Goal: Transaction & Acquisition: Book appointment/travel/reservation

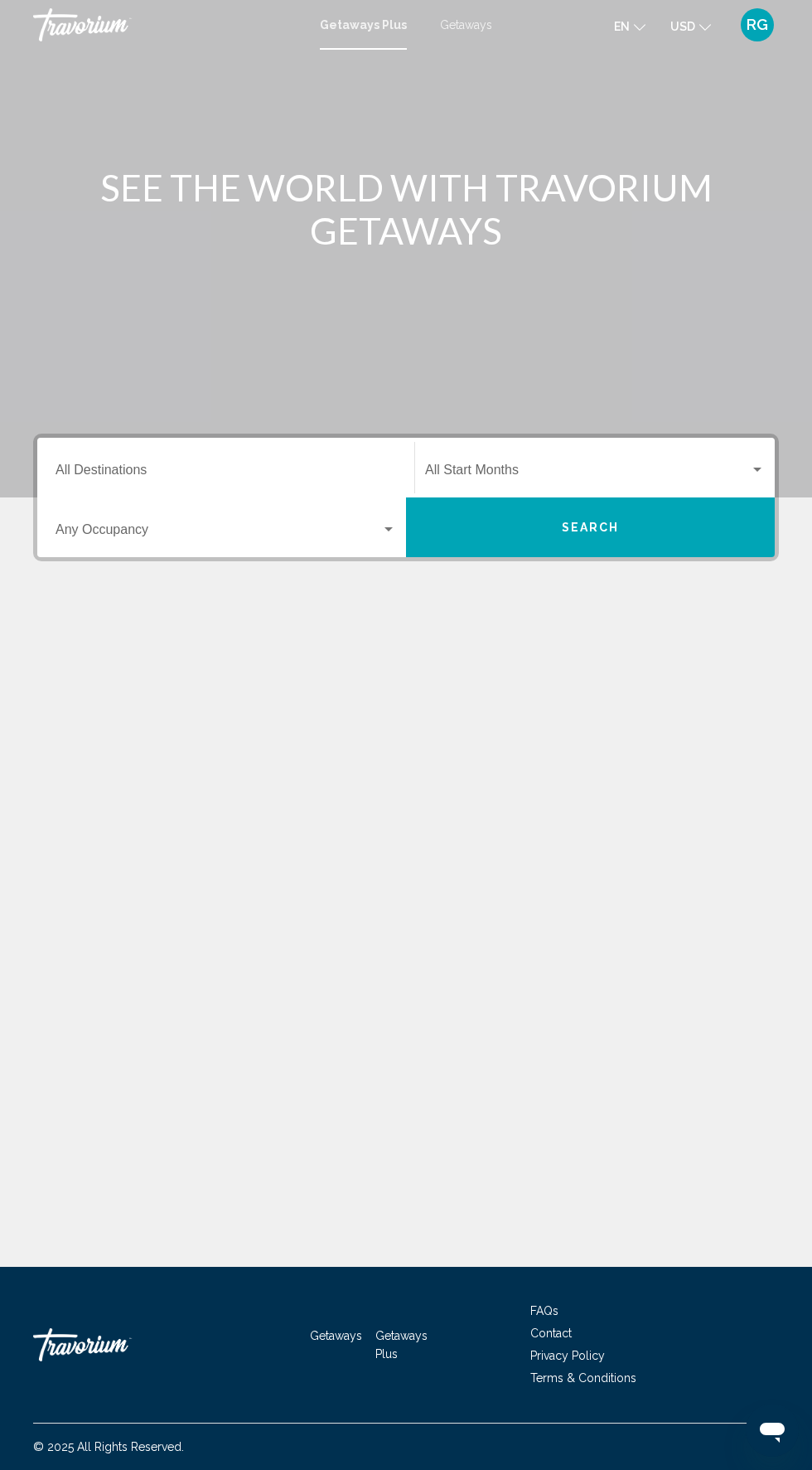
click at [503, 58] on div "Main content" at bounding box center [406, 248] width 812 height 497
click at [474, 49] on div "Main content" at bounding box center [406, 248] width 812 height 497
click at [490, 31] on div "Getaways Plus Getaways en English Español Français Italiano Português русский U…" at bounding box center [406, 24] width 812 height 35
click at [484, 42] on mat-toolbar "Getaways Plus Getaways en English Español Français Italiano Português русский U…" at bounding box center [406, 24] width 812 height 49
click at [478, 29] on span "Getaways" at bounding box center [466, 24] width 52 height 13
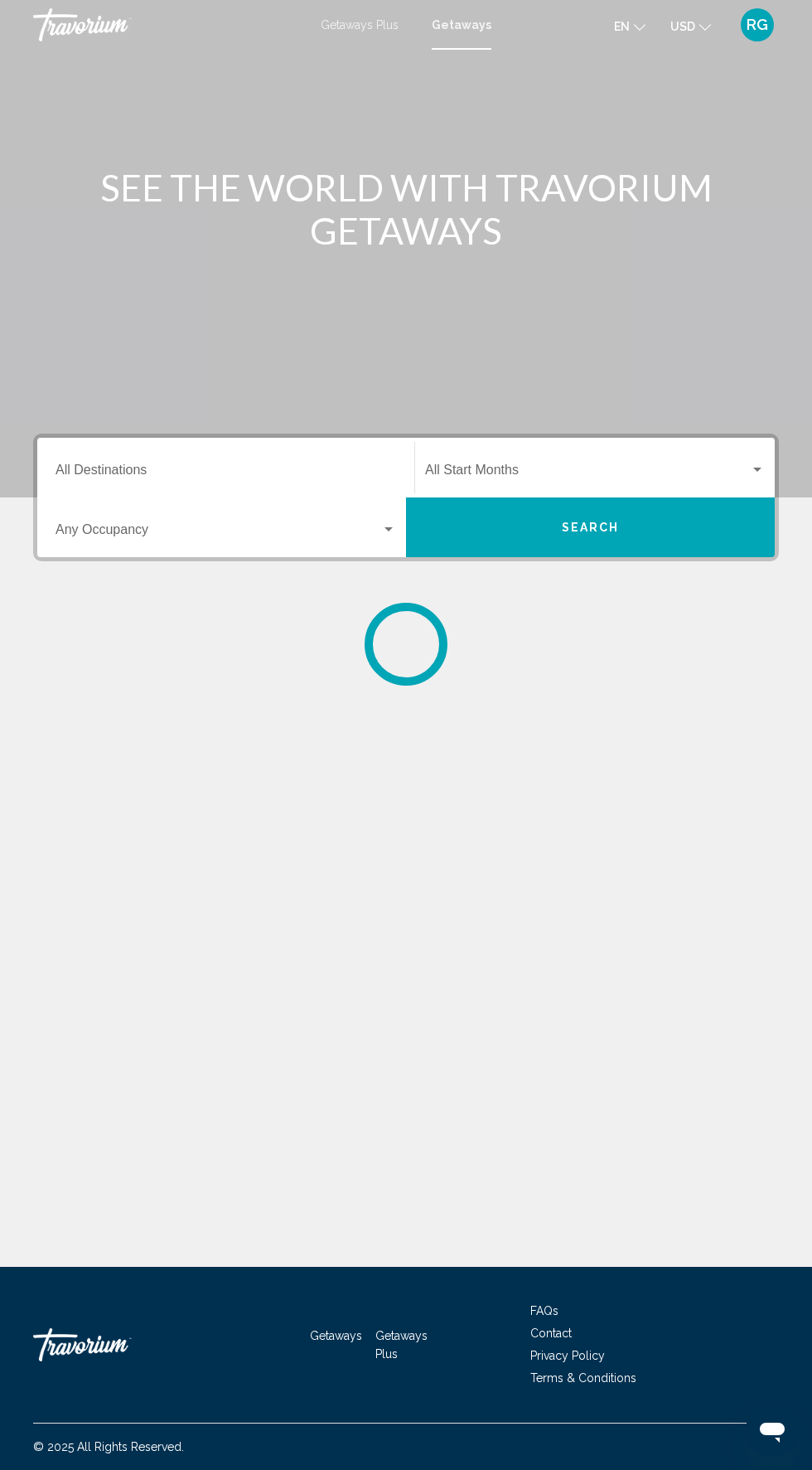
click at [268, 471] on input "Destination All Destinations" at bounding box center [226, 473] width 341 height 15
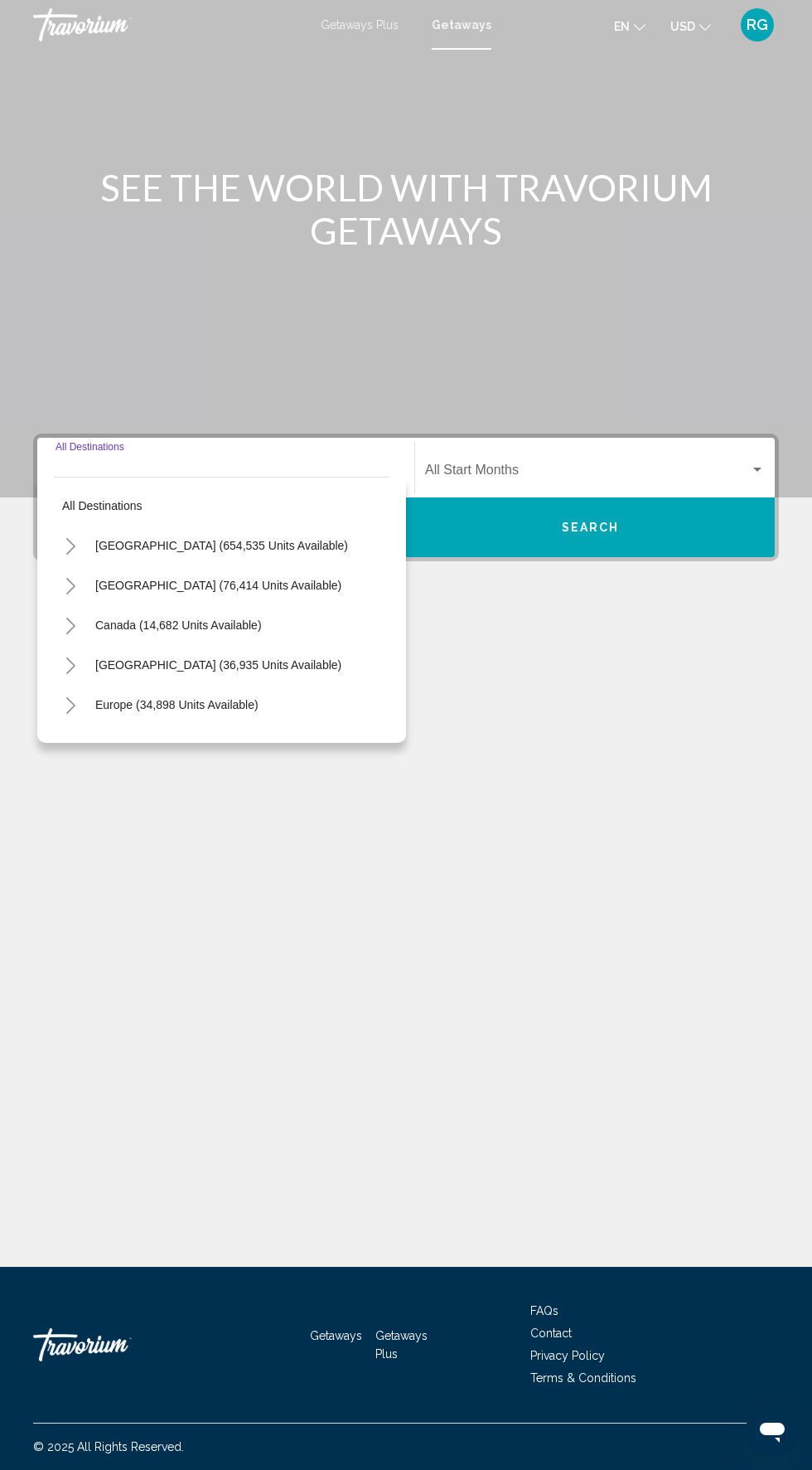
scroll to position [126, 0]
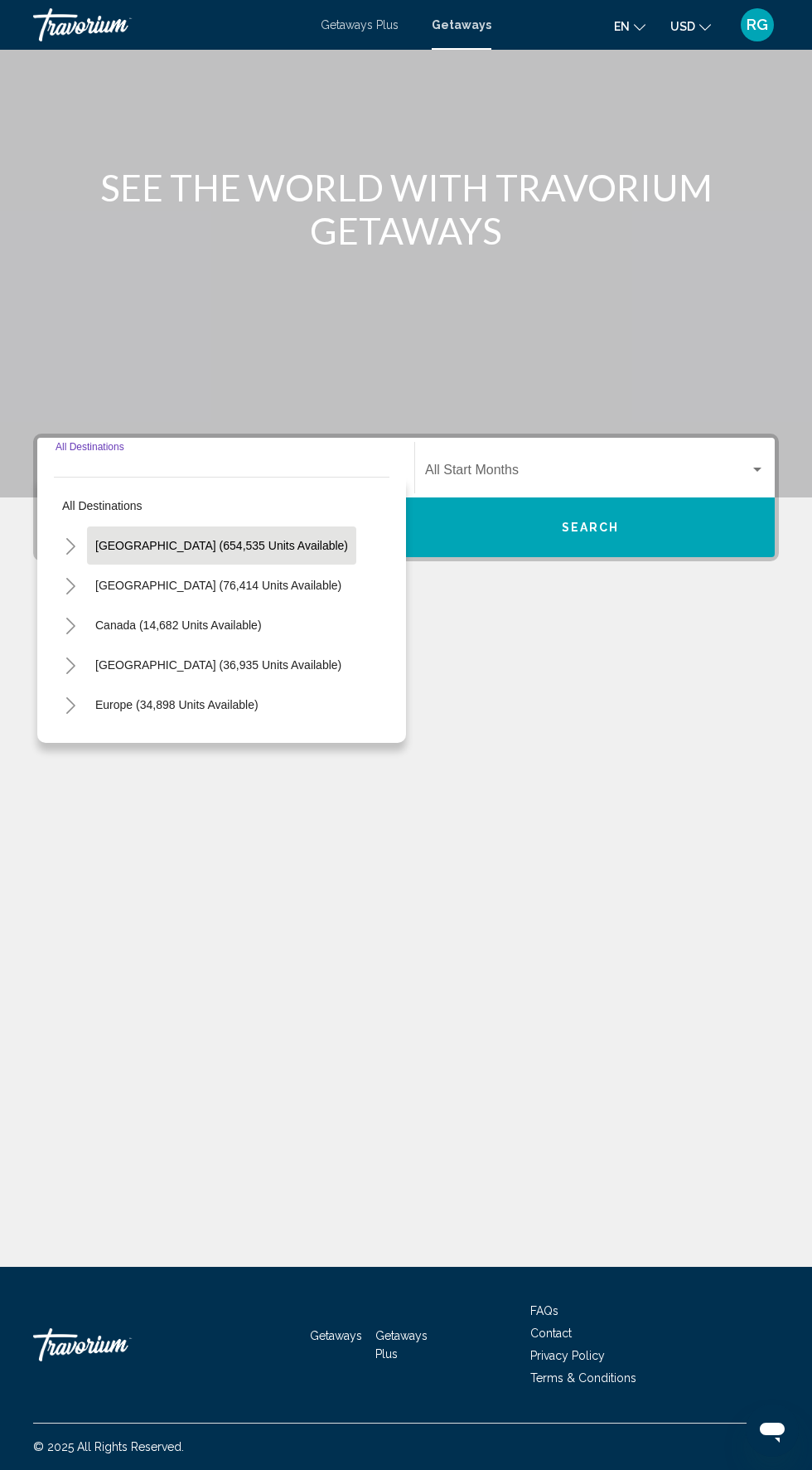
click at [274, 539] on span "[GEOGRAPHIC_DATA] (654,535 units available)" at bounding box center [221, 545] width 253 height 13
type input "**********"
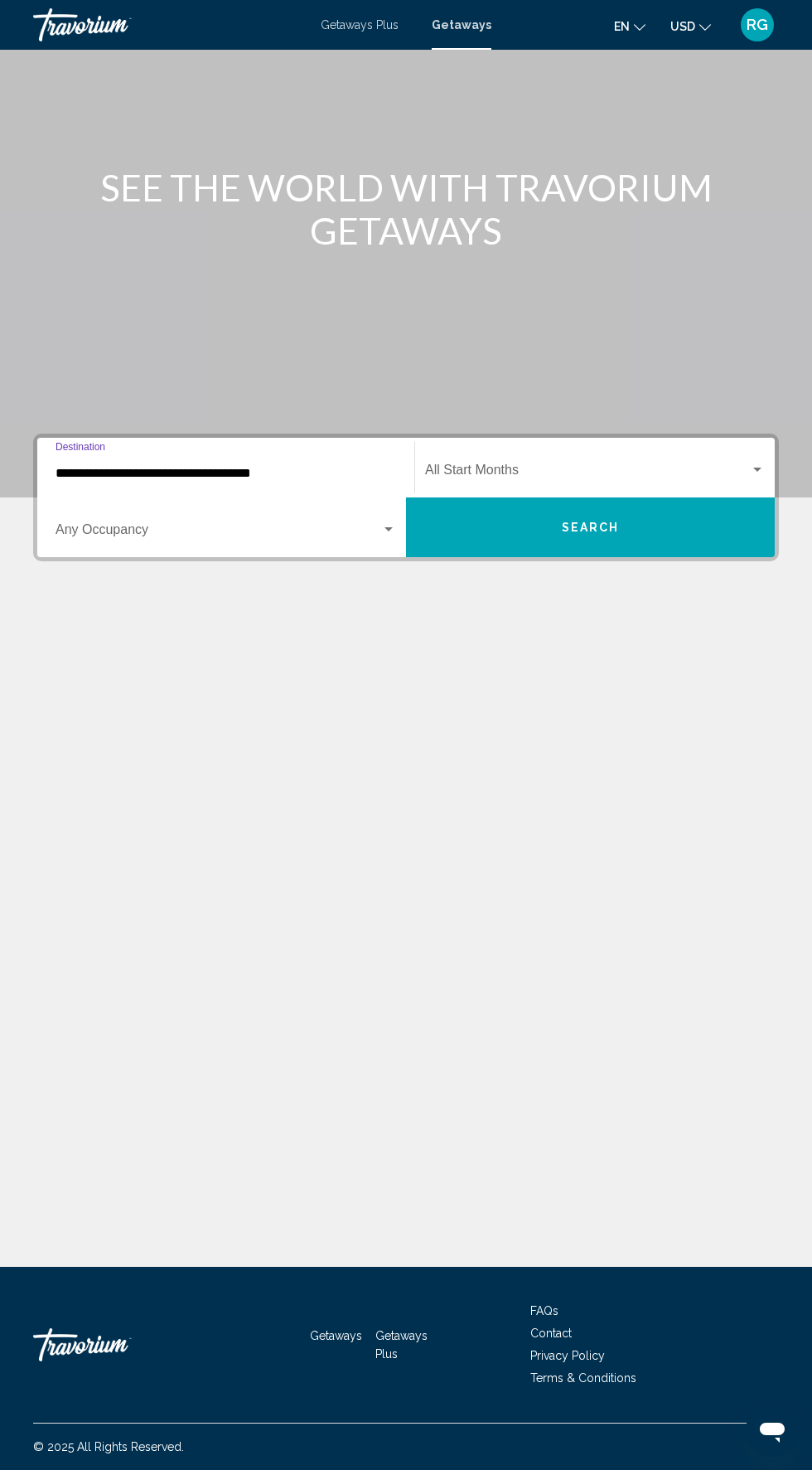
click at [549, 466] on span "Search widget" at bounding box center [587, 473] width 325 height 15
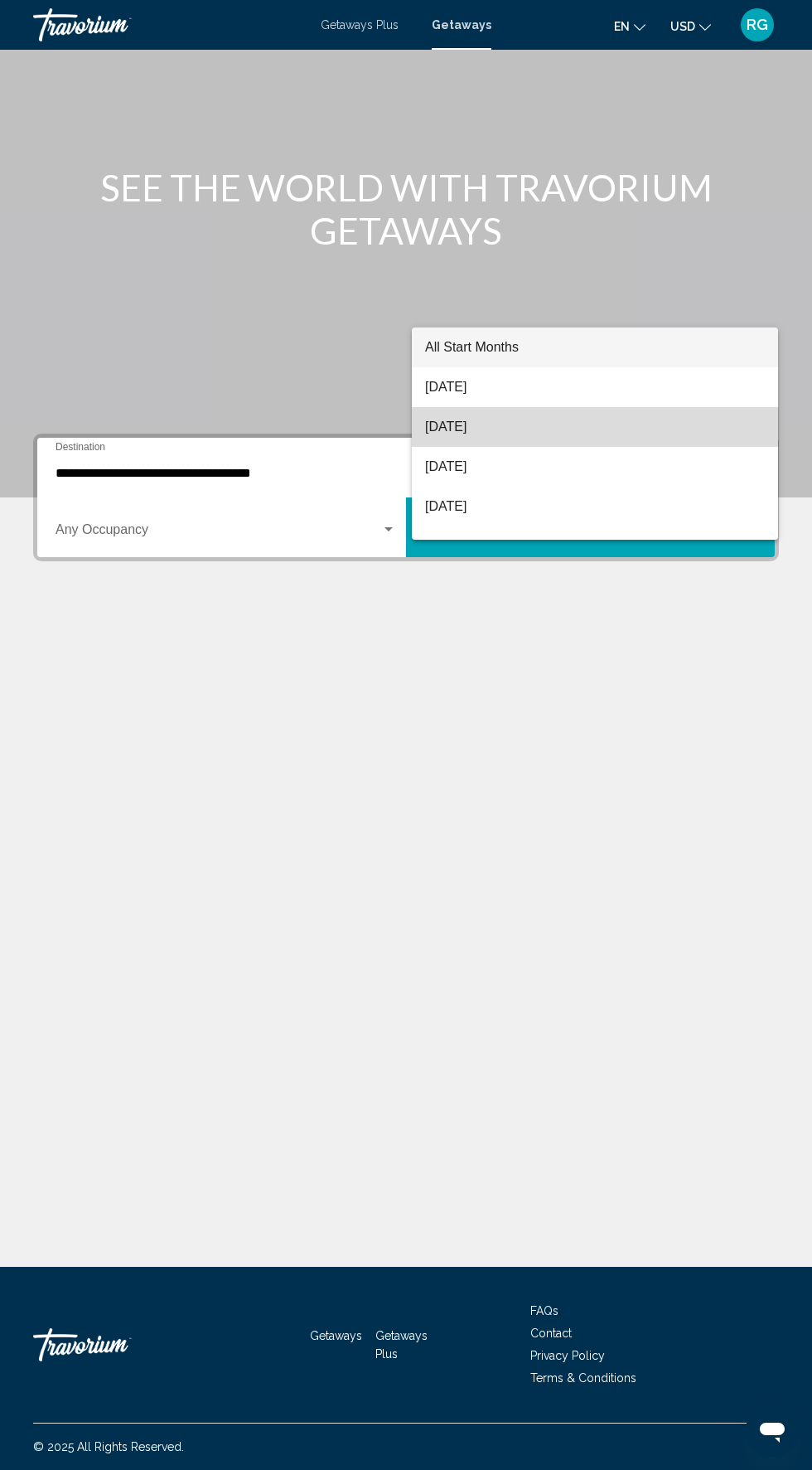
click at [544, 408] on span "[DATE]" at bounding box center [595, 427] width 340 height 40
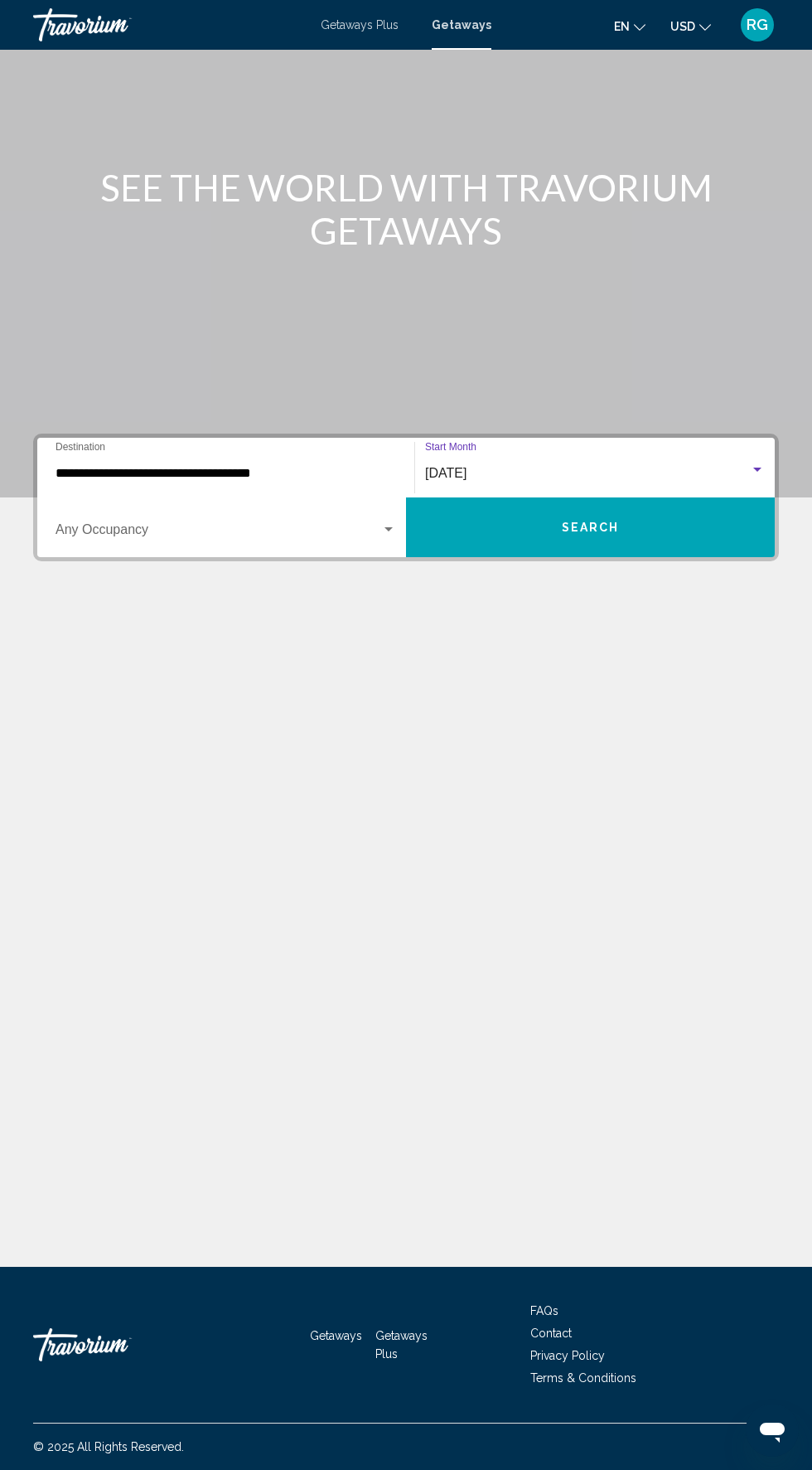
click at [555, 466] on div "[DATE]" at bounding box center [587, 473] width 325 height 15
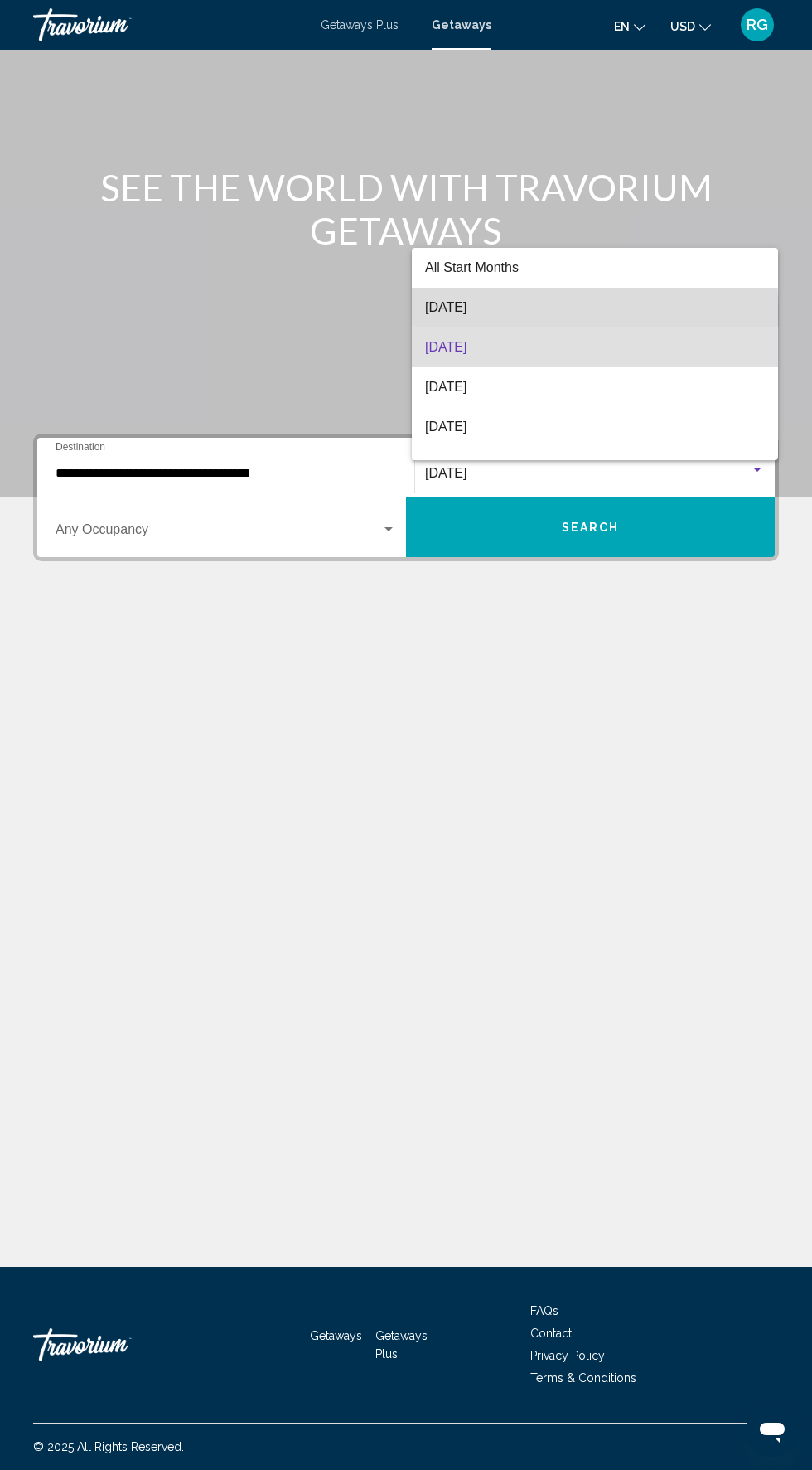
click at [511, 313] on span "[DATE]" at bounding box center [595, 308] width 340 height 40
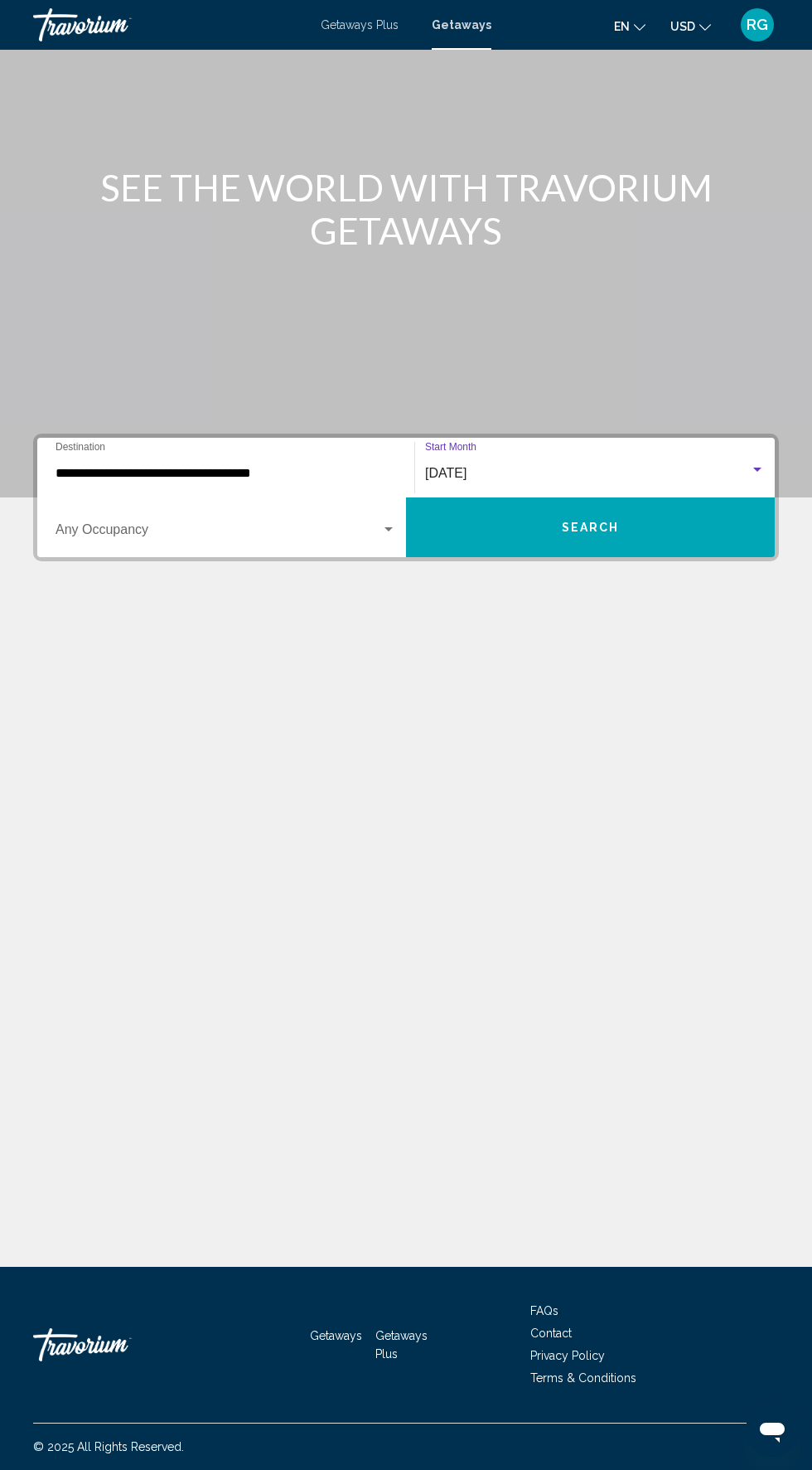
click at [311, 525] on span "Search widget" at bounding box center [219, 533] width 326 height 15
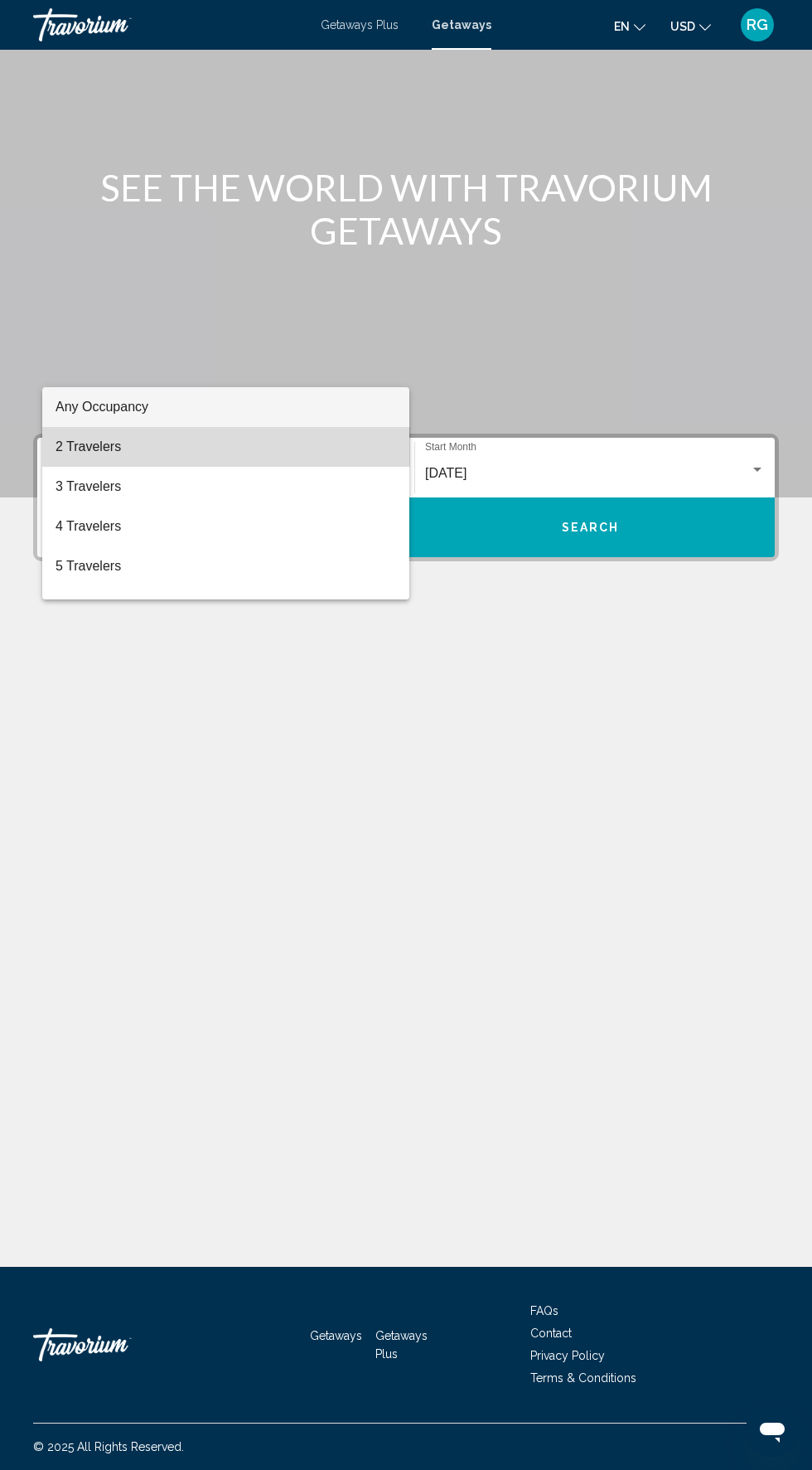
click at [274, 446] on span "2 Travelers" at bounding box center [226, 447] width 341 height 40
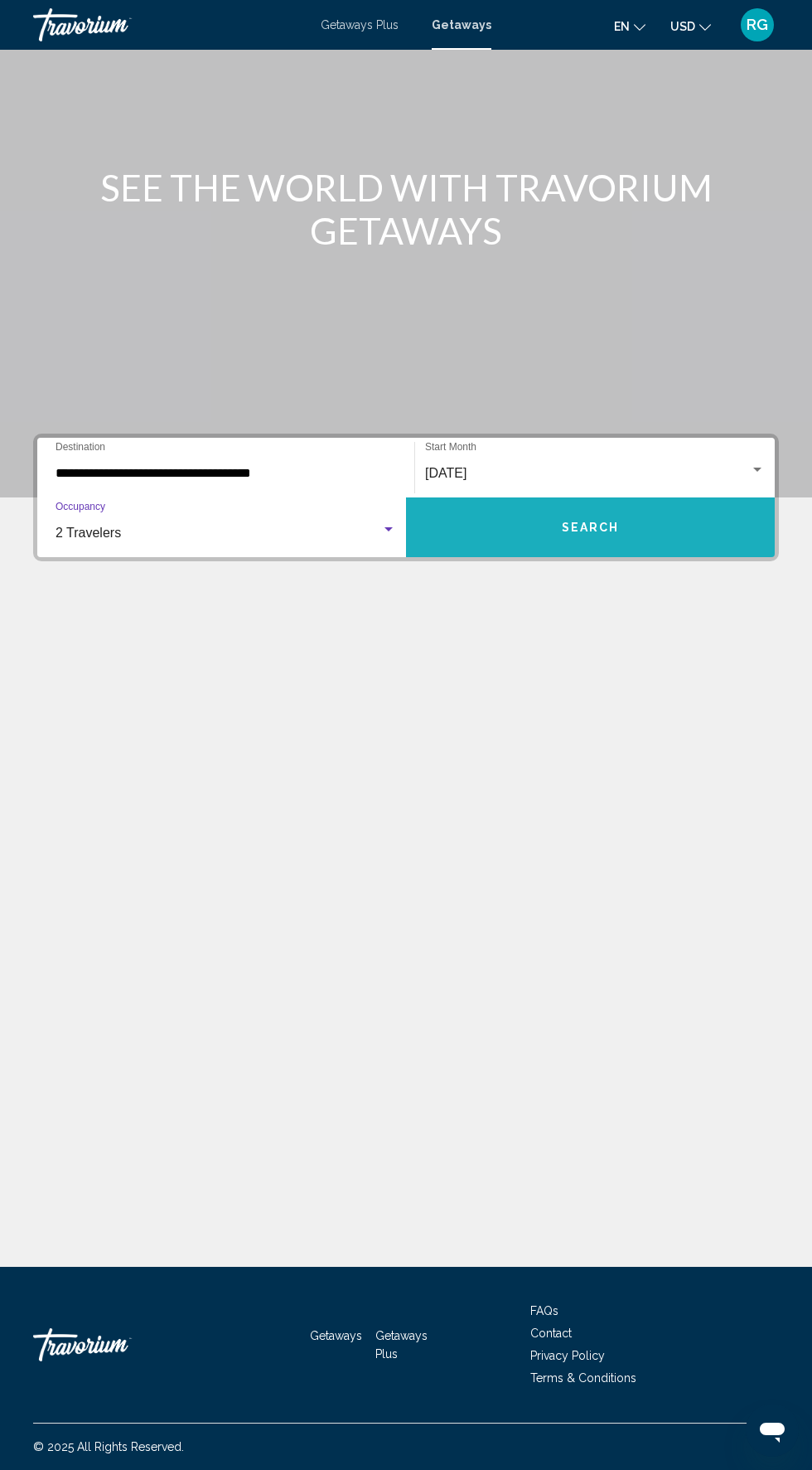
click at [611, 497] on button "Search" at bounding box center [591, 527] width 369 height 59
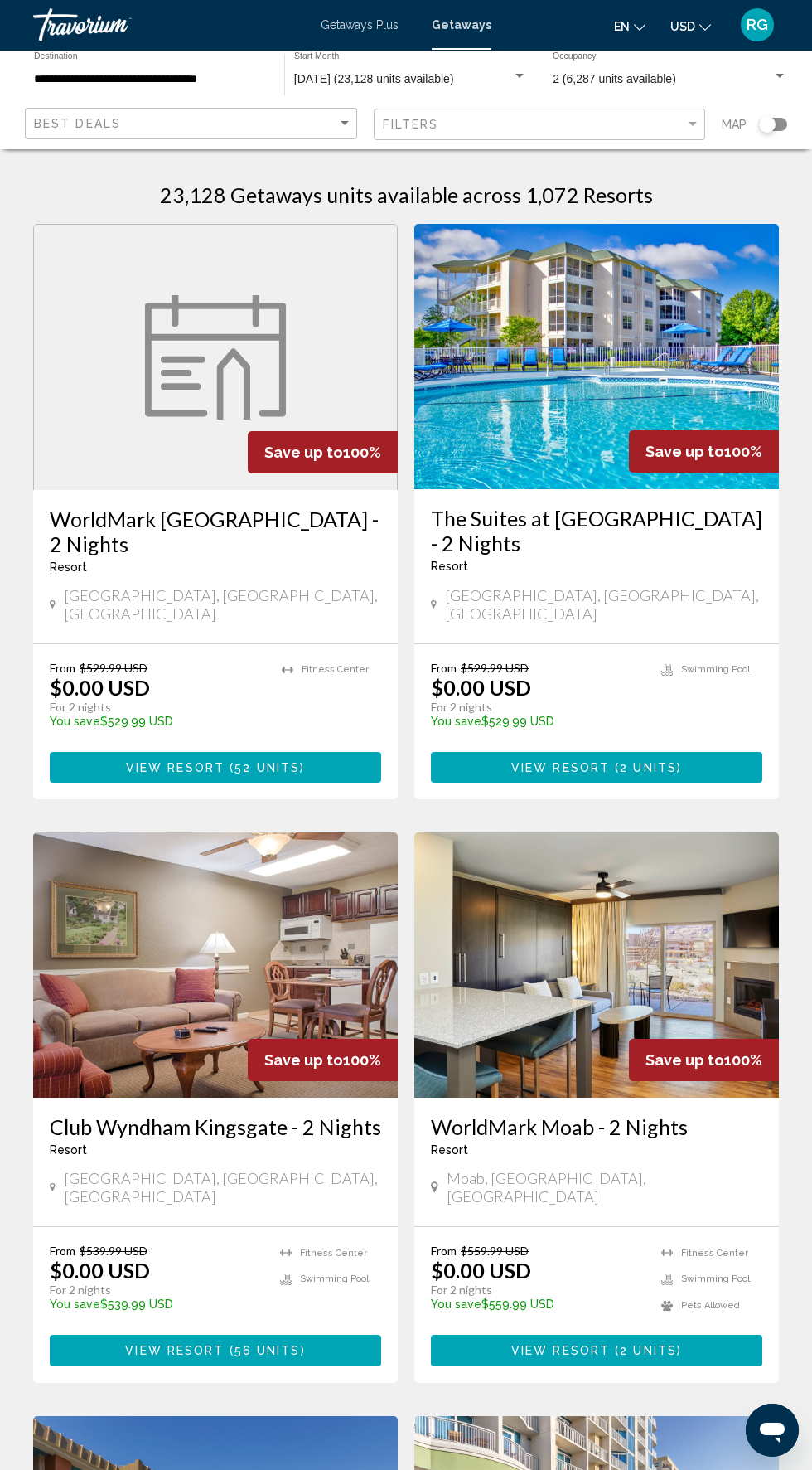
click at [176, 85] on input "**********" at bounding box center [151, 79] width 234 height 13
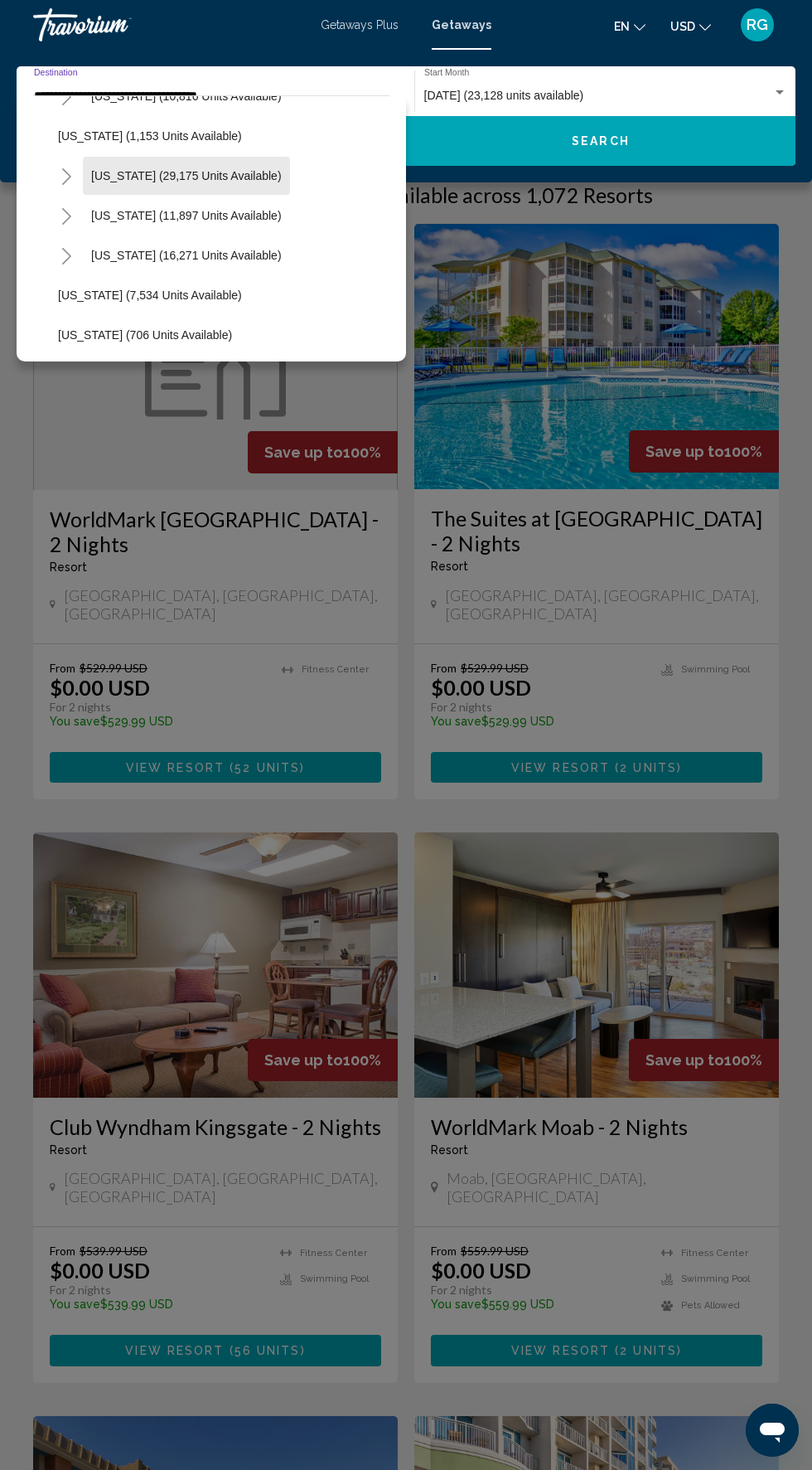
scroll to position [1425, 0]
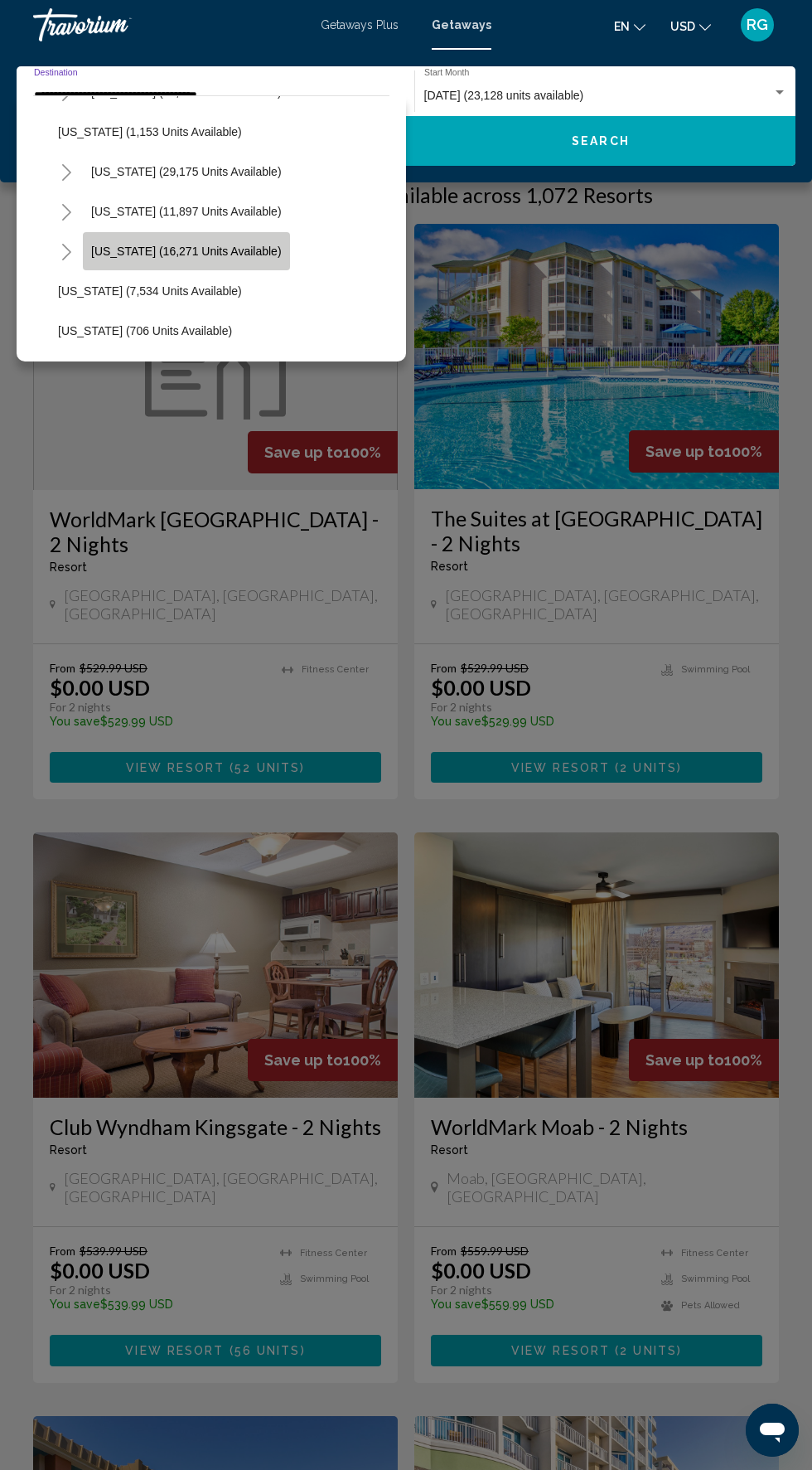
click at [207, 252] on span "[US_STATE] (16,271 units available)" at bounding box center [186, 251] width 191 height 13
type input "**********"
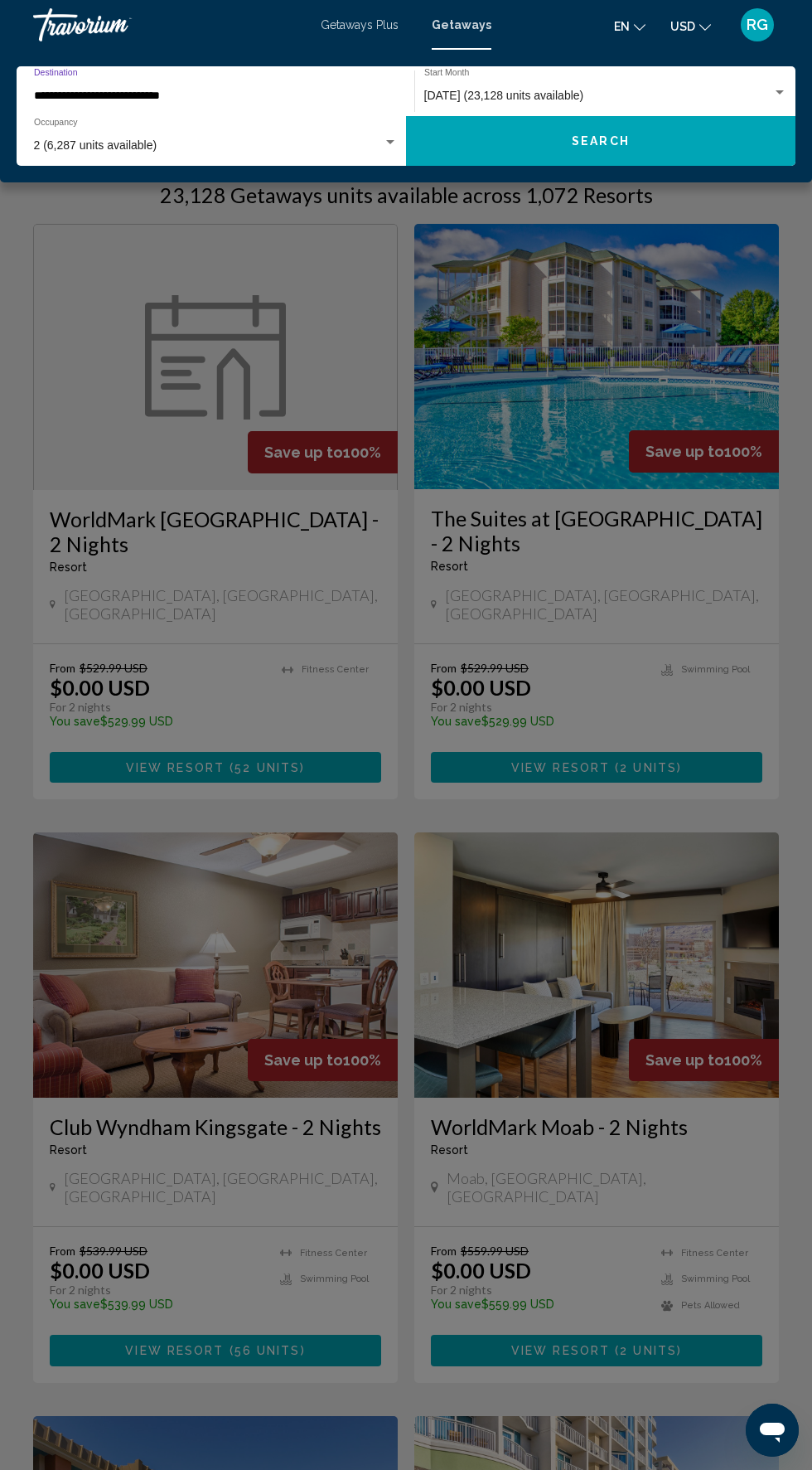
click at [304, 71] on div "**********" at bounding box center [208, 92] width 347 height 46
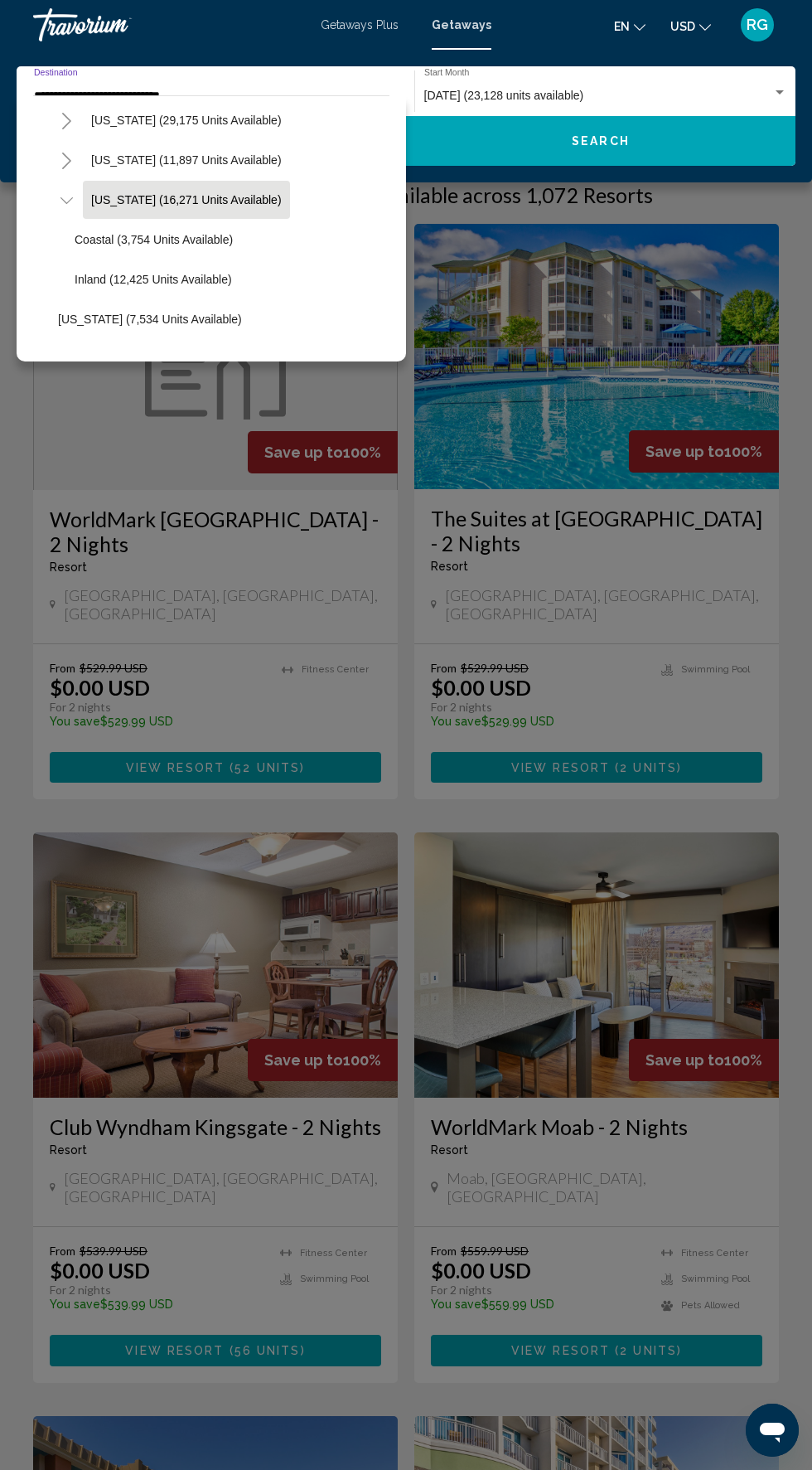
scroll to position [1477, 0]
click at [214, 199] on span "[US_STATE] (16,271 units available)" at bounding box center [186, 200] width 191 height 13
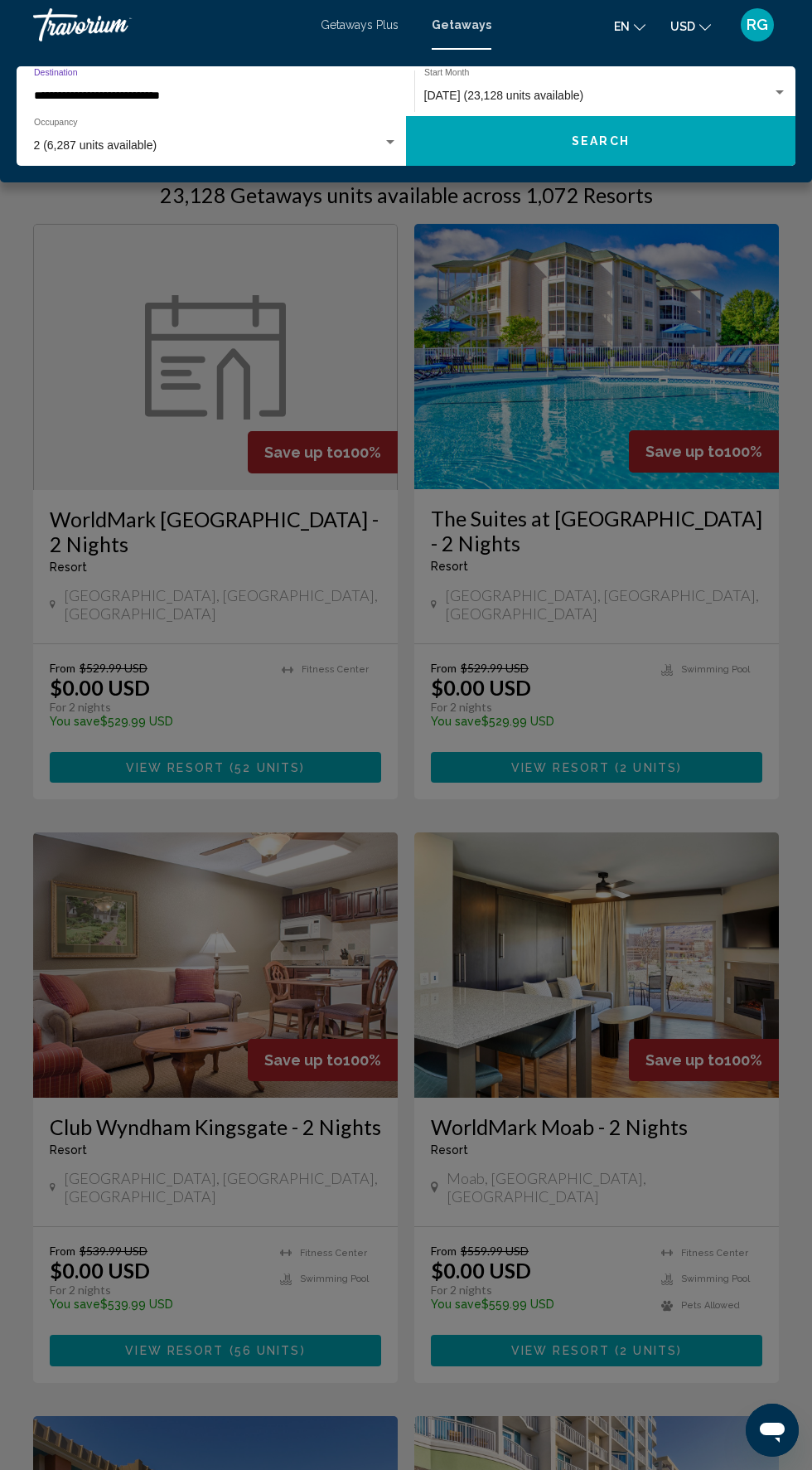
click at [615, 138] on span "Search" at bounding box center [601, 141] width 58 height 13
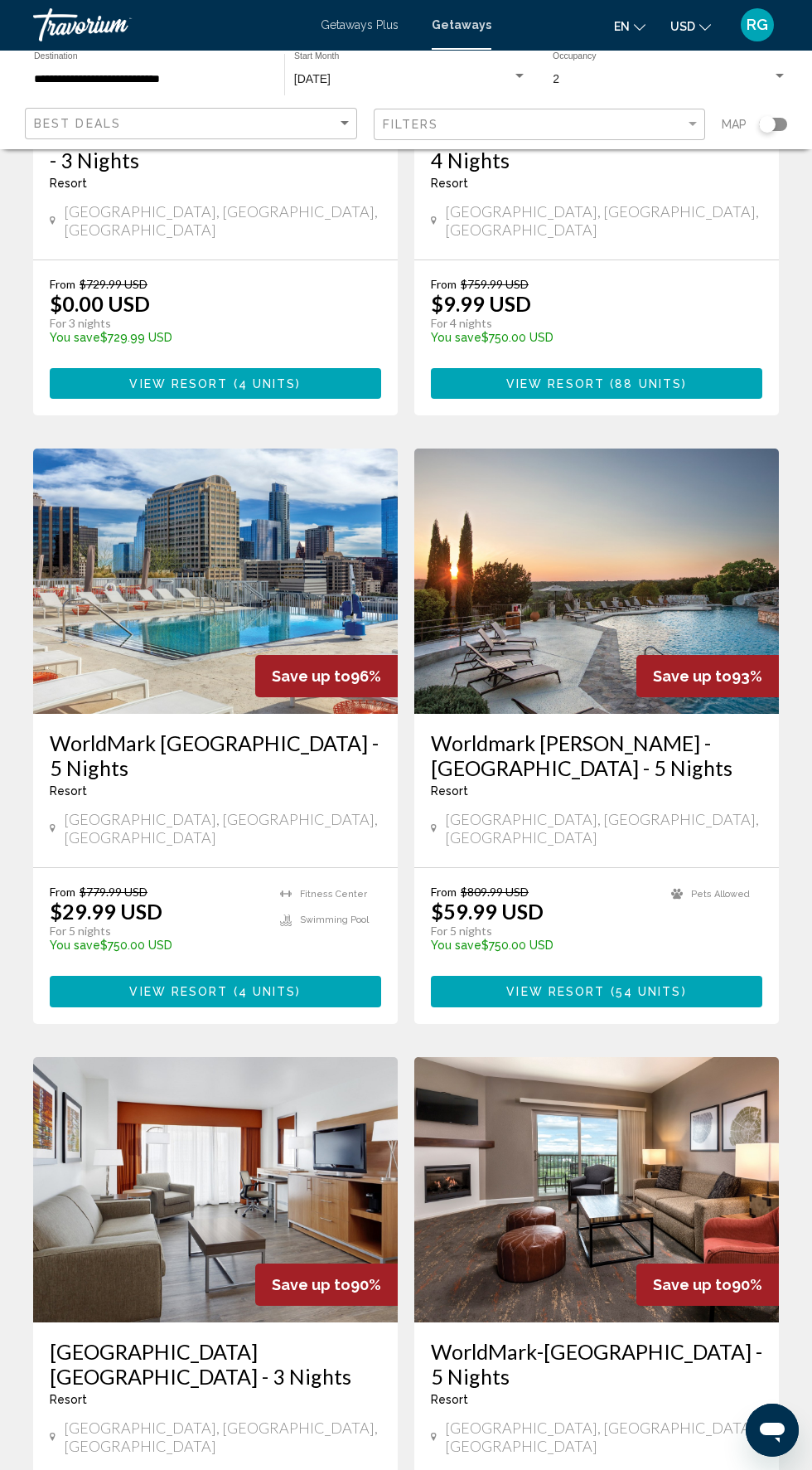
scroll to position [2409, 0]
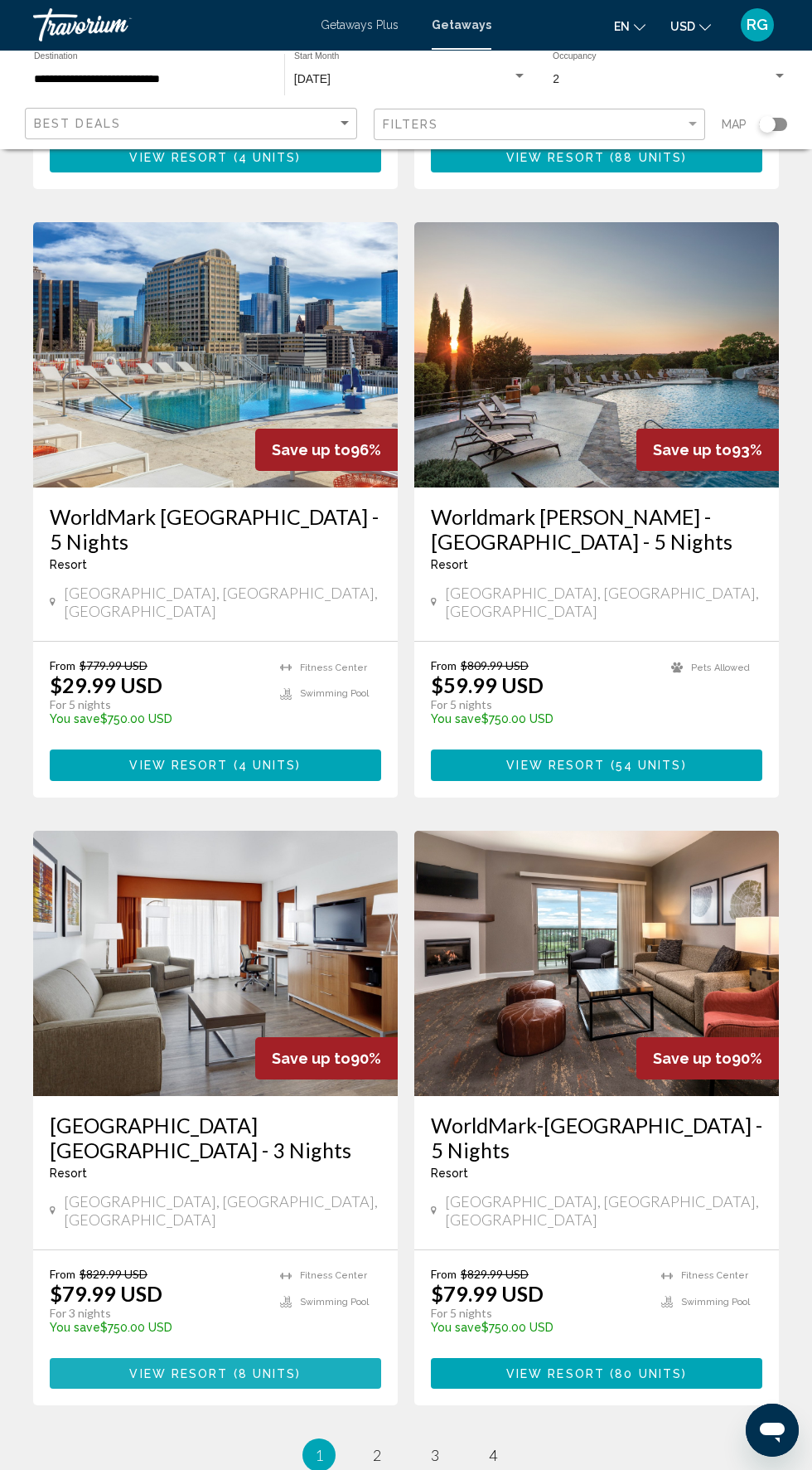
click at [313, 1358] on button "View Resort ( 8 units )" at bounding box center [215, 1374] width 332 height 31
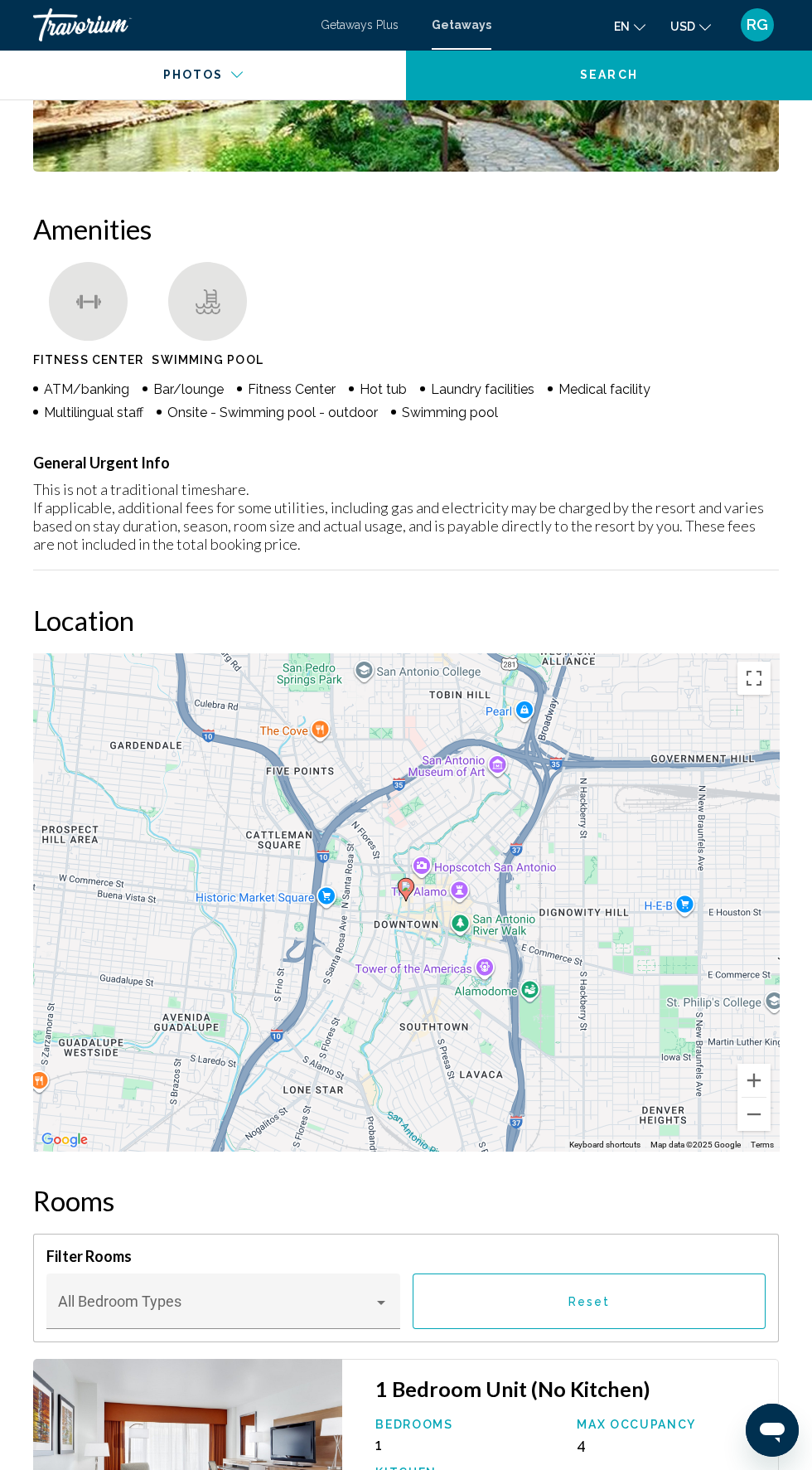
scroll to position [1642, 0]
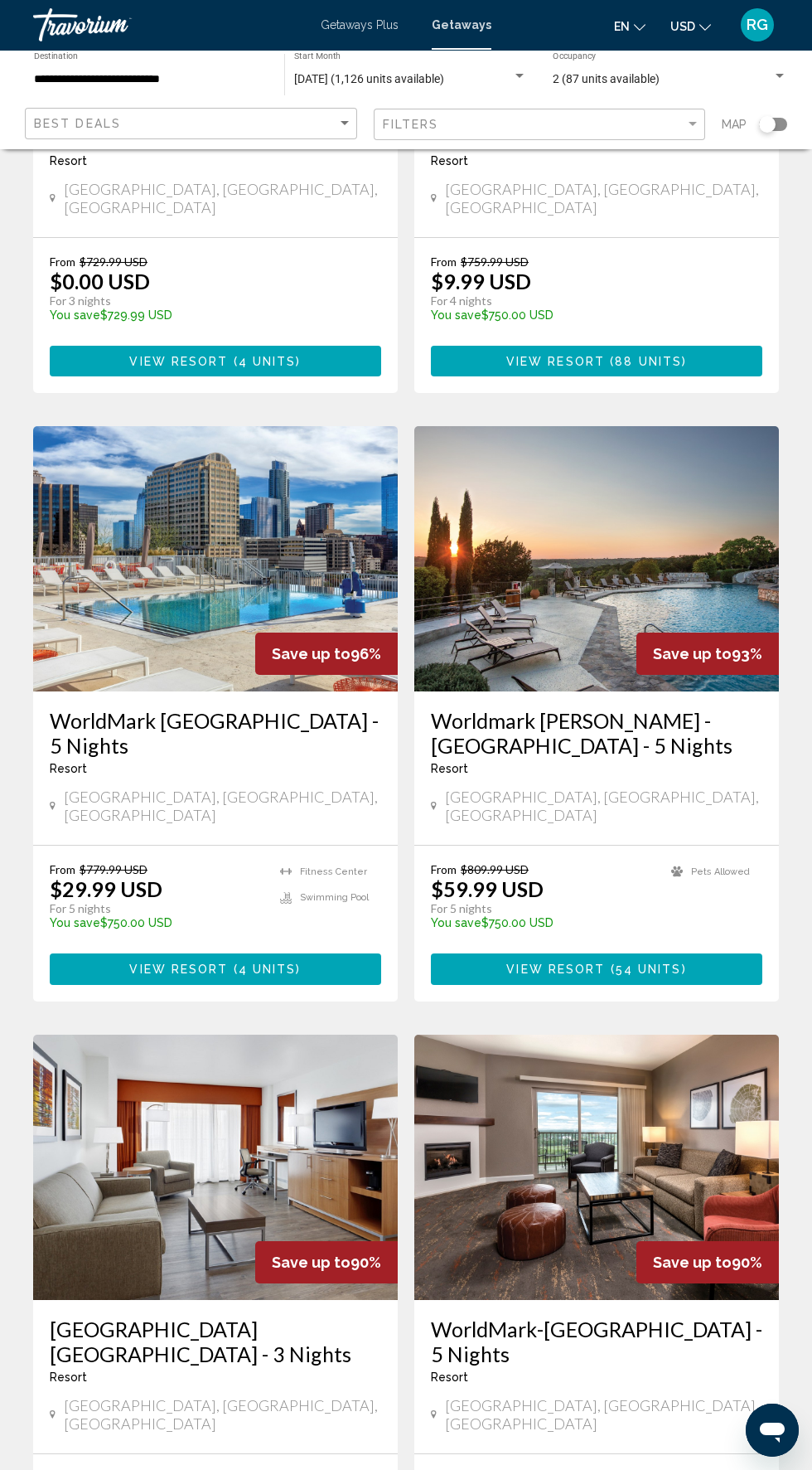
scroll to position [2536, 0]
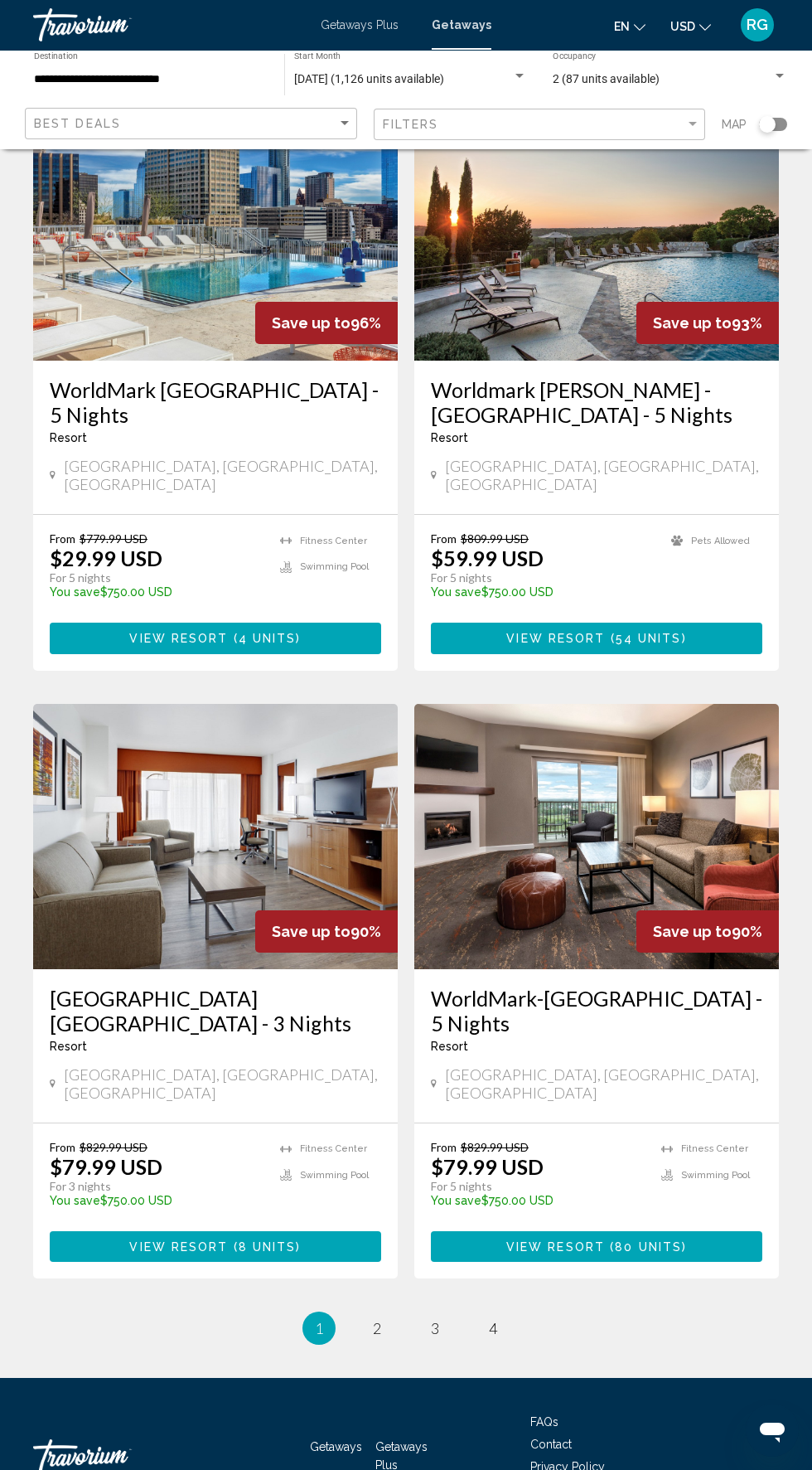
click at [383, 1314] on link "page 2" at bounding box center [378, 1329] width 29 height 29
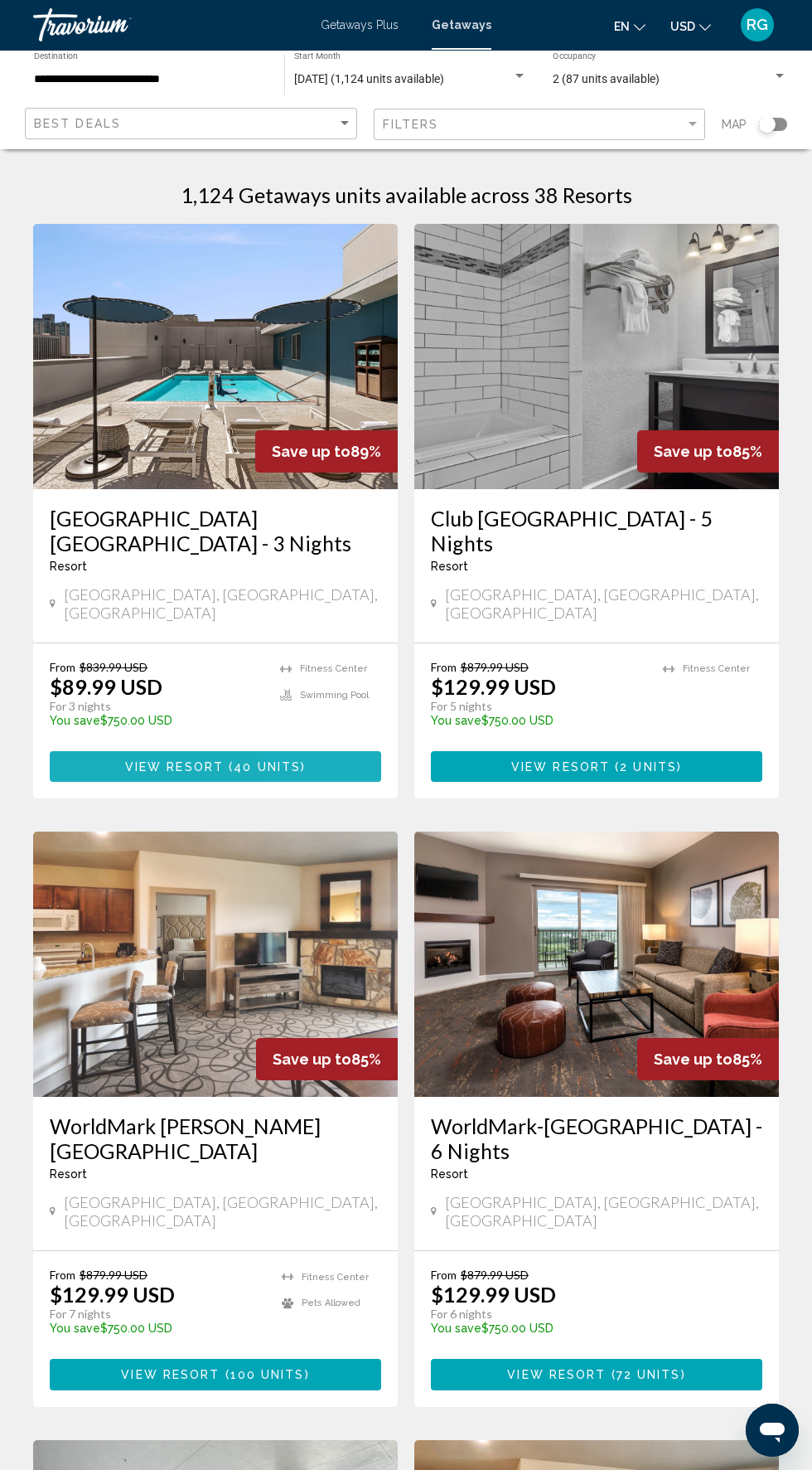
click at [317, 753] on button "View Resort ( 40 units )" at bounding box center [215, 766] width 332 height 31
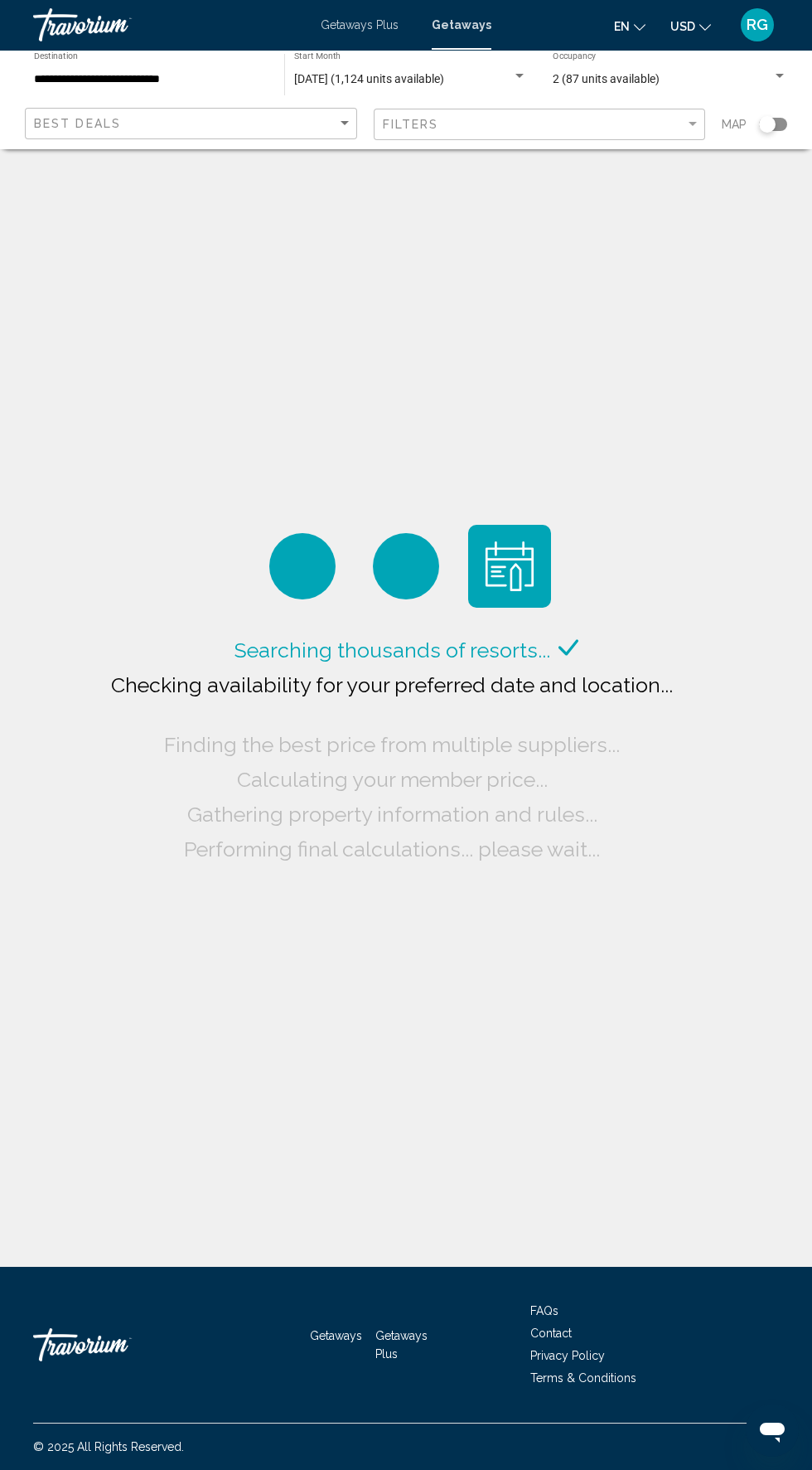
click at [176, 85] on input "**********" at bounding box center [151, 79] width 234 height 13
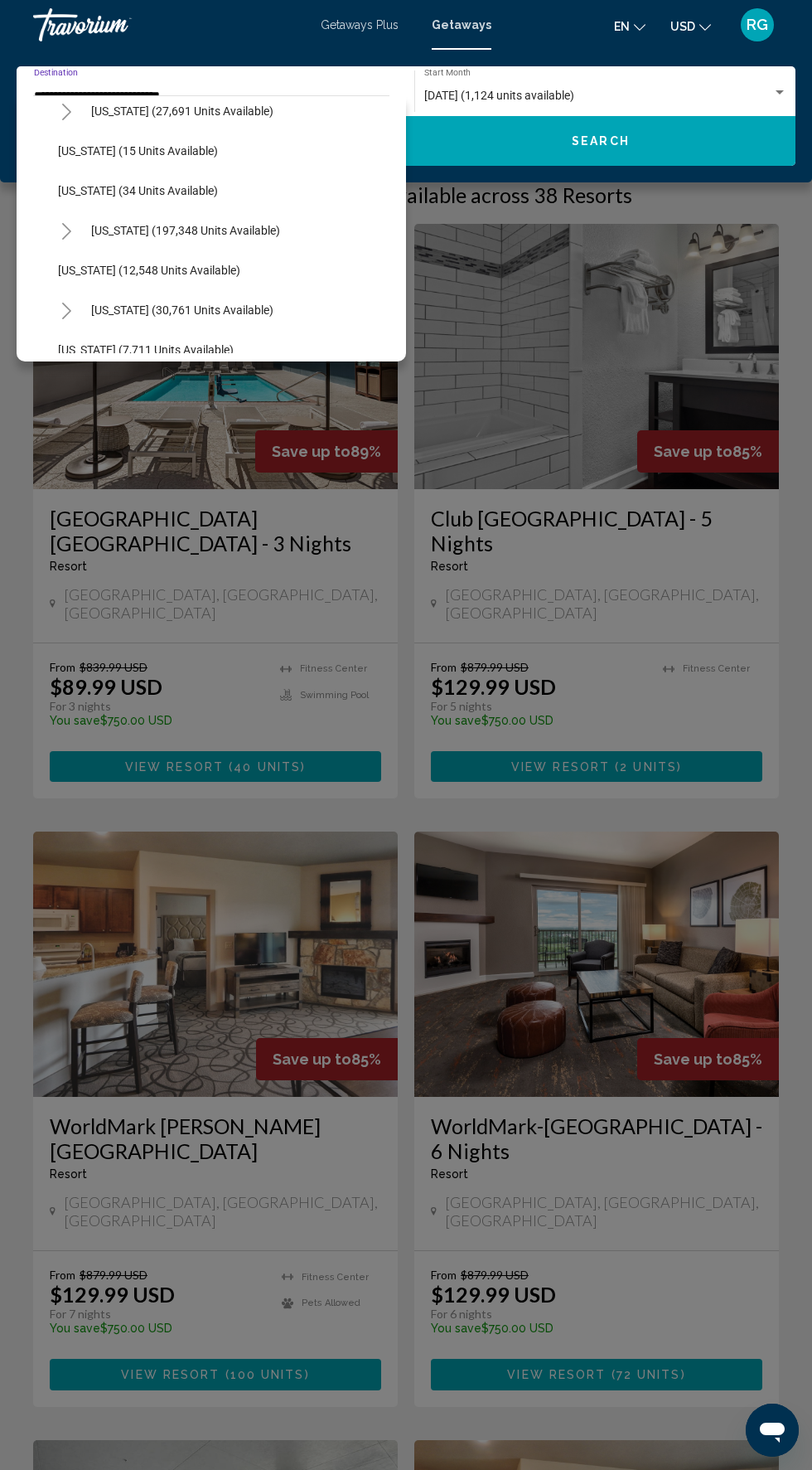
scroll to position [231, 0]
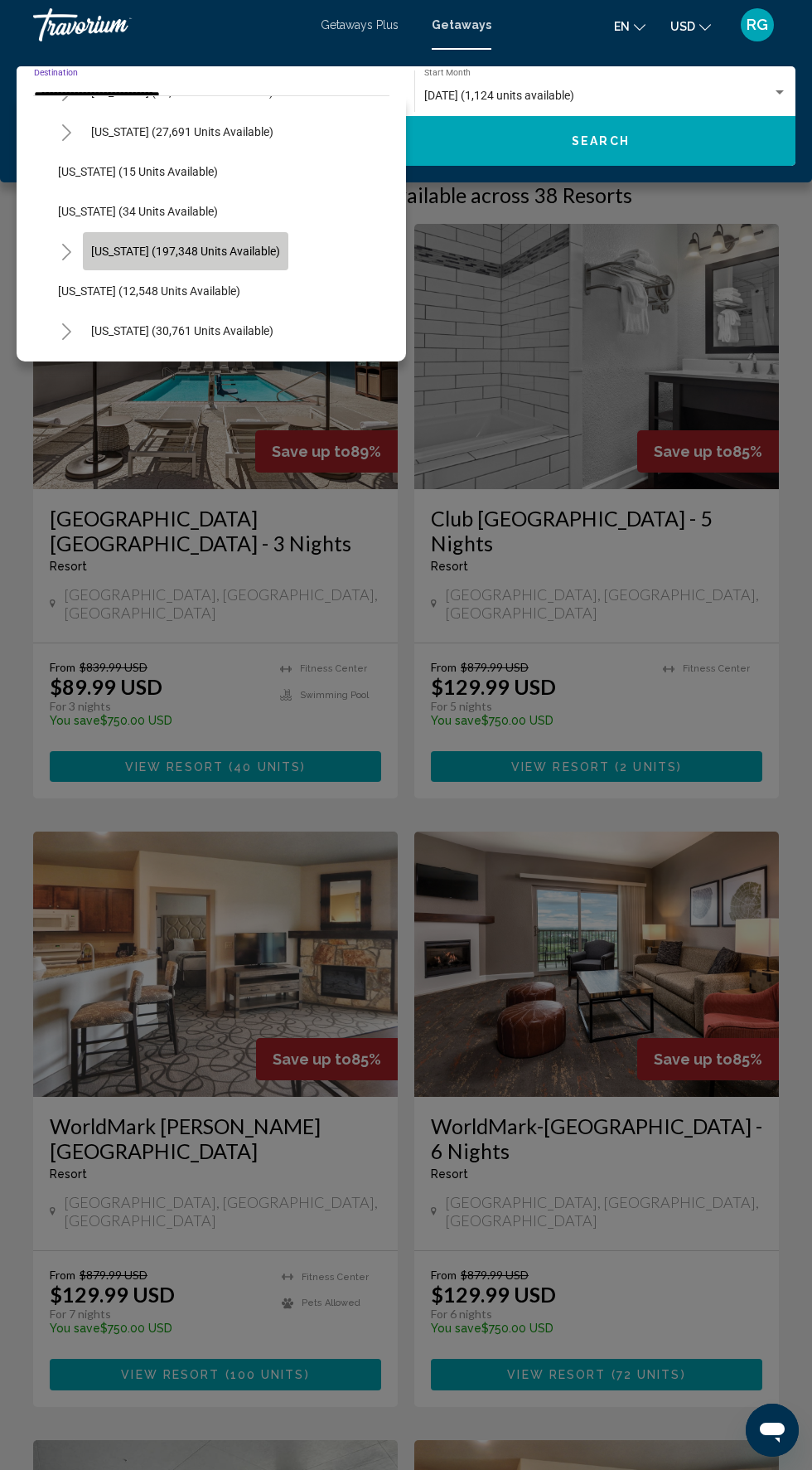
click at [220, 251] on span "[US_STATE] (197,348 units available)" at bounding box center [185, 251] width 189 height 13
type input "**********"
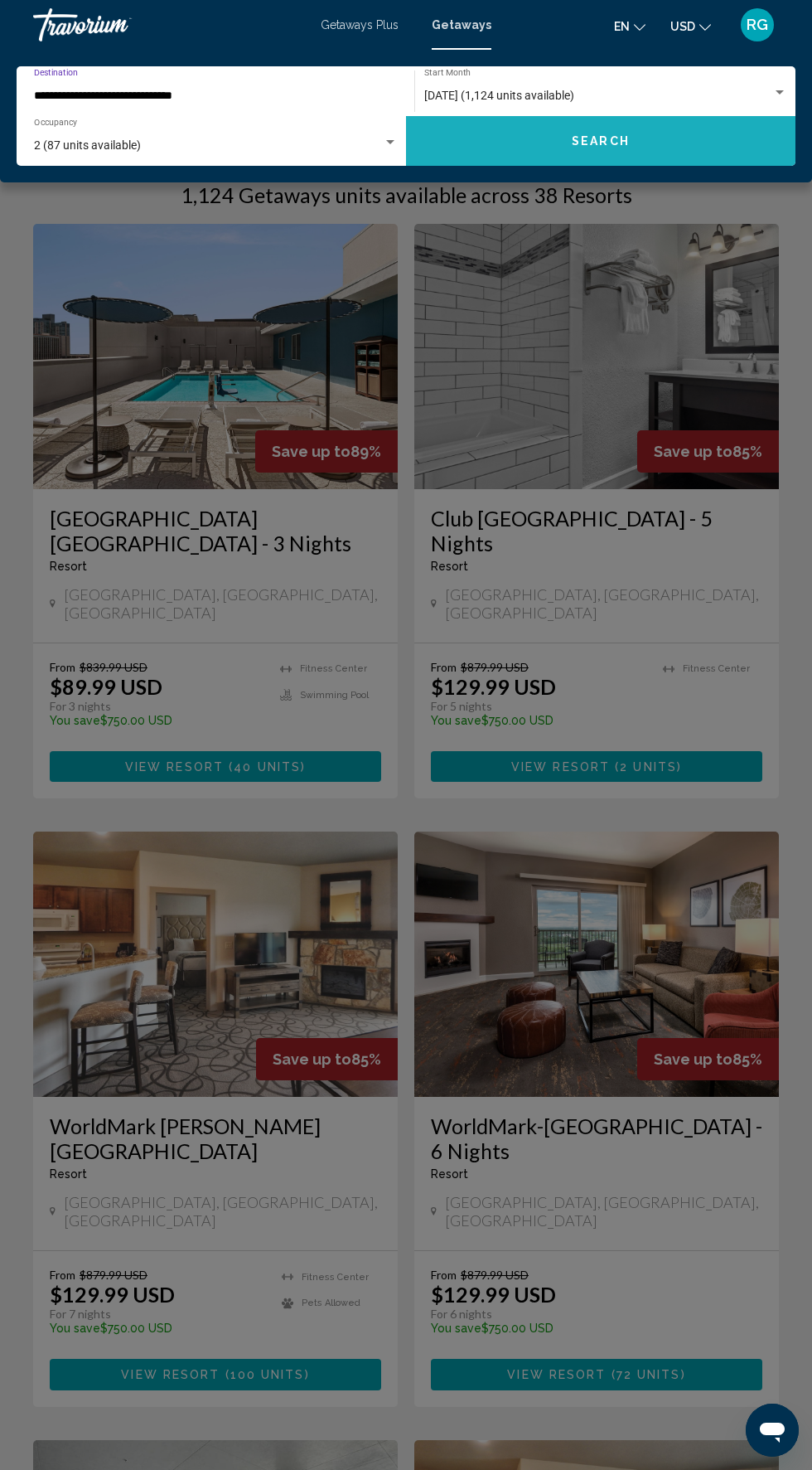
click at [607, 163] on button "Search" at bounding box center [601, 140] width 389 height 49
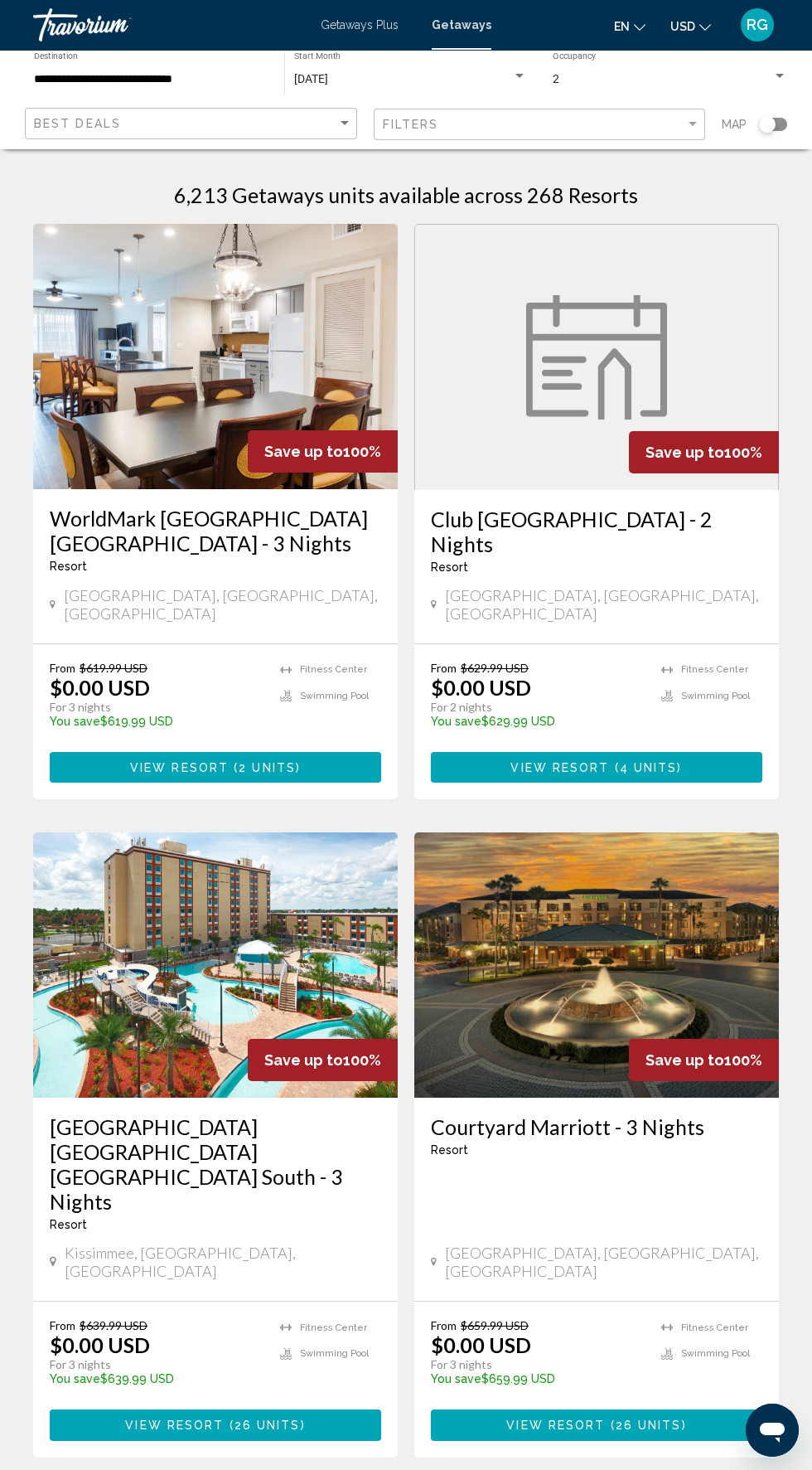
click at [181, 79] on input "**********" at bounding box center [151, 79] width 234 height 13
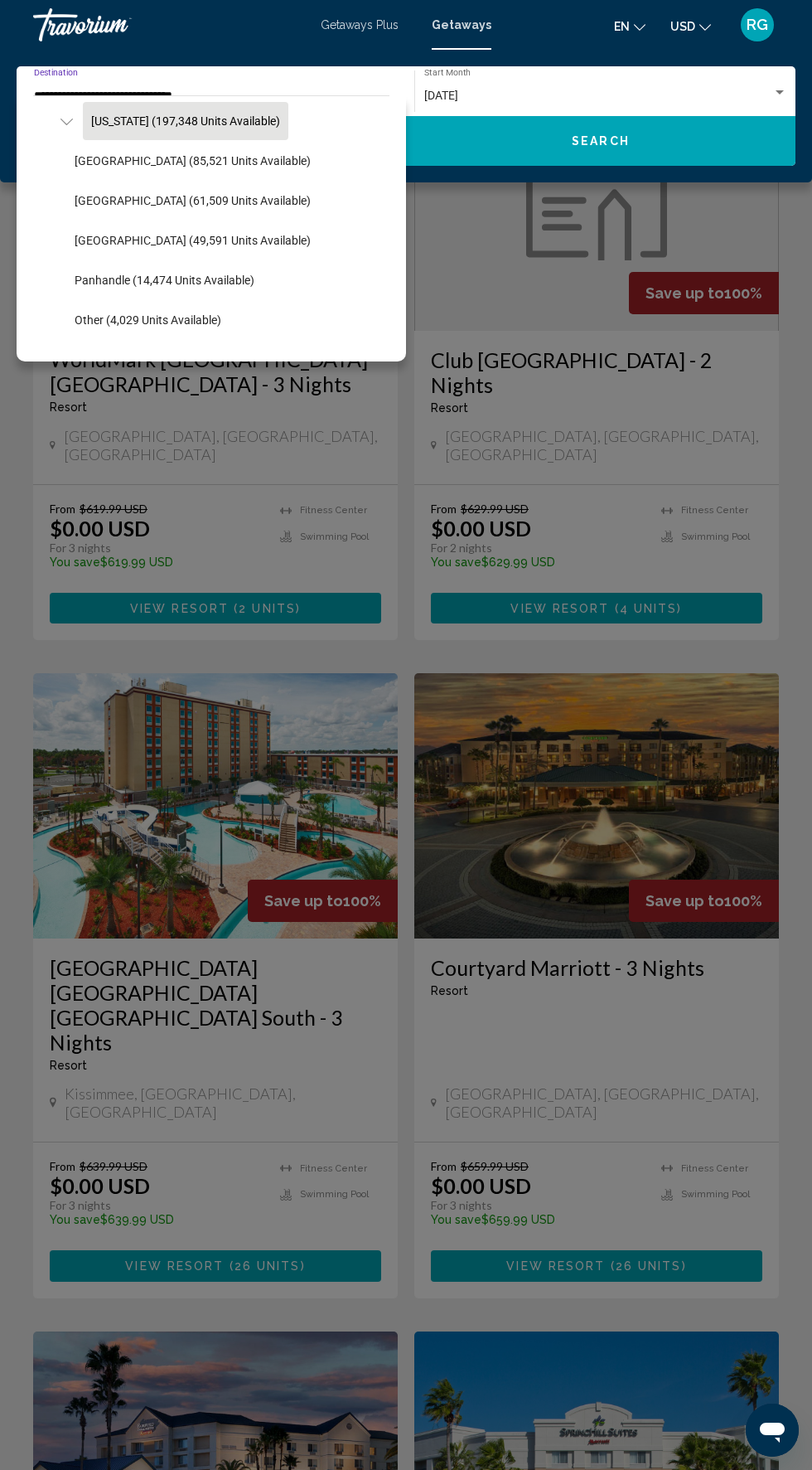
scroll to position [166, 0]
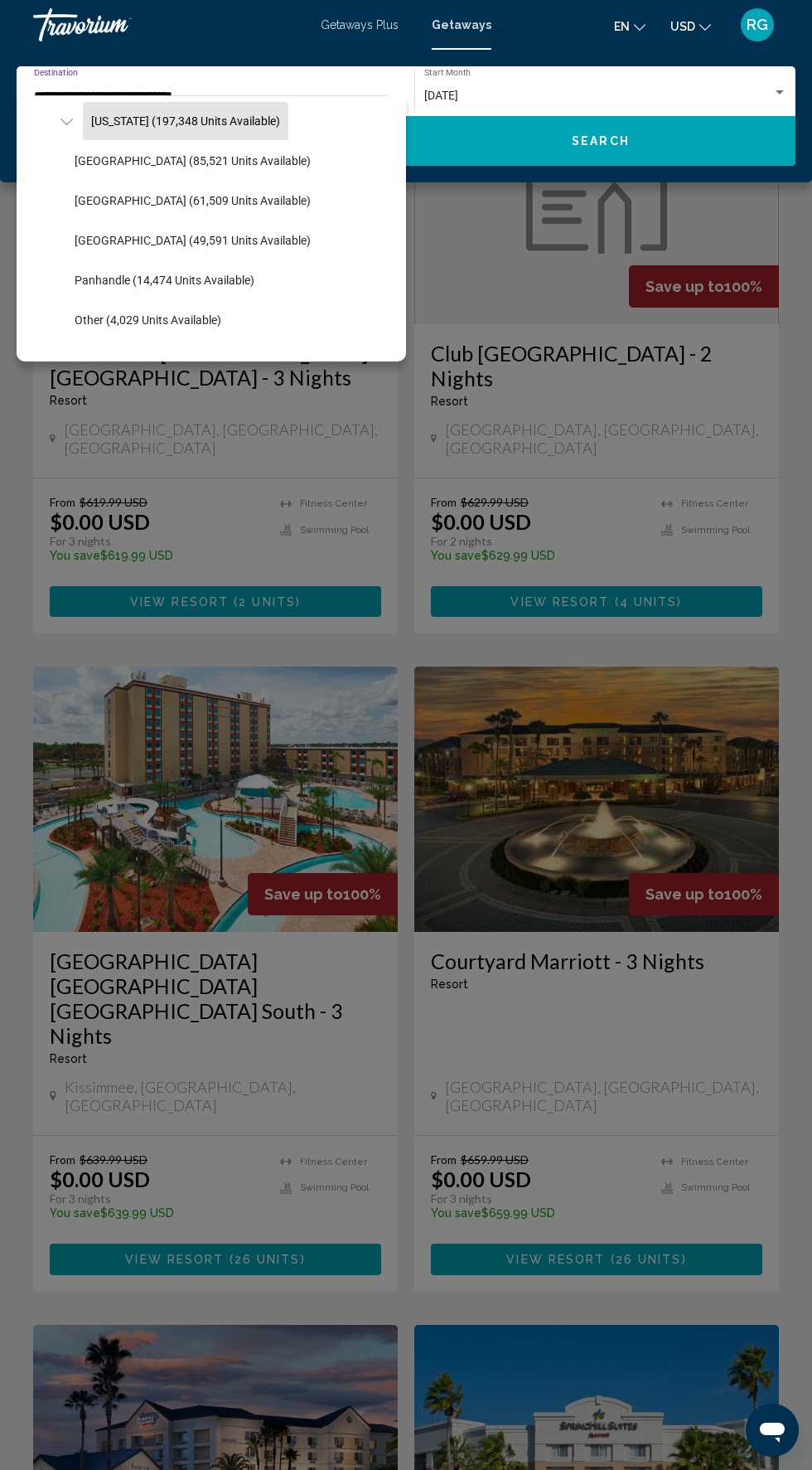
click at [537, 405] on div "Main content" at bounding box center [406, 735] width 812 height 1470
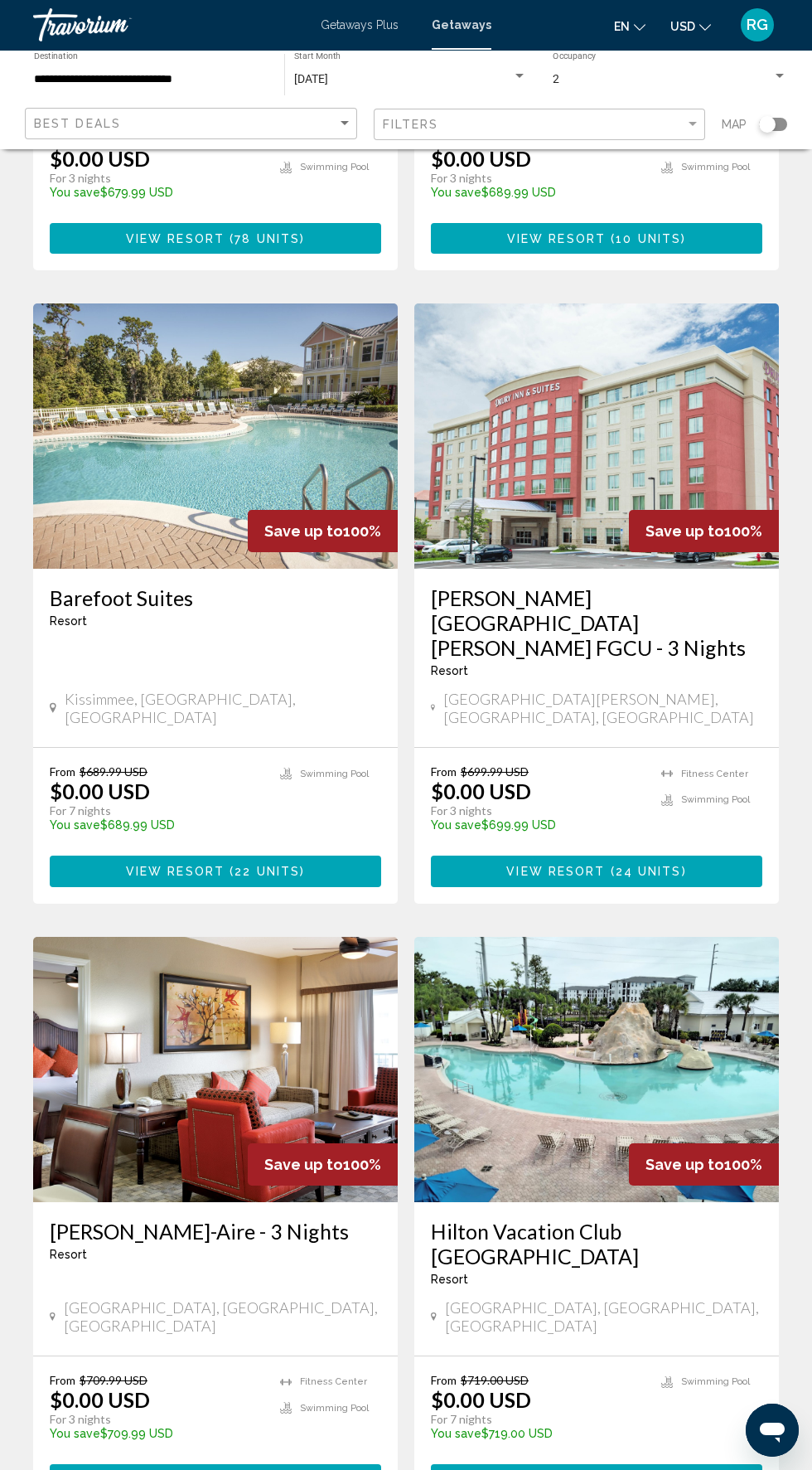
scroll to position [2460, 0]
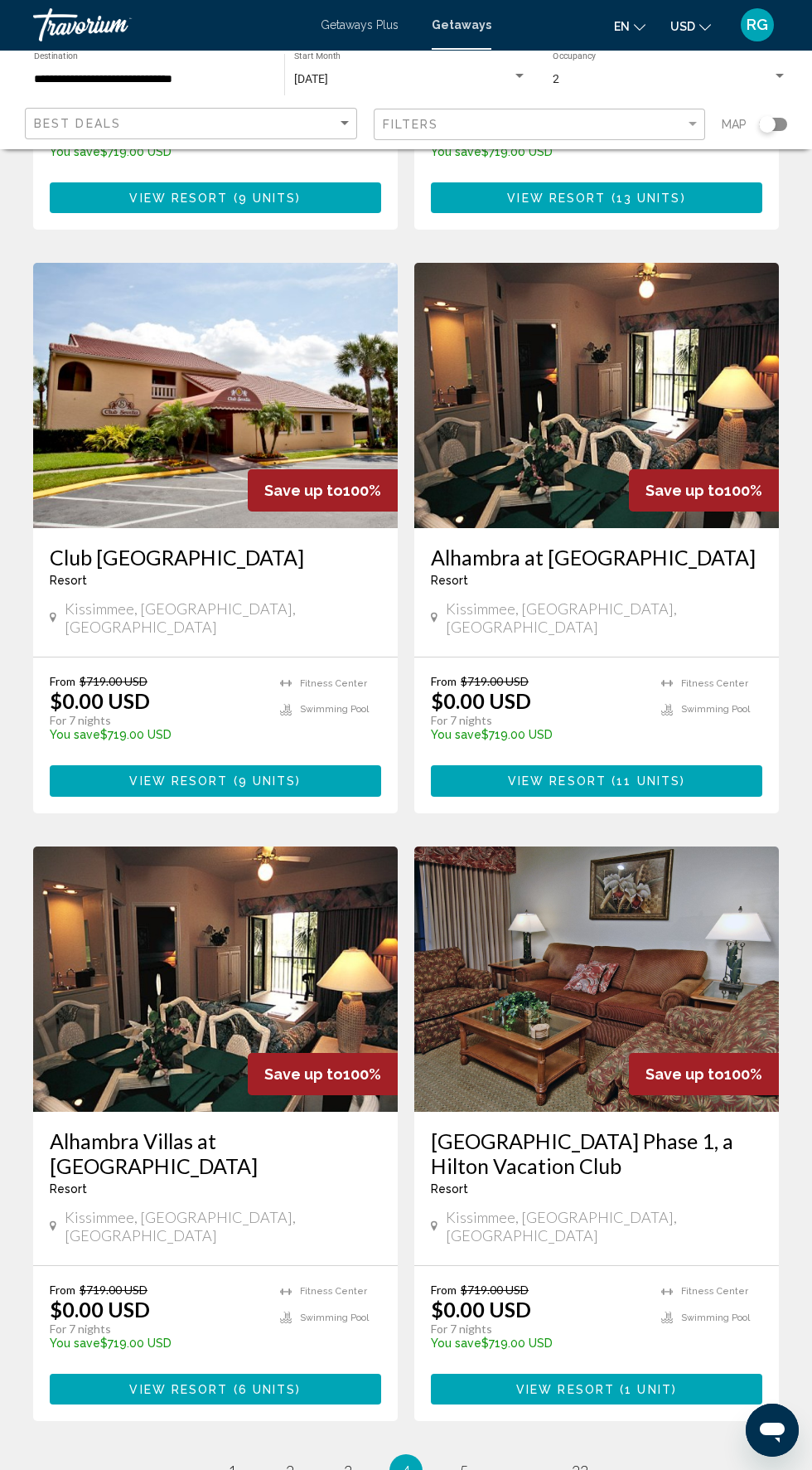
scroll to position [2335, 0]
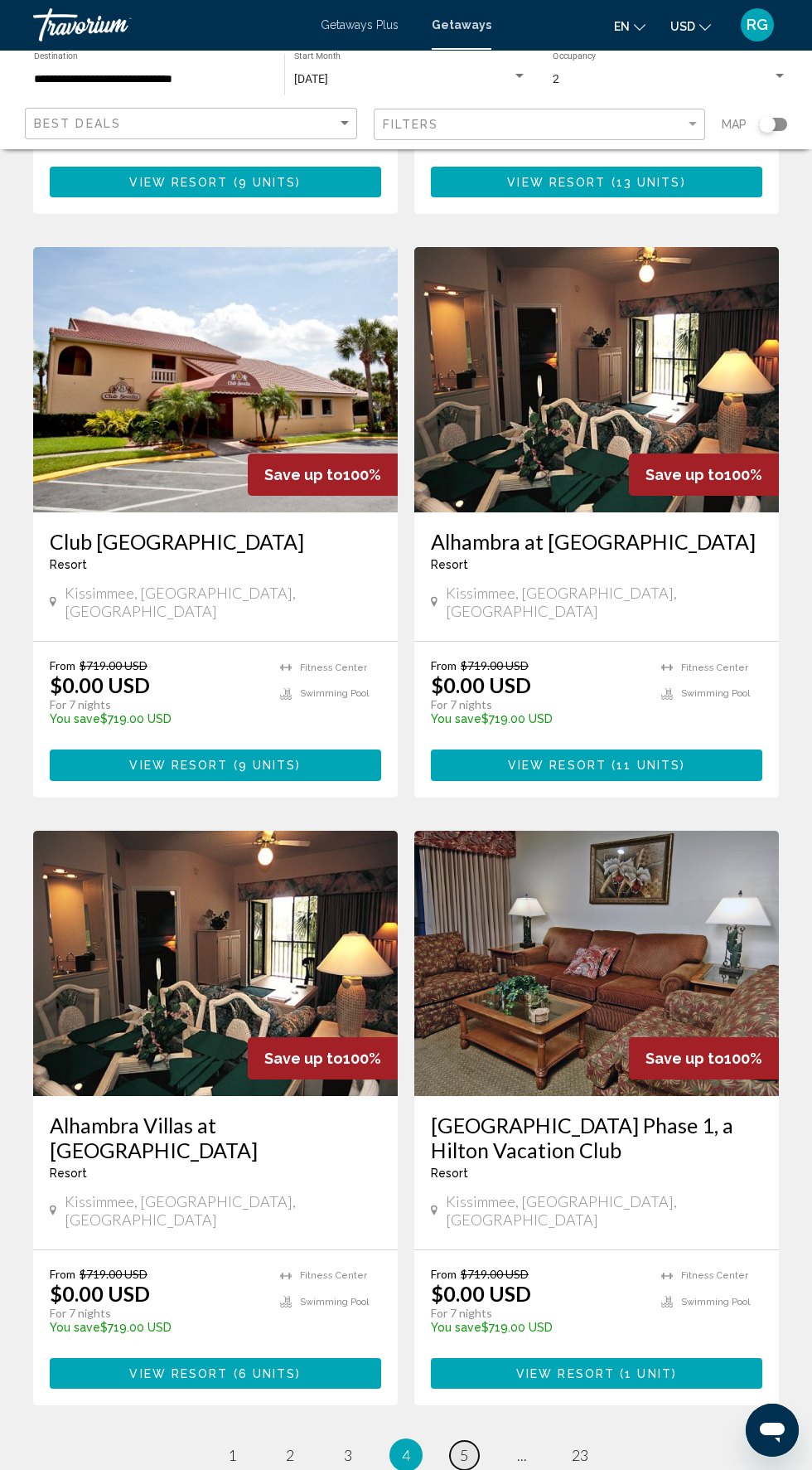
click at [468, 1441] on link "page 5" at bounding box center [465, 1456] width 29 height 29
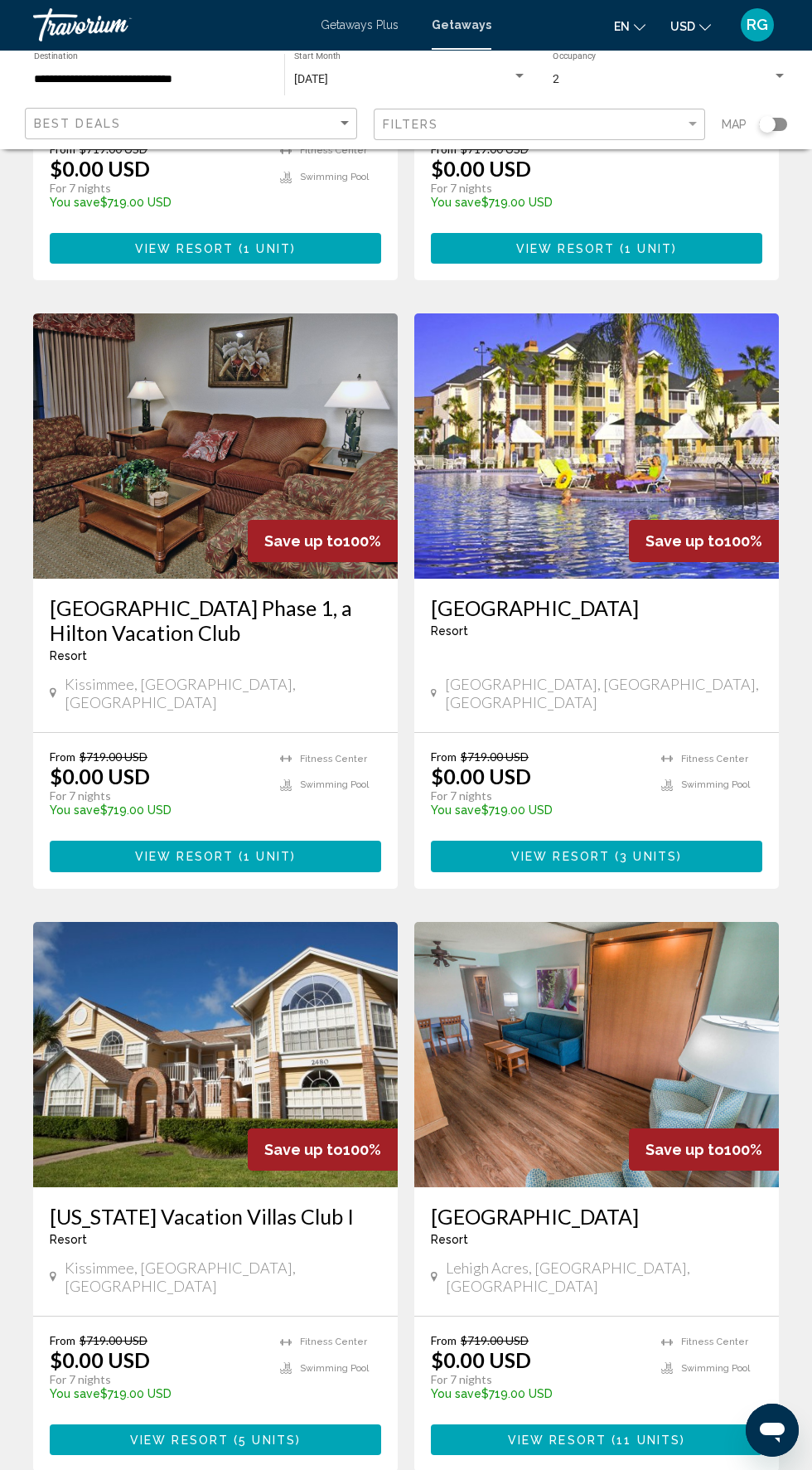
scroll to position [2384, 0]
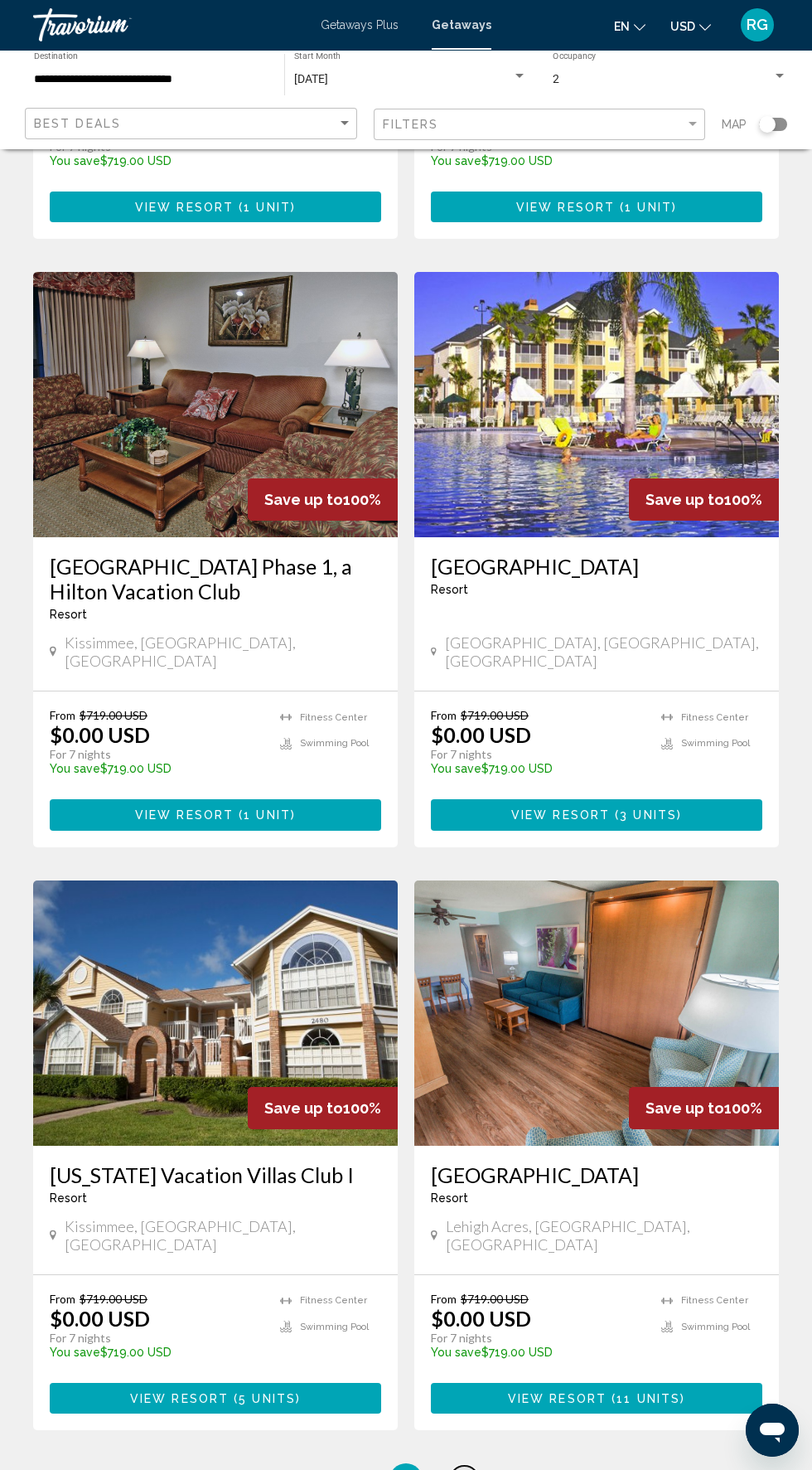
click at [464, 1469] on span "6" at bounding box center [464, 1480] width 8 height 18
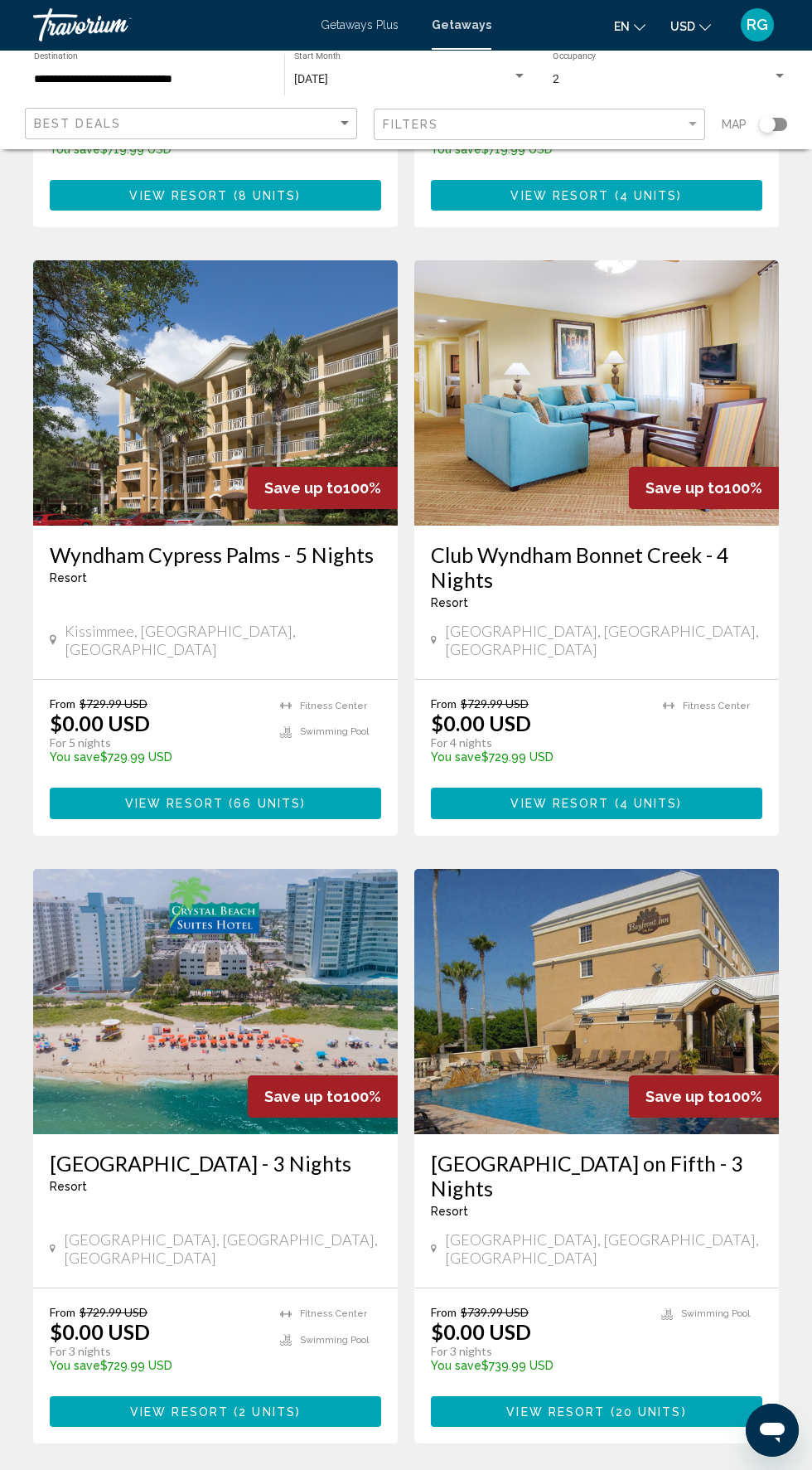
scroll to position [2409, 0]
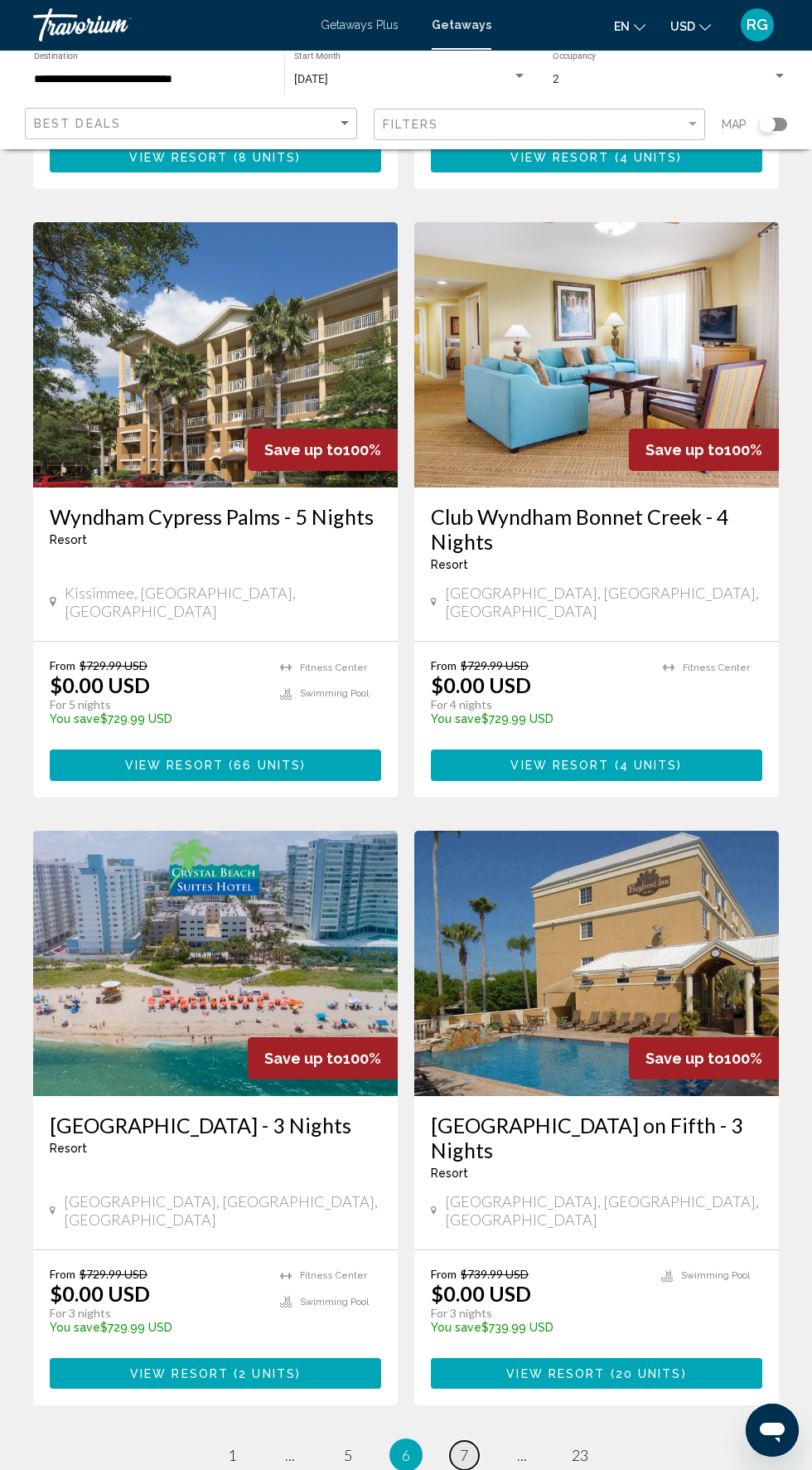
click at [464, 1447] on span "7" at bounding box center [464, 1456] width 8 height 18
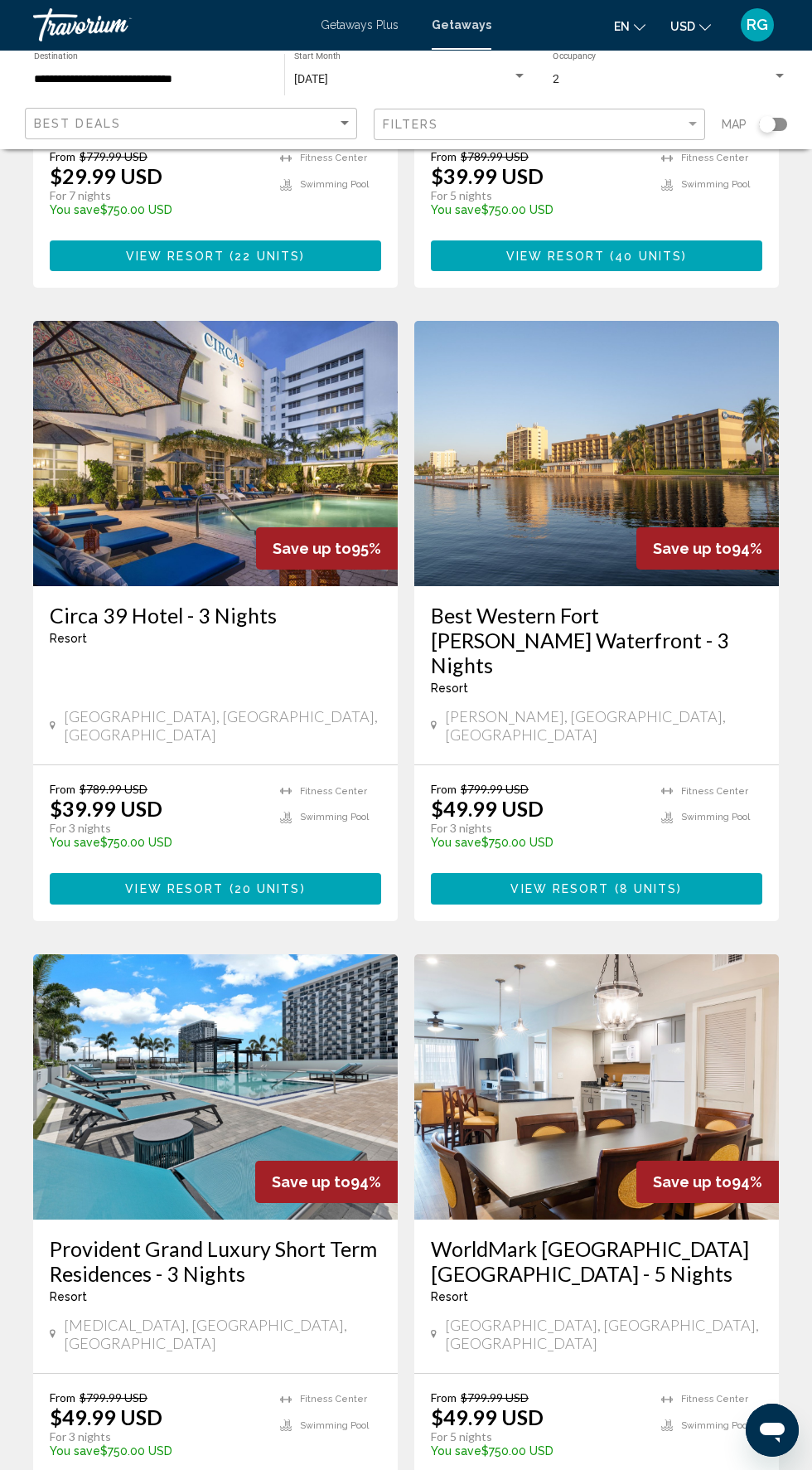
scroll to position [2434, 0]
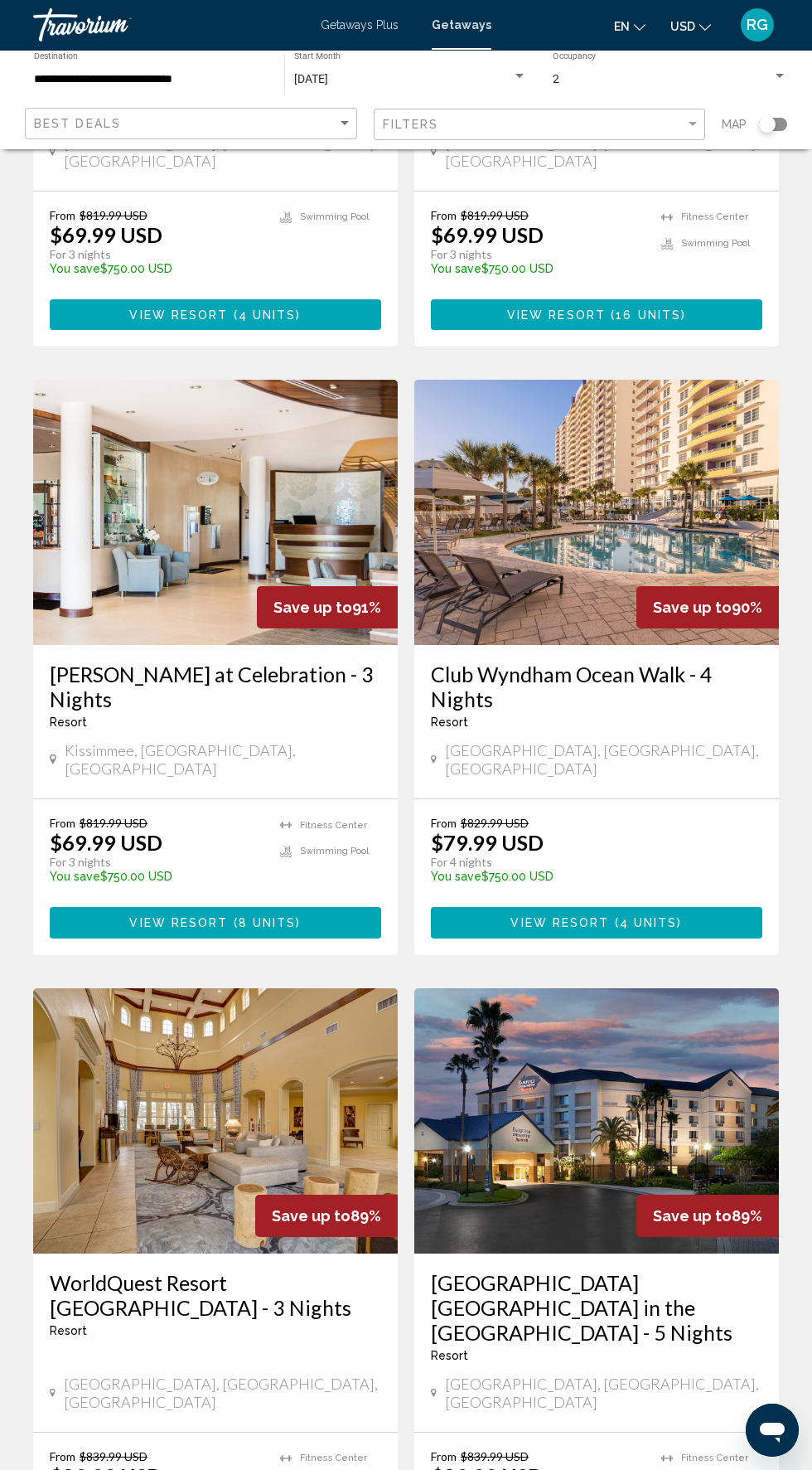
scroll to position [2384, 0]
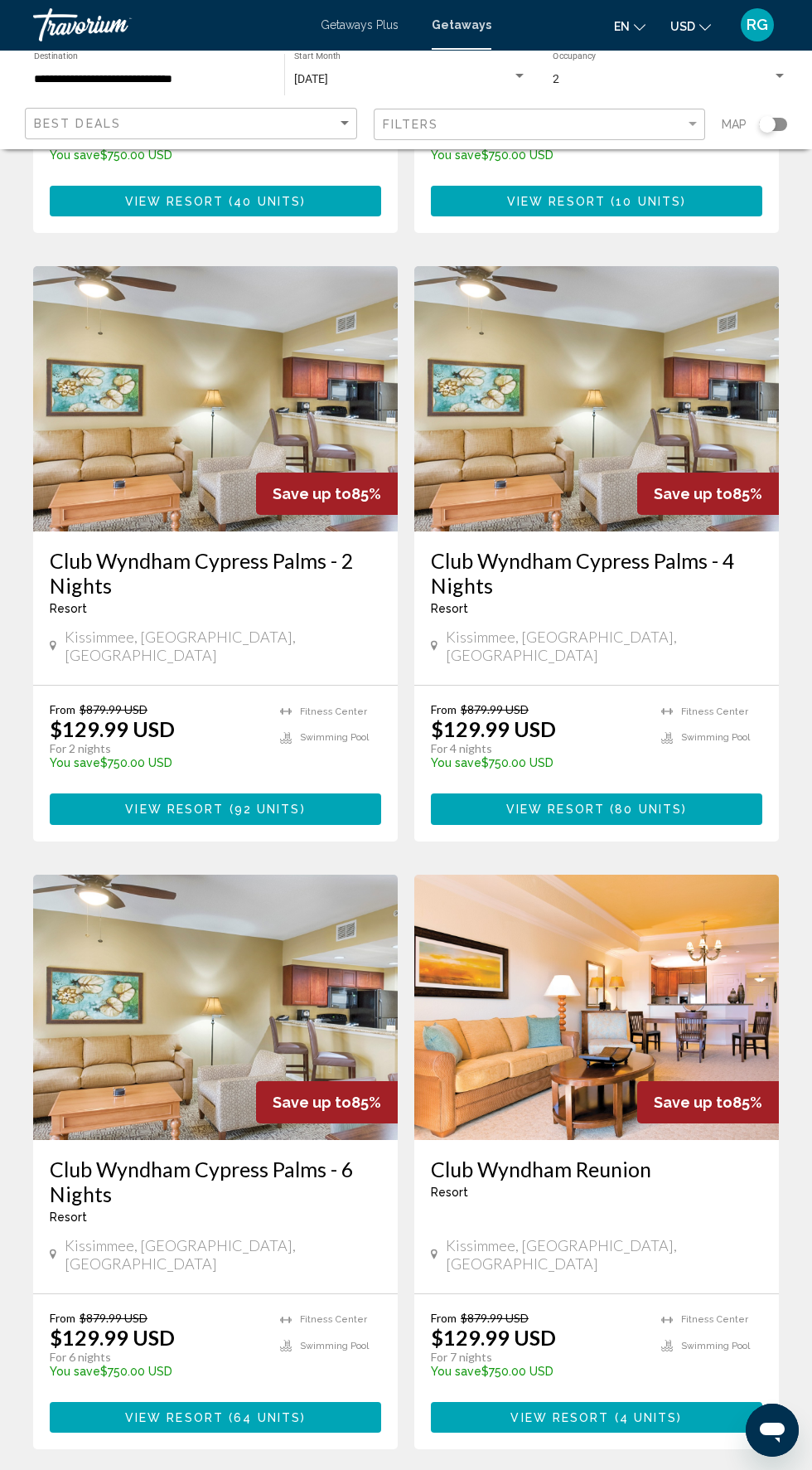
scroll to position [2434, 0]
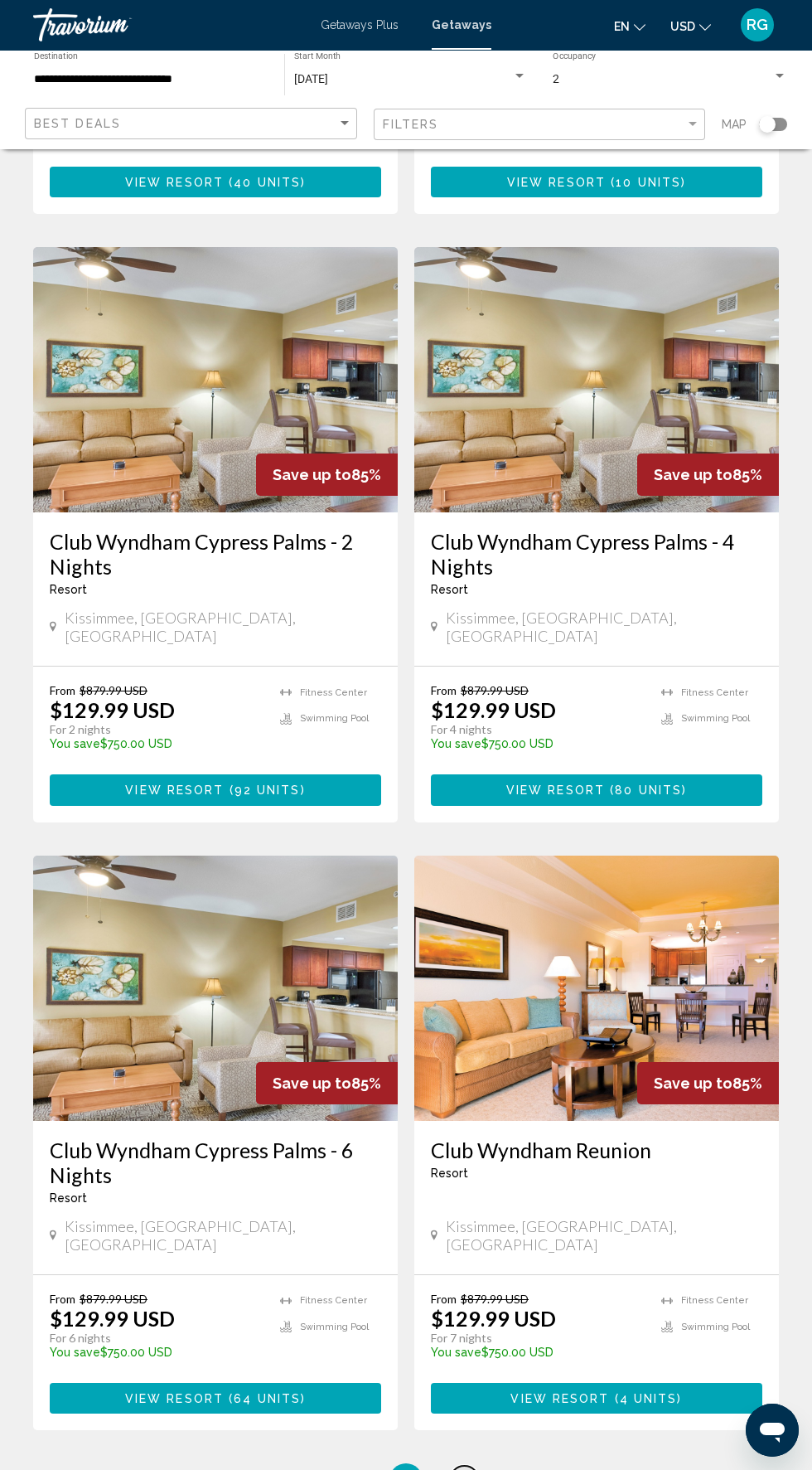
click at [464, 1469] on span "10" at bounding box center [464, 1480] width 16 height 18
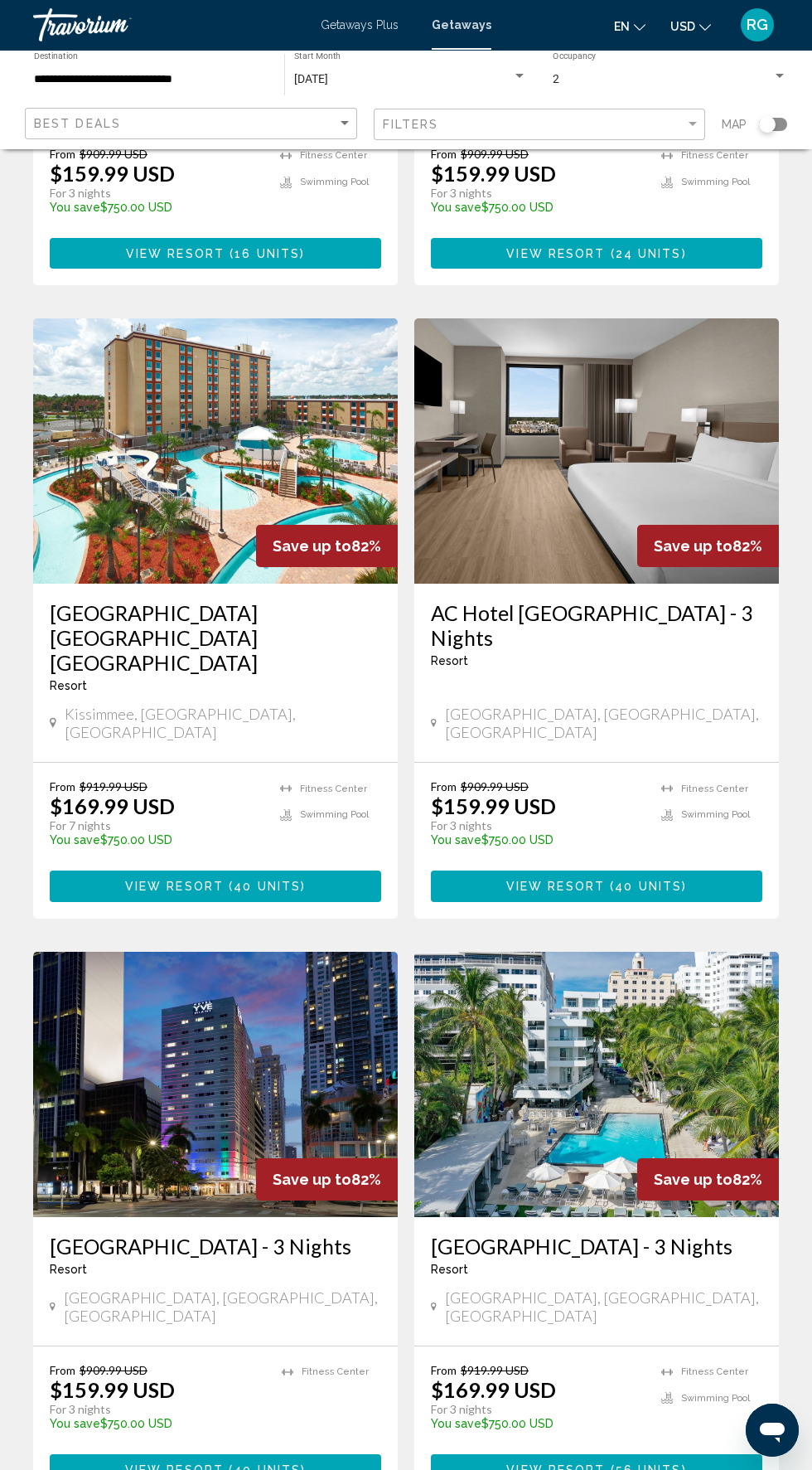
scroll to position [2434, 0]
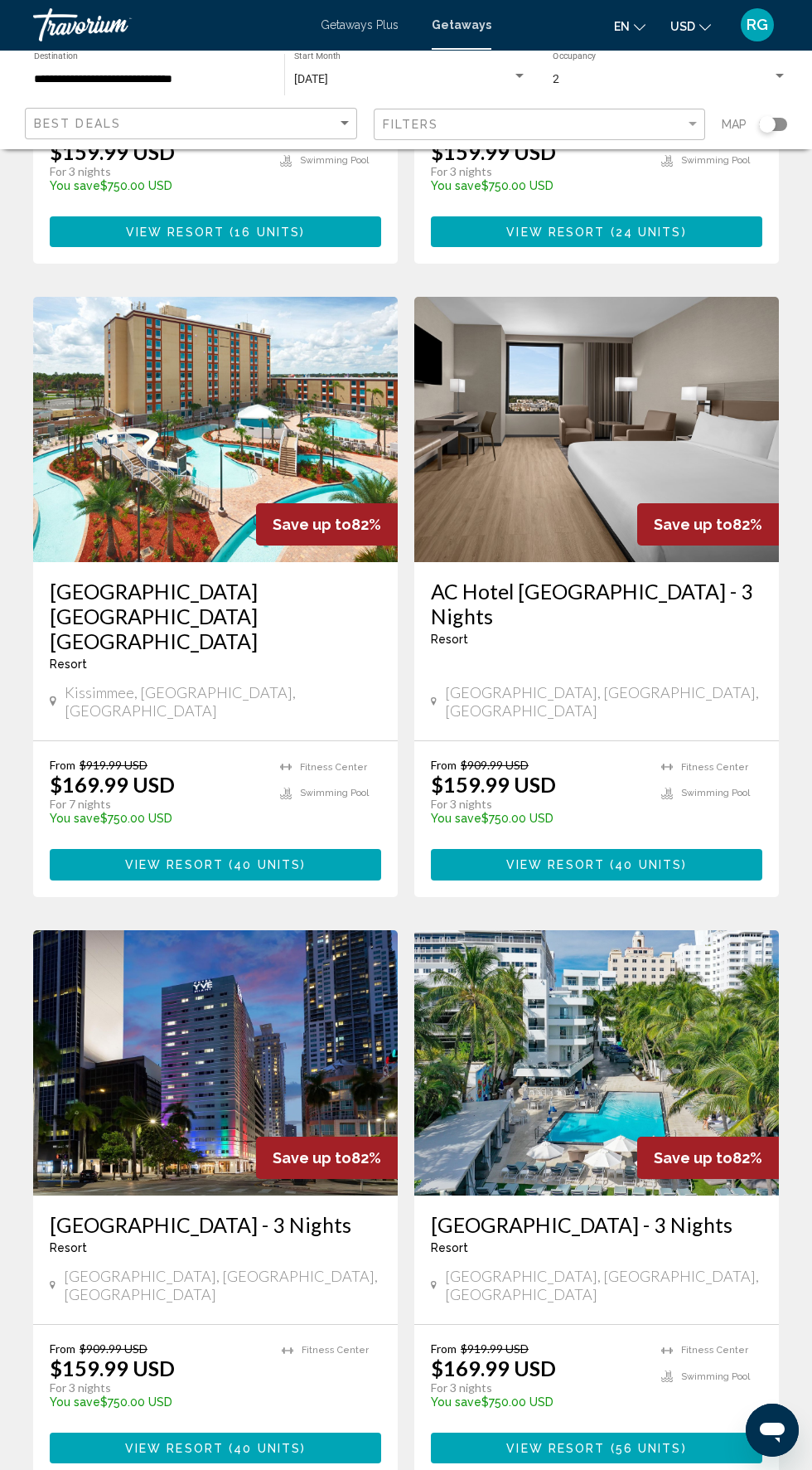
click at [683, 1442] on span "( 56 units )" at bounding box center [646, 1448] width 81 height 13
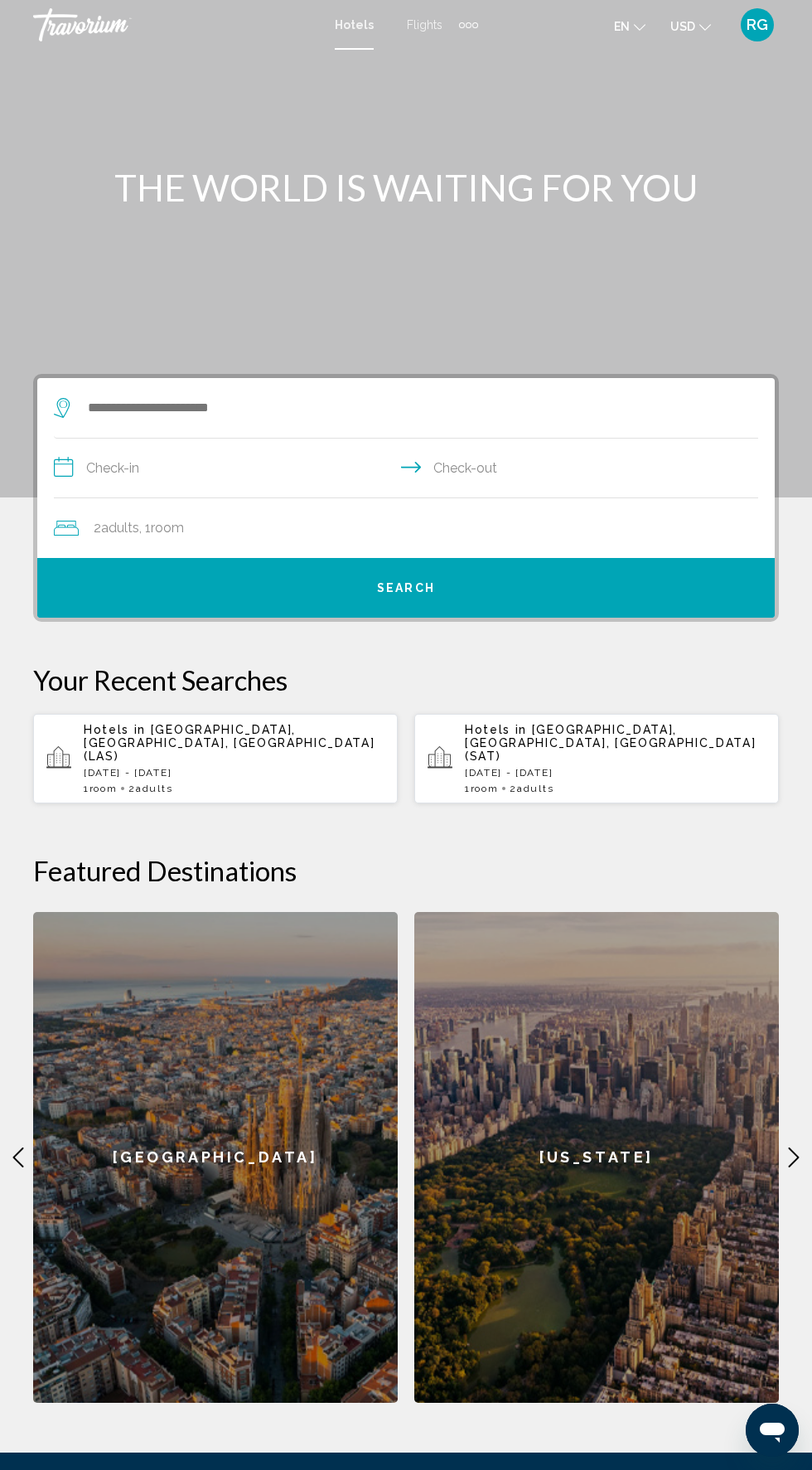
scroll to position [55, 0]
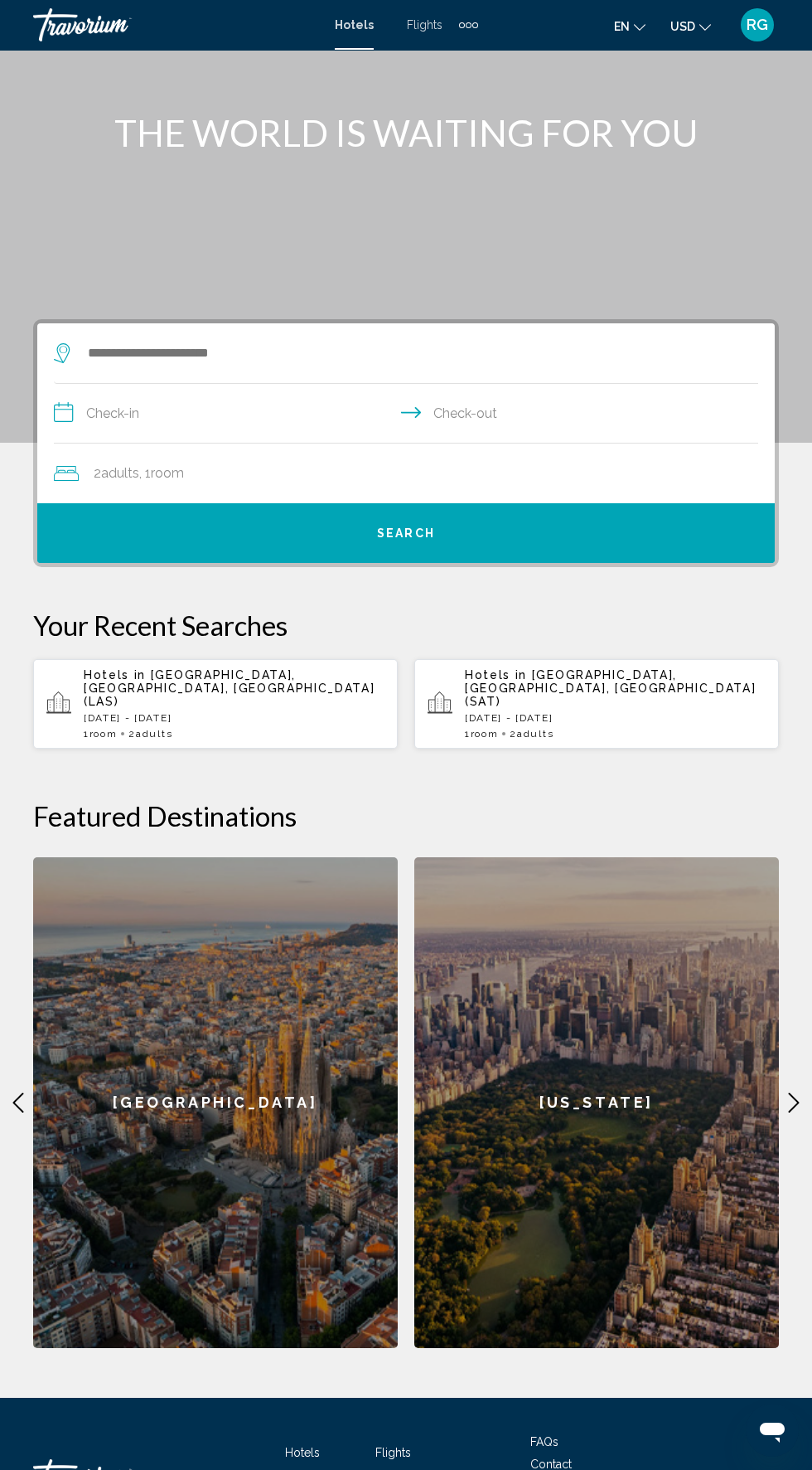
click at [752, 28] on span "RG" at bounding box center [758, 24] width 22 height 16
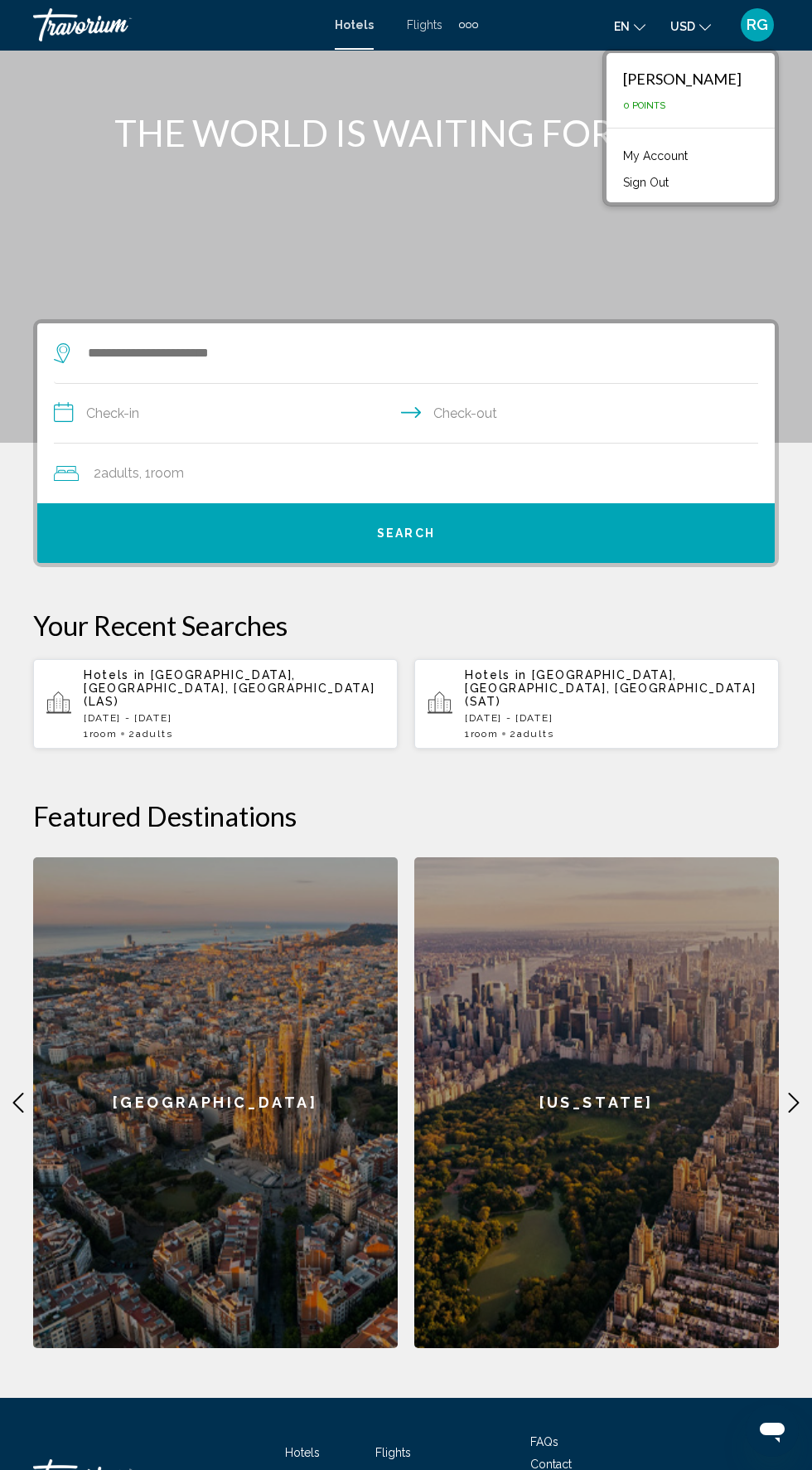
click at [740, 146] on li "My Account" at bounding box center [691, 154] width 152 height 26
click at [694, 155] on link "My Account" at bounding box center [656, 156] width 81 height 22
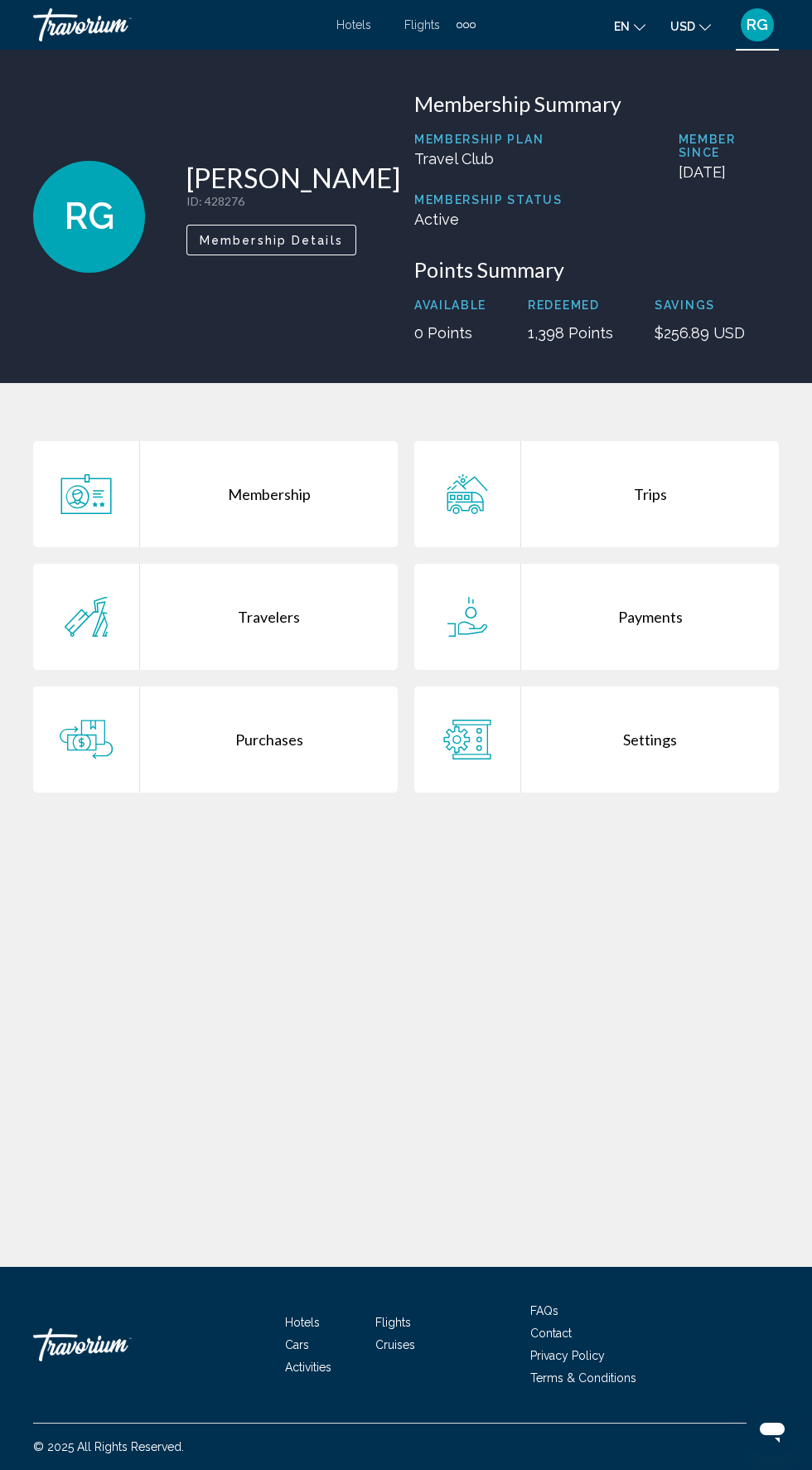
click at [696, 524] on div "Trips" at bounding box center [650, 494] width 258 height 106
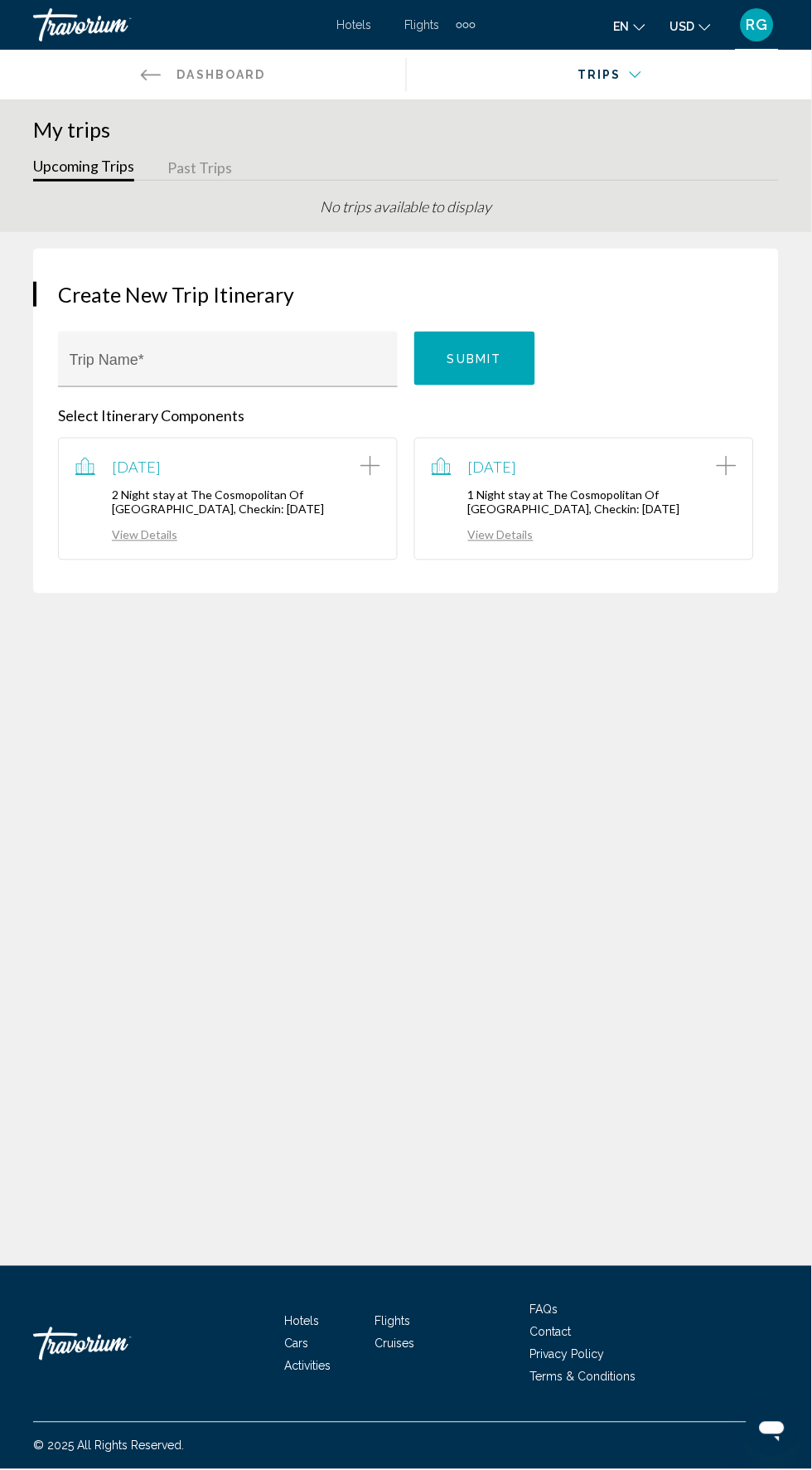
click at [281, 501] on p "2 Night stay at The Cosmopolitan Of Las Vegas, Checkin: 2024-06-30" at bounding box center [228, 502] width 305 height 28
click at [155, 535] on link "View Details" at bounding box center [126, 535] width 102 height 14
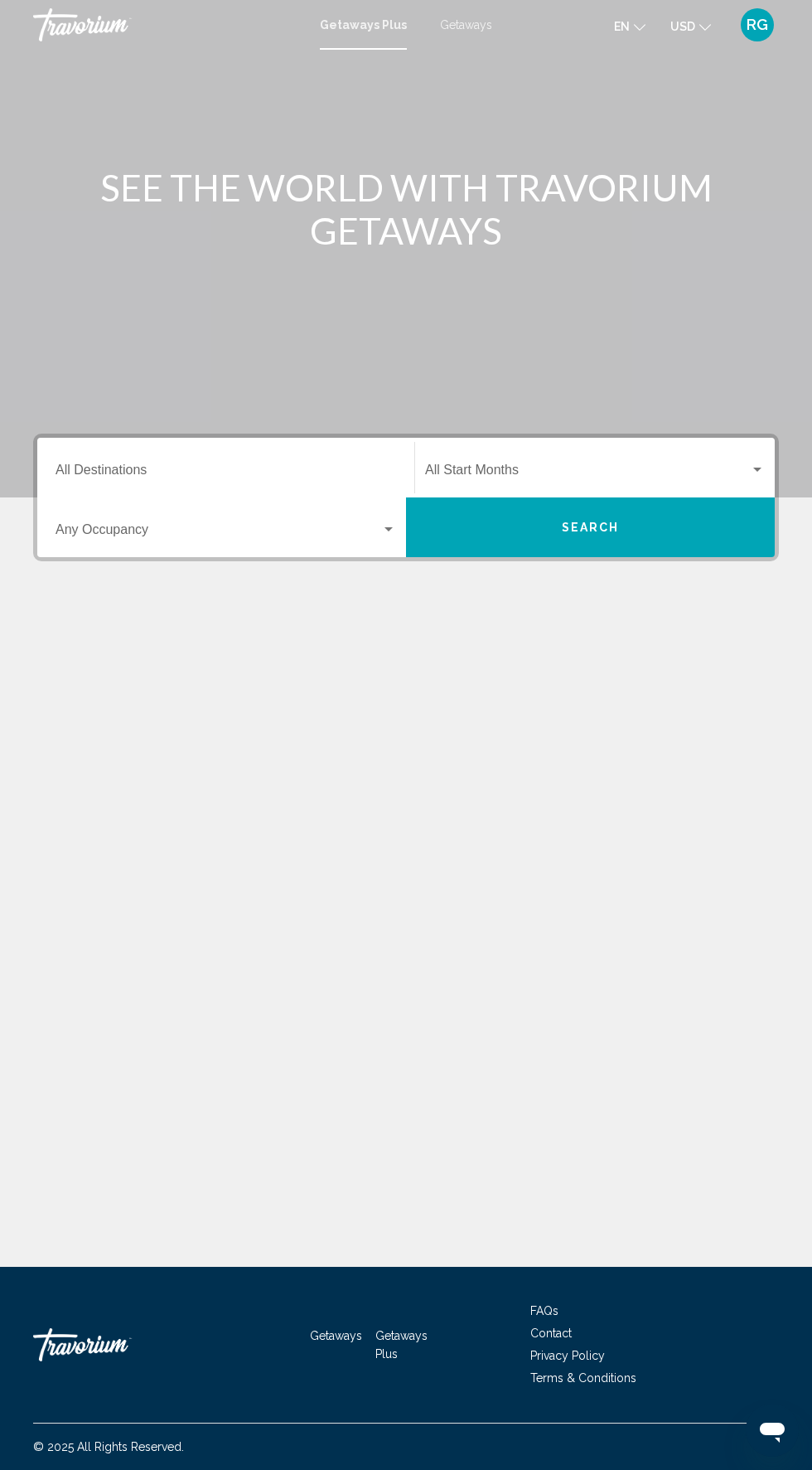
click at [486, 31] on div "Getaways Plus Getaways en English Español Français Italiano Português русский U…" at bounding box center [406, 24] width 812 height 35
click at [496, 42] on mat-toolbar "Getaways Plus Getaways en English Español Français Italiano Português русский U…" at bounding box center [406, 24] width 812 height 49
click at [482, 26] on span "Getaways" at bounding box center [466, 24] width 52 height 13
click at [269, 467] on input "Destination All Destinations" at bounding box center [226, 473] width 341 height 15
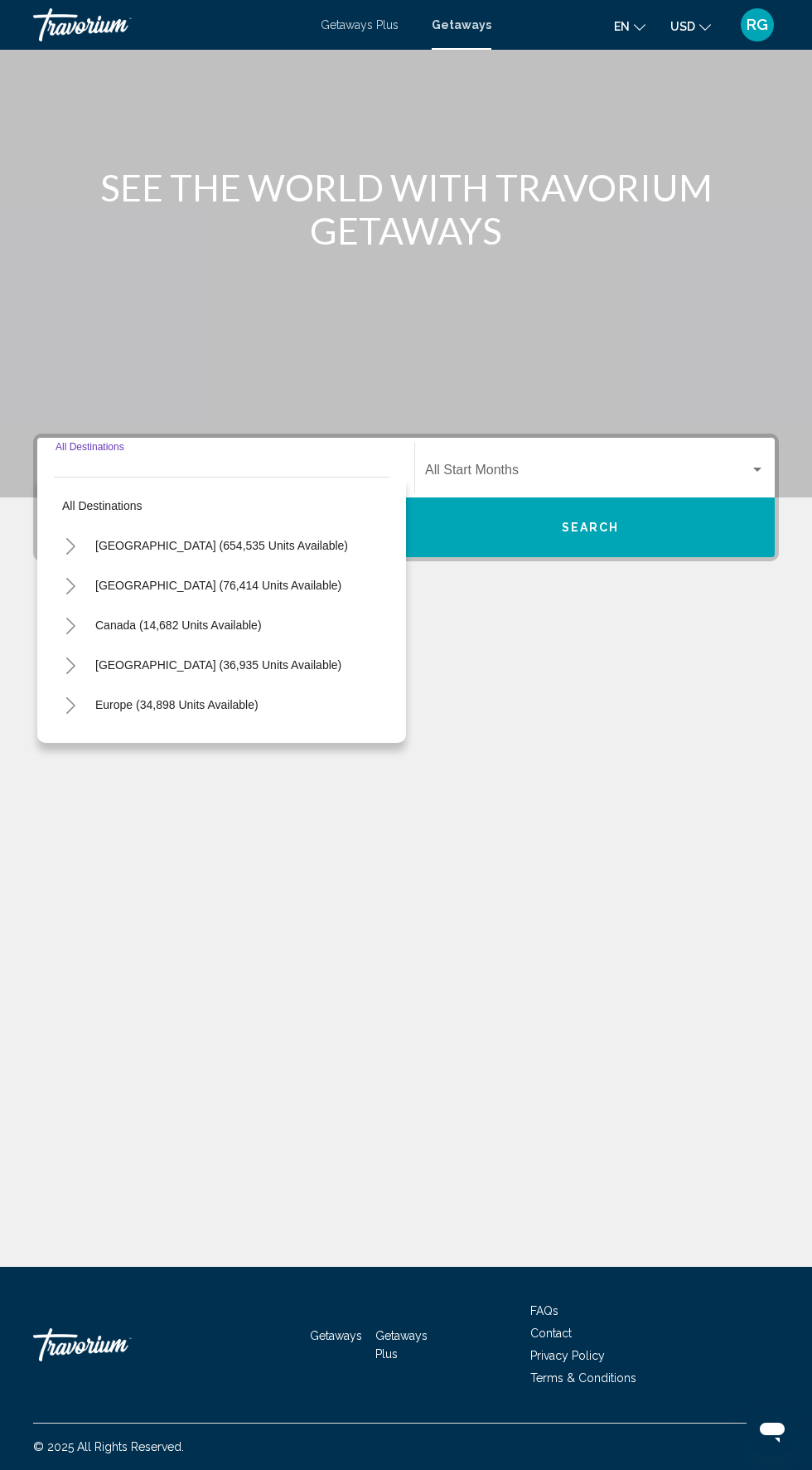
scroll to position [126, 0]
click at [289, 539] on span "[GEOGRAPHIC_DATA] (654,535 units available)" at bounding box center [221, 545] width 253 height 13
type input "**********"
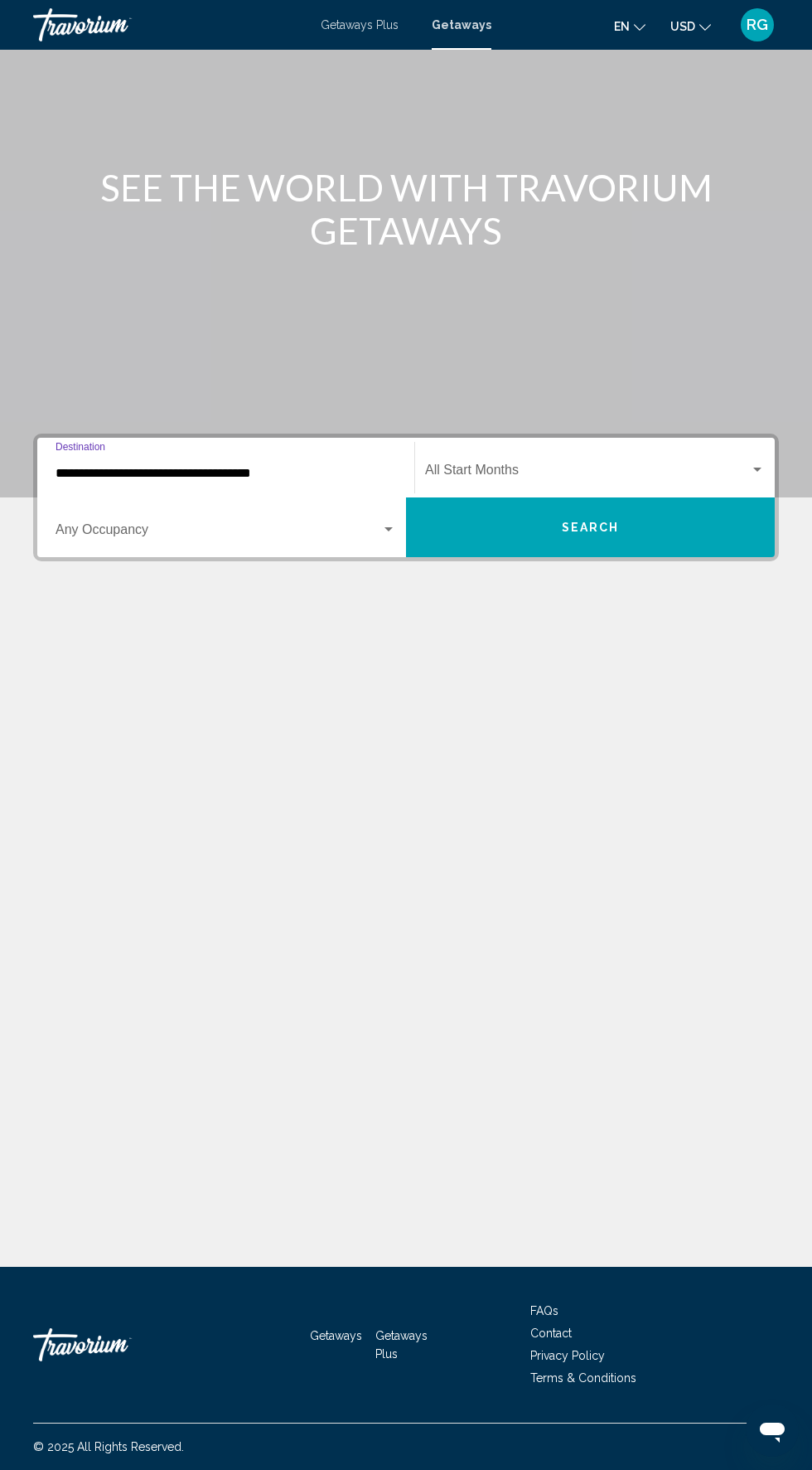
click at [314, 525] on span "Search widget" at bounding box center [219, 533] width 326 height 15
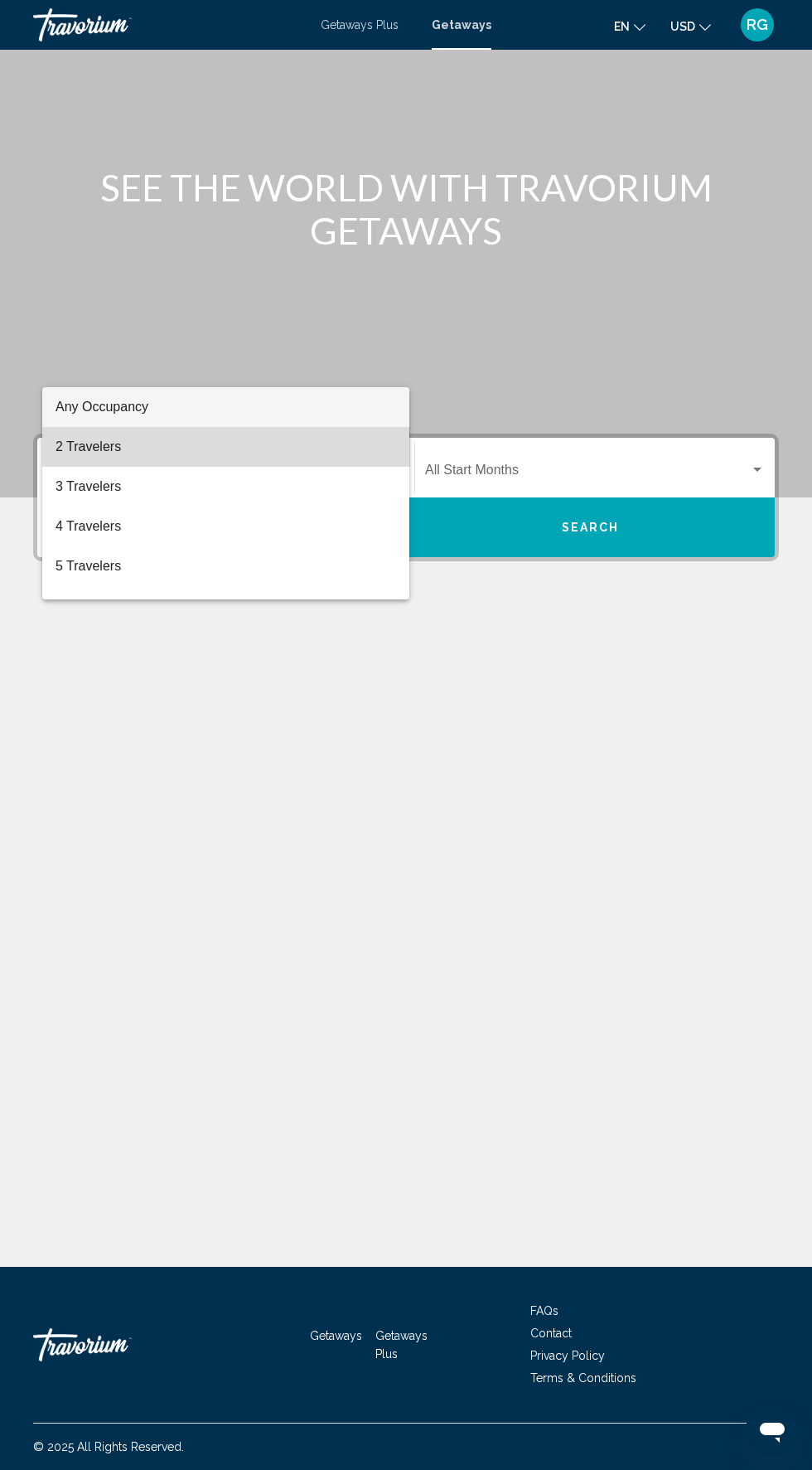
click at [287, 453] on span "2 Travelers" at bounding box center [226, 447] width 341 height 40
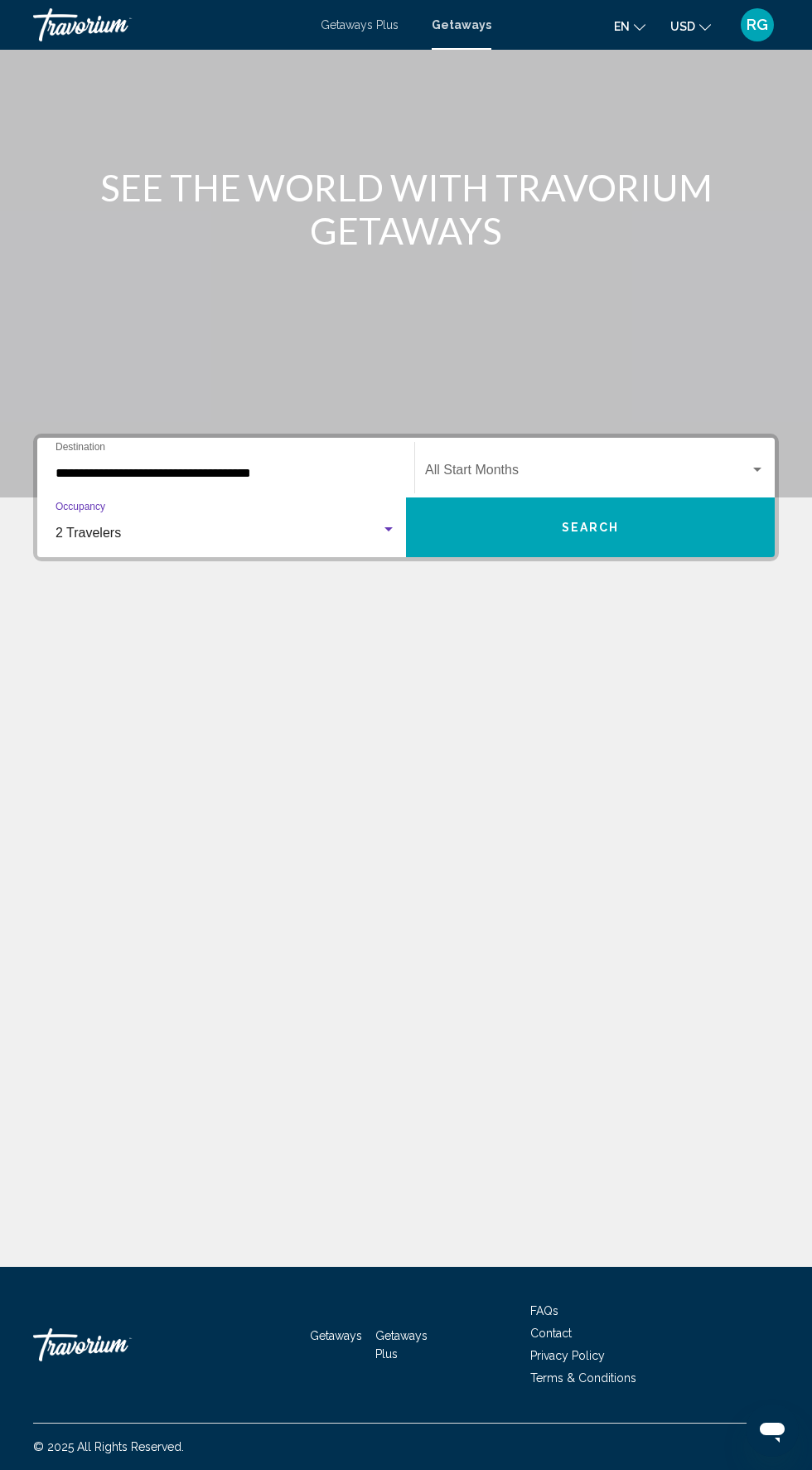
click at [603, 466] on span "Search widget" at bounding box center [587, 473] width 325 height 15
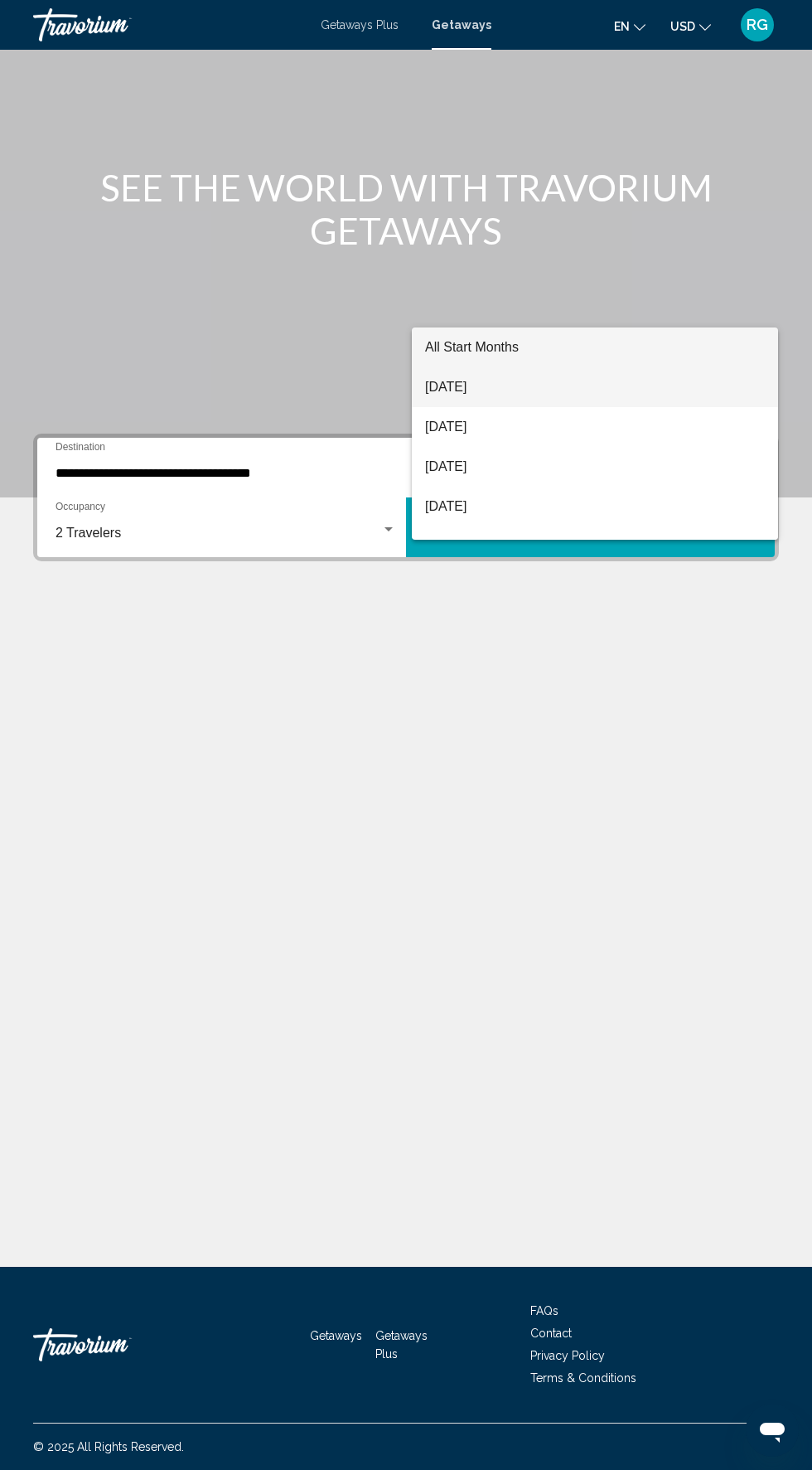
click at [577, 380] on span "[DATE]" at bounding box center [595, 387] width 340 height 40
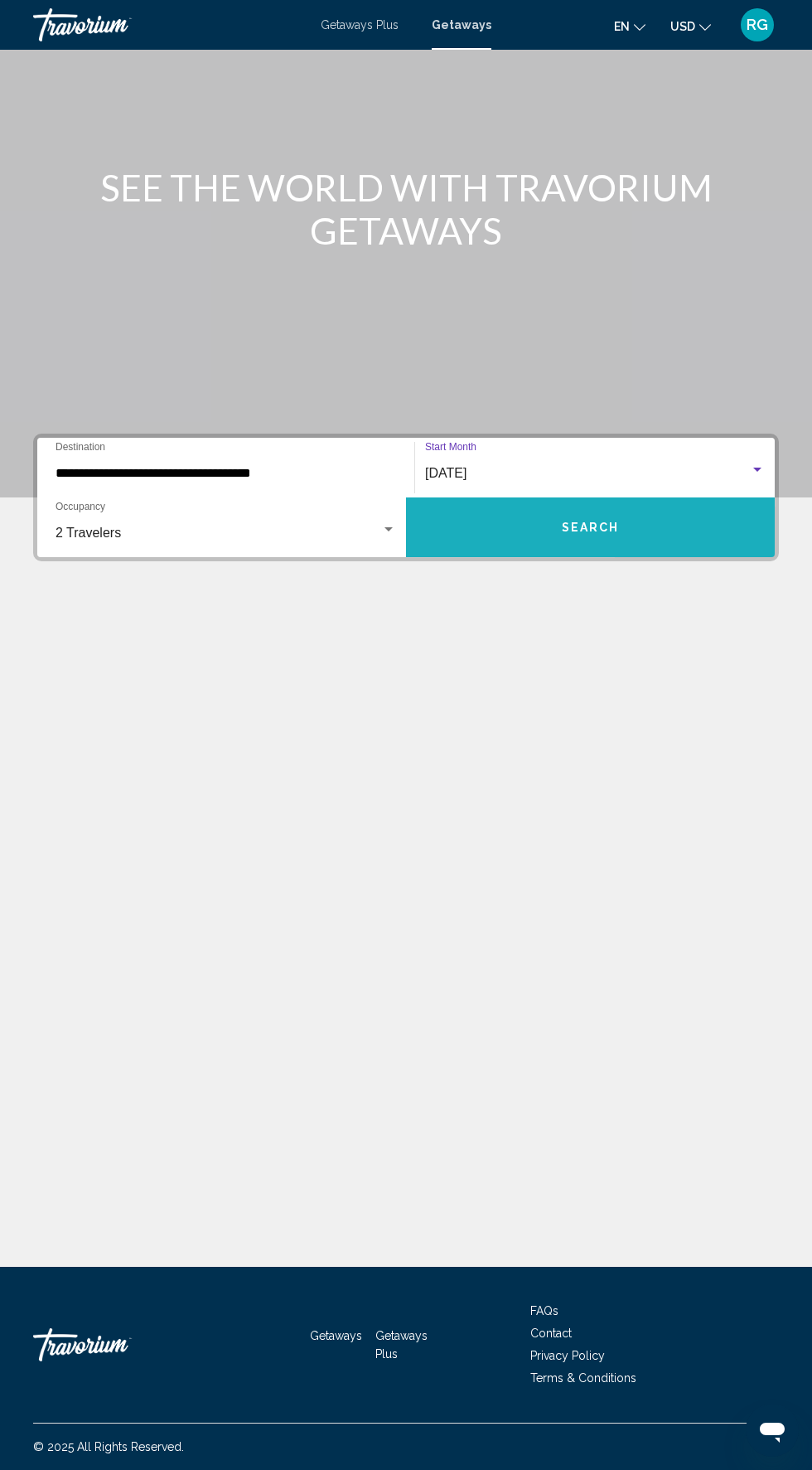
click at [640, 497] on button "Search" at bounding box center [591, 527] width 369 height 59
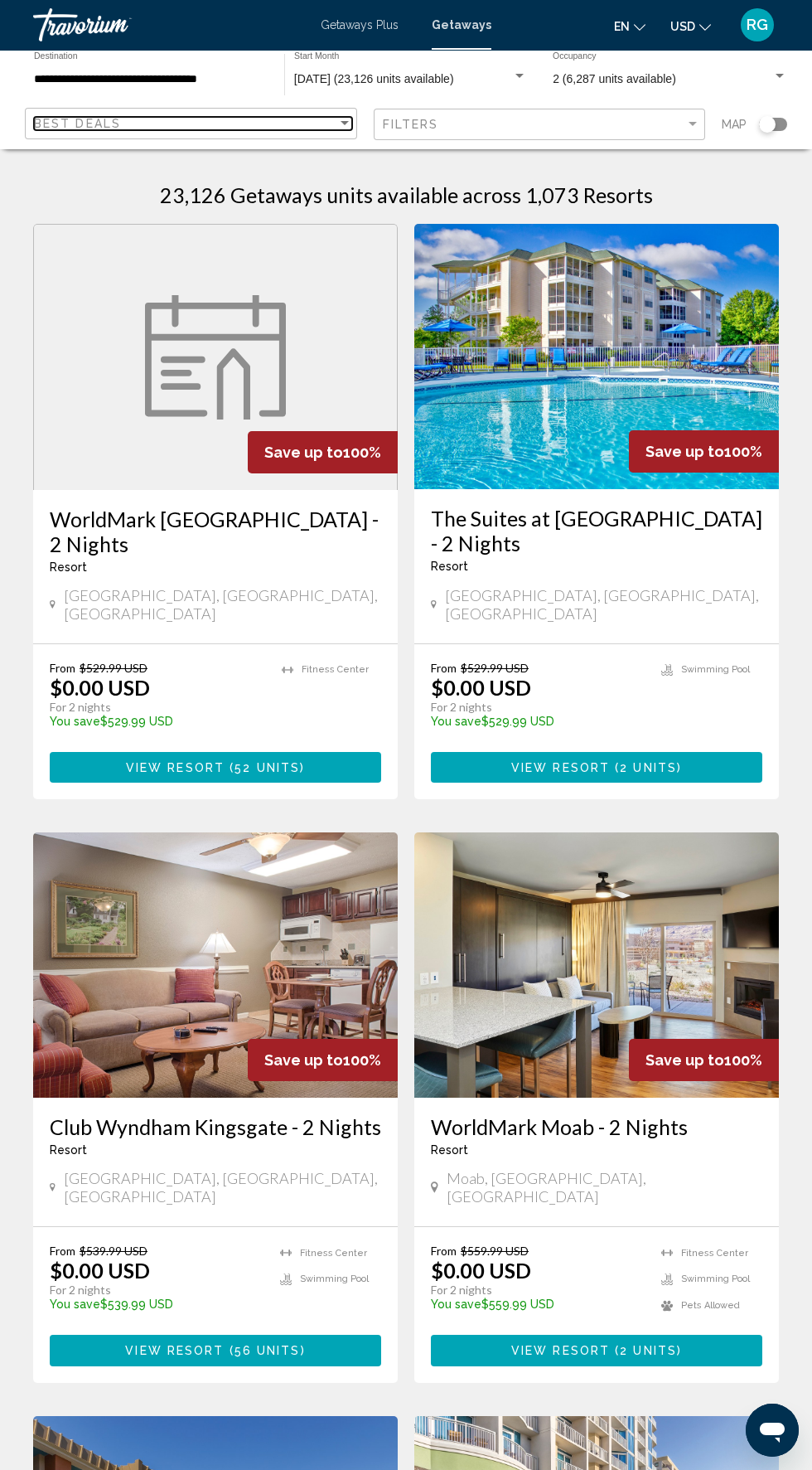
click at [210, 122] on div "Best Deals" at bounding box center [185, 123] width 303 height 13
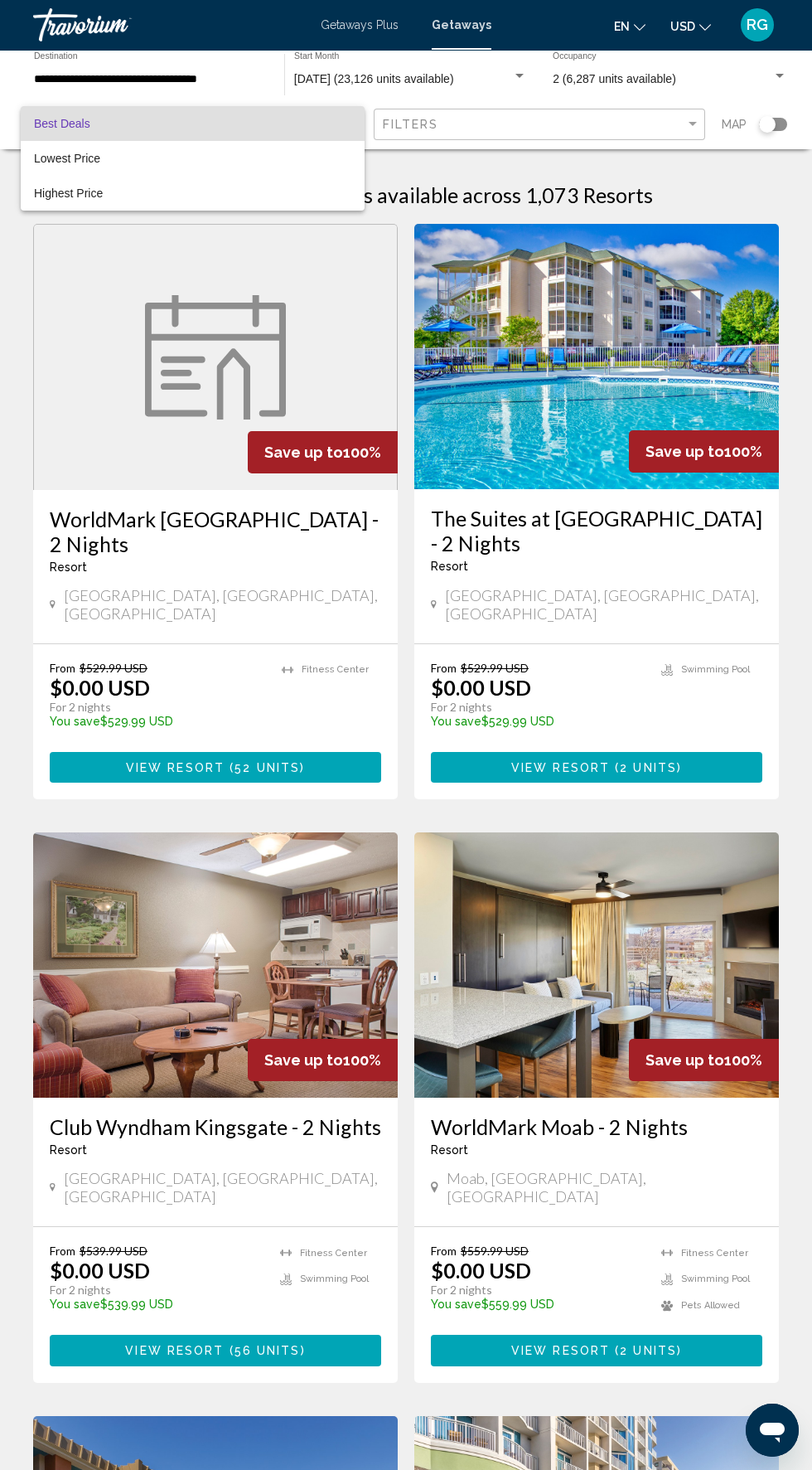
click at [154, 67] on div at bounding box center [406, 735] width 812 height 1470
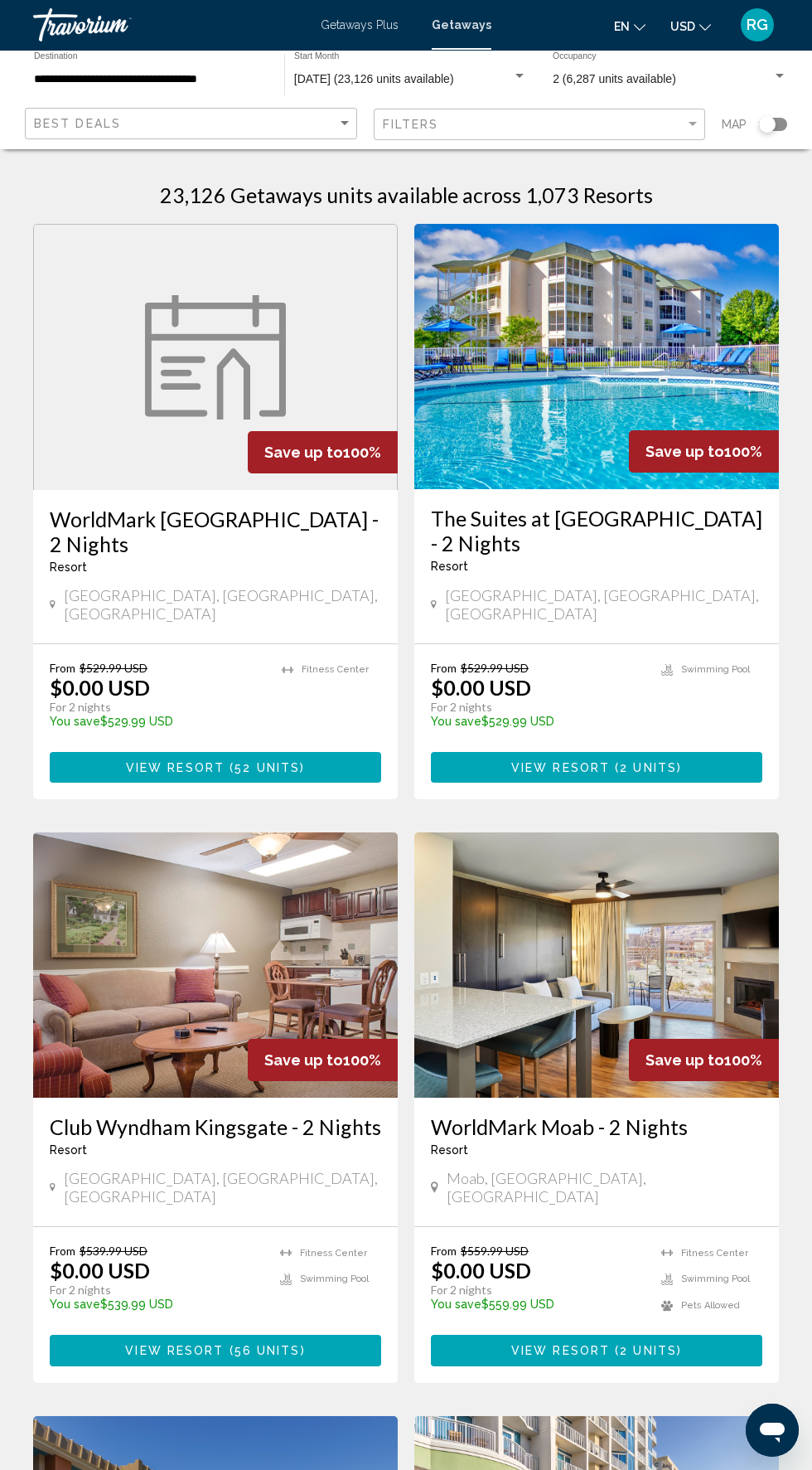
click at [180, 74] on input "**********" at bounding box center [151, 79] width 234 height 13
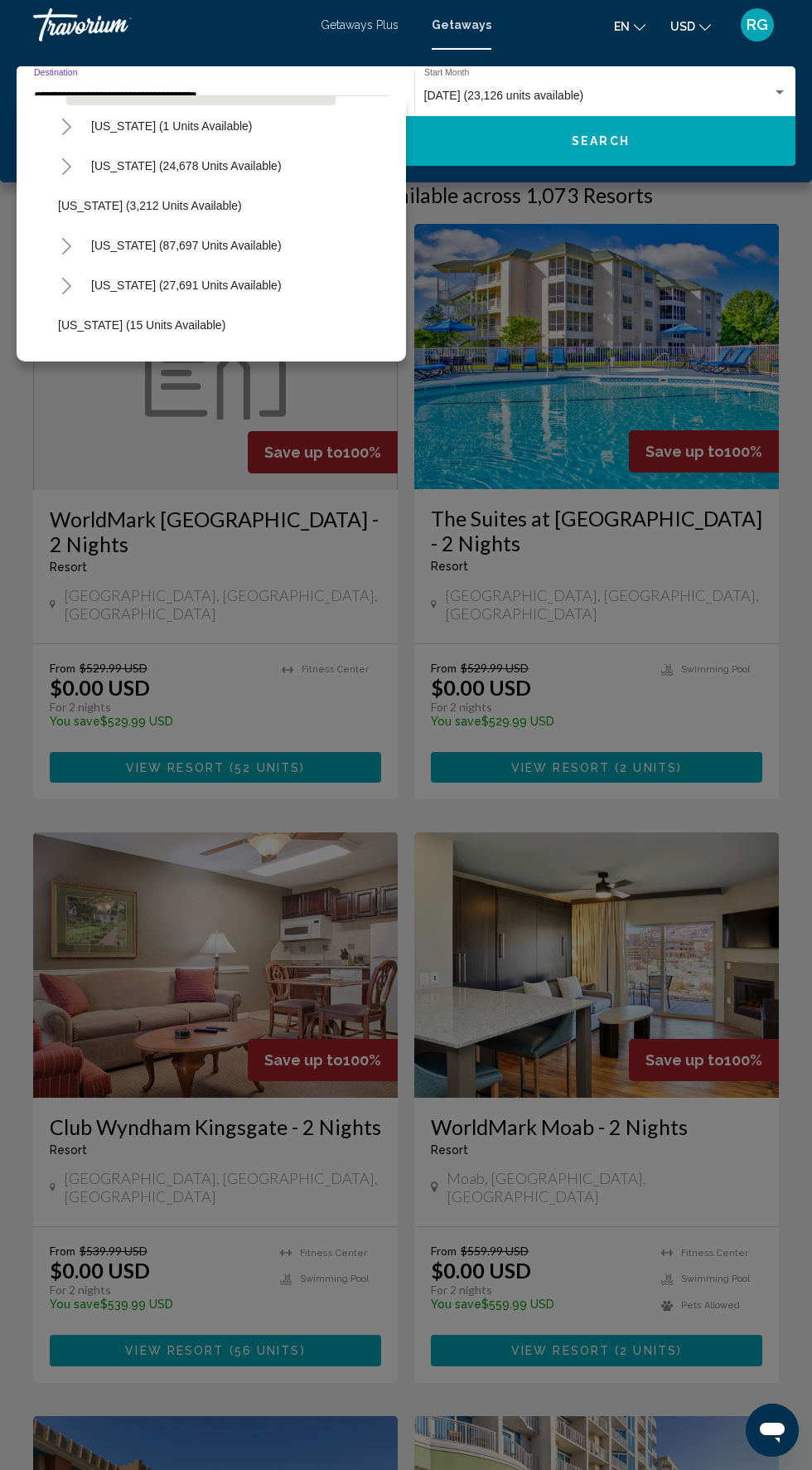
scroll to position [73, 0]
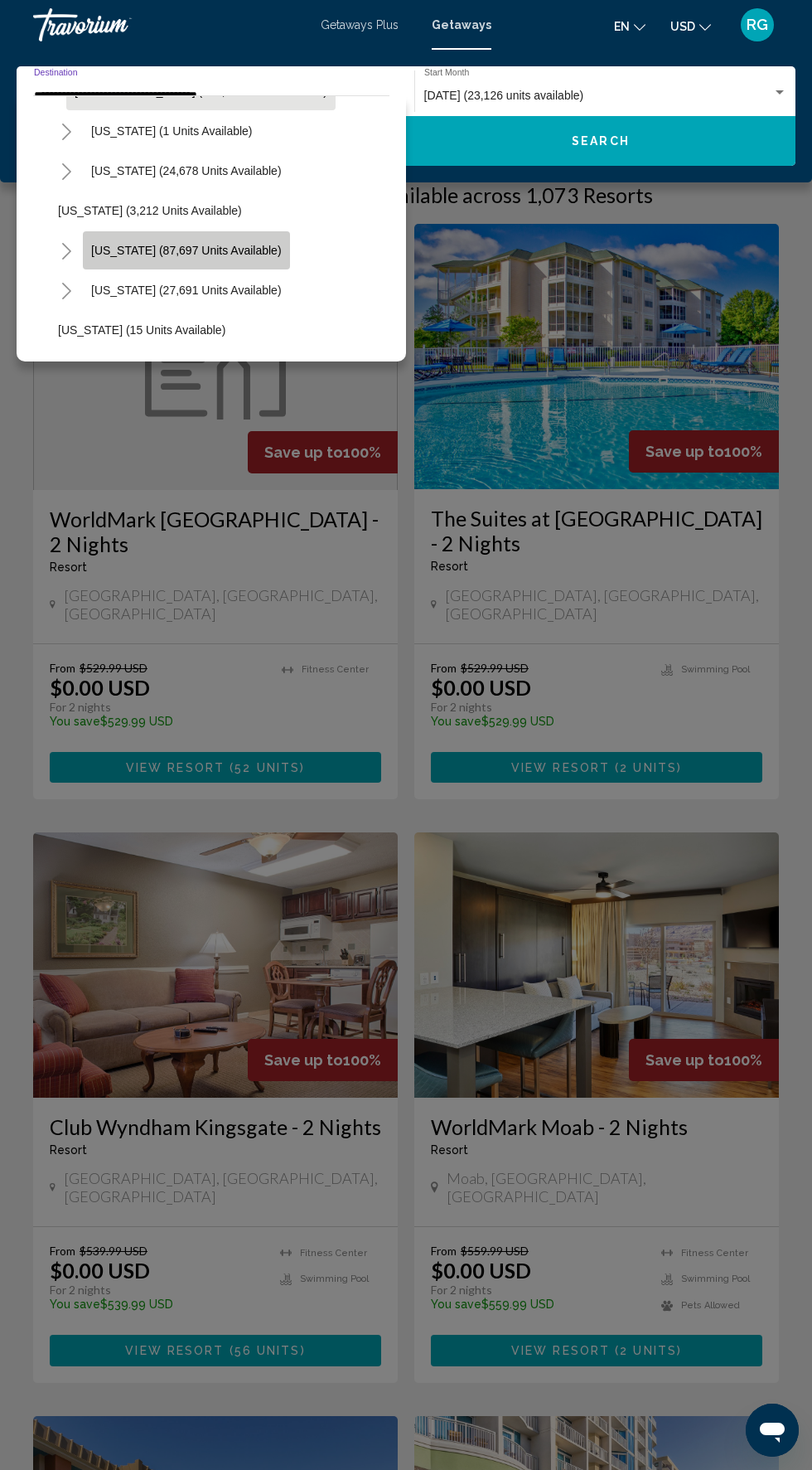
click at [249, 247] on span "[US_STATE] (87,697 units available)" at bounding box center [186, 250] width 191 height 13
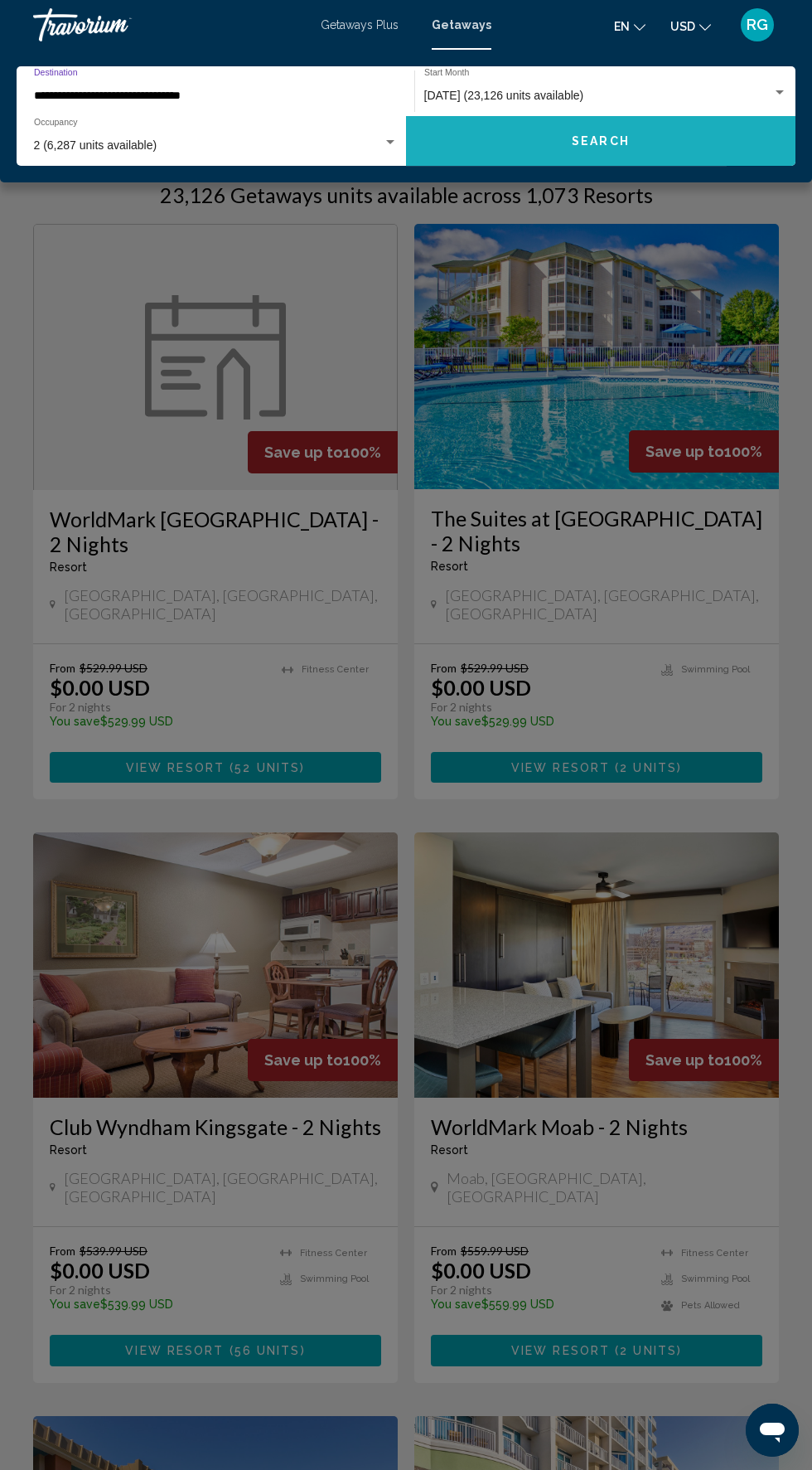
click at [551, 132] on button "Search" at bounding box center [601, 140] width 389 height 49
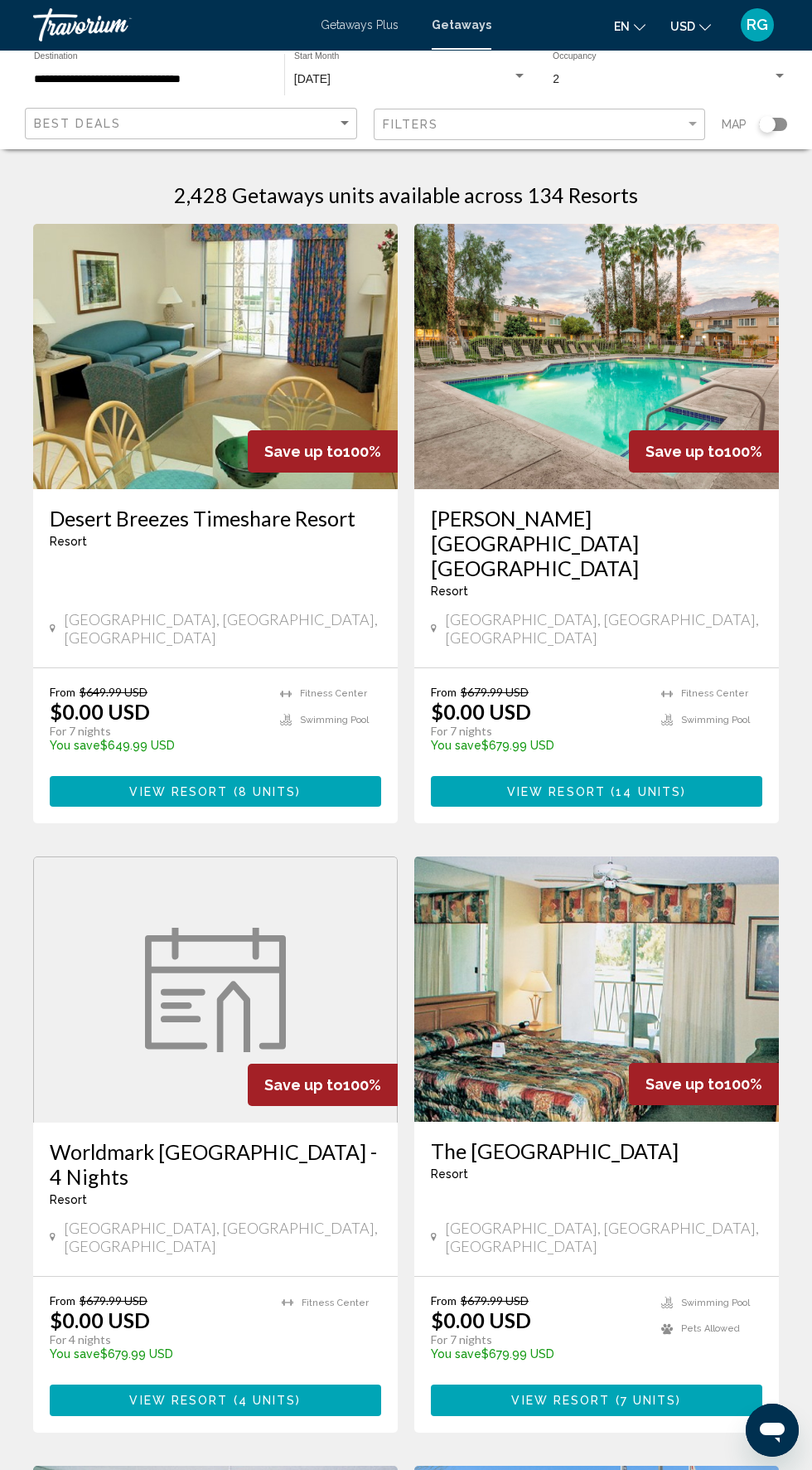
click at [204, 73] on input "**********" at bounding box center [151, 79] width 234 height 13
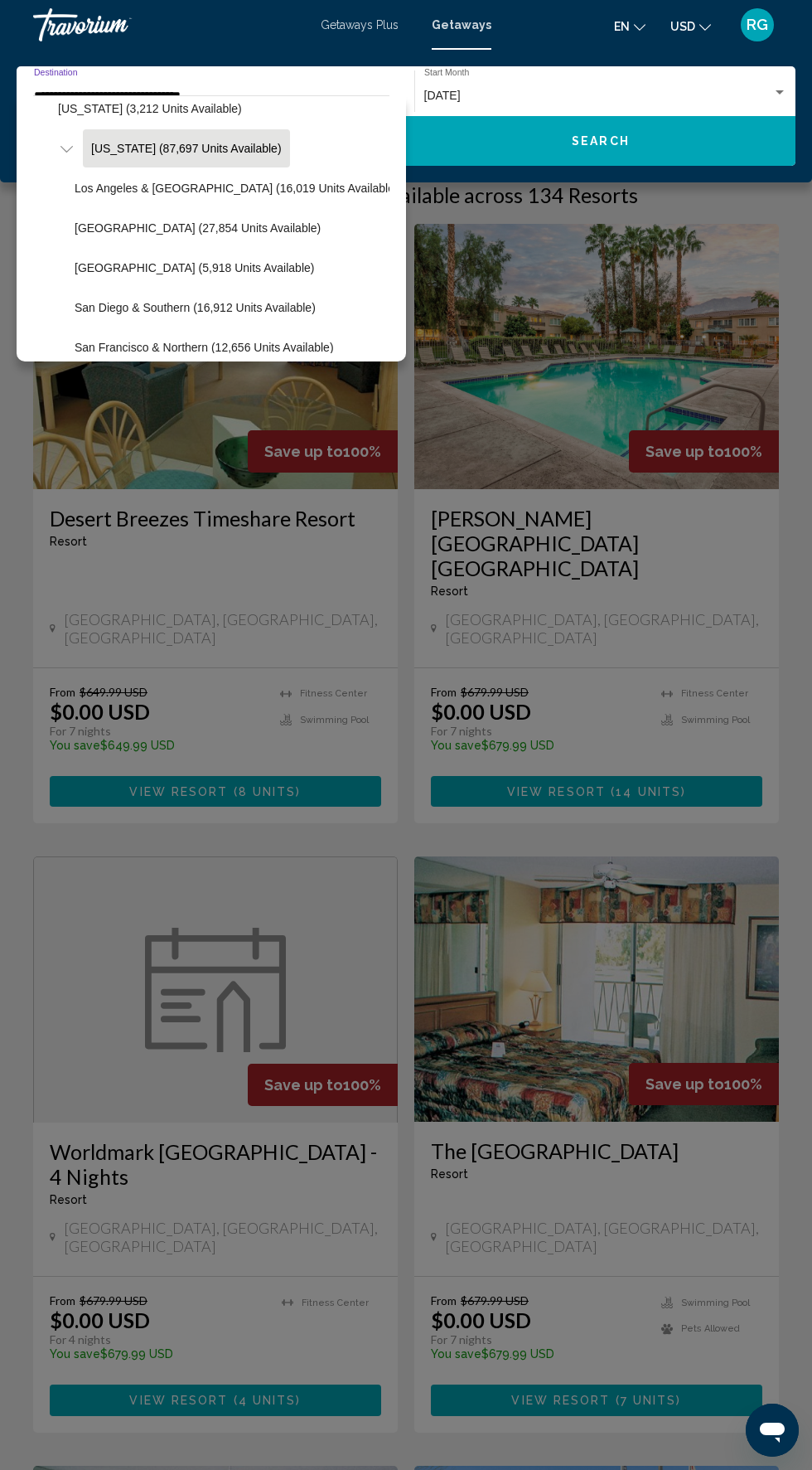
scroll to position [175, 0]
click at [249, 268] on span "Palm Springs (5,918 units available)" at bounding box center [194, 267] width 239 height 13
type input "**********"
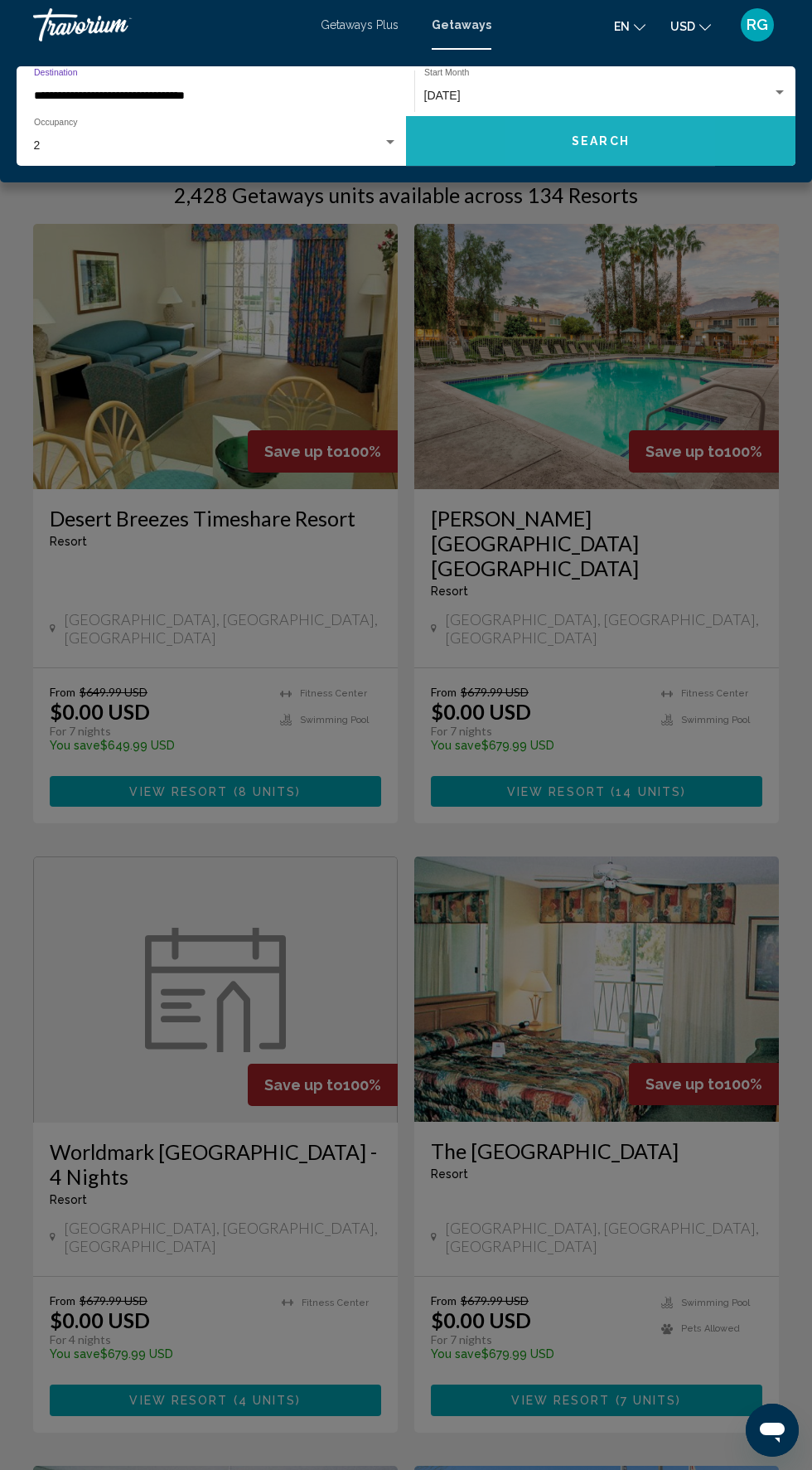
click at [546, 151] on button "Search" at bounding box center [601, 140] width 389 height 49
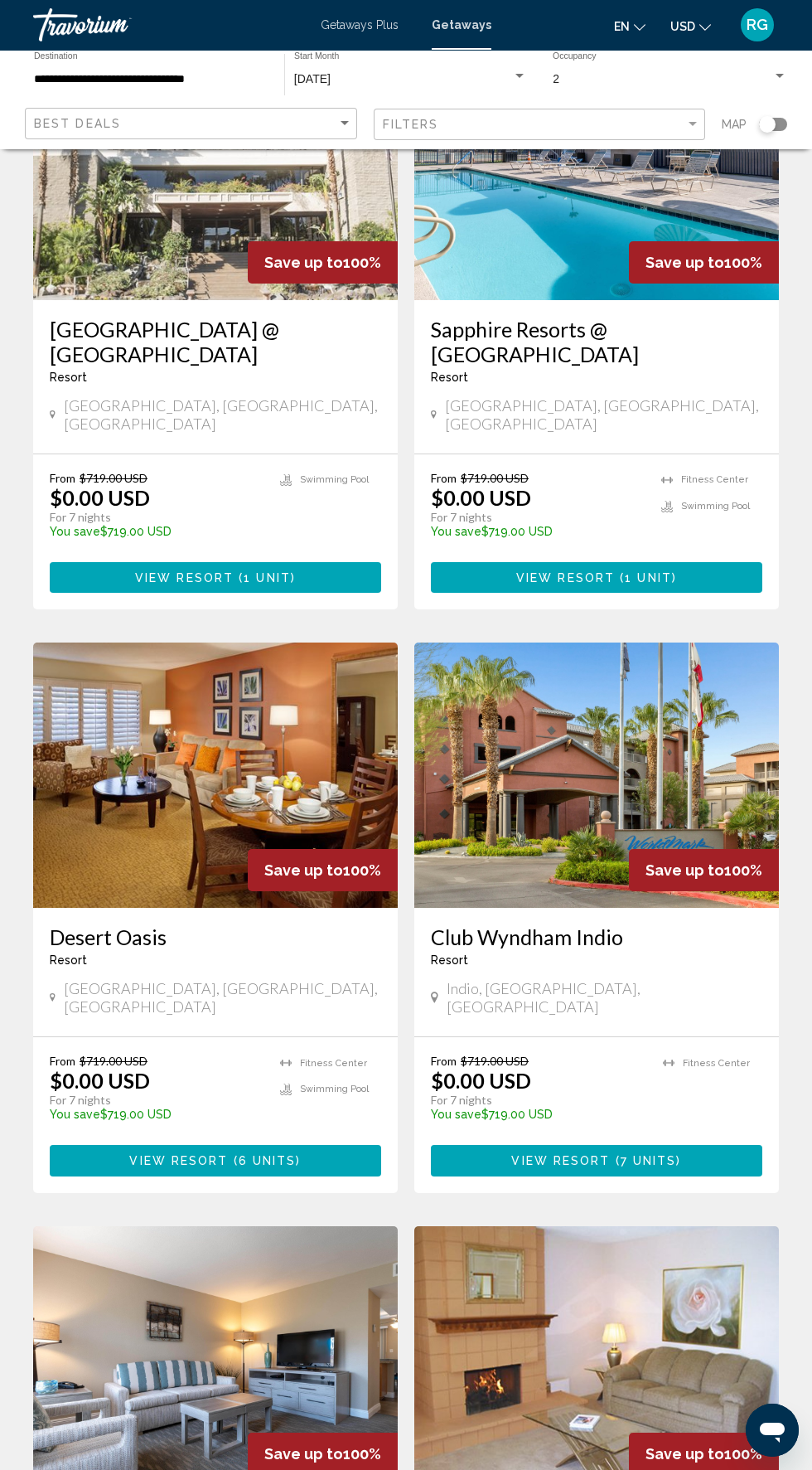
scroll to position [2309, 0]
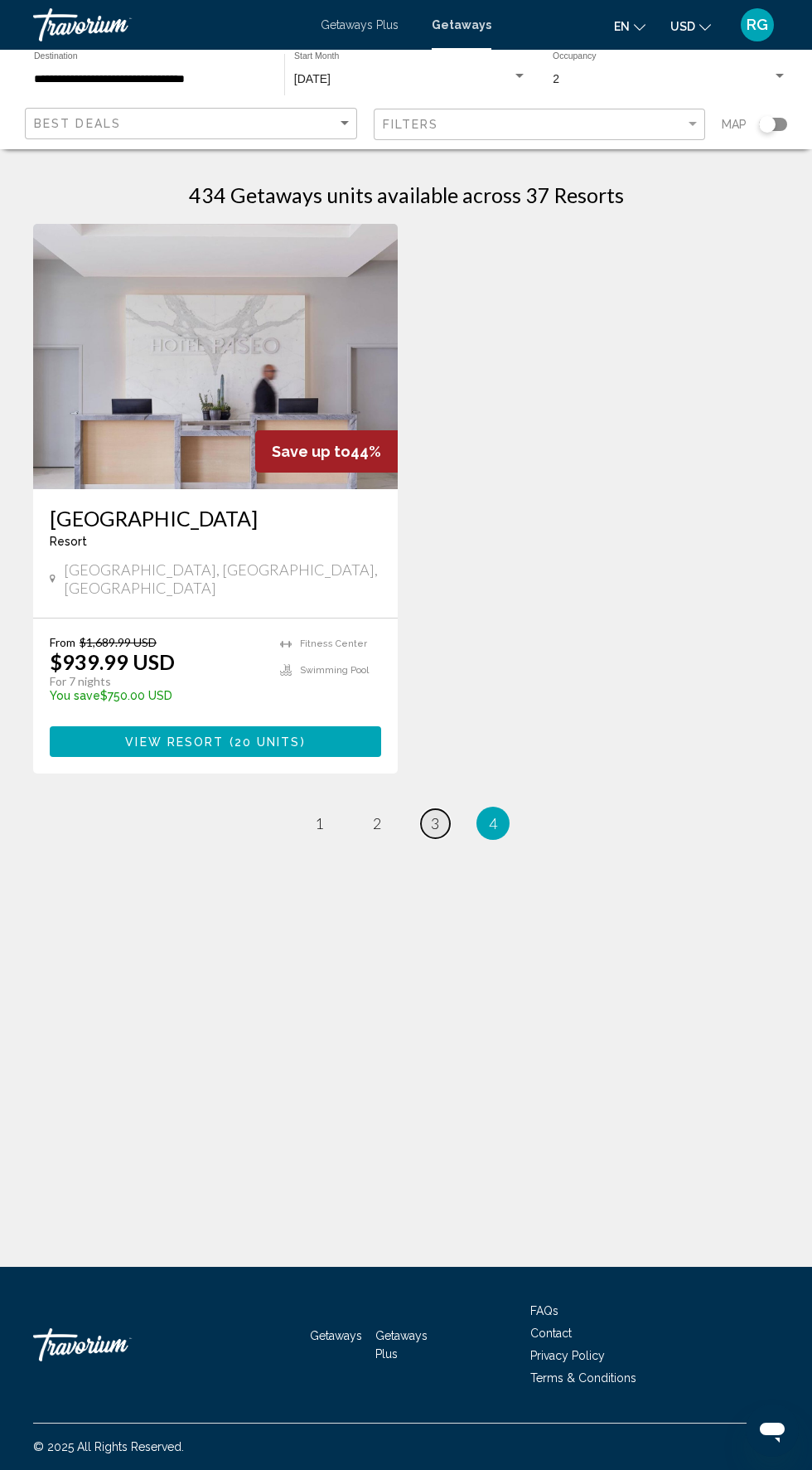
click at [435, 814] on span "3" at bounding box center [434, 823] width 8 height 18
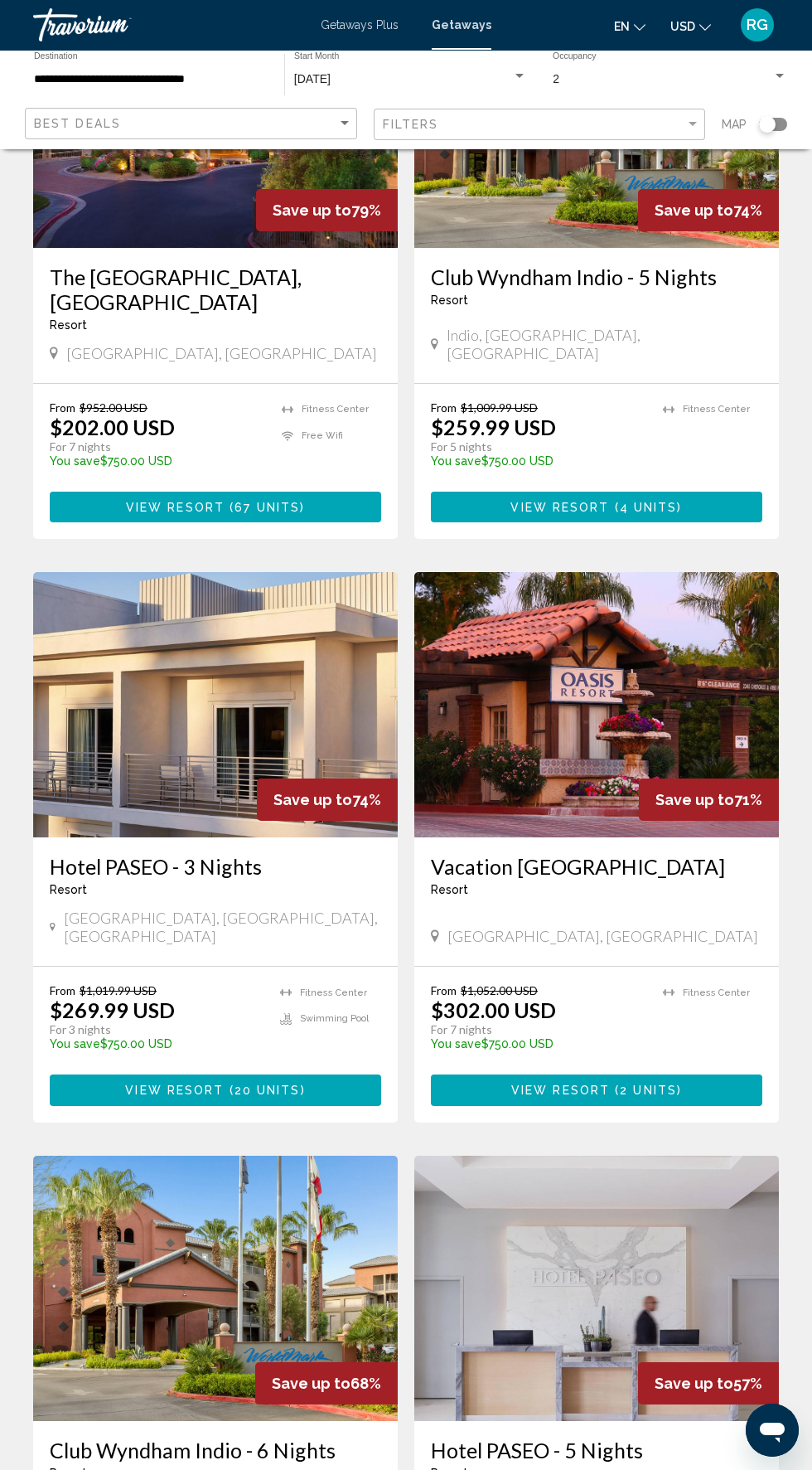
scroll to position [2049, 0]
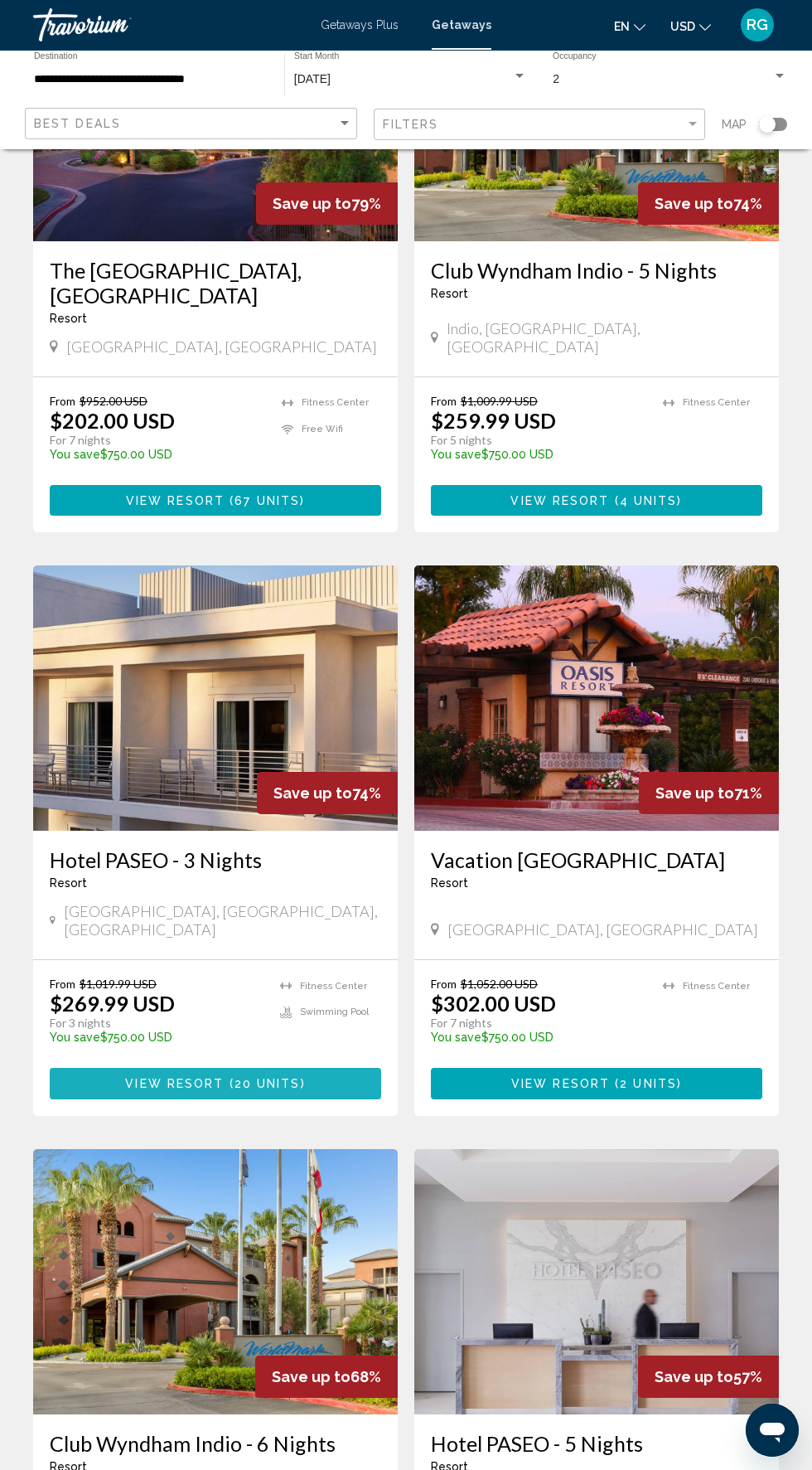
click at [318, 1068] on button "View Resort ( 20 units )" at bounding box center [215, 1083] width 332 height 31
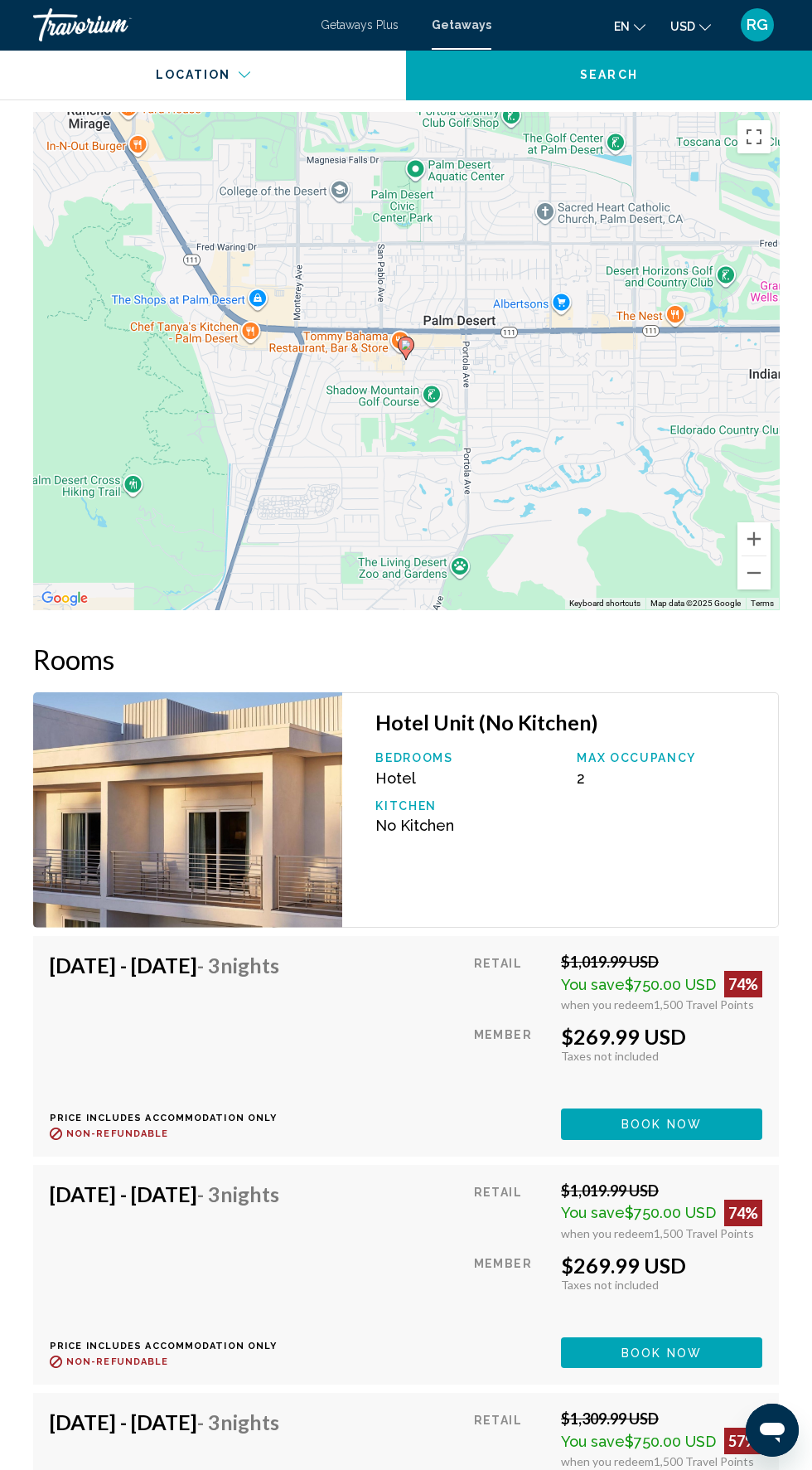
scroll to position [2294, 0]
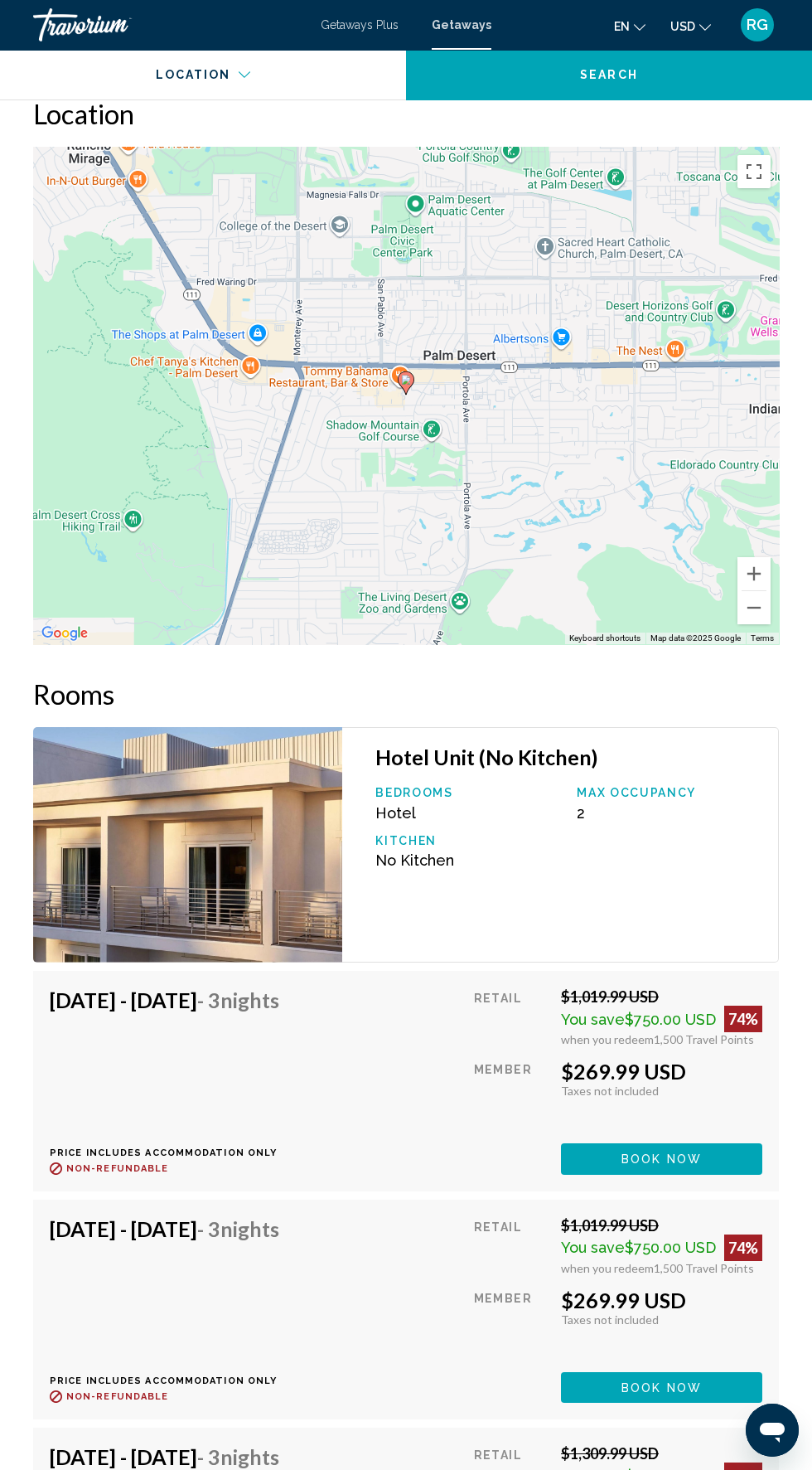
click at [764, 184] on div "To activate drag with keyboard, press Alt + Enter. Once in keyboard drag state,…" at bounding box center [406, 395] width 746 height 497
click at [776, 153] on div "To activate drag with keyboard, press Alt + Enter. Once in keyboard drag state,…" at bounding box center [406, 395] width 746 height 497
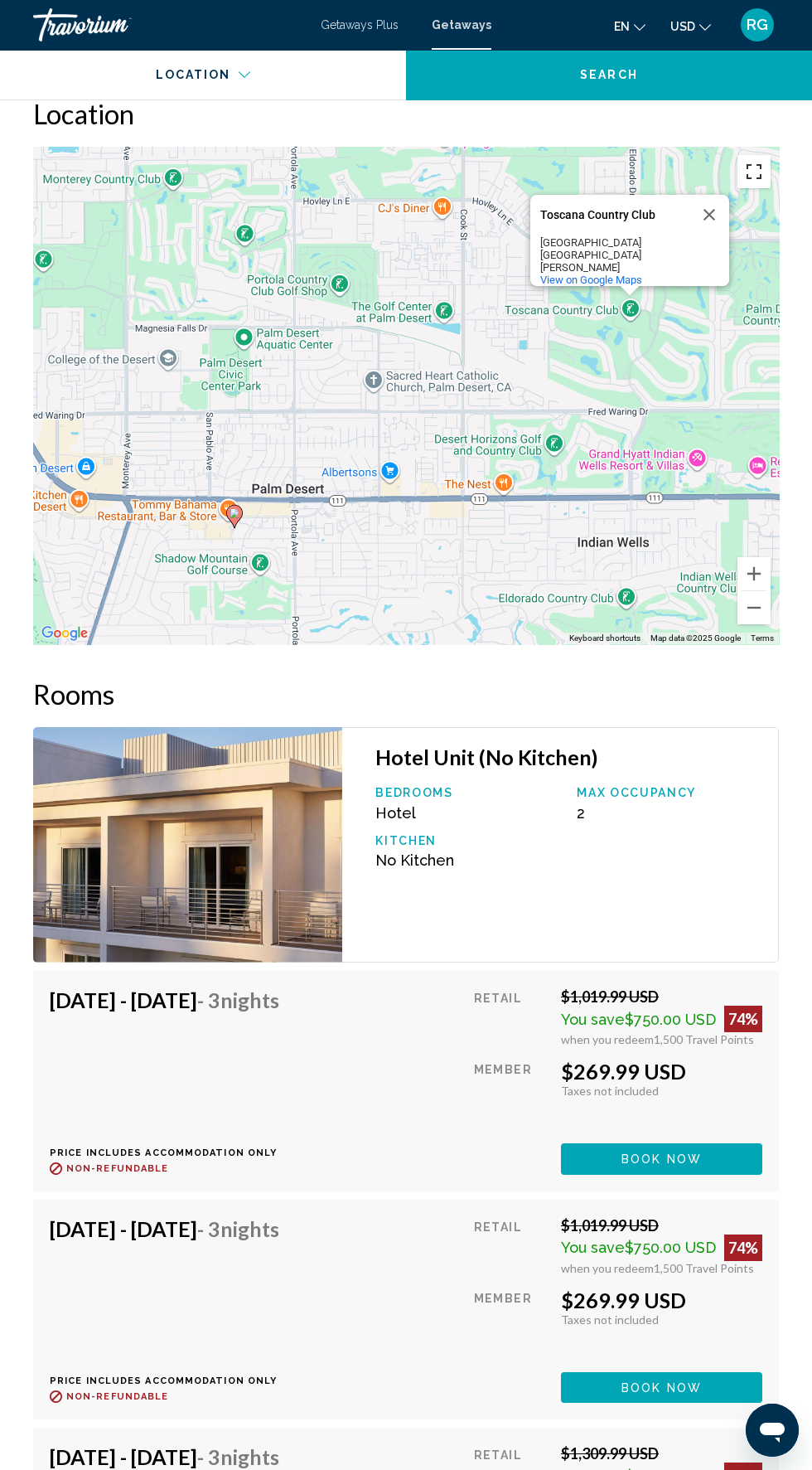
click at [760, 166] on button "Toggle fullscreen view" at bounding box center [754, 171] width 33 height 33
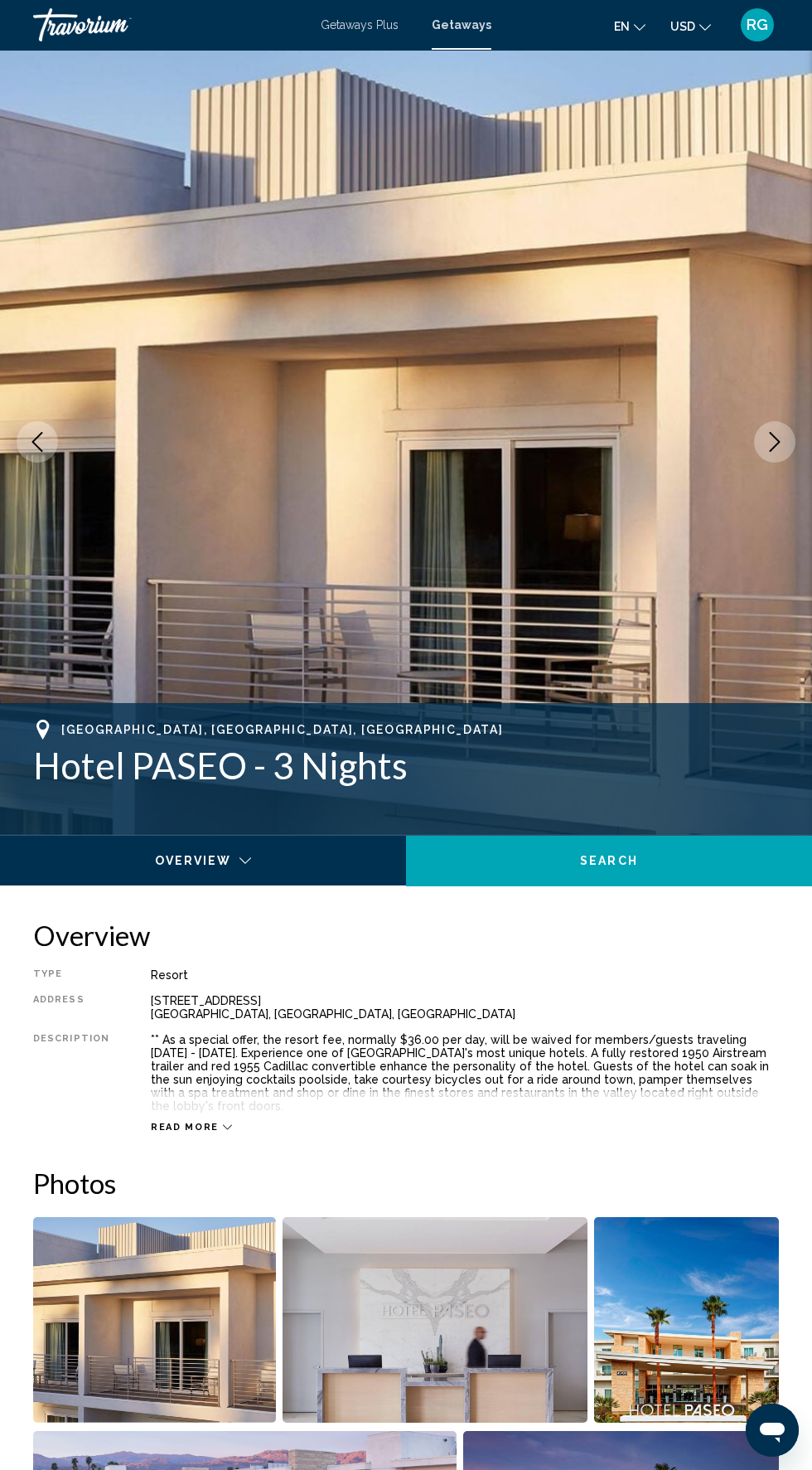
scroll to position [0, 0]
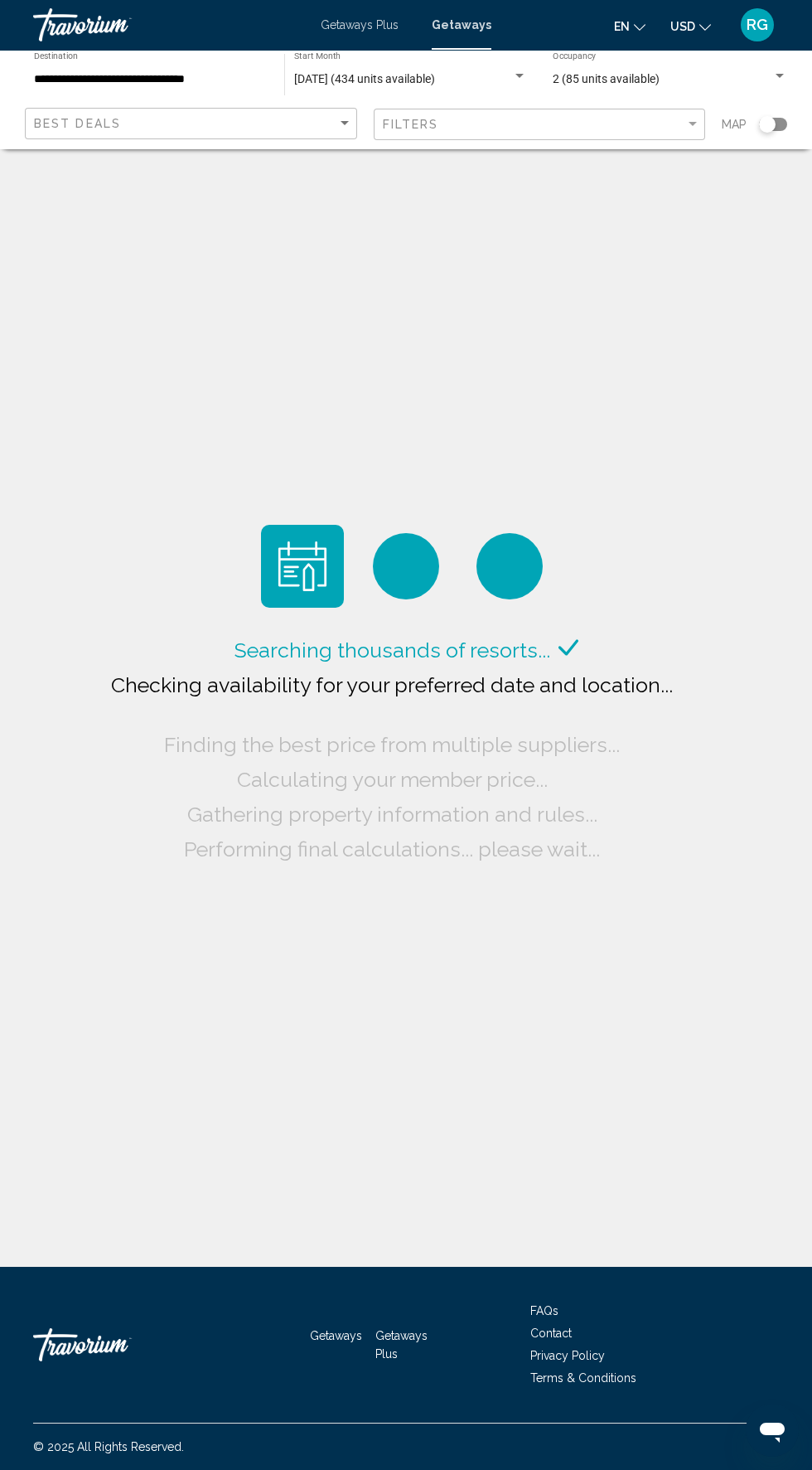
click at [154, 78] on input "**********" at bounding box center [151, 79] width 234 height 13
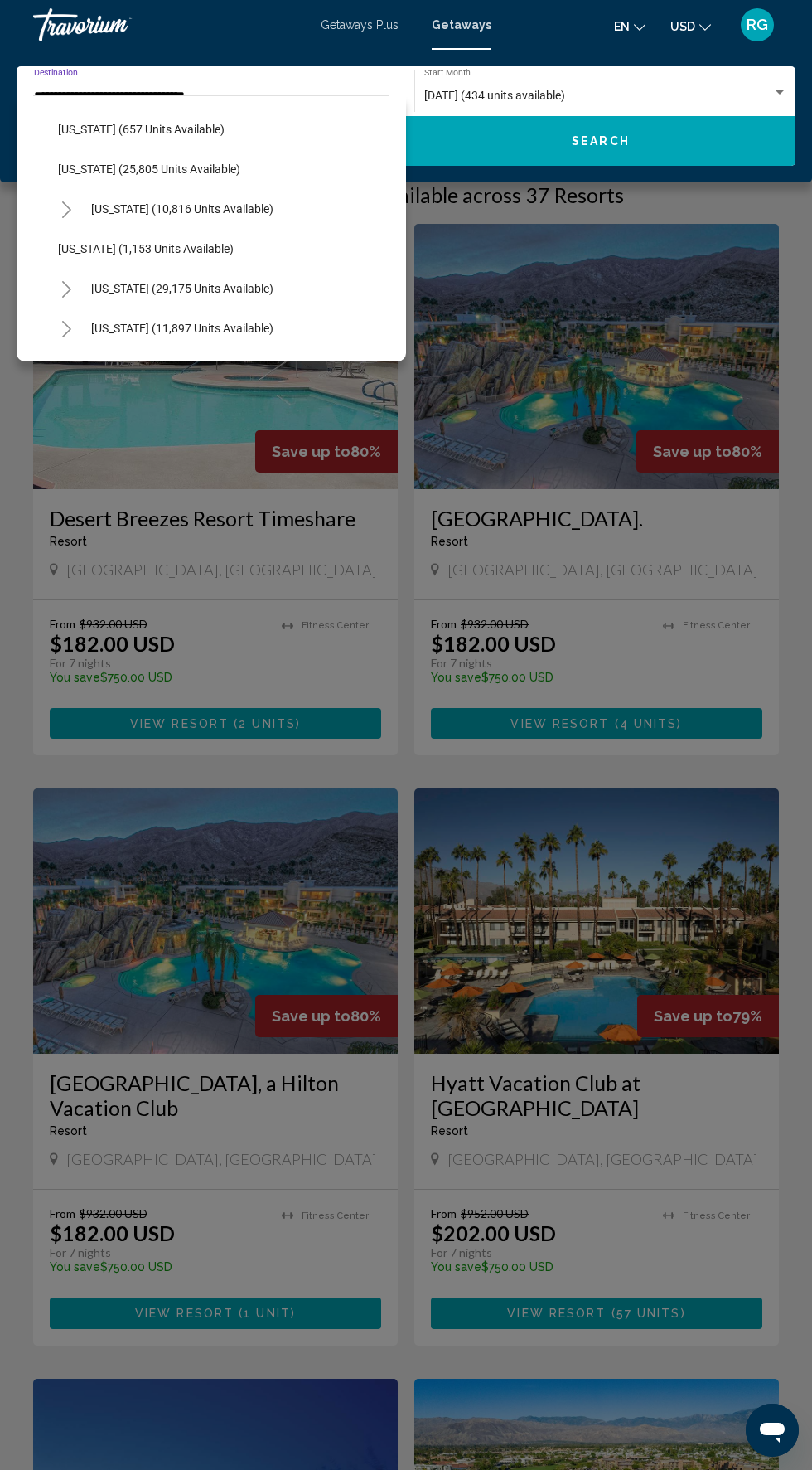
scroll to position [1556, 0]
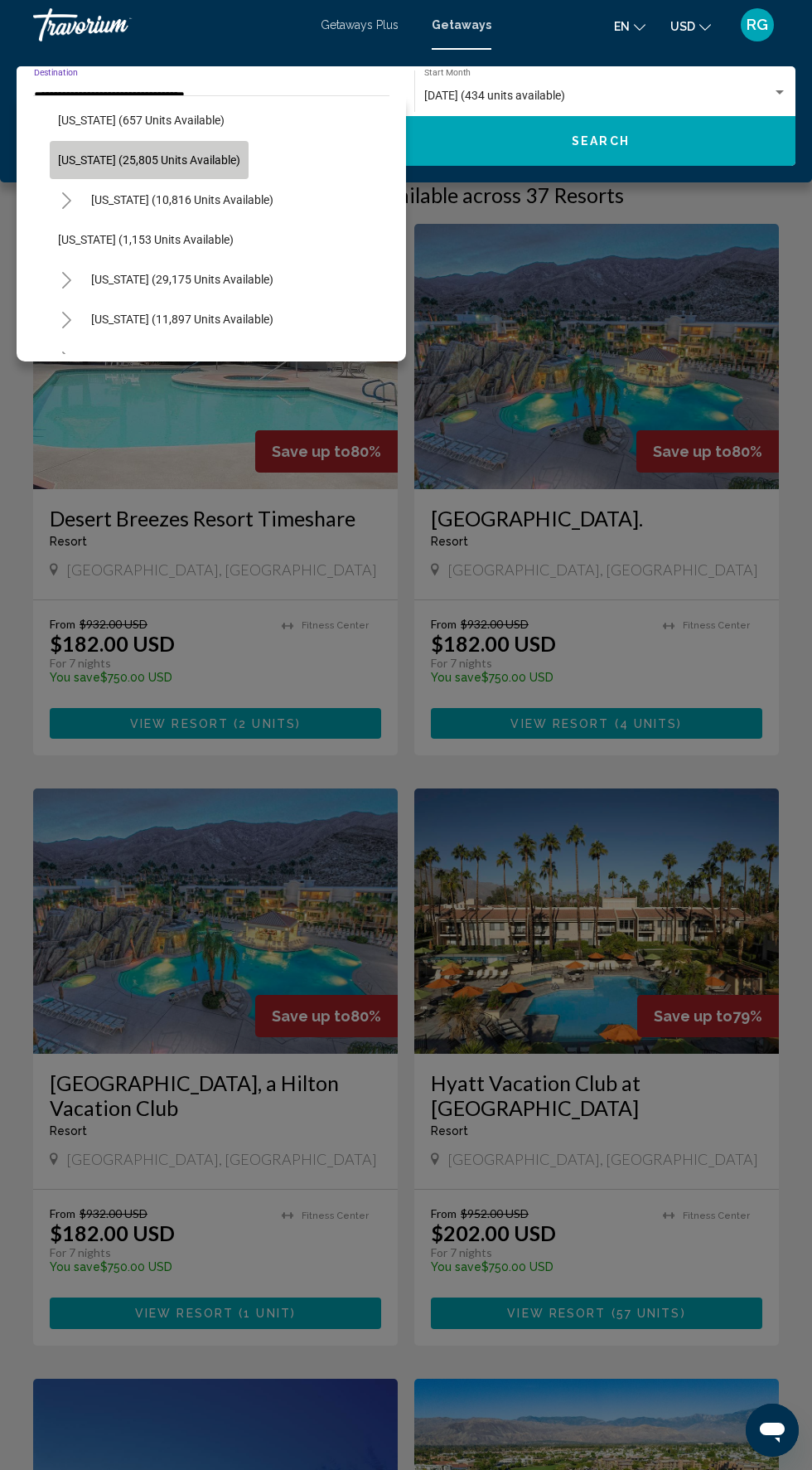
click at [195, 159] on span "[US_STATE] (25,805 units available)" at bounding box center [149, 160] width 183 height 13
type input "**********"
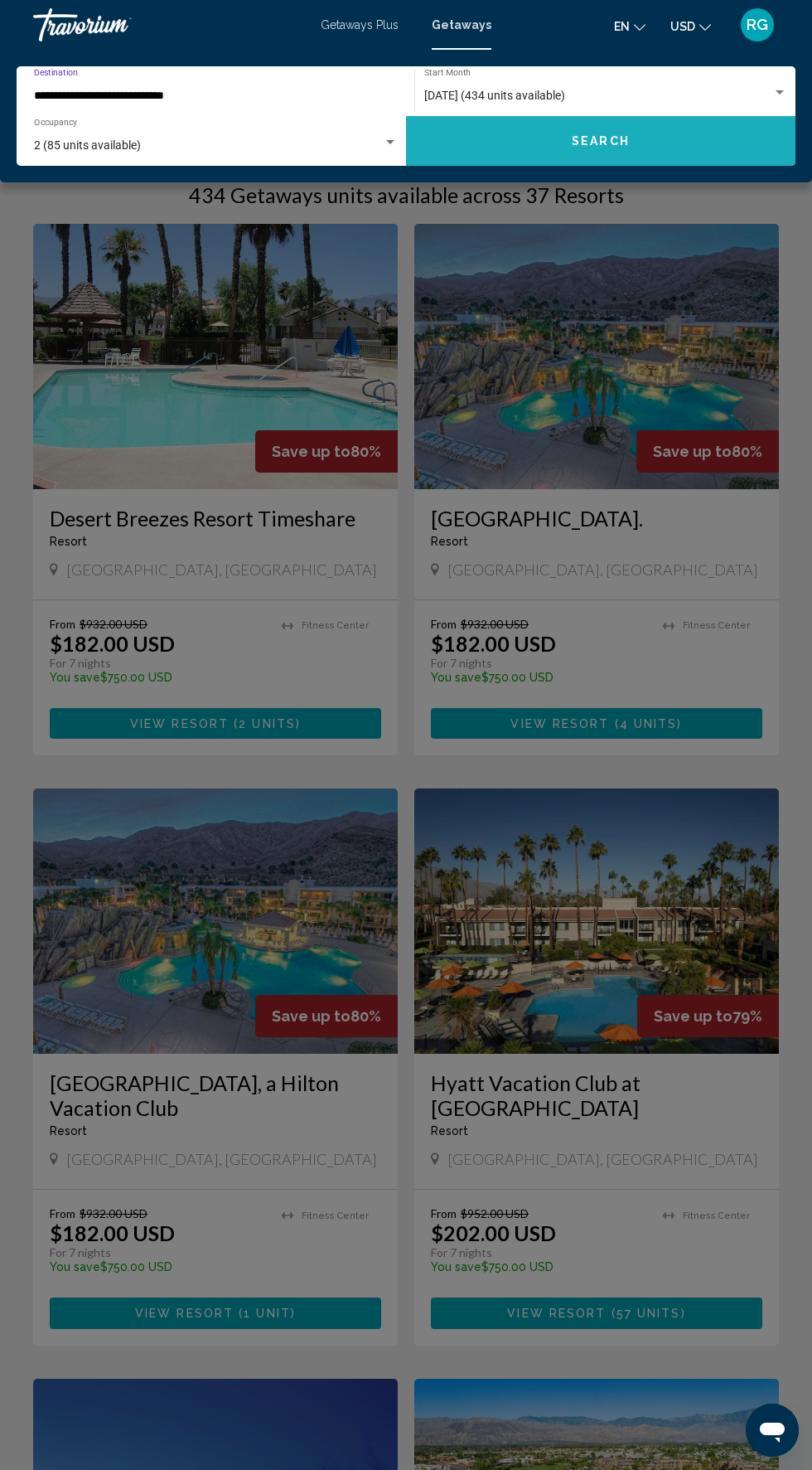
click at [591, 162] on button "Search" at bounding box center [601, 140] width 389 height 49
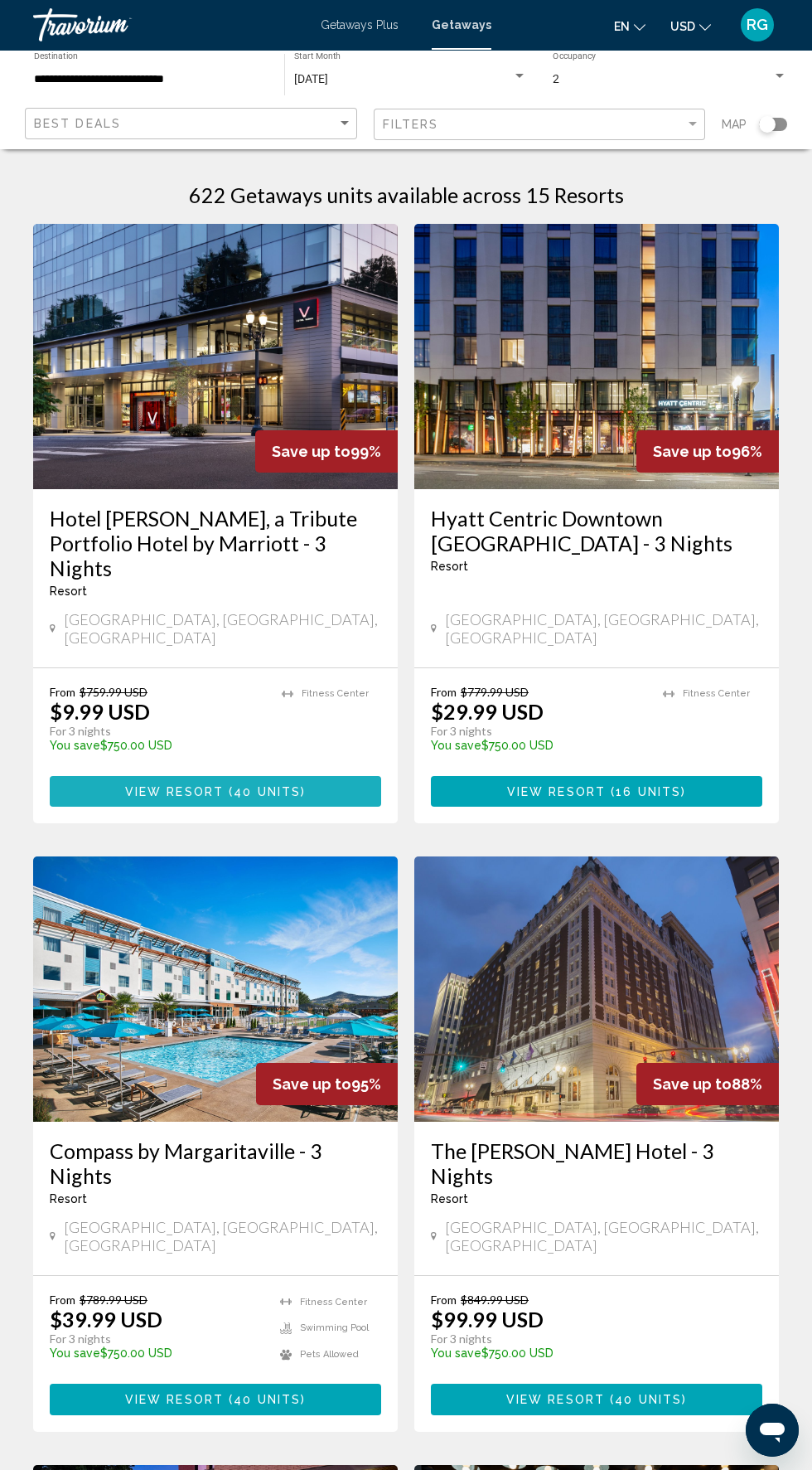
click at [323, 776] on button "View Resort ( 40 units )" at bounding box center [215, 792] width 332 height 31
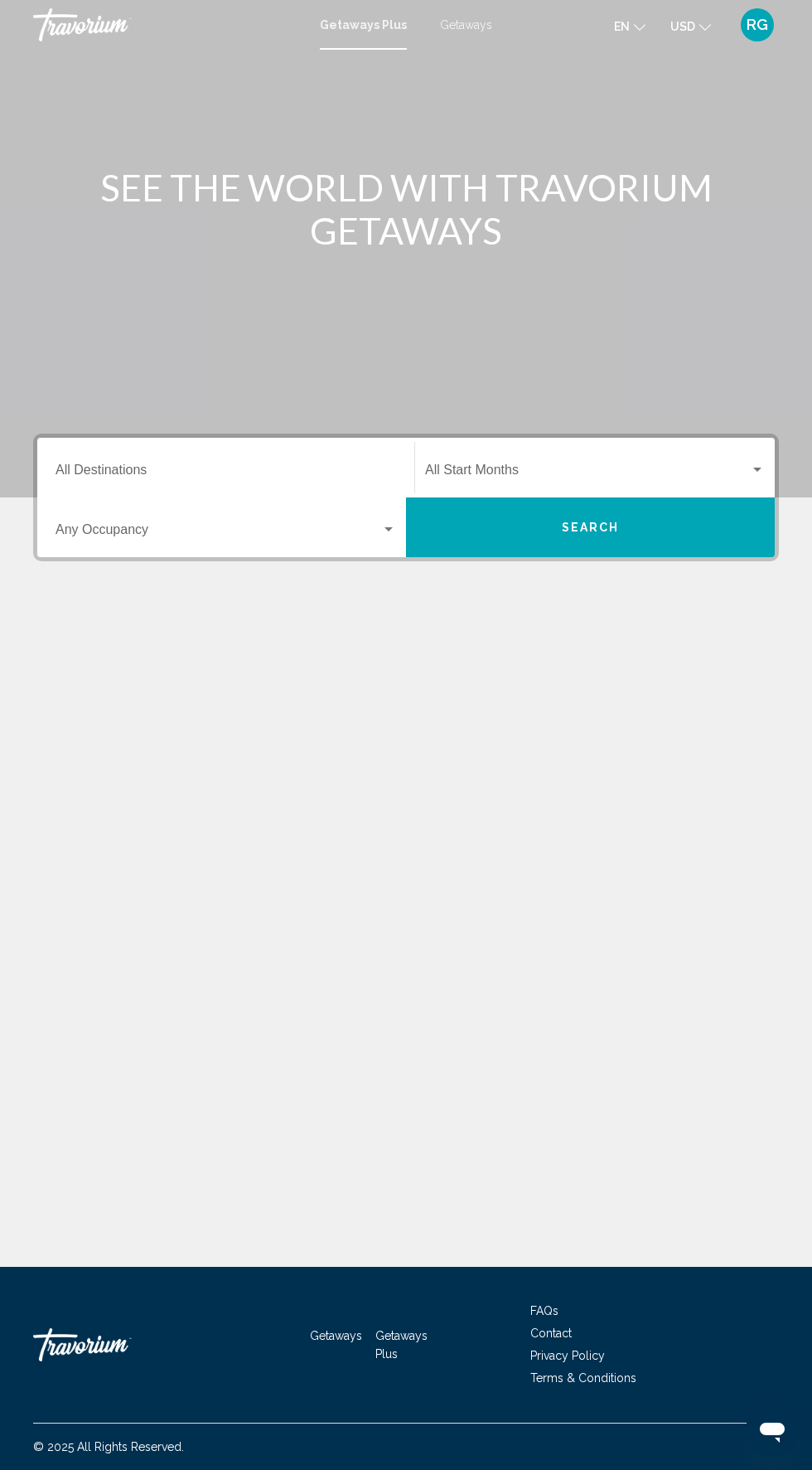
click at [246, 472] on input "Destination All Destinations" at bounding box center [226, 473] width 341 height 15
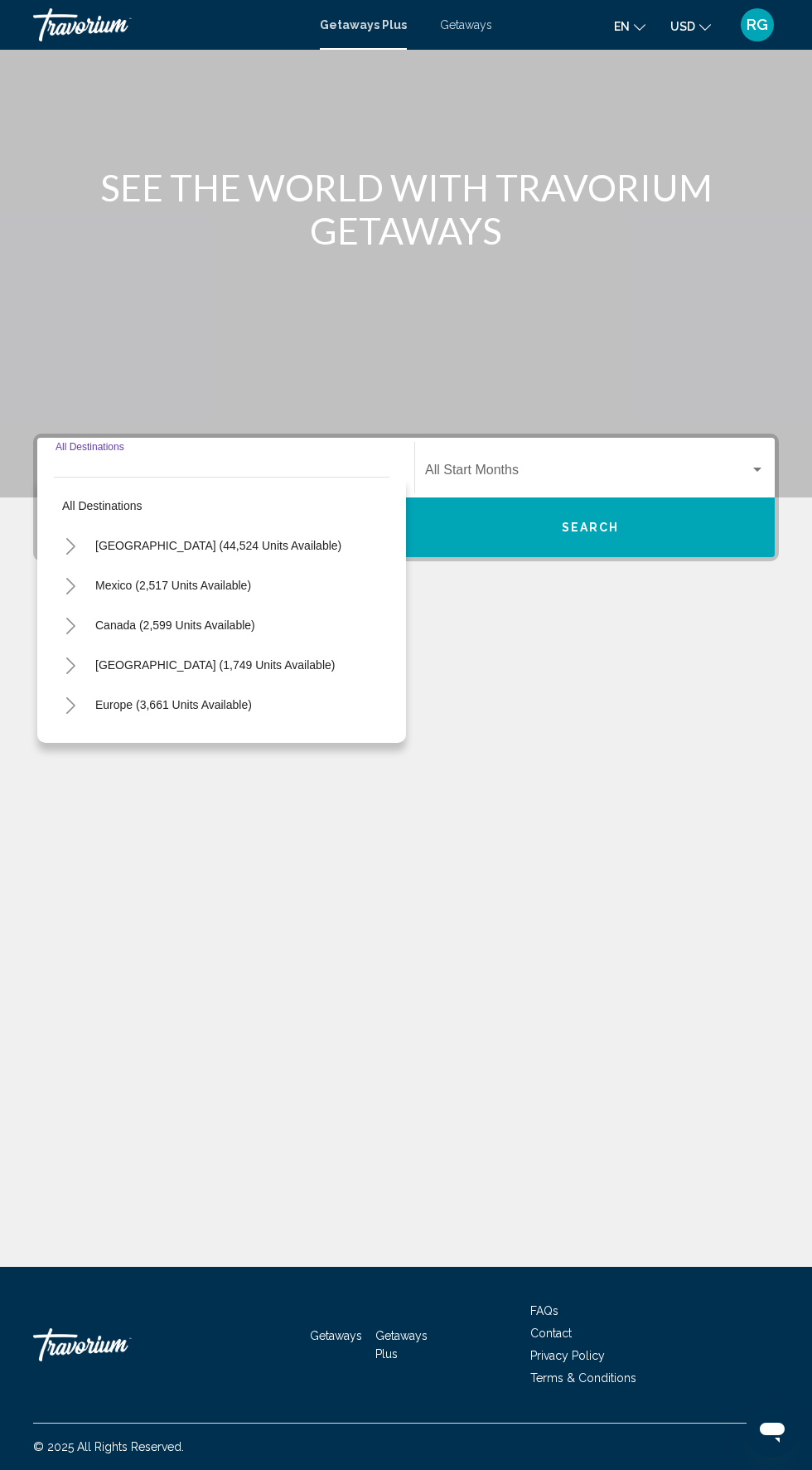
scroll to position [126, 0]
click at [249, 539] on span "United States (44,524 units available)" at bounding box center [219, 545] width 246 height 13
type input "**********"
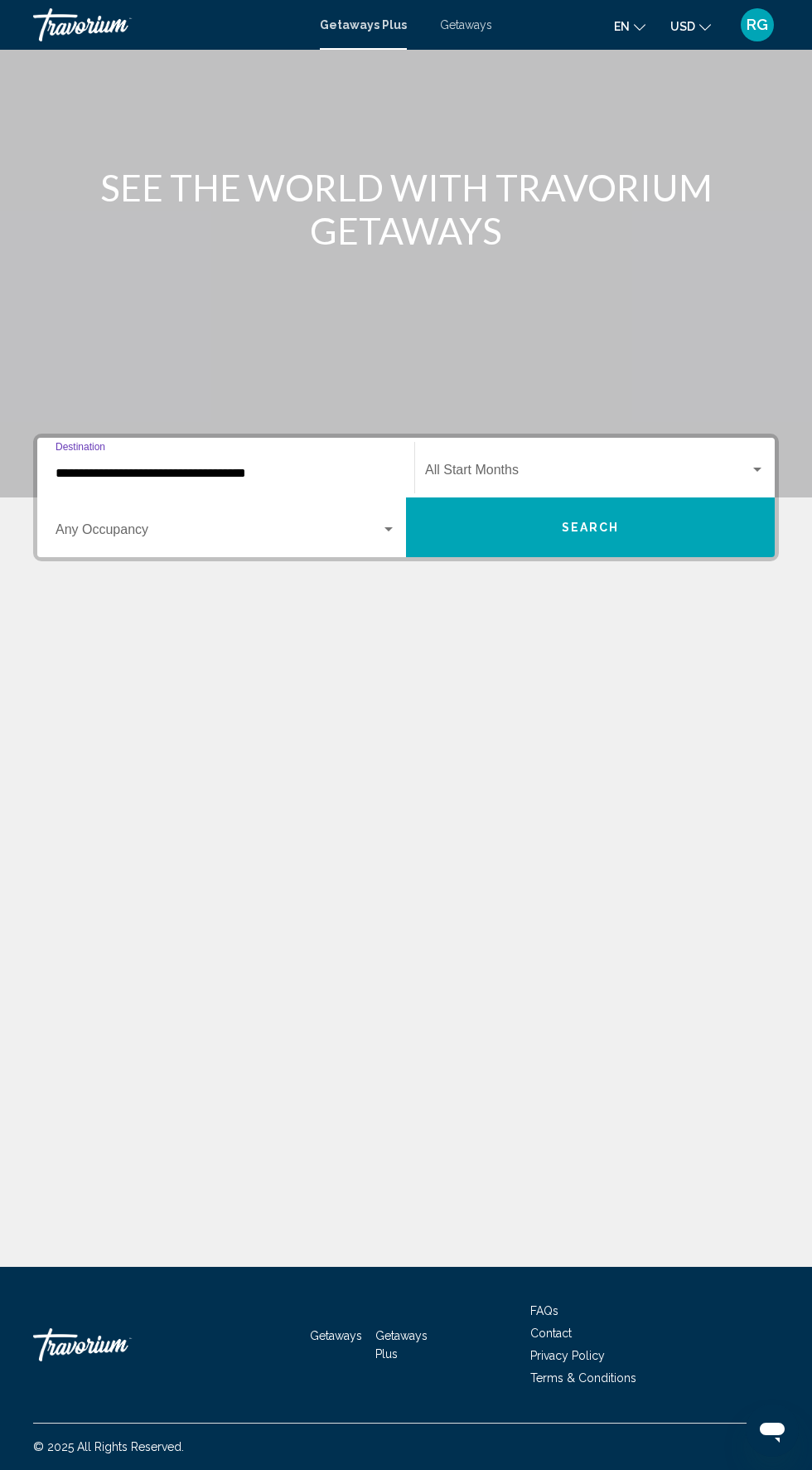
click at [586, 466] on span "Search widget" at bounding box center [587, 473] width 325 height 15
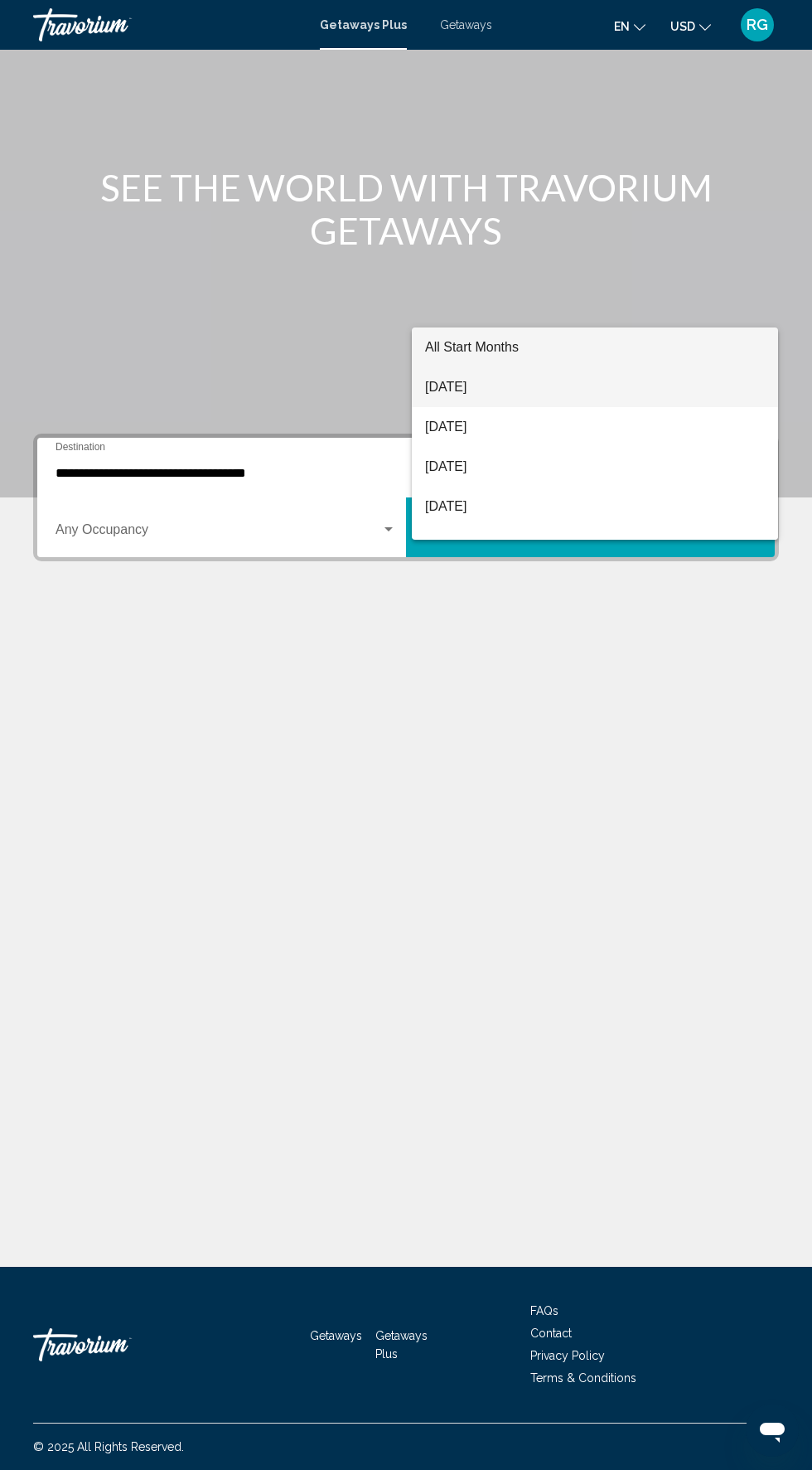
click at [567, 390] on span "[DATE]" at bounding box center [595, 387] width 340 height 40
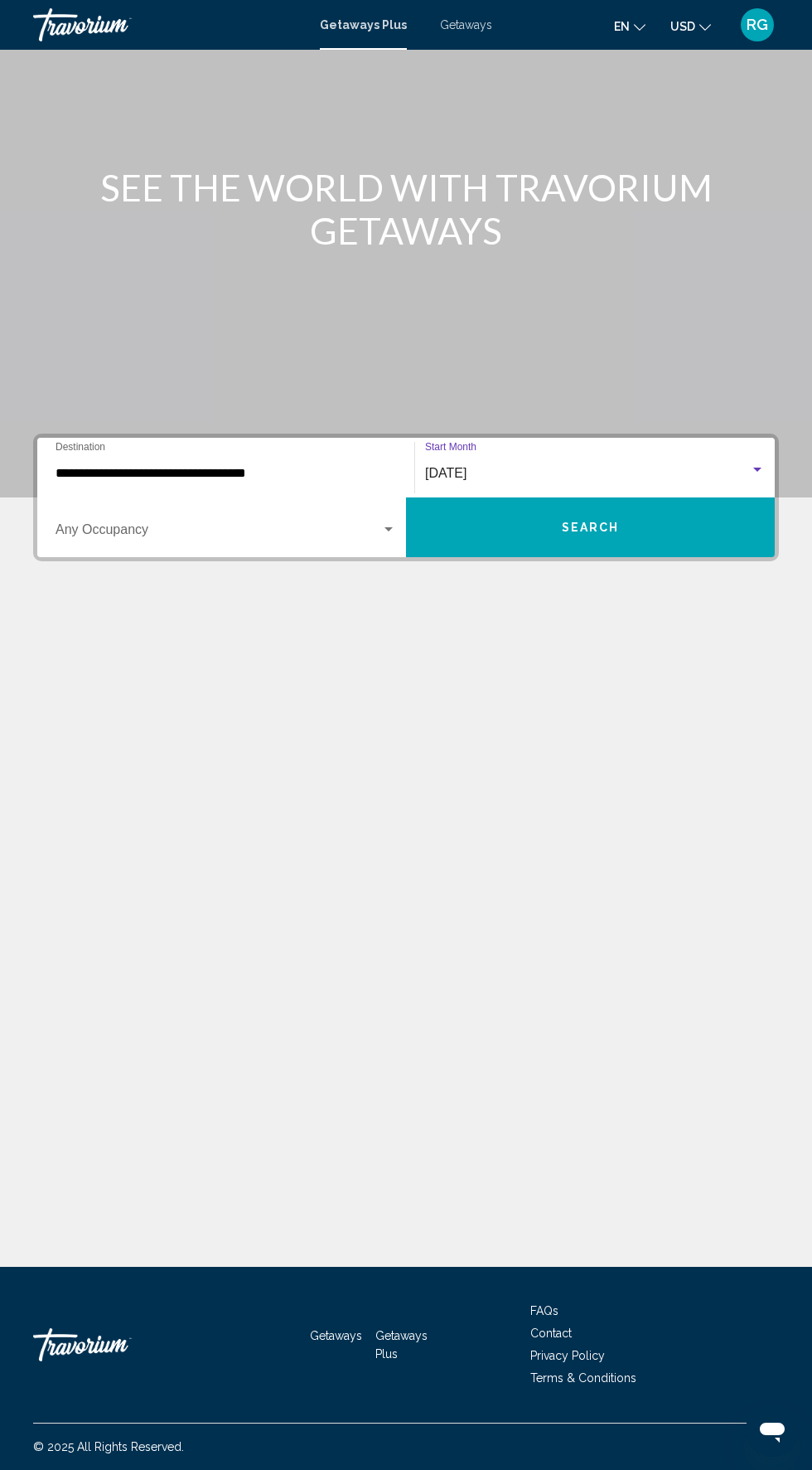
click at [260, 525] on span "Search widget" at bounding box center [219, 533] width 326 height 15
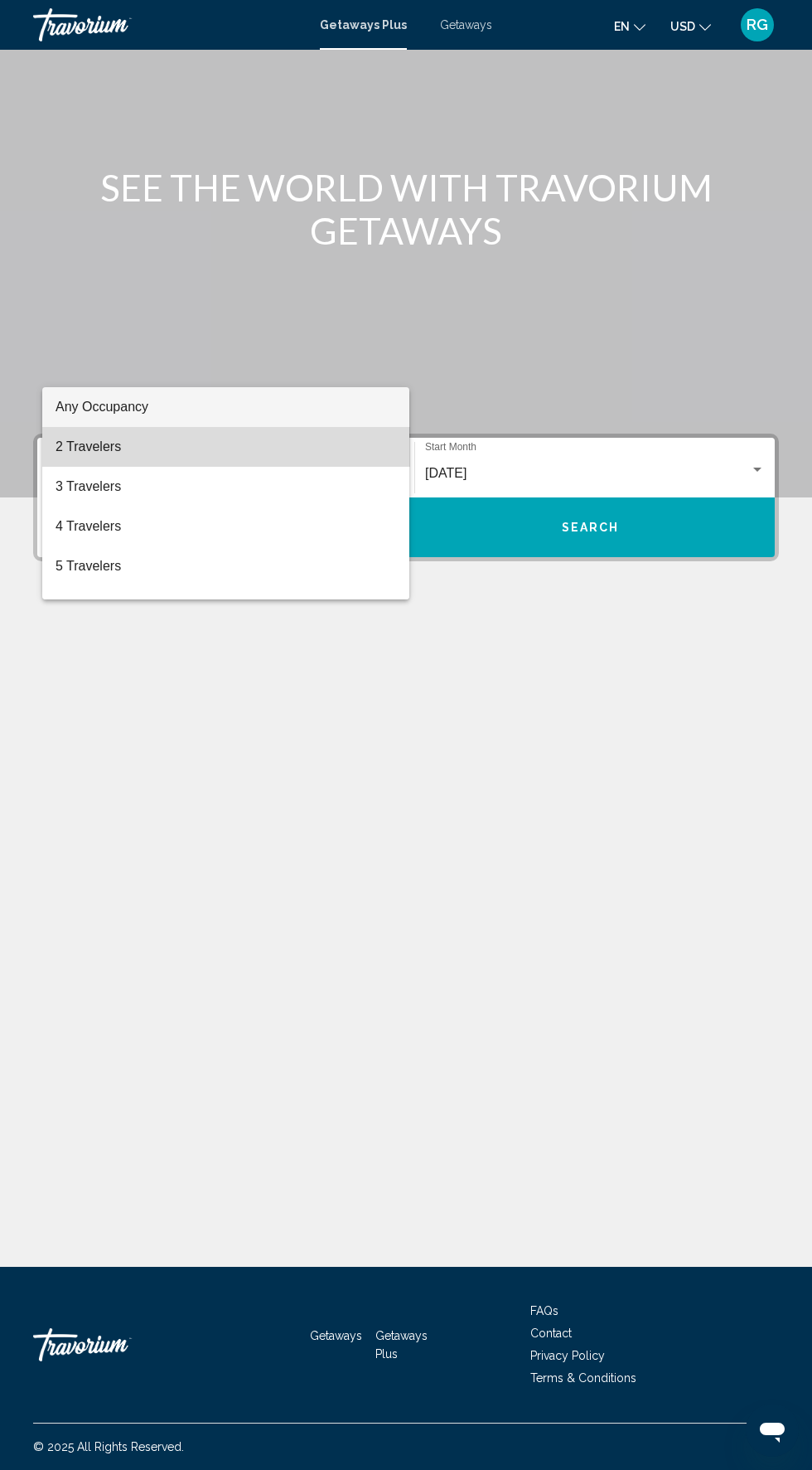
click at [266, 452] on span "2 Travelers" at bounding box center [226, 447] width 341 height 40
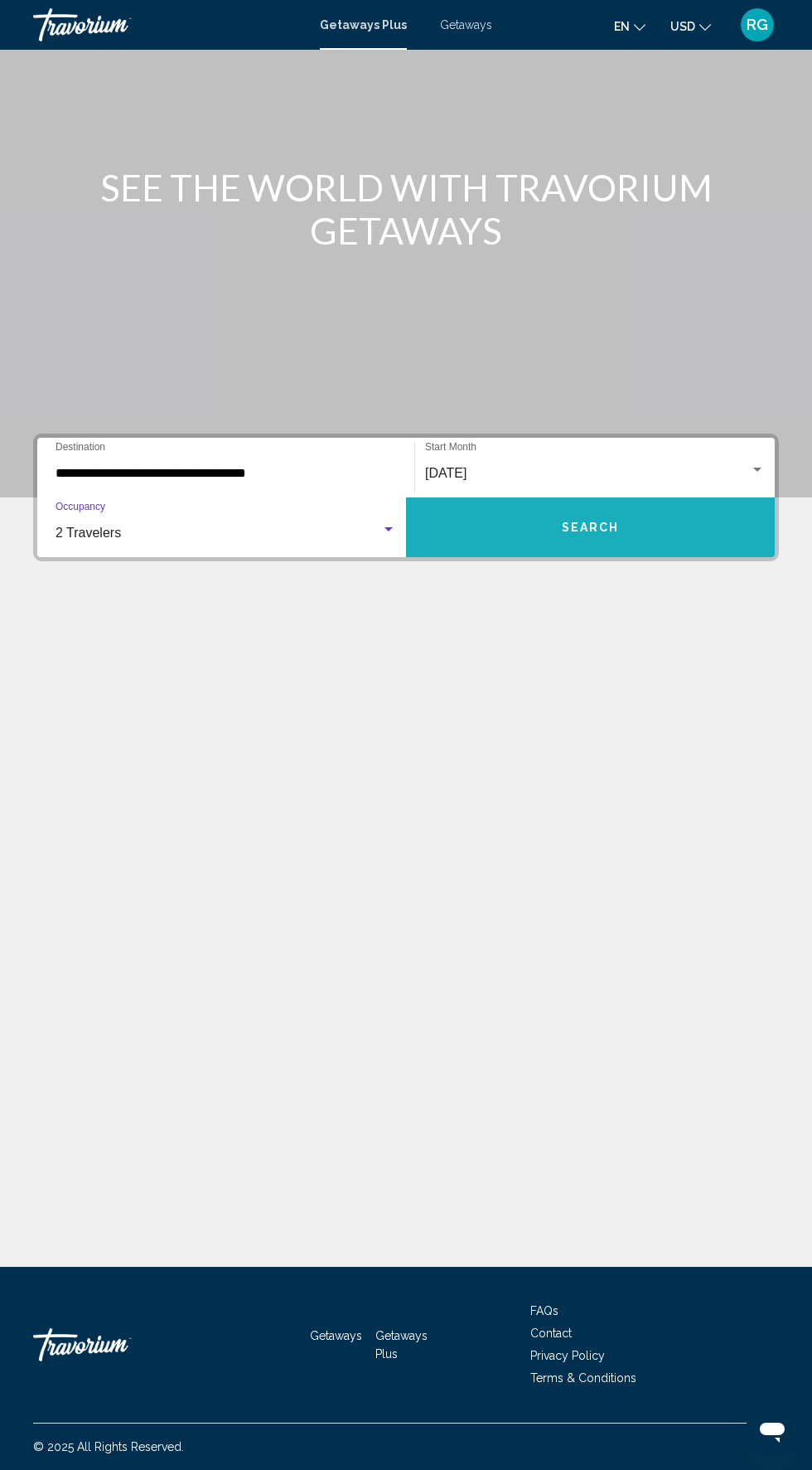
click at [594, 497] on button "Search" at bounding box center [591, 527] width 369 height 59
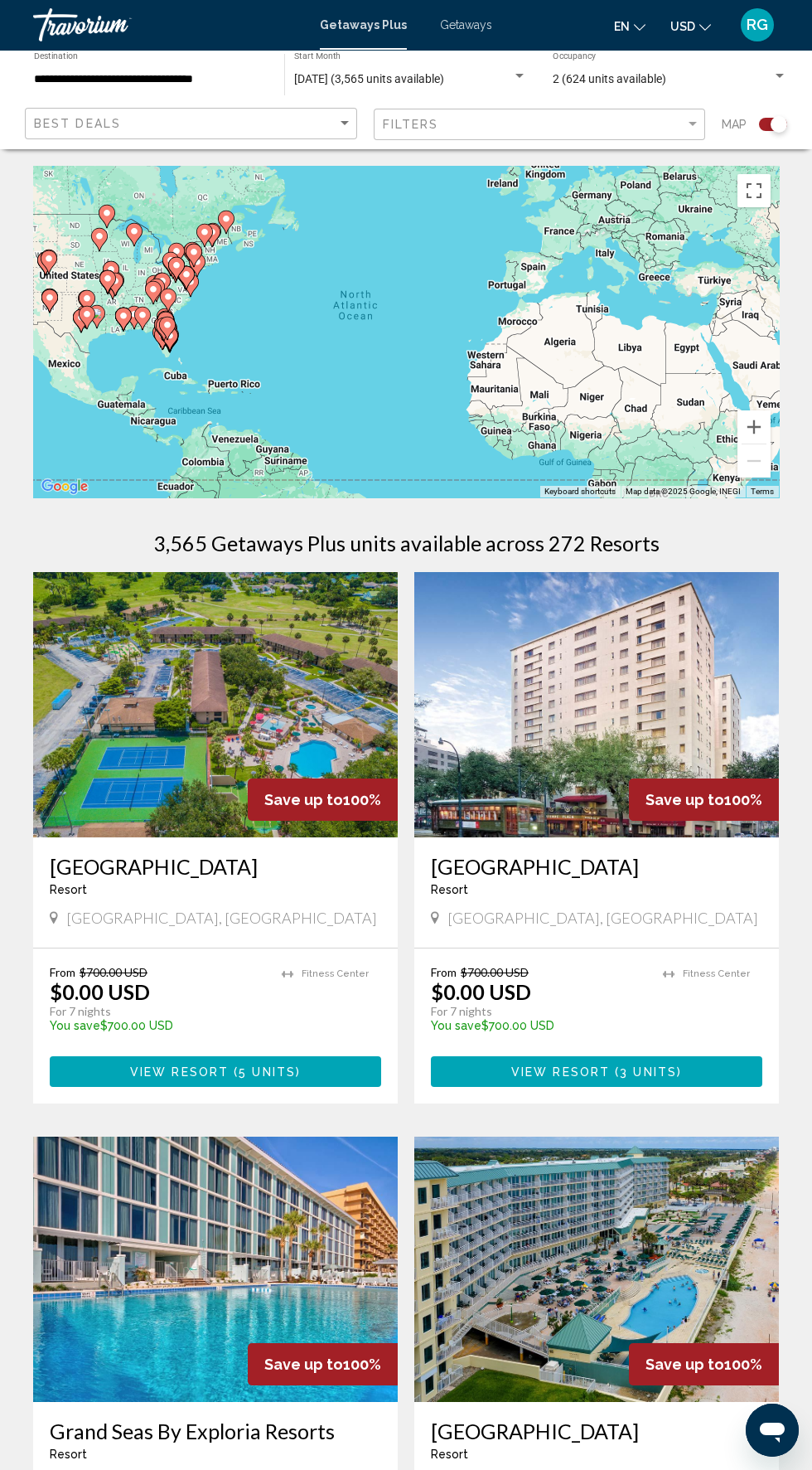
click at [139, 79] on input "**********" at bounding box center [151, 79] width 234 height 13
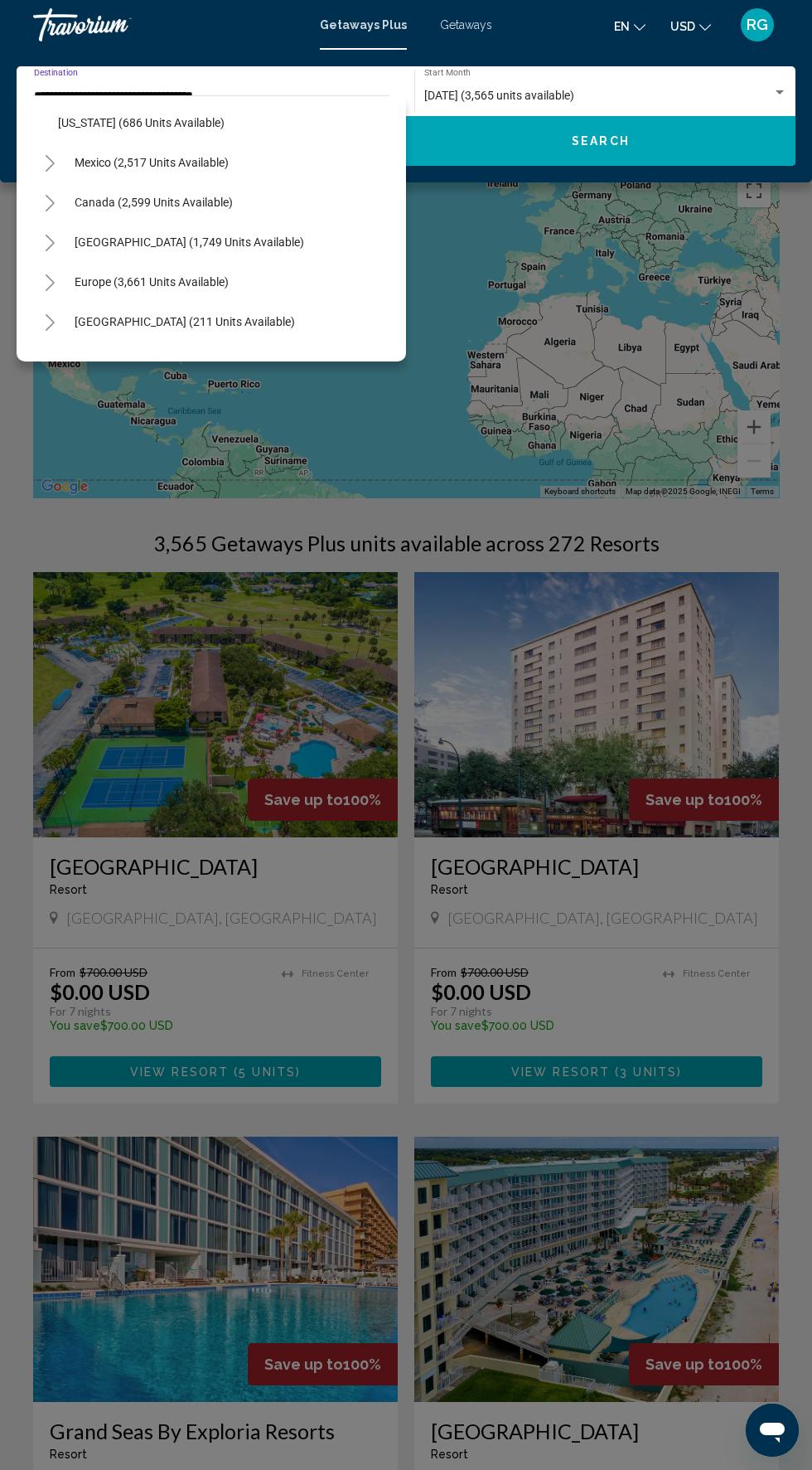
scroll to position [1674, 0]
click at [298, 240] on span "Caribbean & Atlantic Islands (1,749 units available)" at bounding box center [189, 241] width 229 height 13
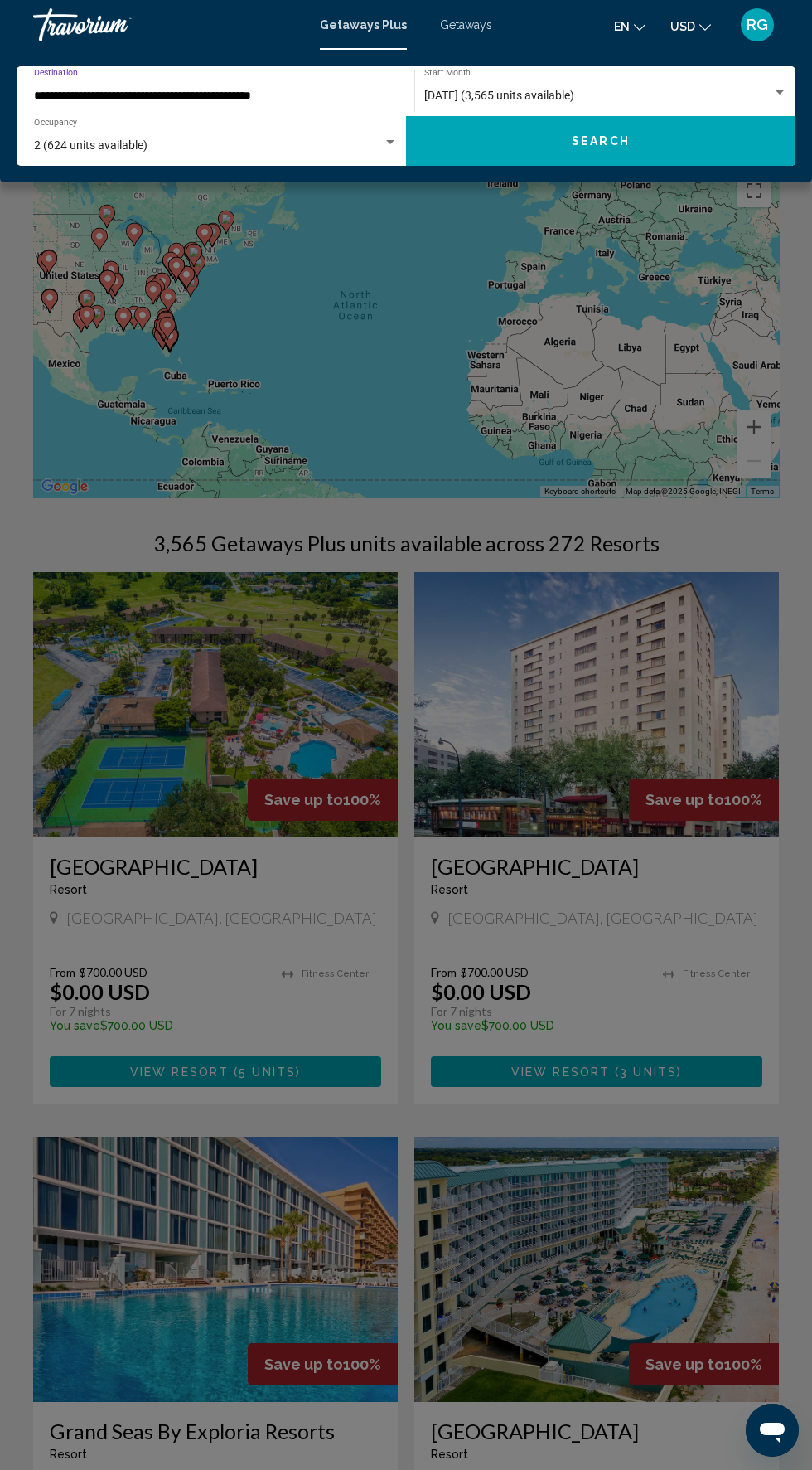
click at [274, 94] on input "**********" at bounding box center [208, 96] width 347 height 13
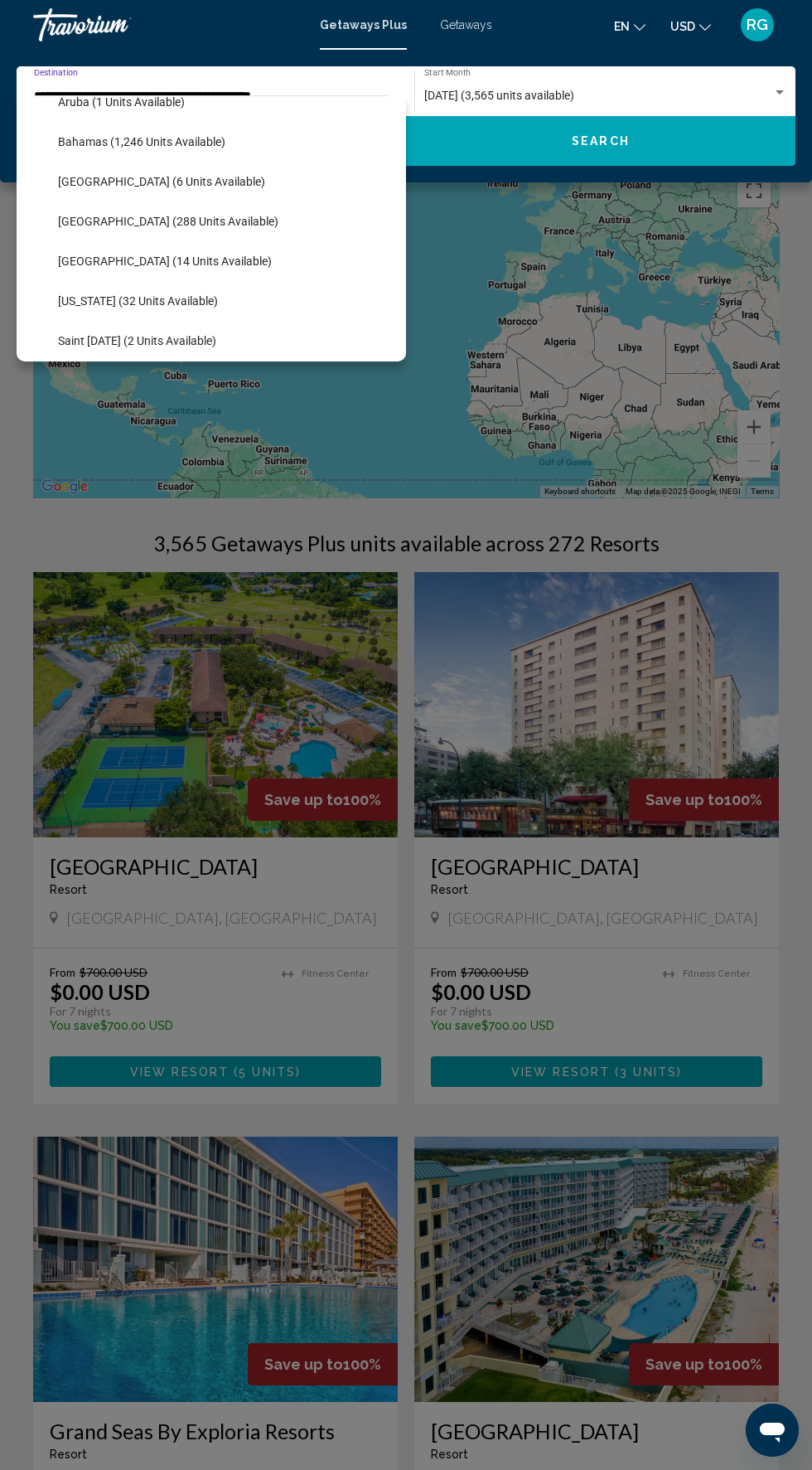
scroll to position [1881, 0]
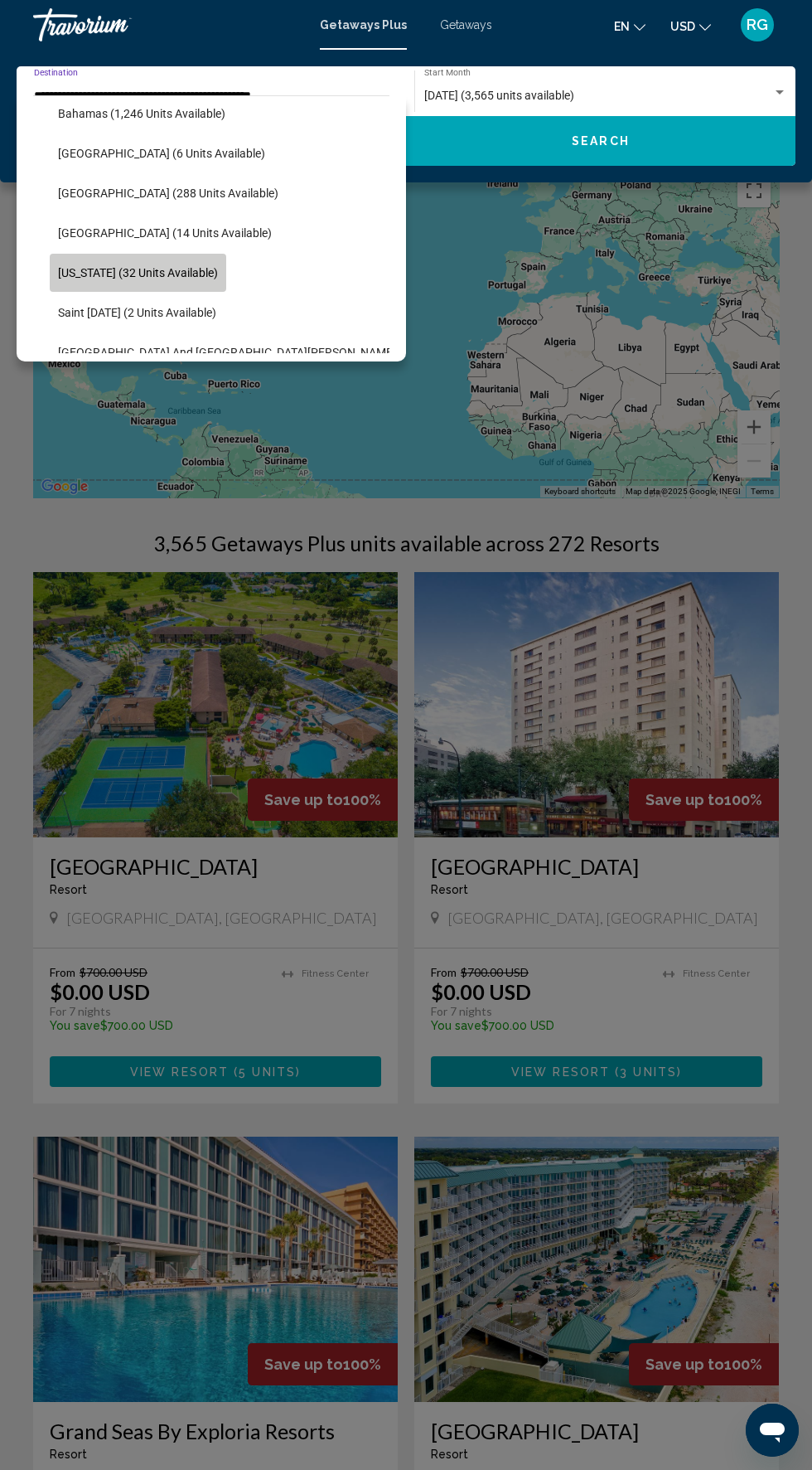
click at [209, 274] on span "Puerto Rico (32 units available)" at bounding box center [138, 273] width 160 height 13
type input "**********"
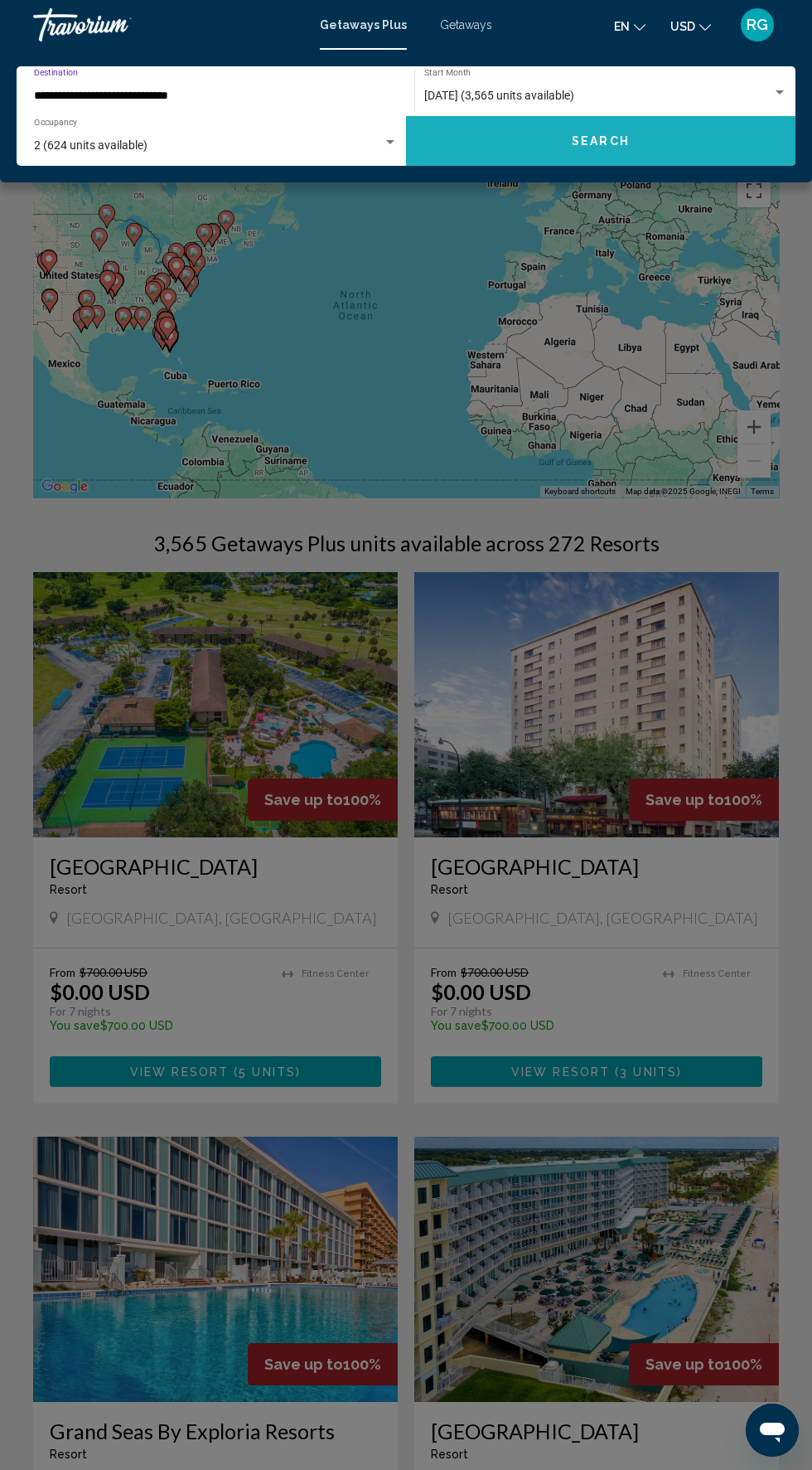
click at [609, 141] on span "Search" at bounding box center [601, 141] width 58 height 13
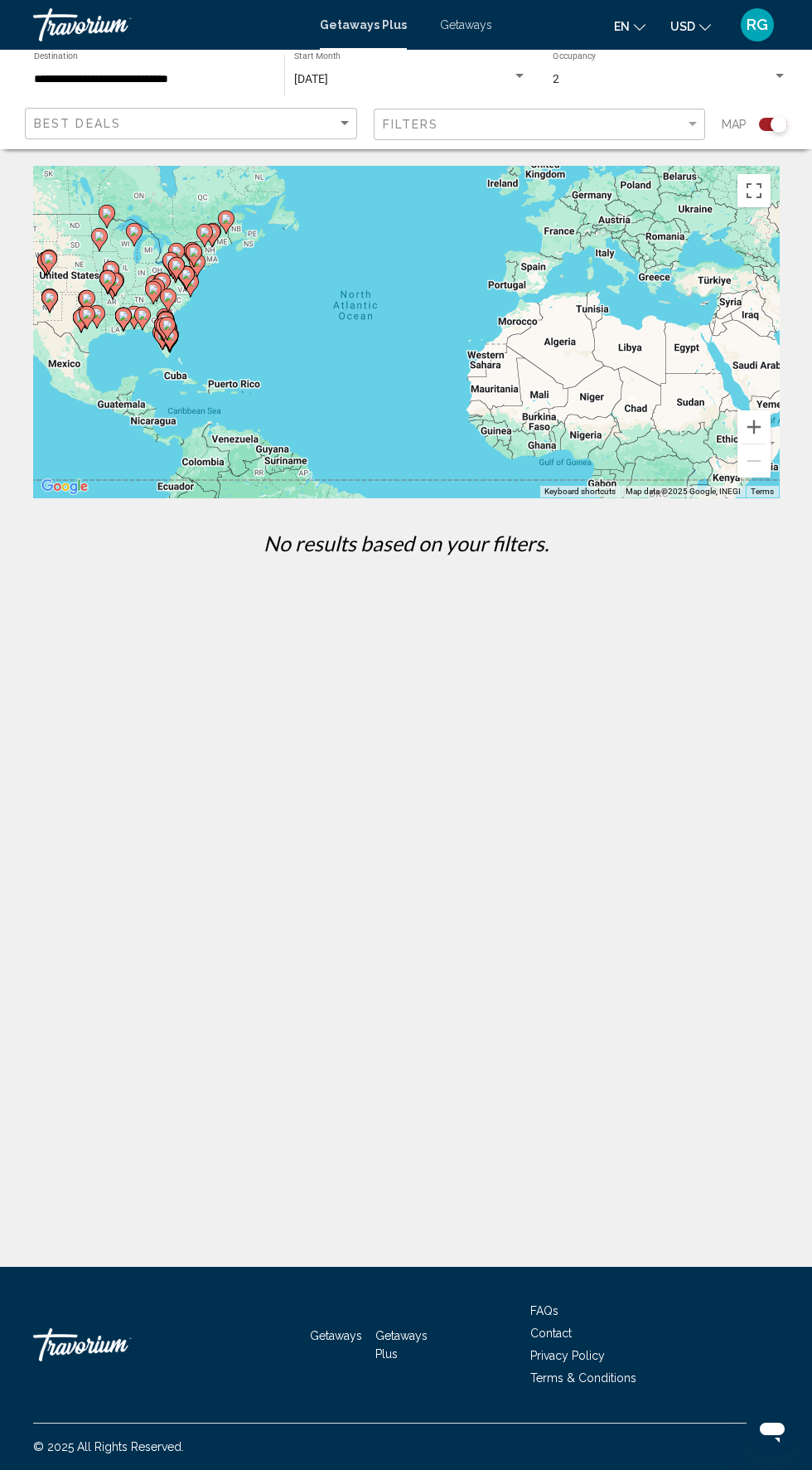
click at [486, 58] on div "August 2025 Start Month All Start Months" at bounding box center [410, 75] width 233 height 46
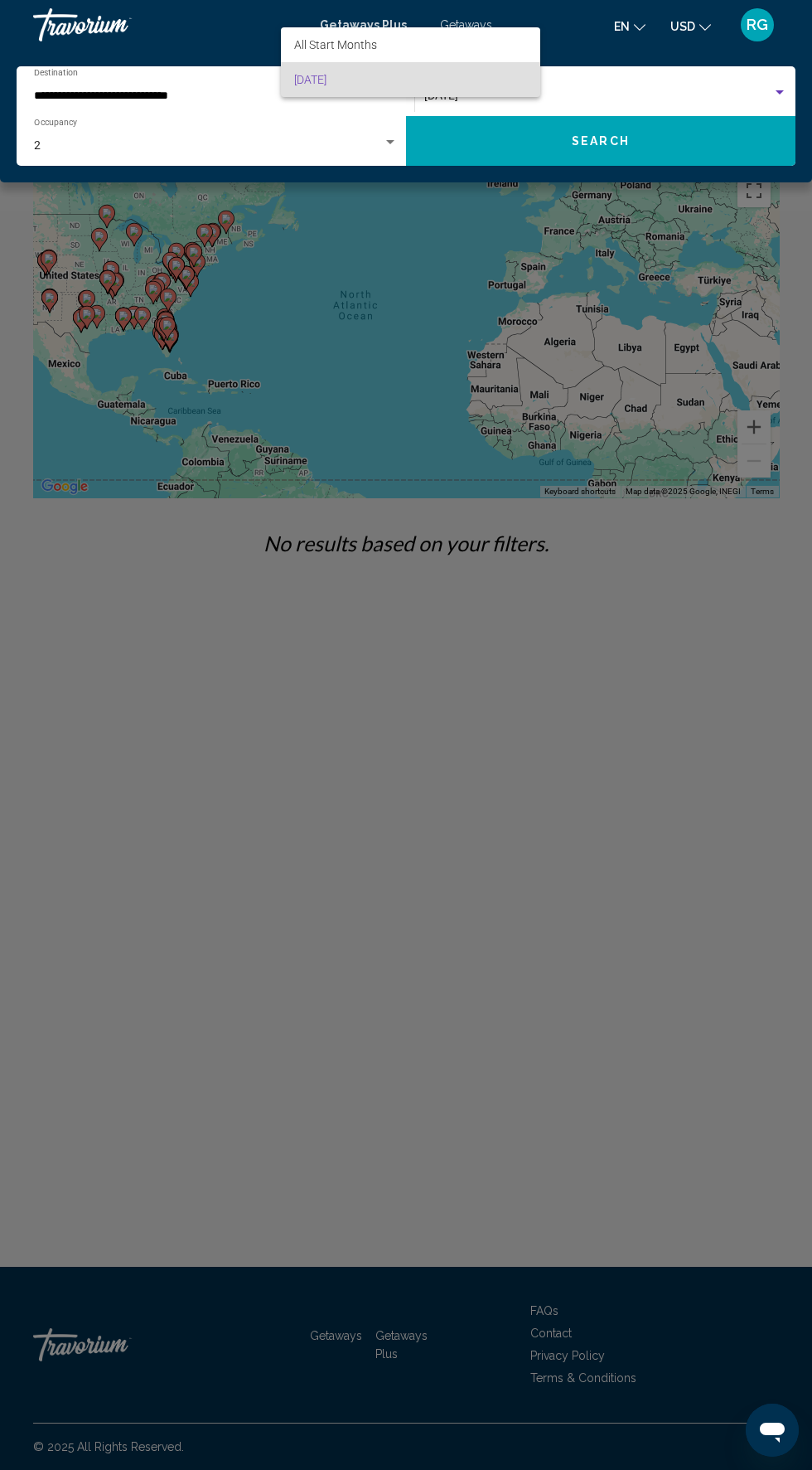
click at [590, 35] on div at bounding box center [406, 735] width 812 height 1470
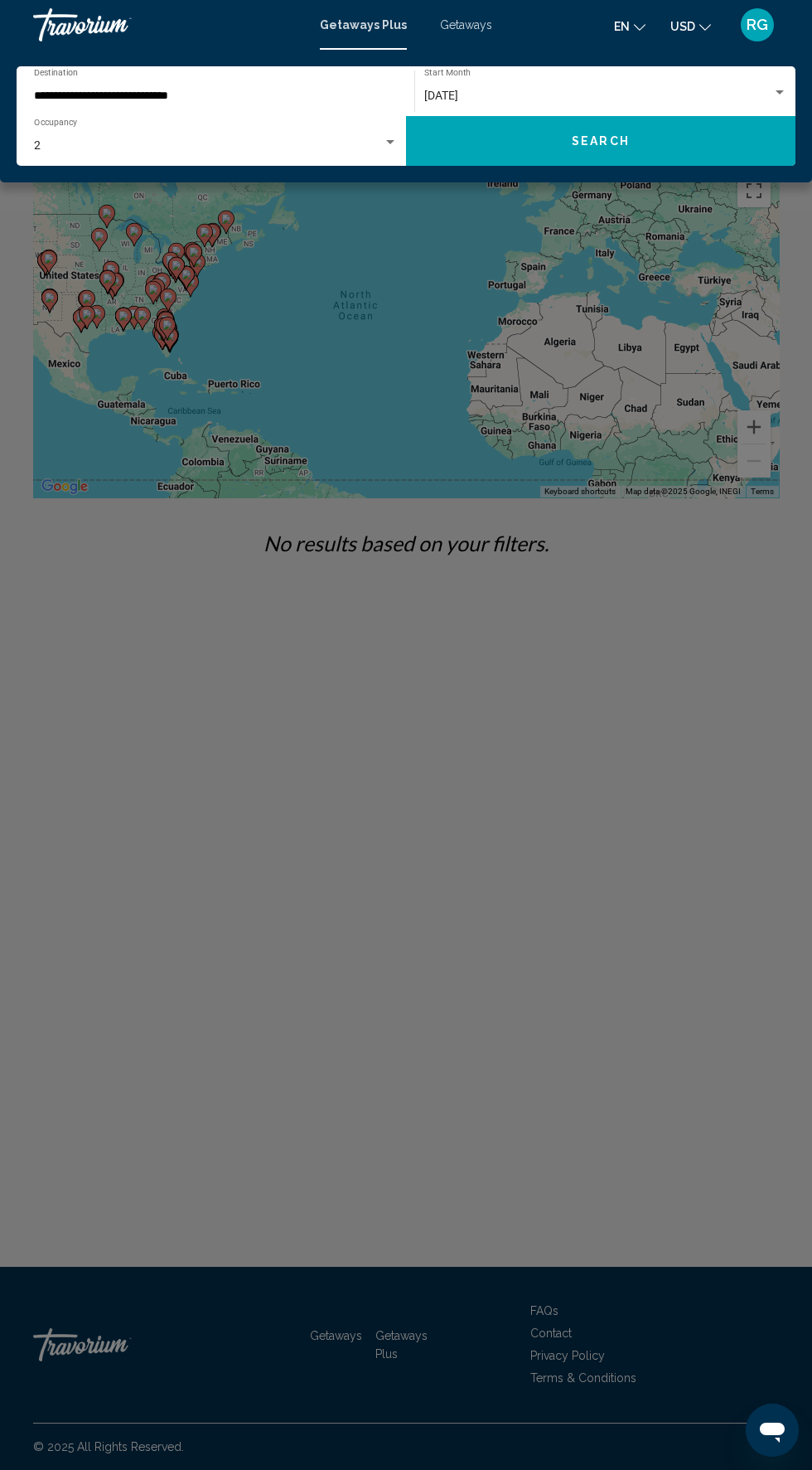
click at [481, 14] on div "Getaways Plus Getaways en English Español Français Italiano Português русский U…" at bounding box center [406, 24] width 812 height 35
click at [494, 16] on div "Getaways Plus Getaways en English Español Français Italiano Português русский U…" at bounding box center [406, 24] width 812 height 35
click at [473, 26] on span "Getaways" at bounding box center [466, 24] width 52 height 13
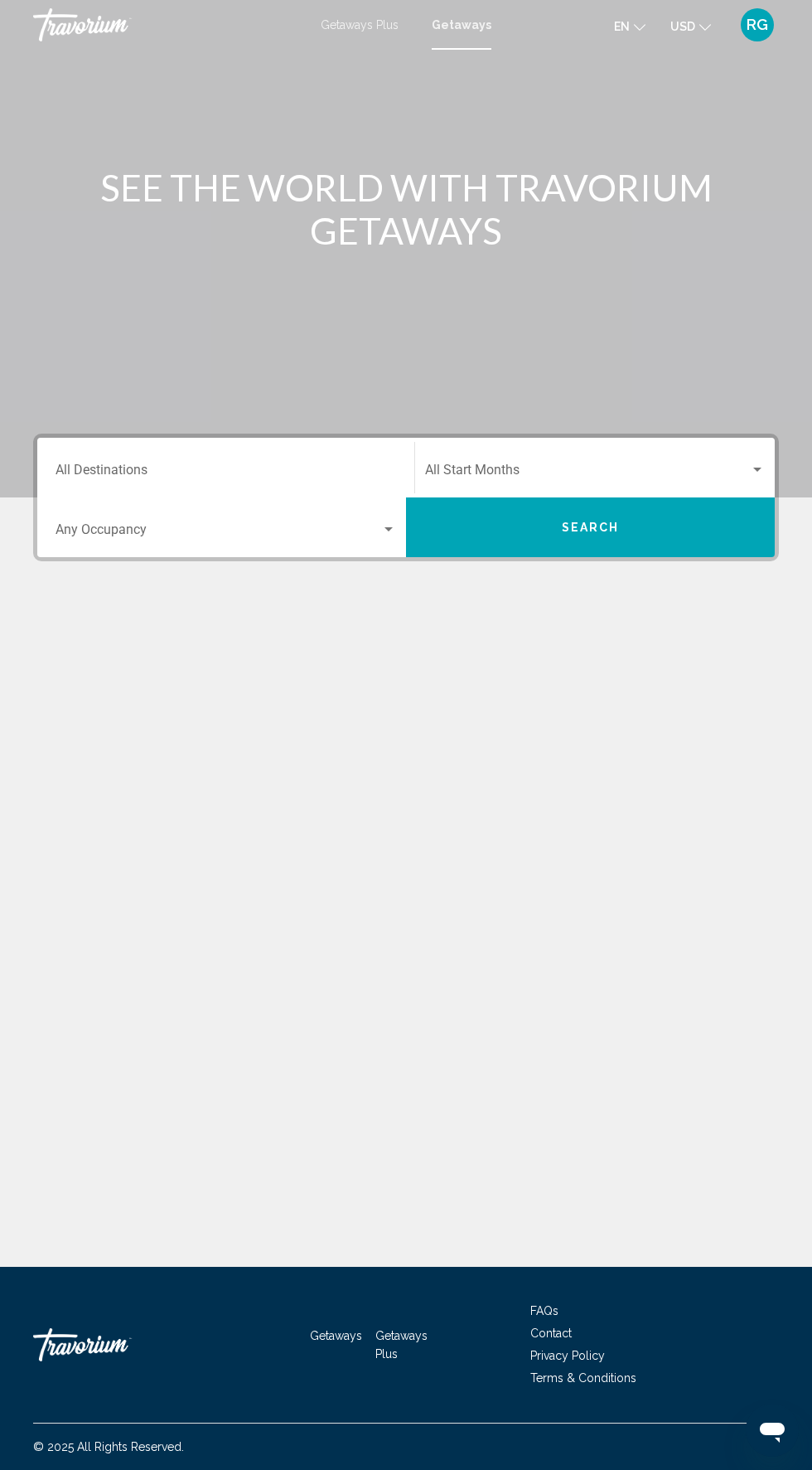
click at [280, 472] on input "Destination All Destinations" at bounding box center [226, 473] width 341 height 15
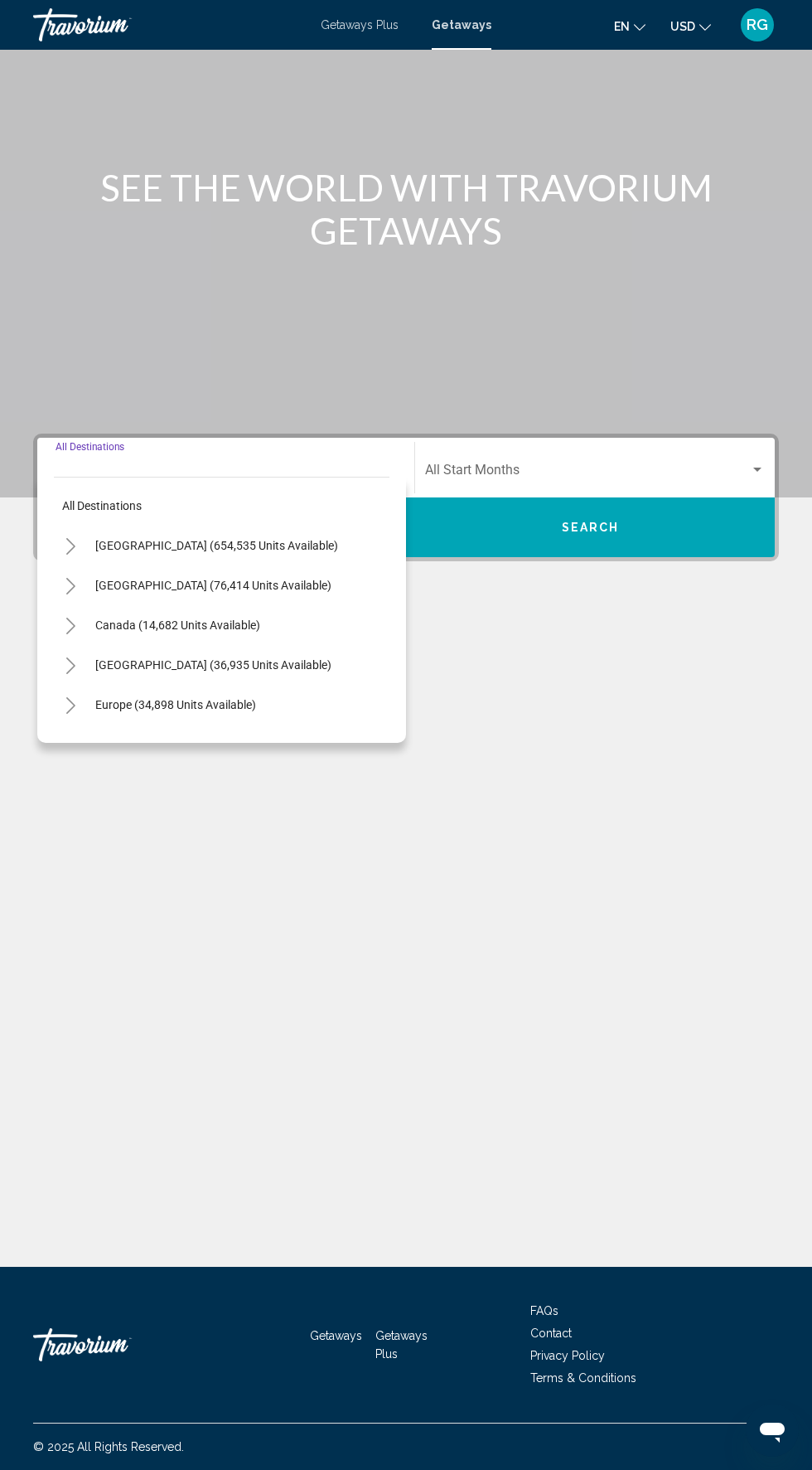
scroll to position [126, 0]
click at [272, 539] on span "[GEOGRAPHIC_DATA] (654,535 units available)" at bounding box center [217, 545] width 243 height 13
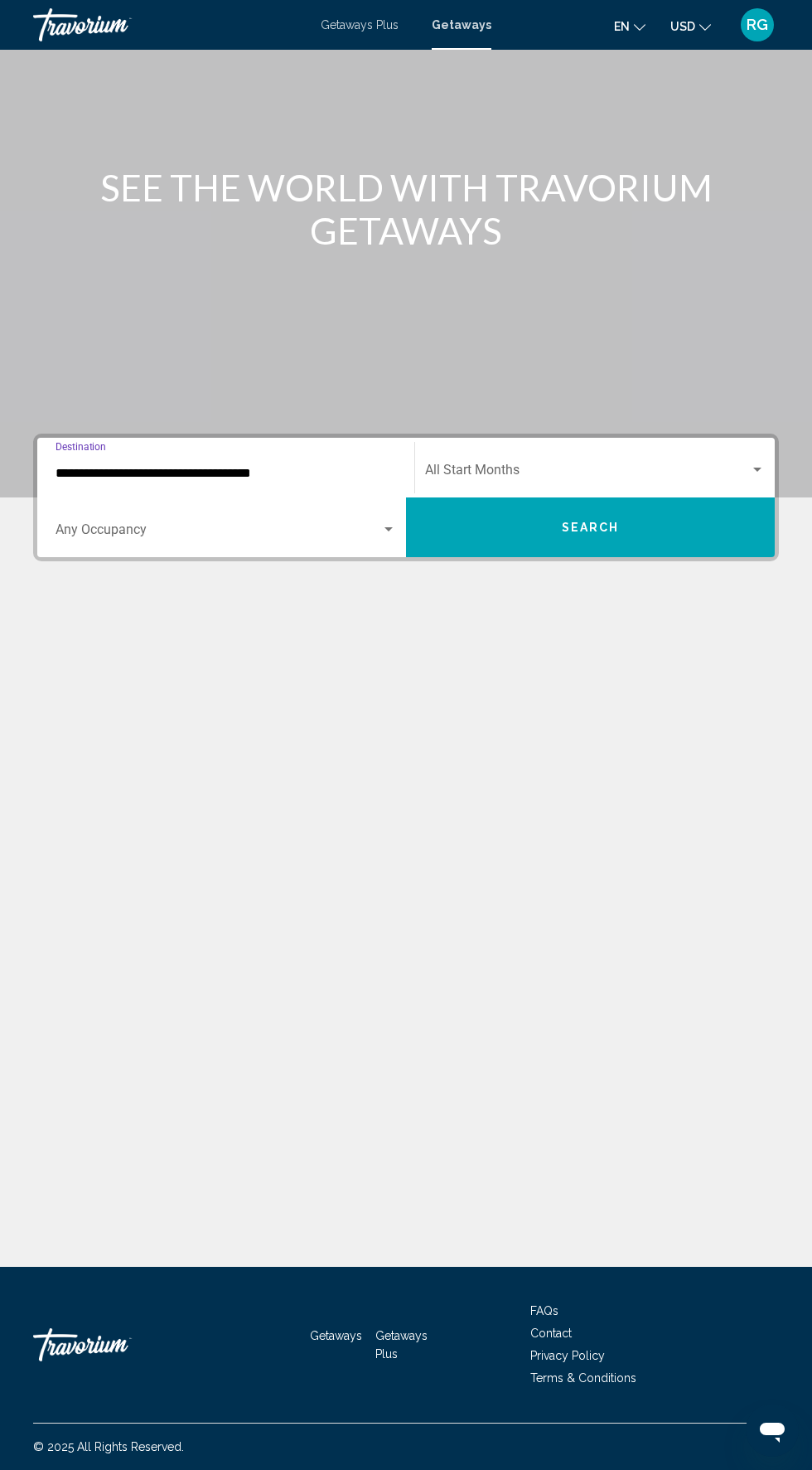
click at [607, 466] on span "Search widget" at bounding box center [587, 473] width 325 height 15
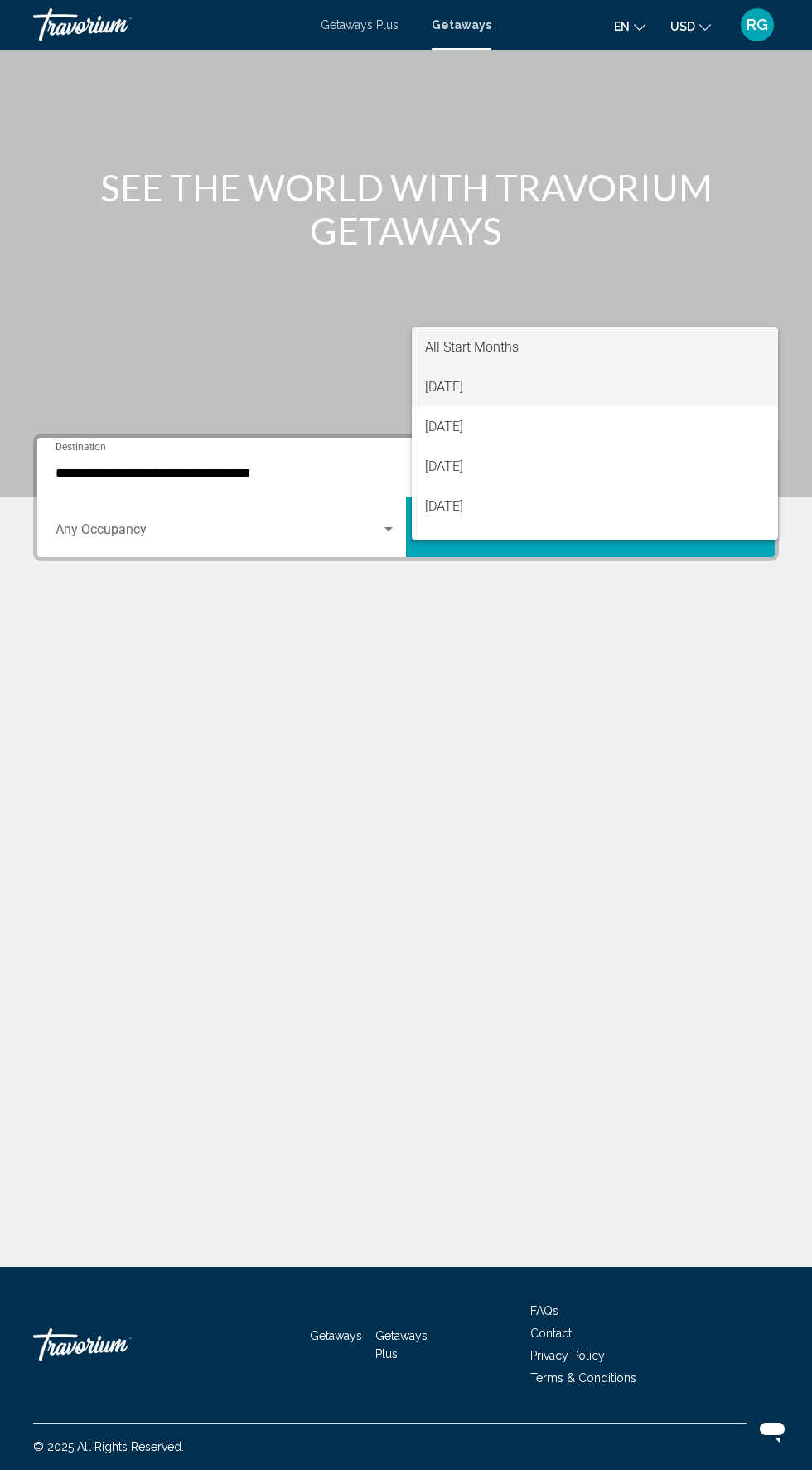
click at [546, 382] on span "[DATE]" at bounding box center [595, 387] width 340 height 40
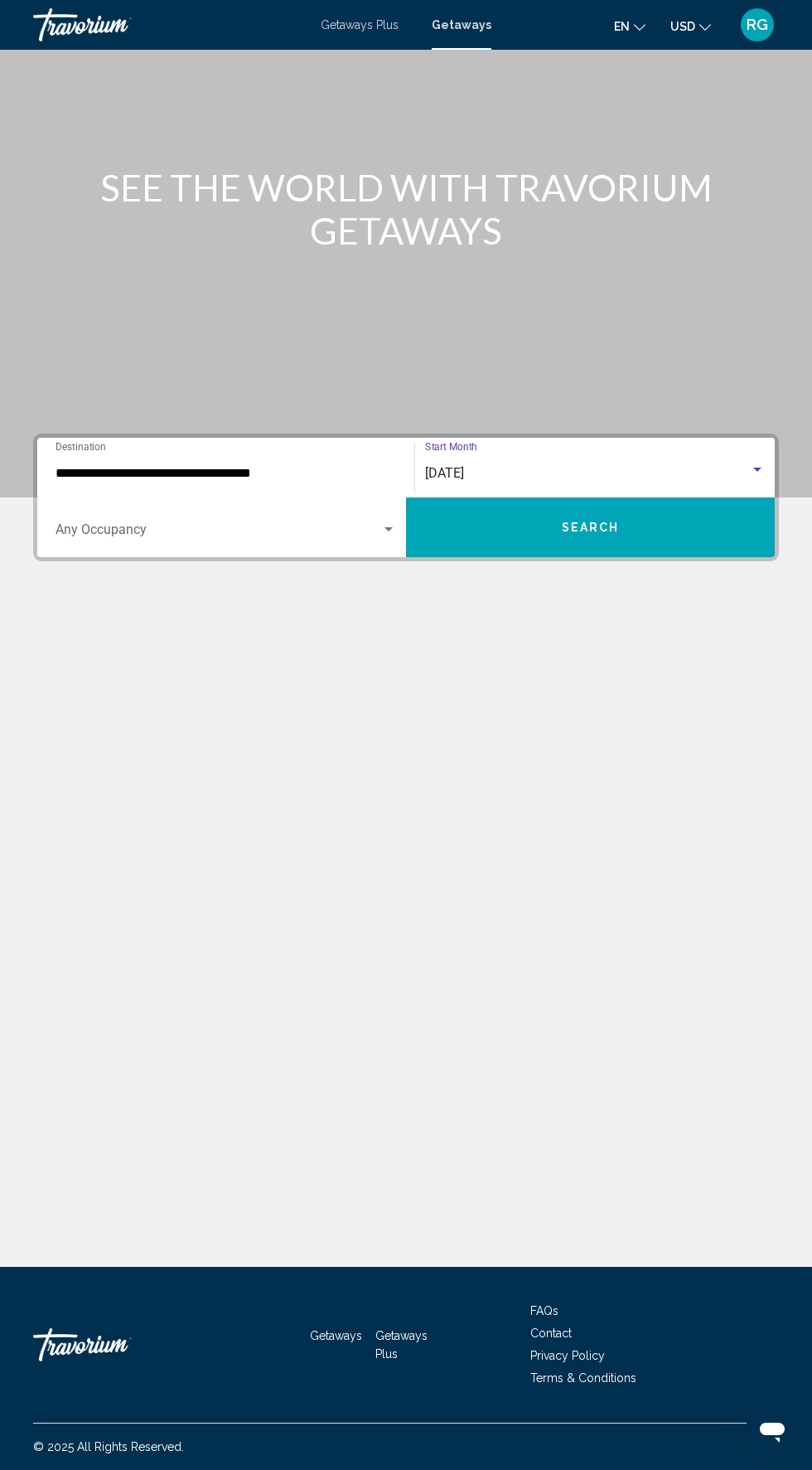
click at [308, 525] on span "Search widget" at bounding box center [219, 533] width 326 height 15
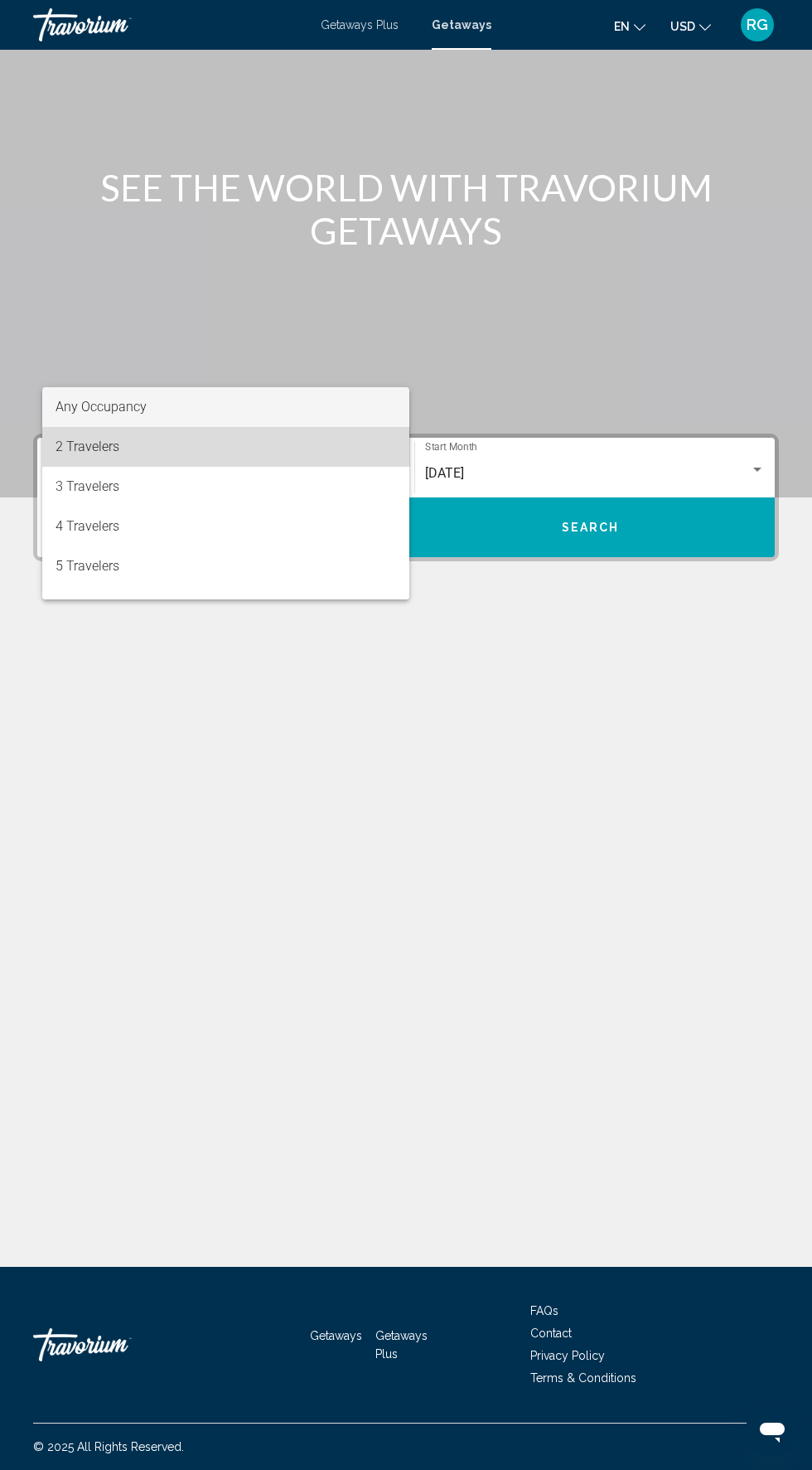
click at [295, 455] on span "2 Travelers" at bounding box center [226, 447] width 341 height 40
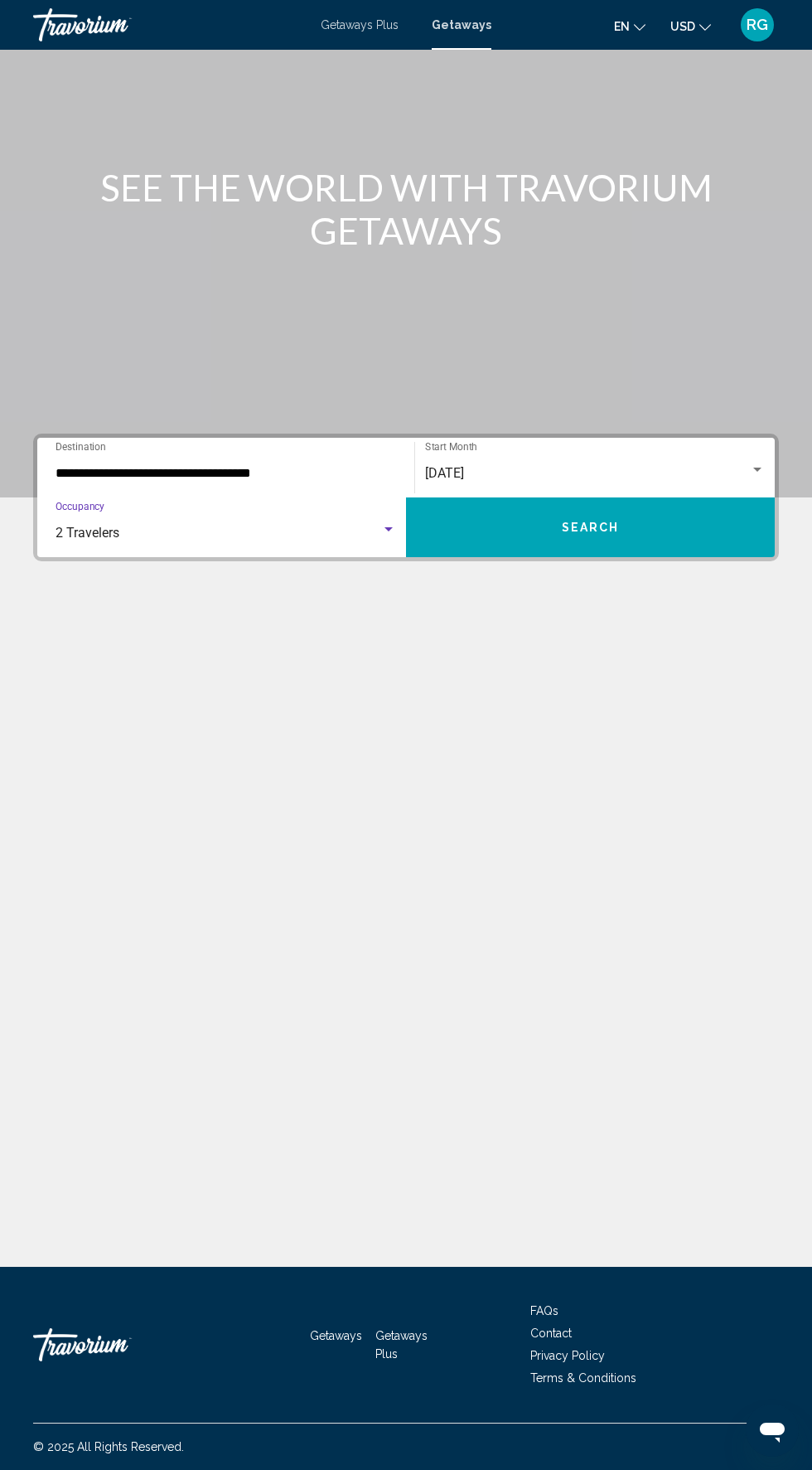
click at [319, 466] on input "**********" at bounding box center [226, 473] width 341 height 15
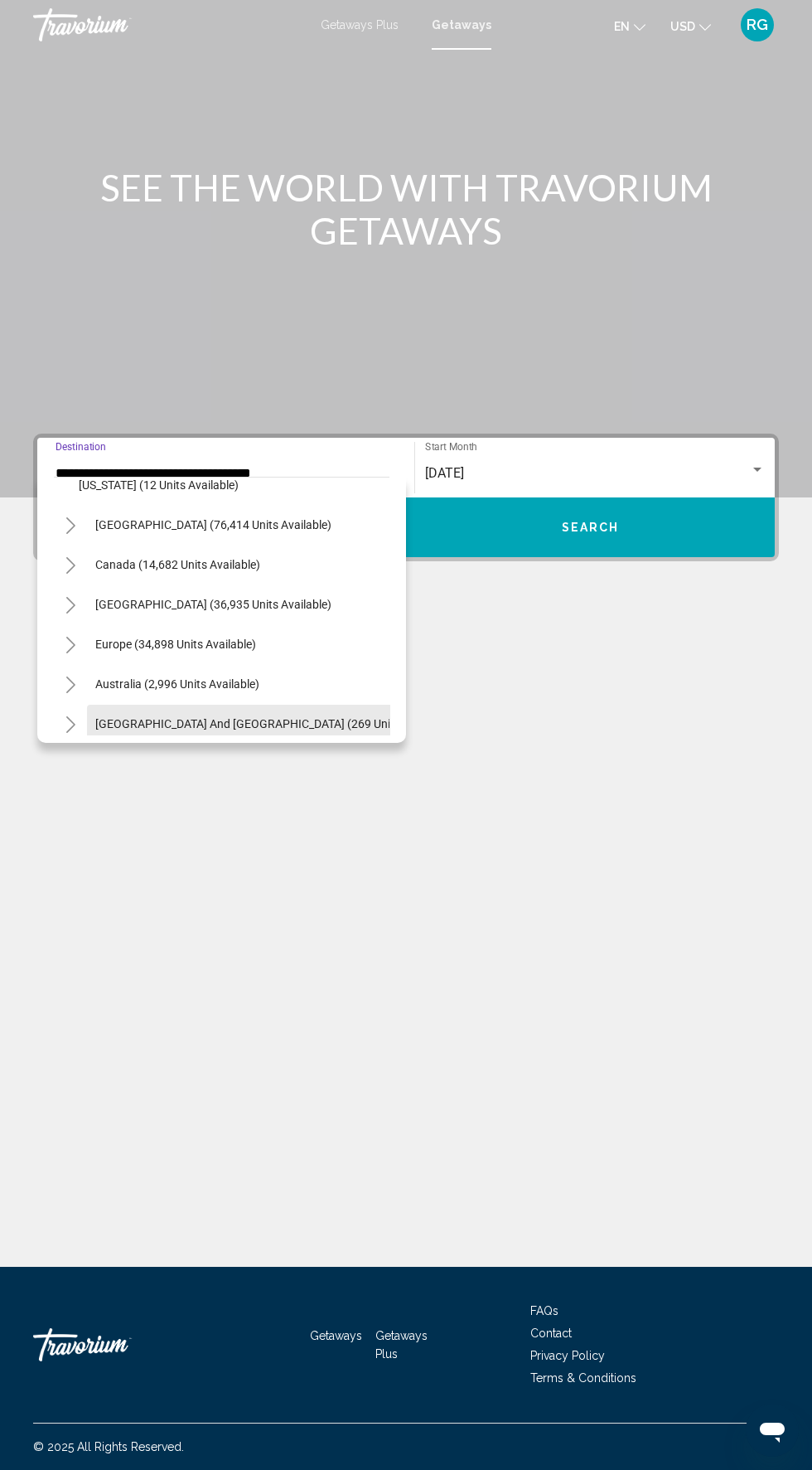
scroll to position [1892, 0]
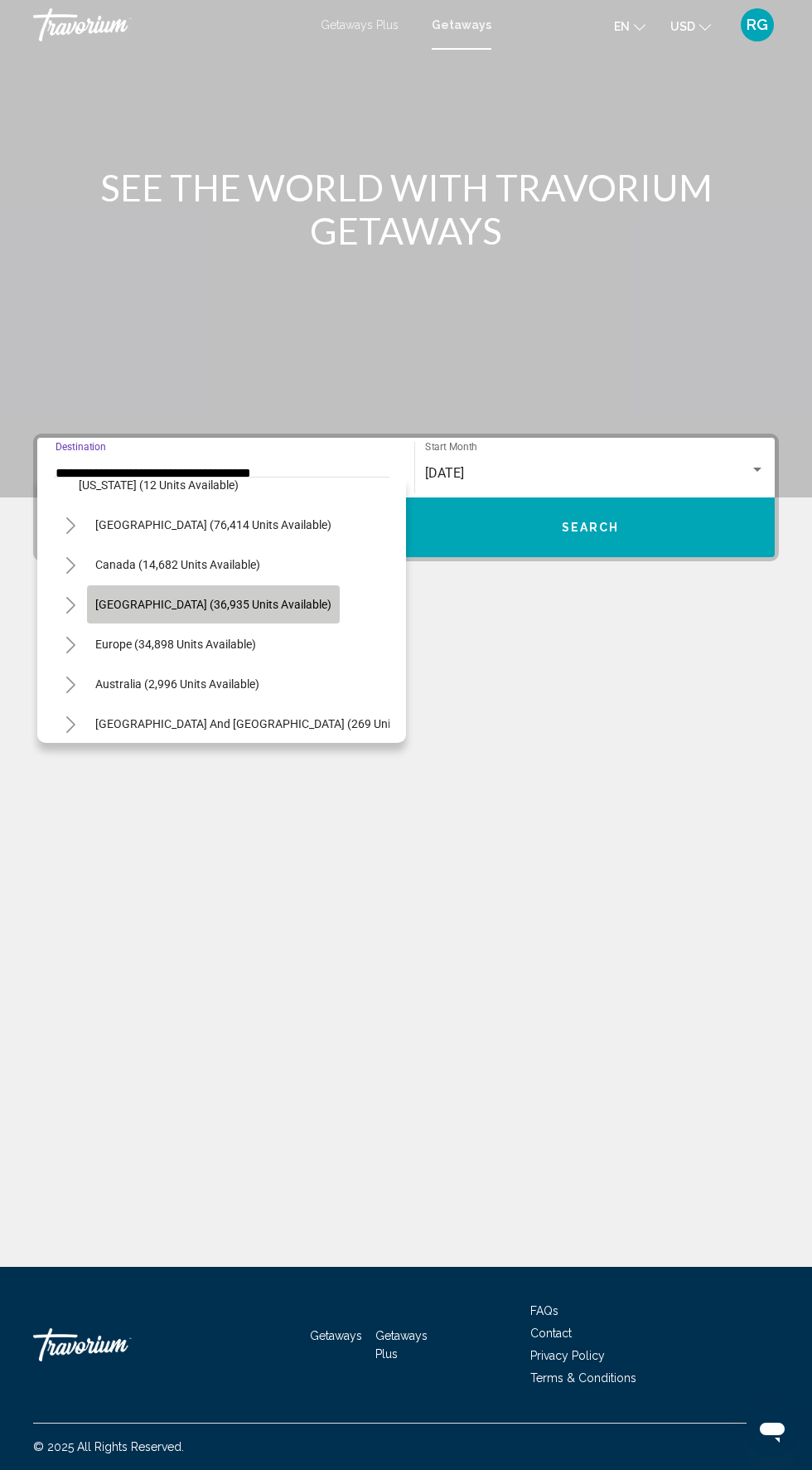
click at [309, 607] on span "[GEOGRAPHIC_DATA] (36,935 units available)" at bounding box center [213, 605] width 236 height 13
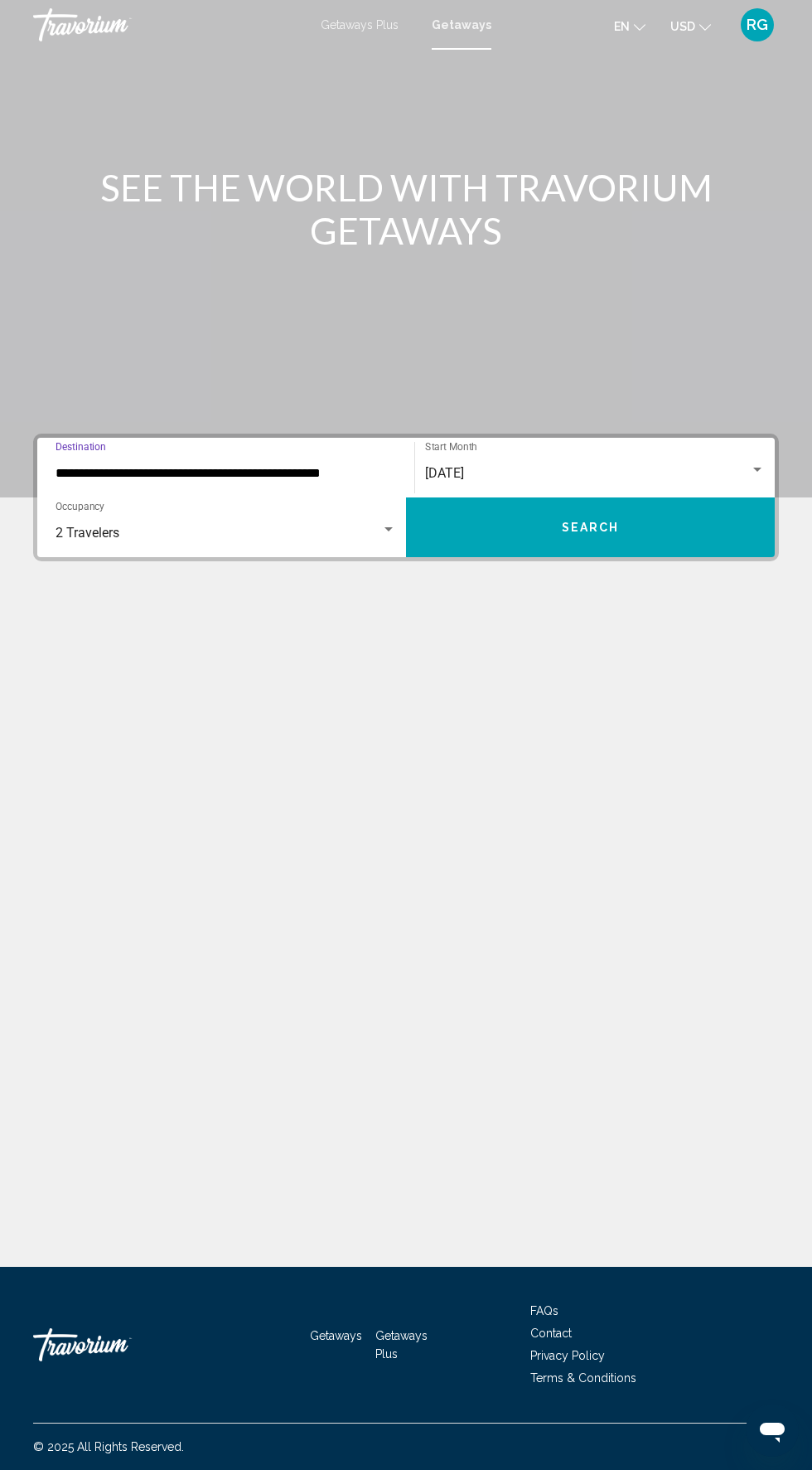
scroll to position [126, 0]
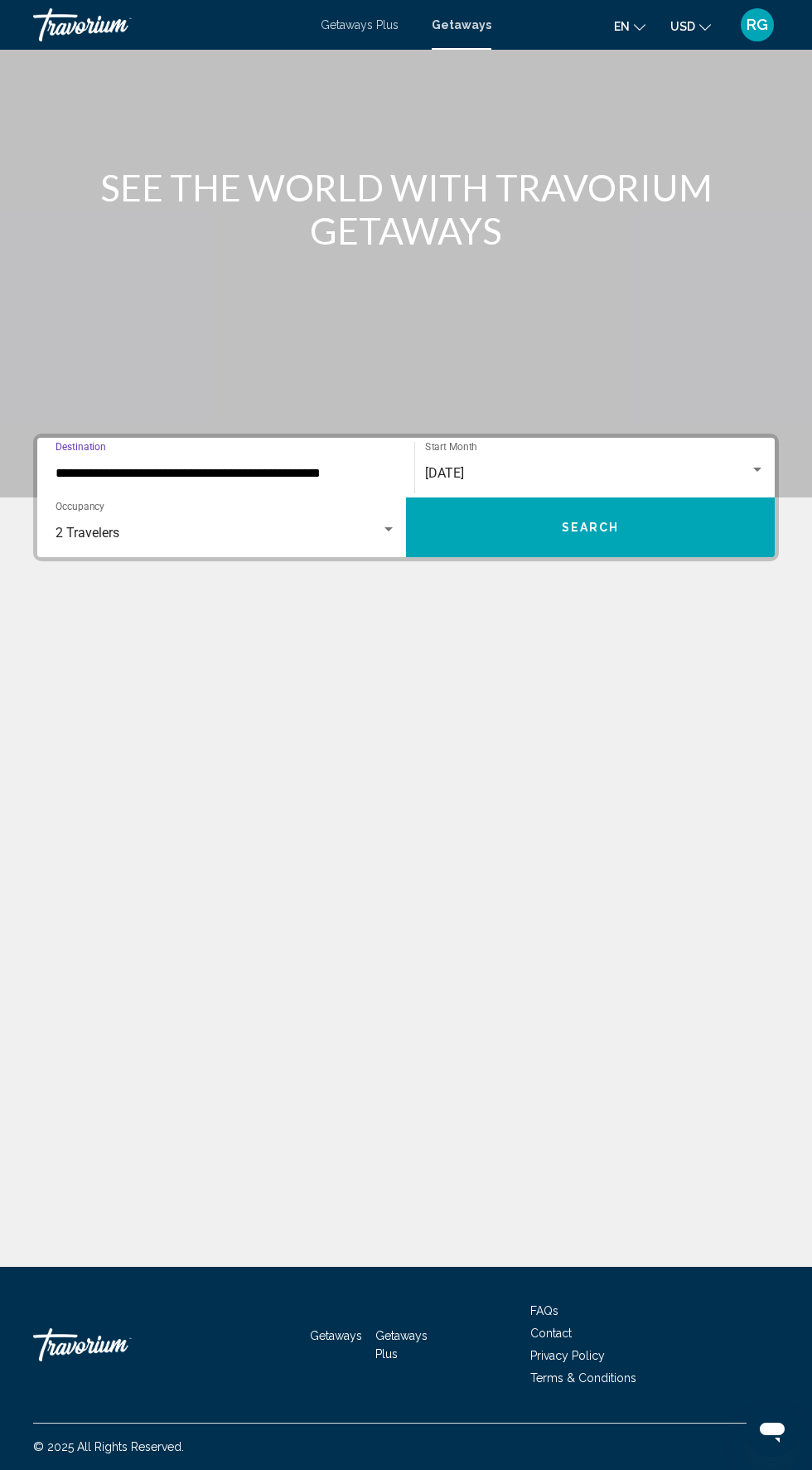
click at [288, 466] on input "**********" at bounding box center [226, 473] width 341 height 15
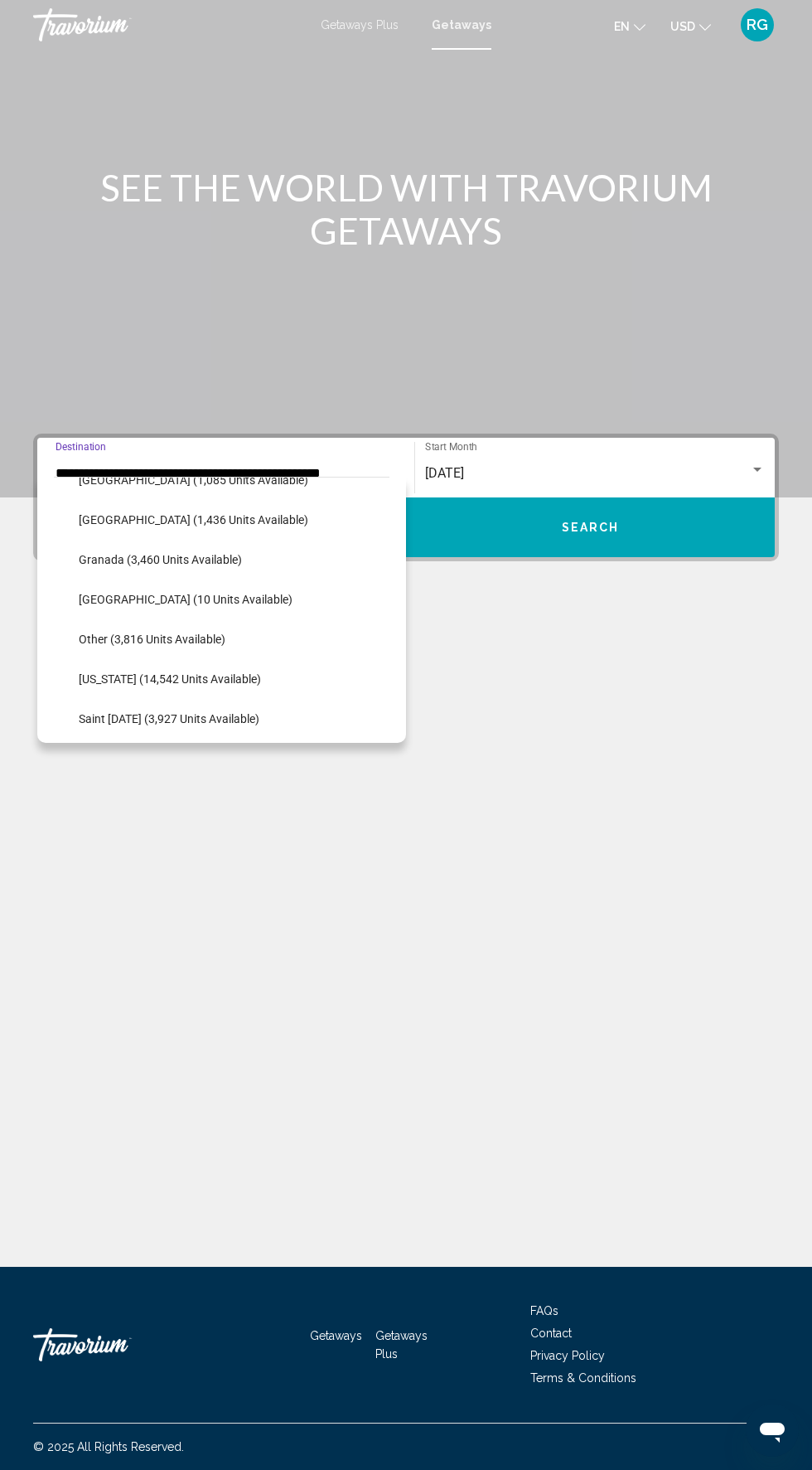
scroll to position [2142, 0]
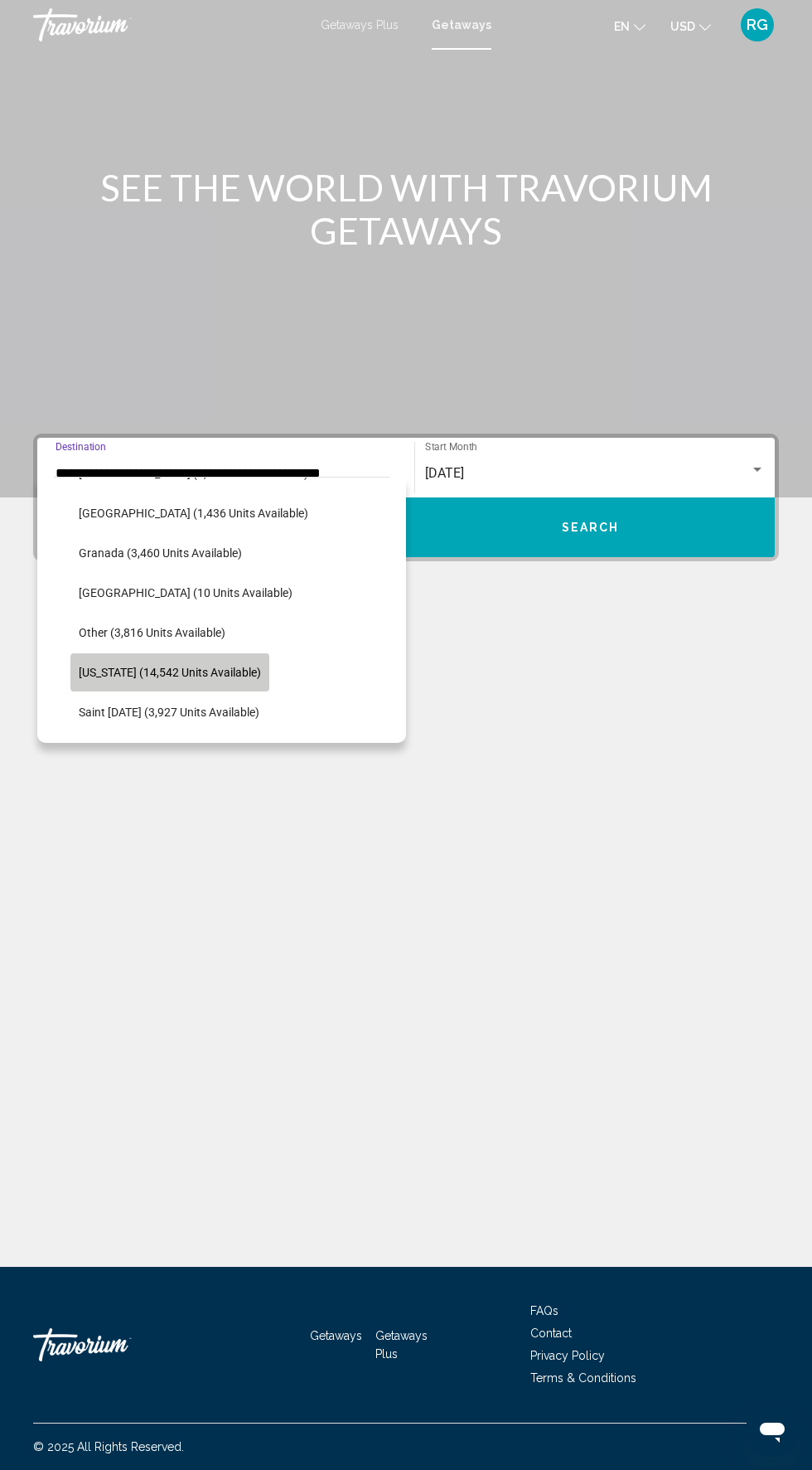
click at [260, 679] on button "Puerto Rico (14,542 units available)" at bounding box center [169, 672] width 199 height 38
type input "**********"
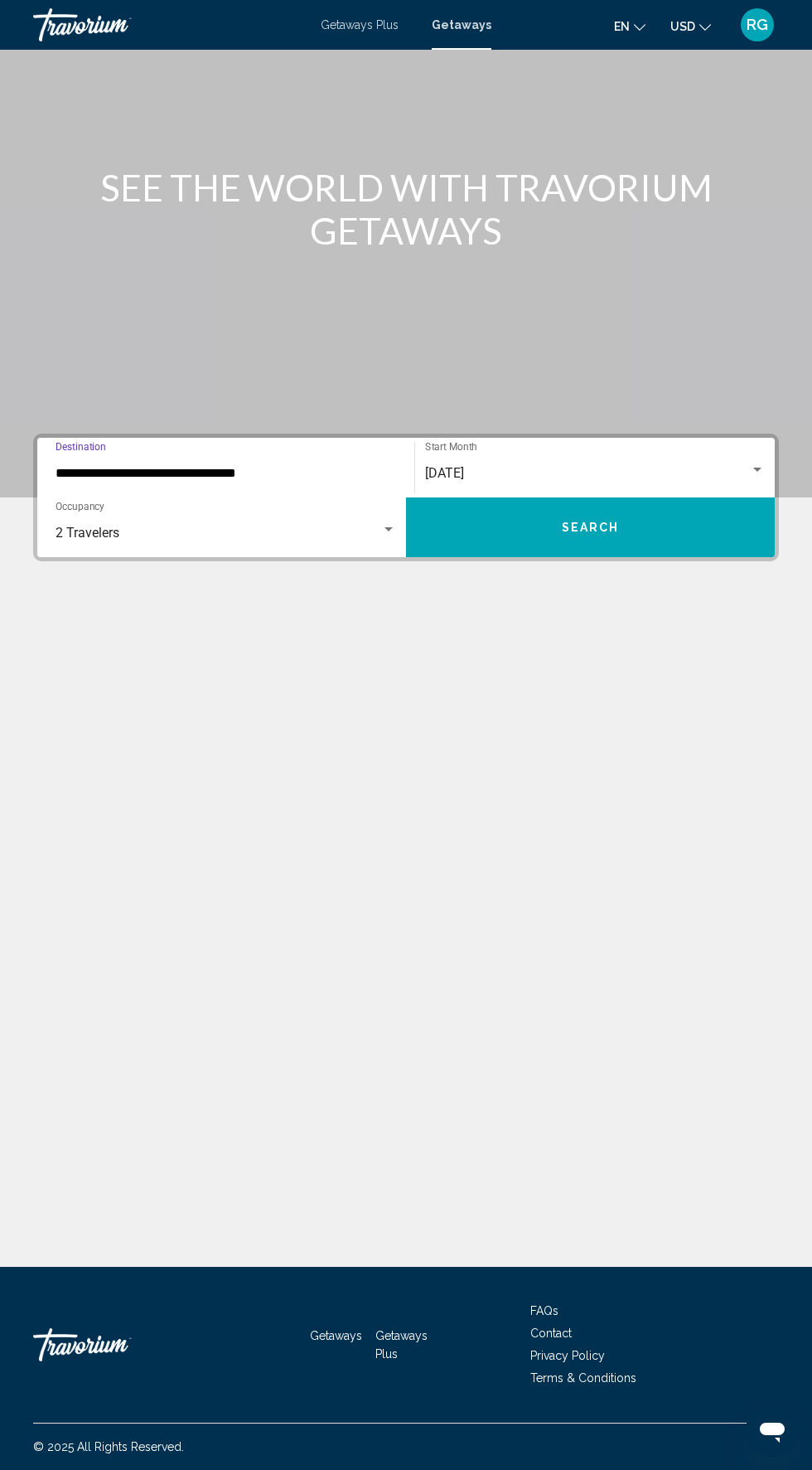
scroll to position [126, 0]
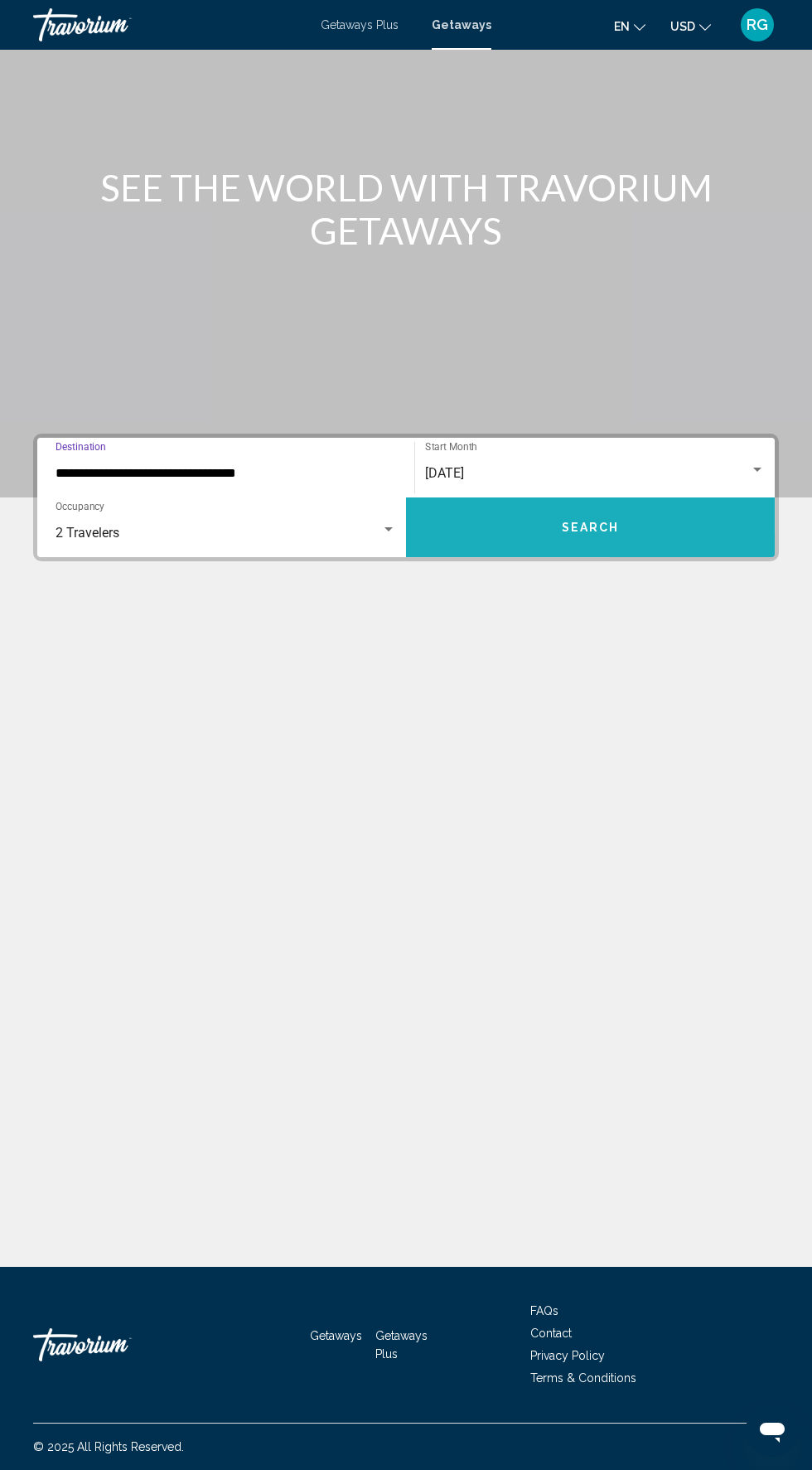
click at [636, 497] on button "Search" at bounding box center [591, 527] width 369 height 59
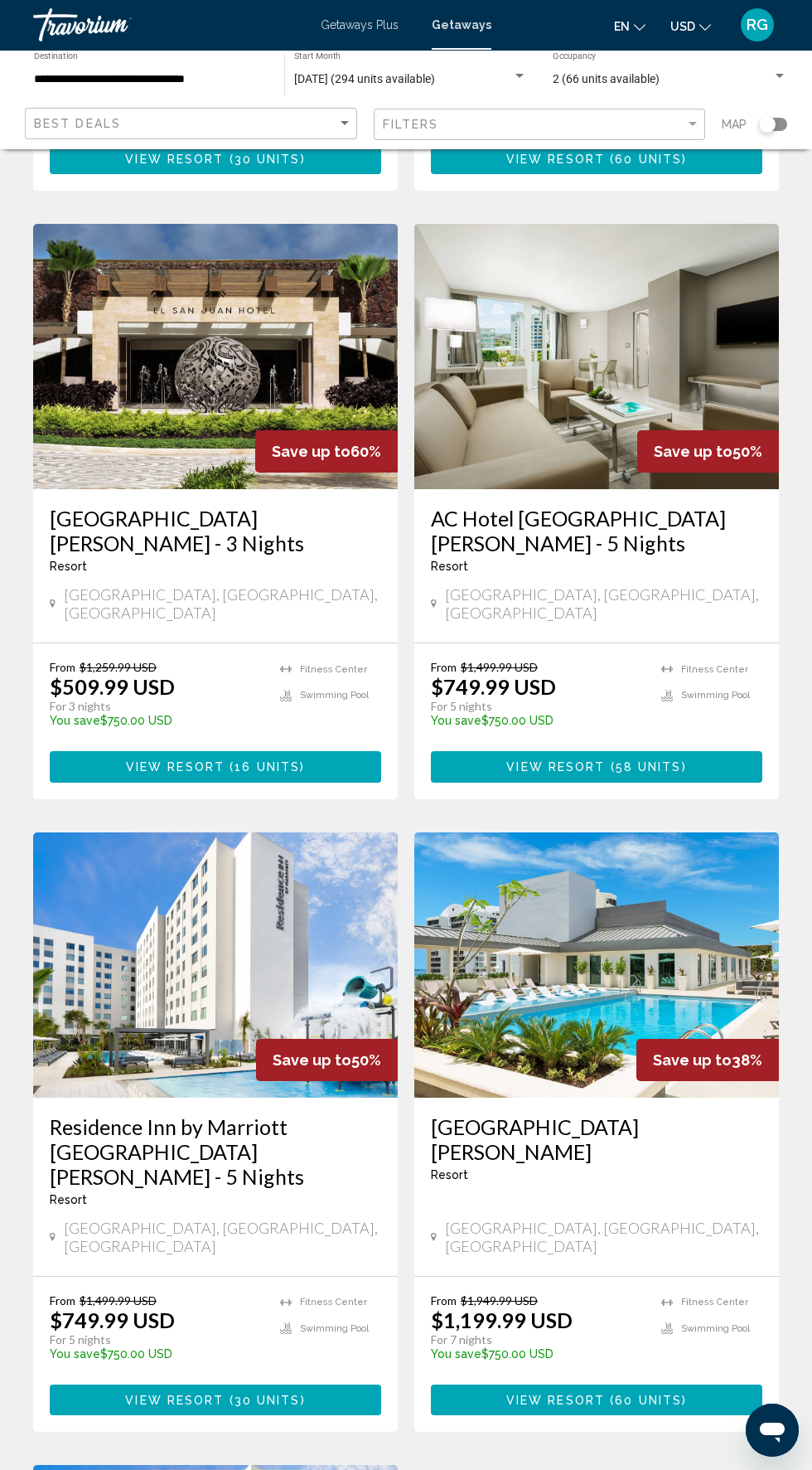
scroll to position [632, 0]
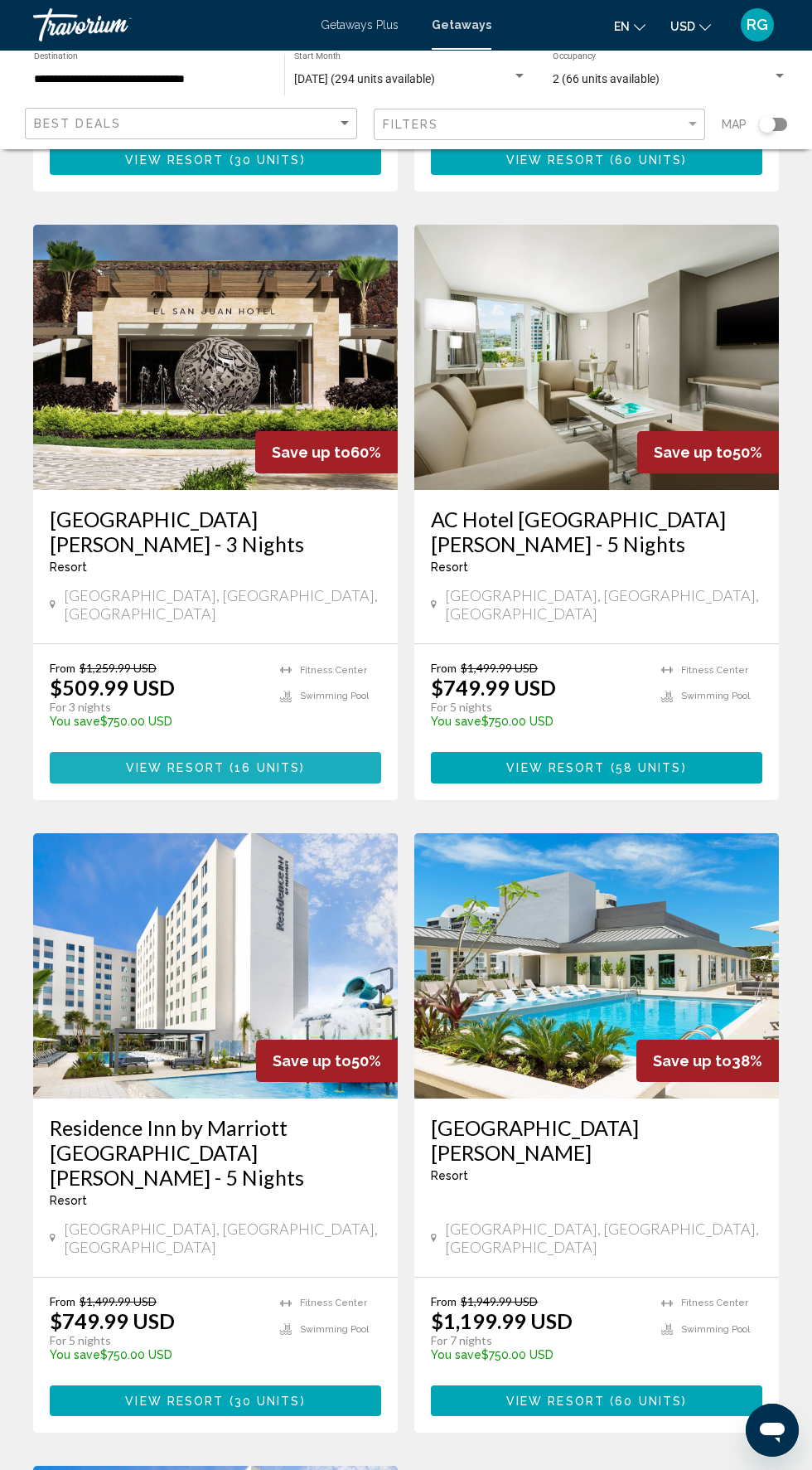
click at [316, 752] on button "View Resort ( 16 units )" at bounding box center [215, 767] width 332 height 31
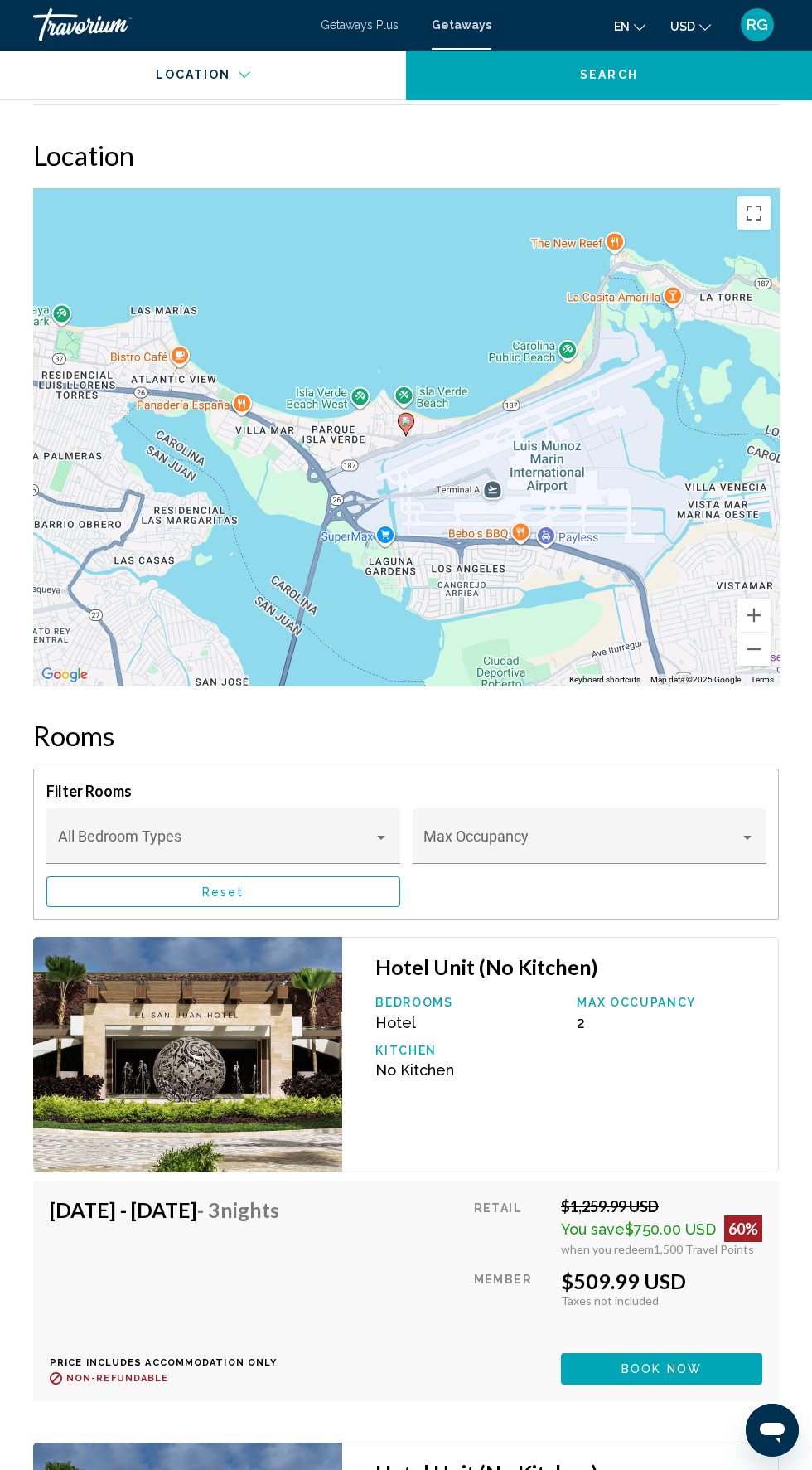
scroll to position [2432, 0]
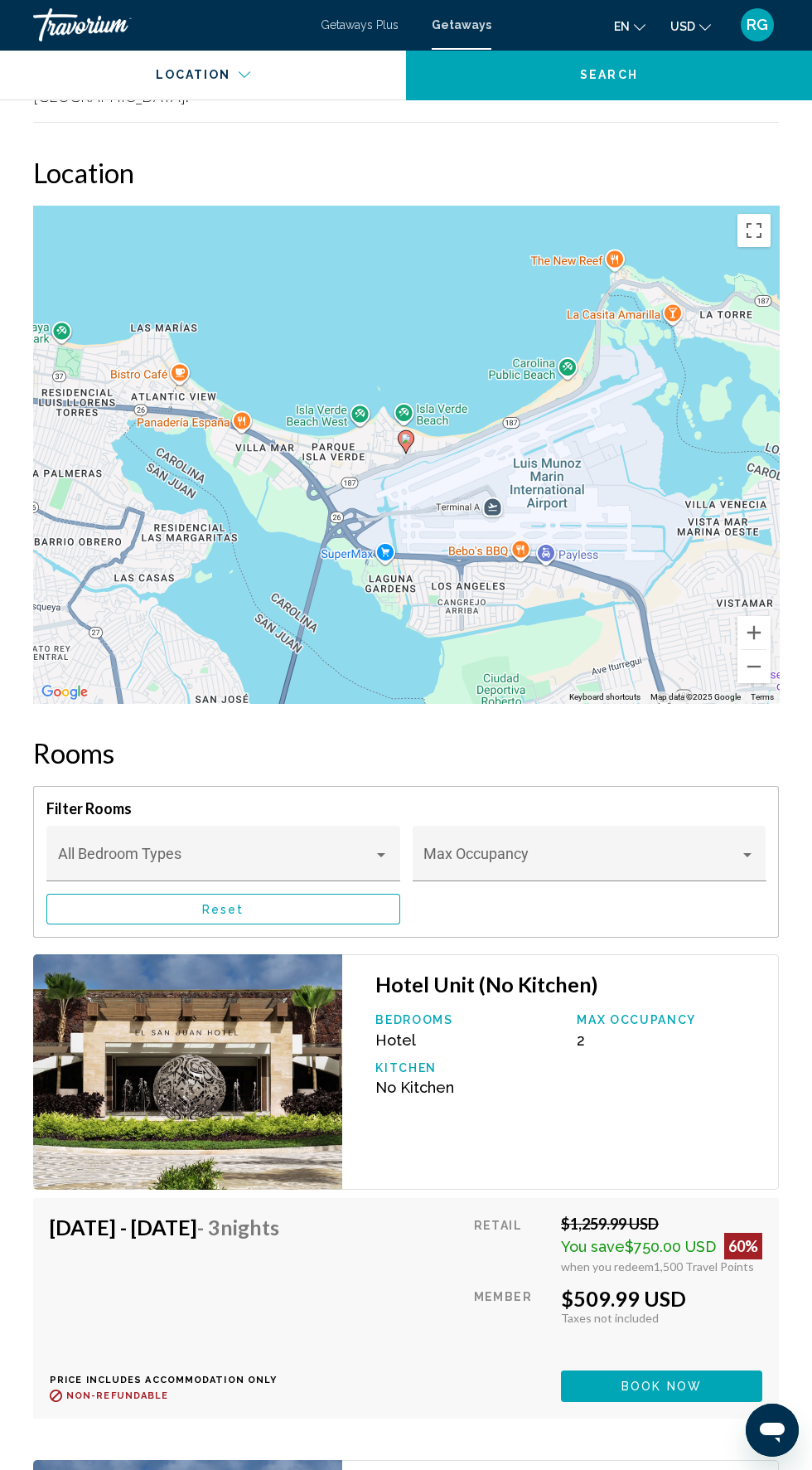
click at [406, 434] on image "Main content" at bounding box center [406, 438] width 10 height 10
click at [406, 431] on icon "Main content" at bounding box center [406, 442] width 15 height 22
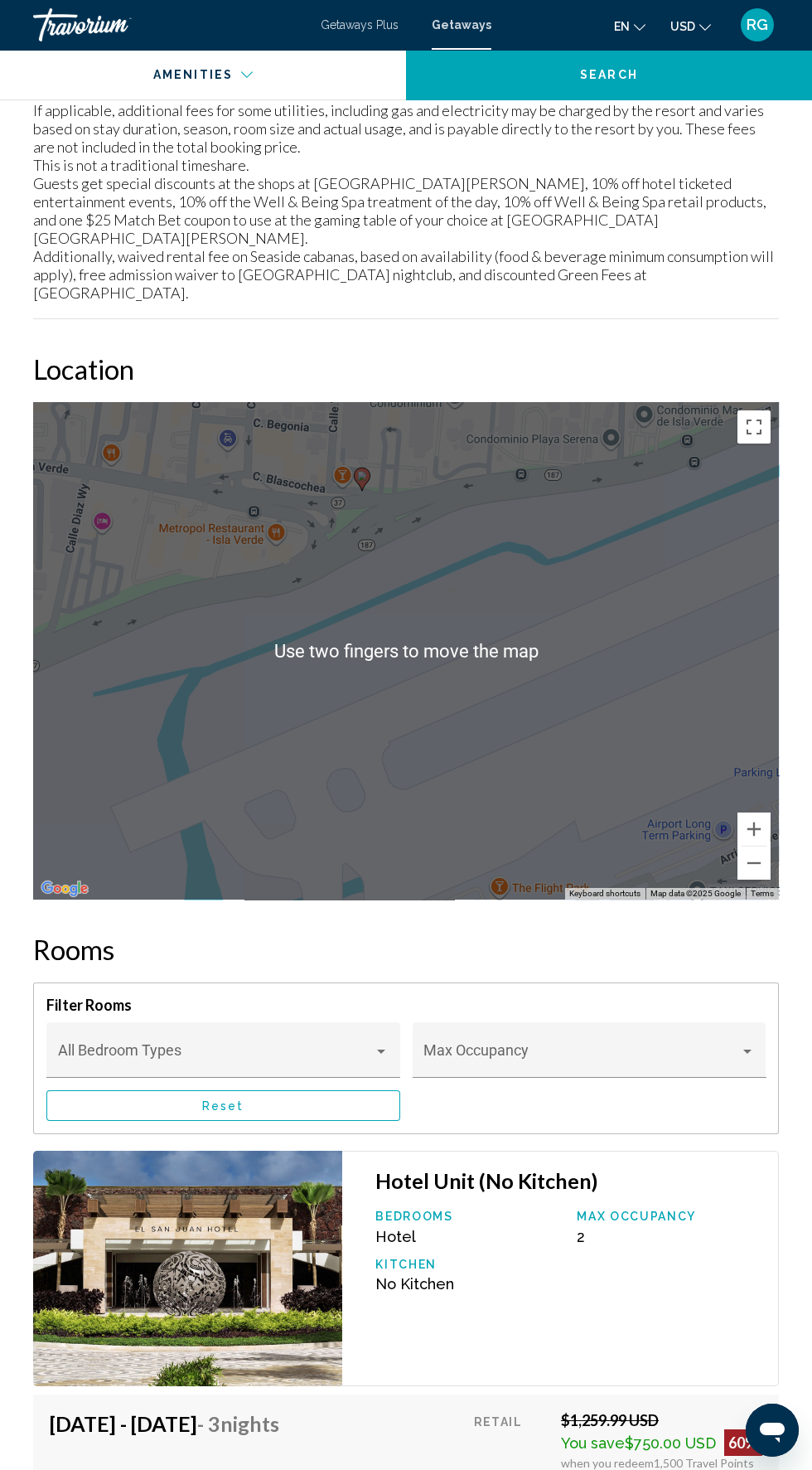
scroll to position [2234, 0]
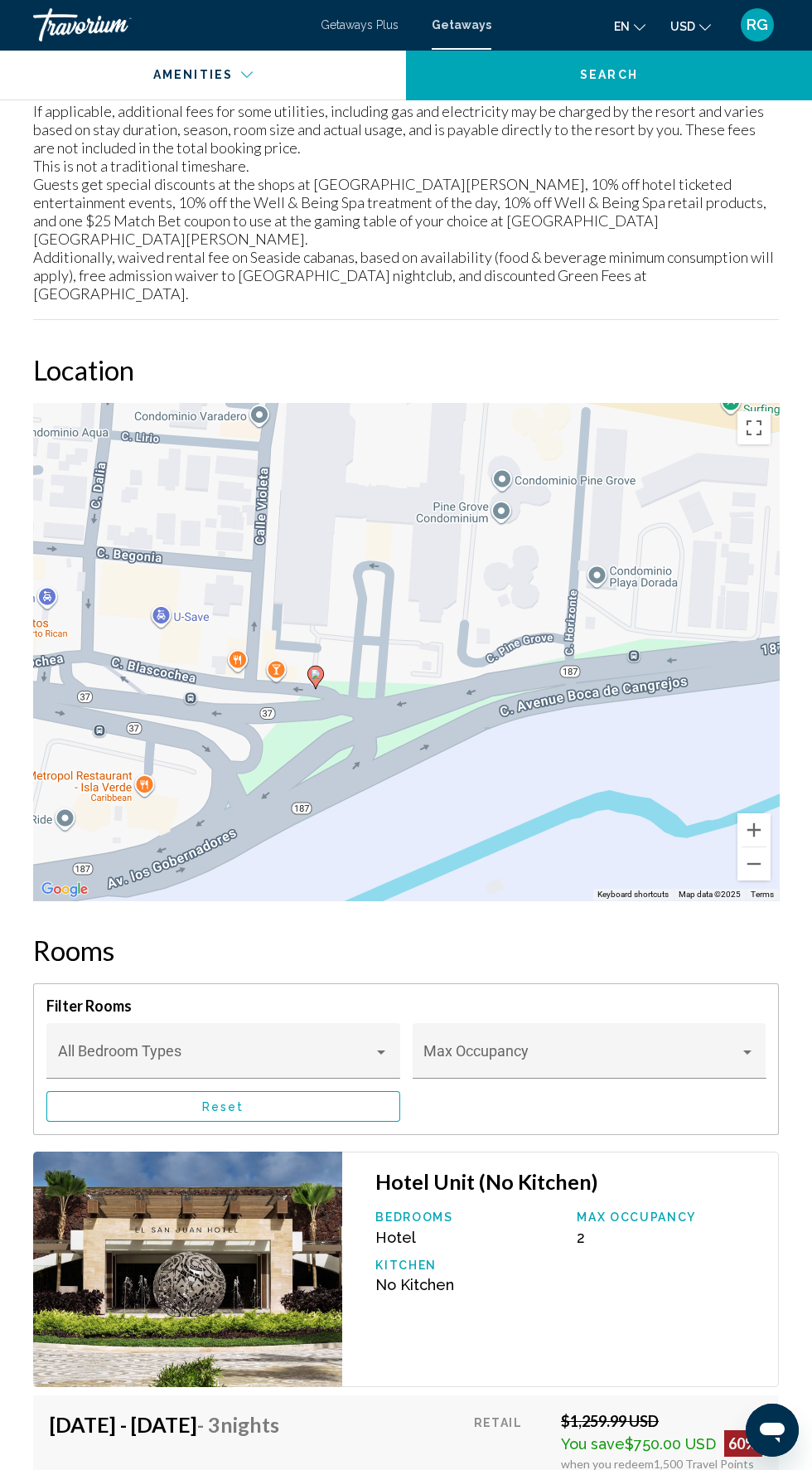
click at [316, 669] on image "Main content" at bounding box center [316, 674] width 10 height 10
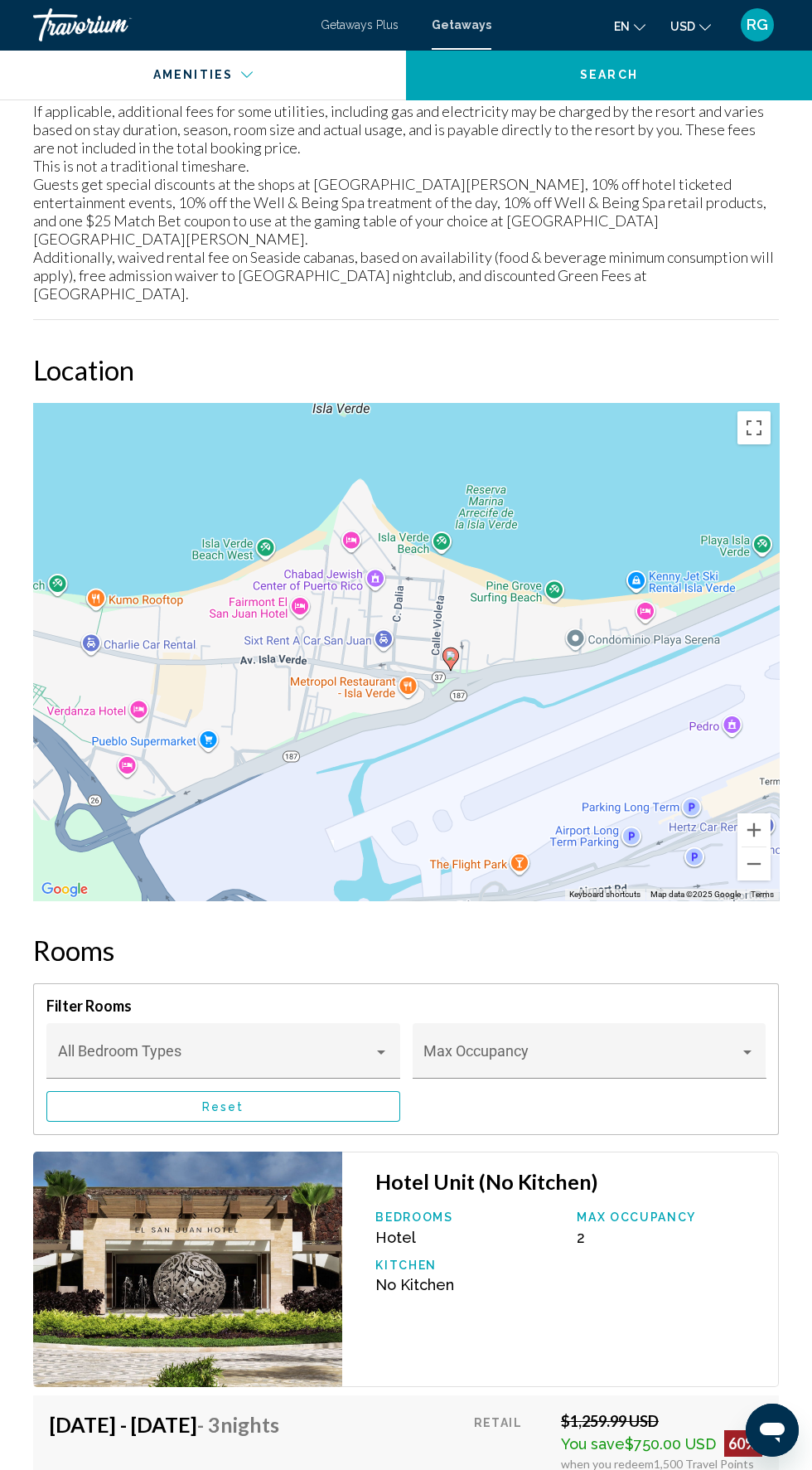
click at [307, 569] on div "To activate drag with keyboard, press Alt + Enter. Once in keyboard drag state,…" at bounding box center [406, 651] width 746 height 497
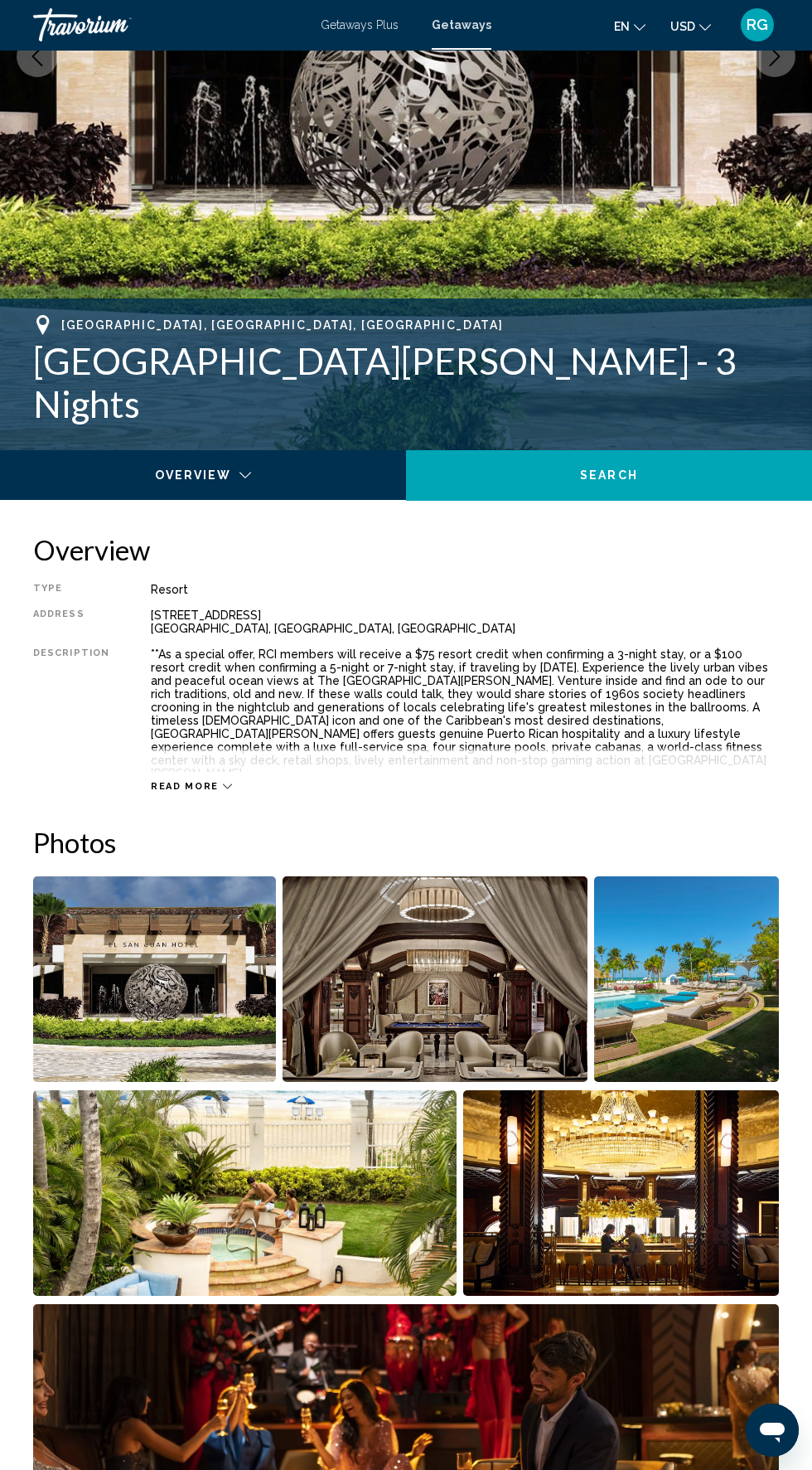
scroll to position [388, 0]
click at [192, 981] on img "Open full-screen image slider" at bounding box center [155, 978] width 243 height 206
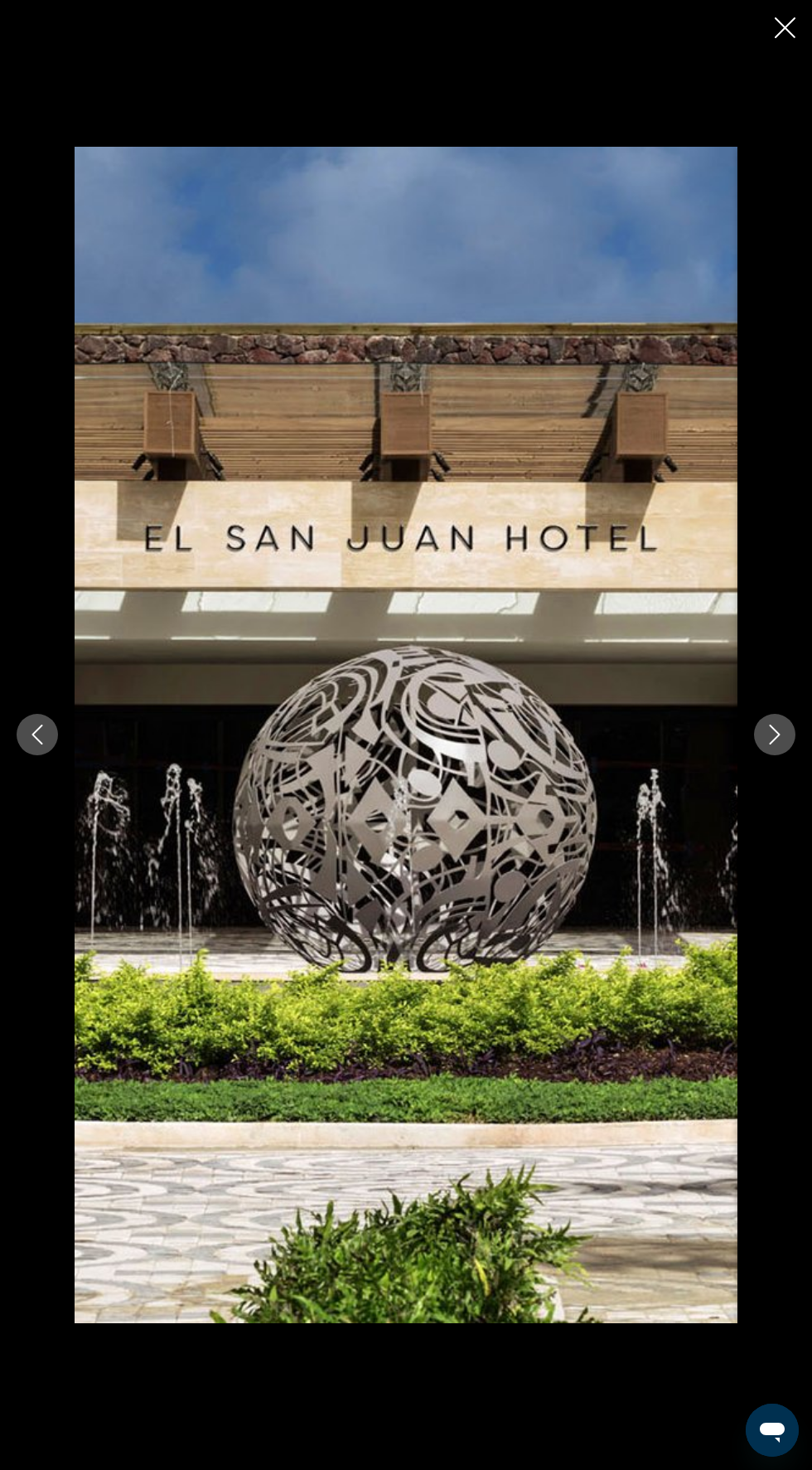
click at [775, 745] on icon "Next image" at bounding box center [775, 735] width 20 height 20
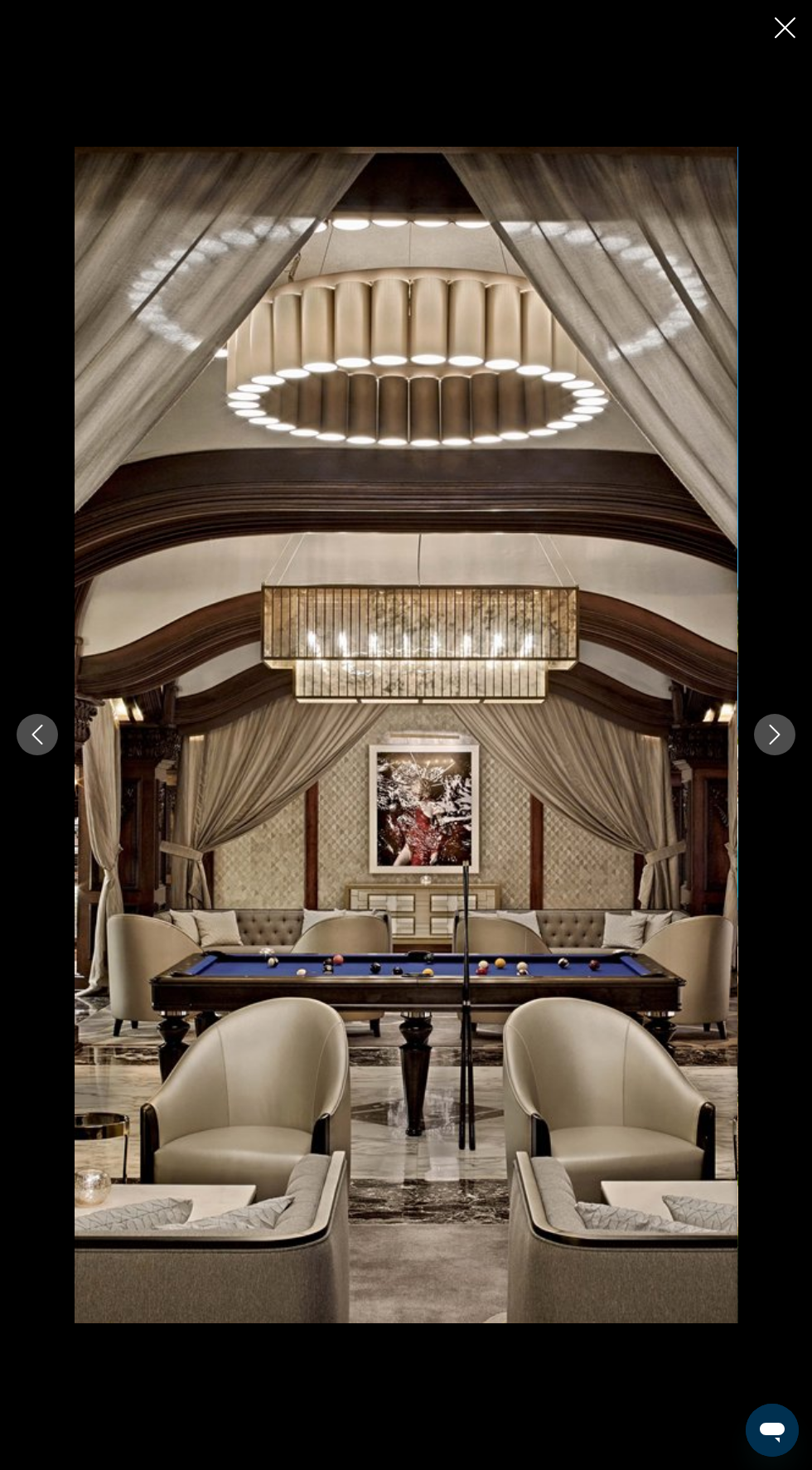
click at [768, 756] on button "Next image" at bounding box center [775, 735] width 41 height 41
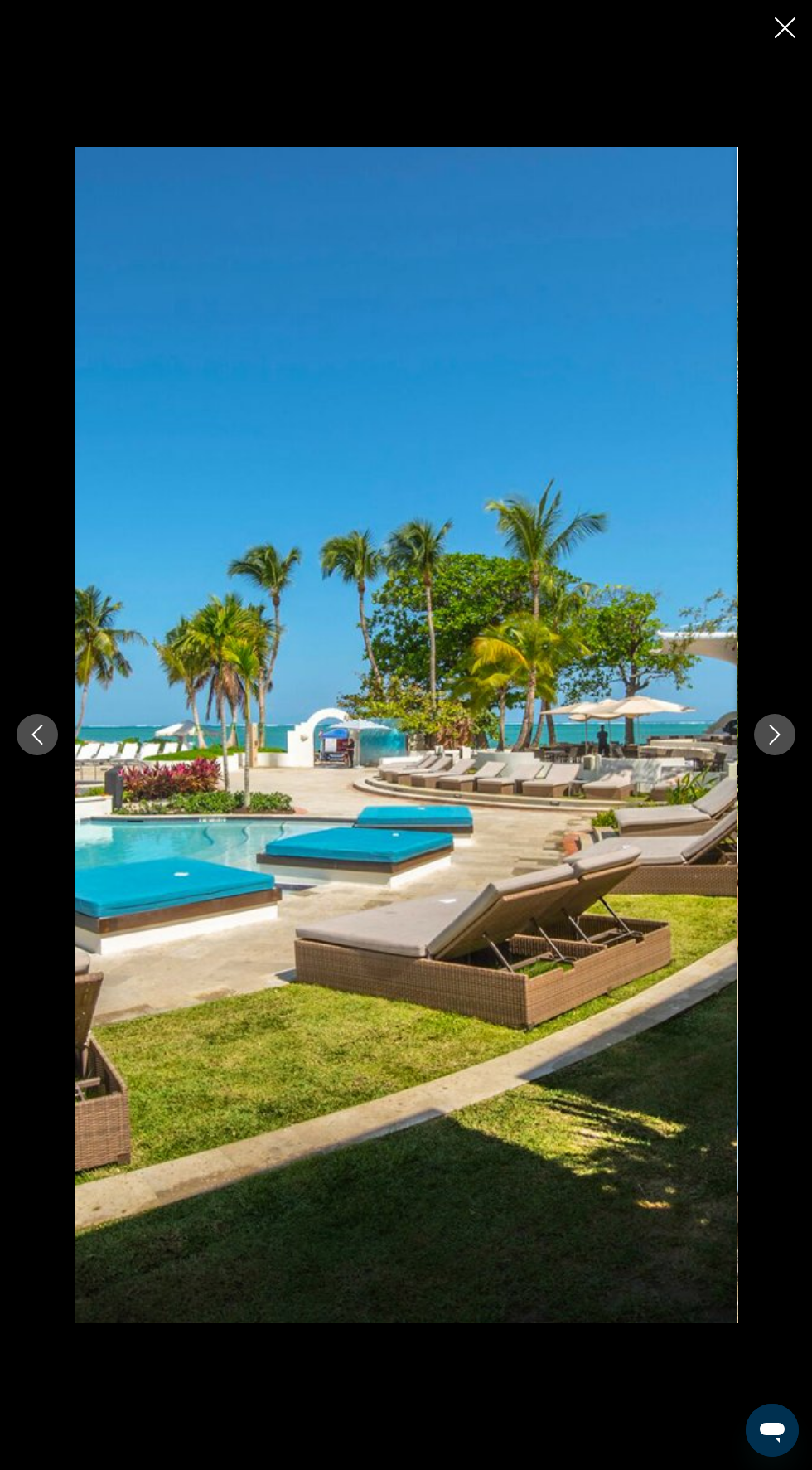
click at [775, 745] on icon "Next image" at bounding box center [775, 735] width 20 height 20
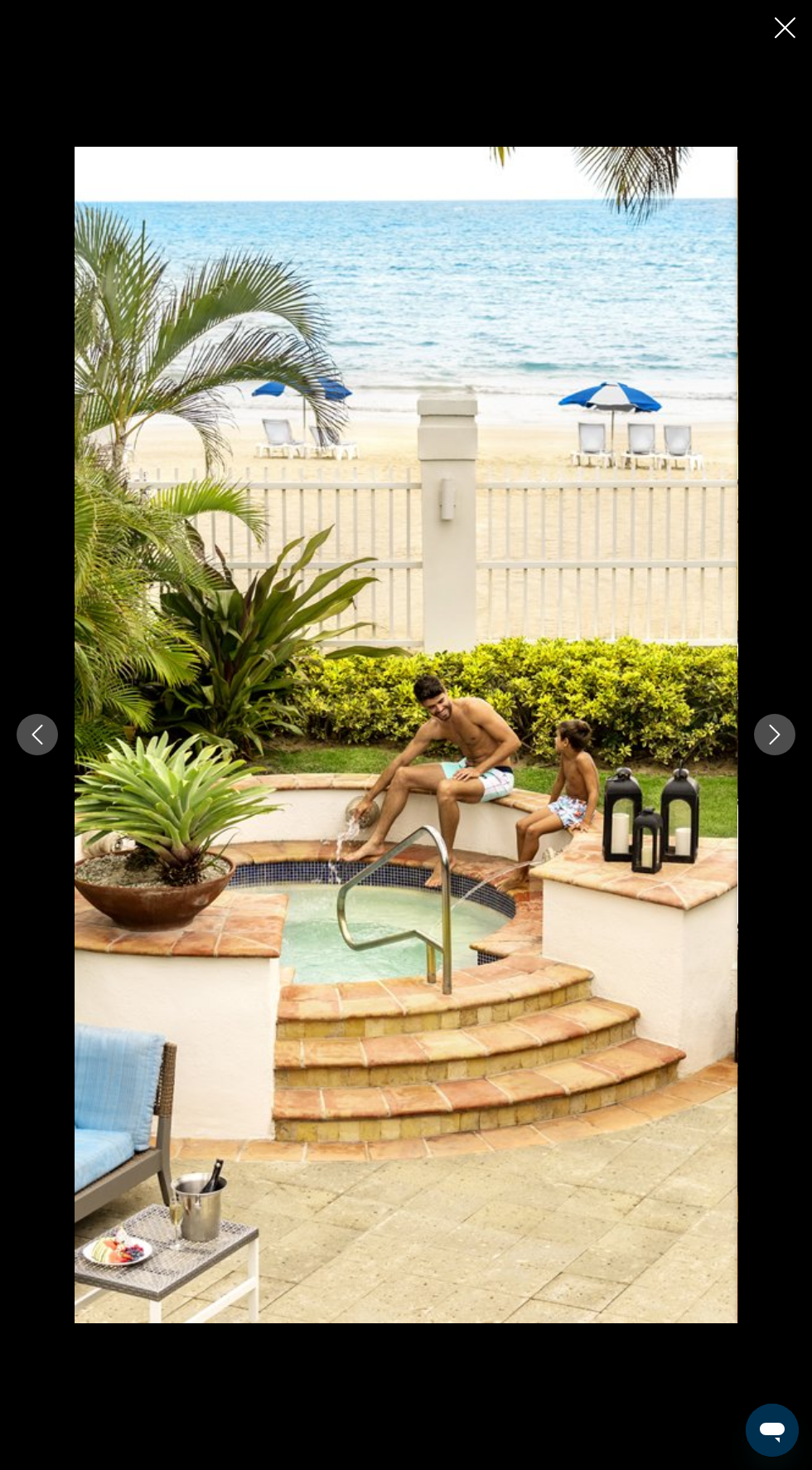
click at [767, 756] on button "Next image" at bounding box center [775, 735] width 41 height 41
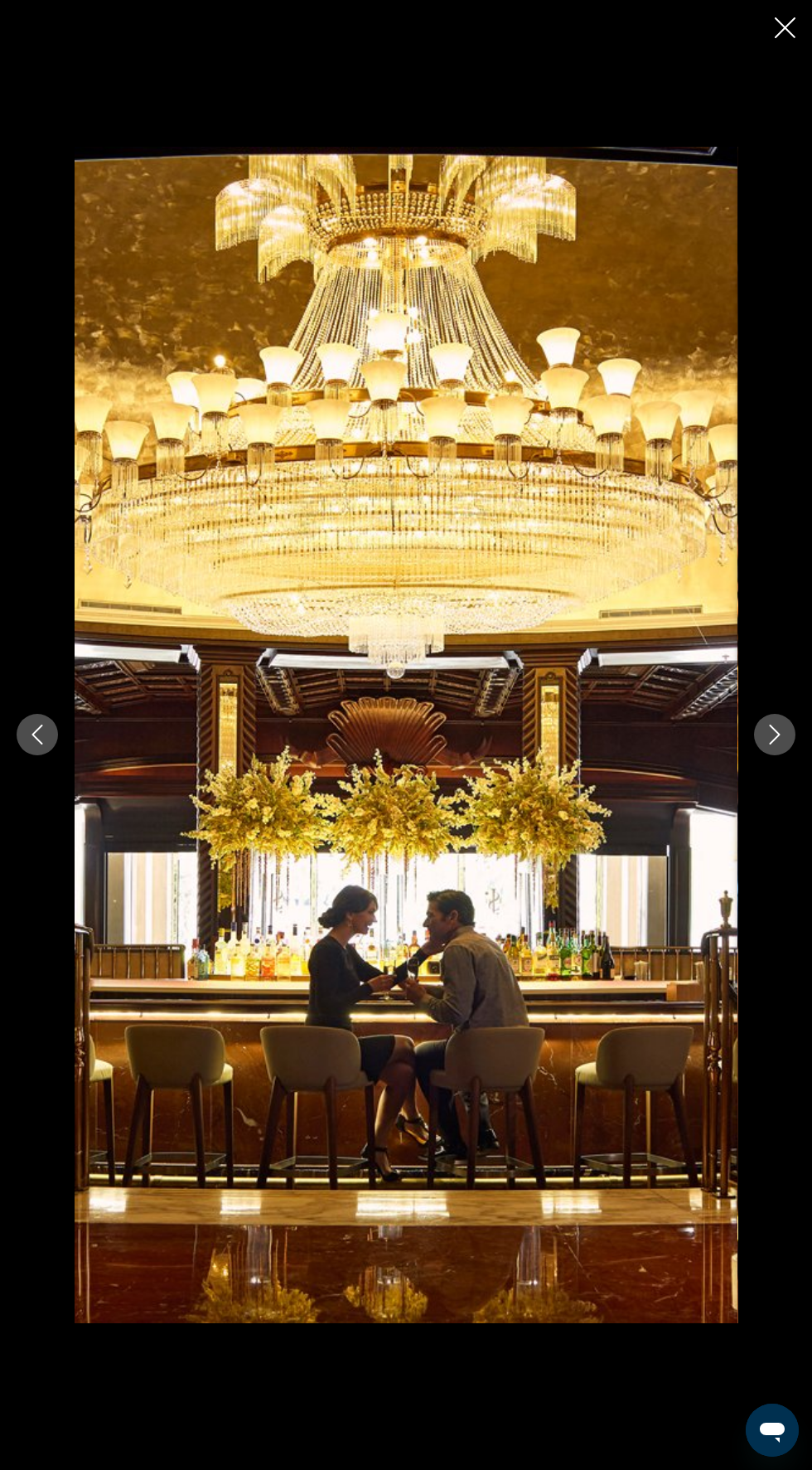
click at [768, 756] on button "Next image" at bounding box center [775, 735] width 41 height 41
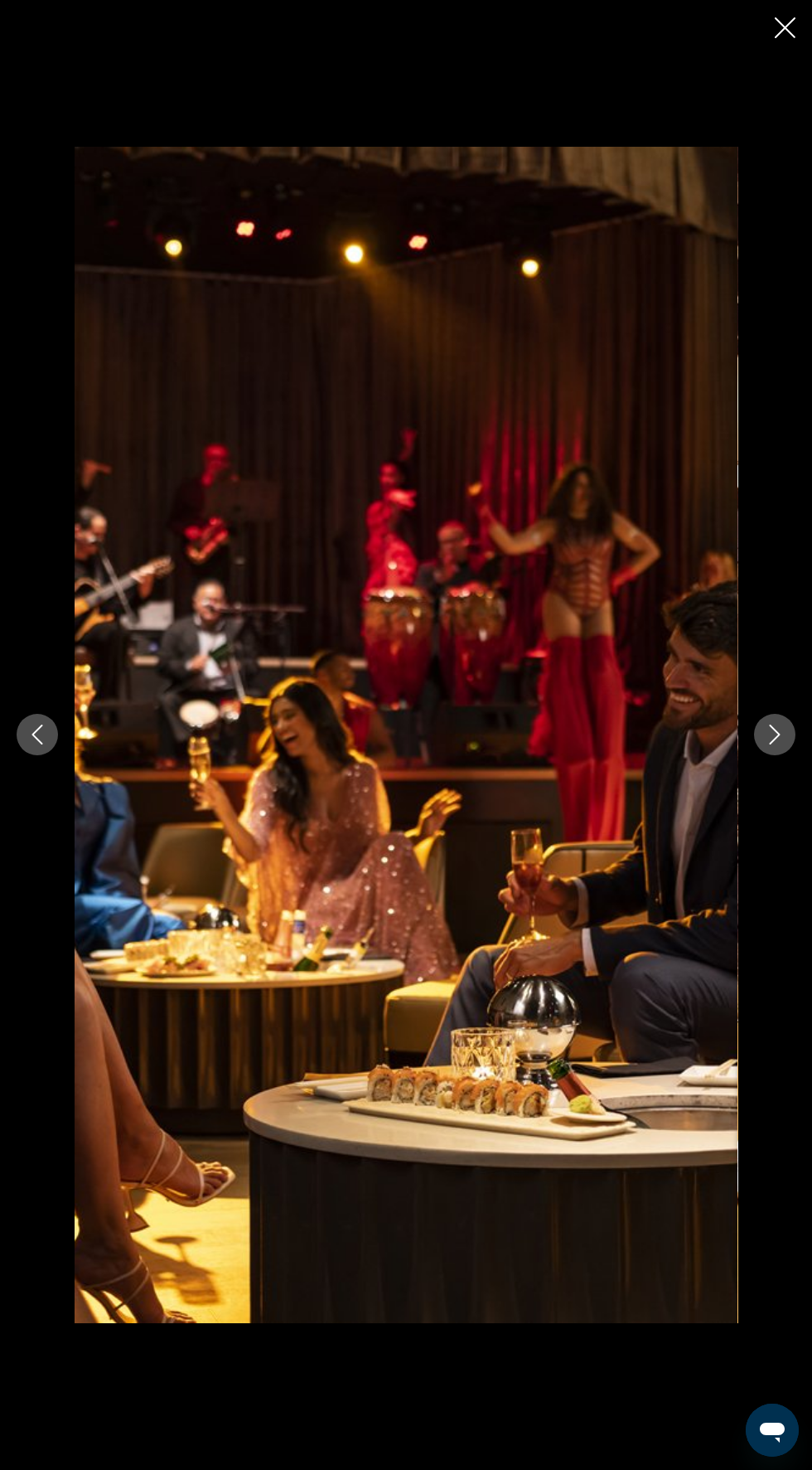
click at [770, 756] on button "Next image" at bounding box center [775, 735] width 41 height 41
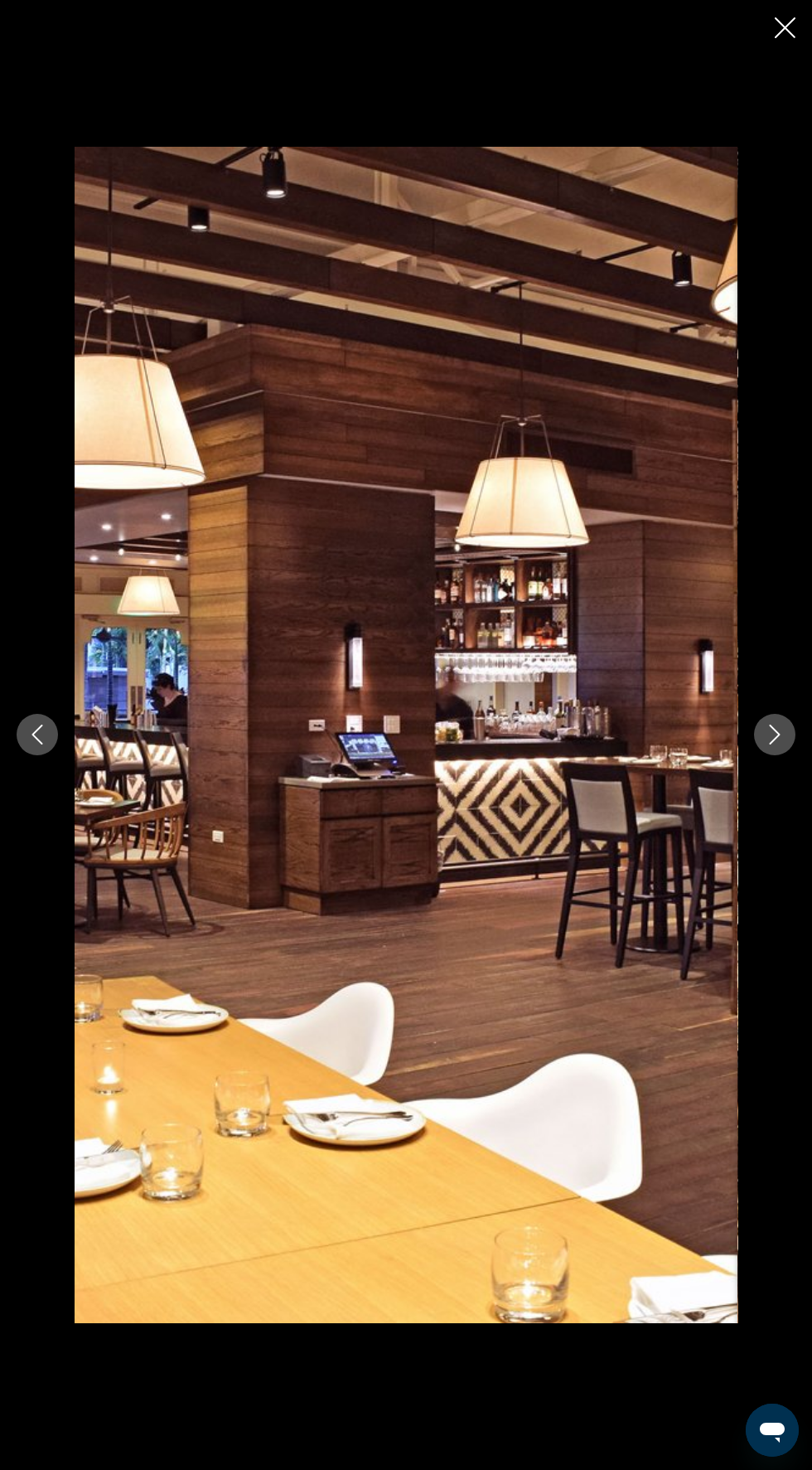
click at [771, 756] on button "Next image" at bounding box center [775, 735] width 41 height 41
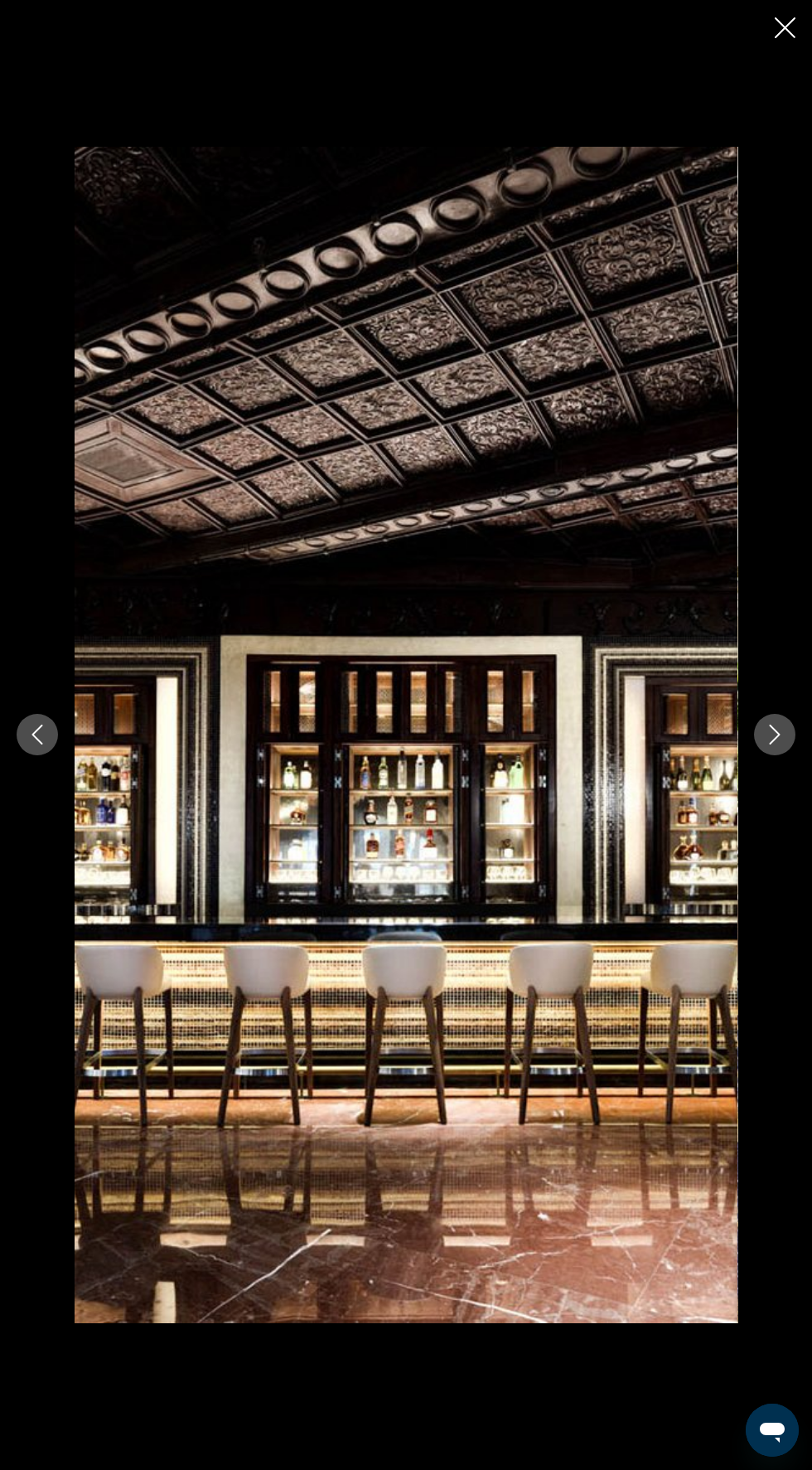
click at [771, 756] on button "Next image" at bounding box center [775, 735] width 41 height 41
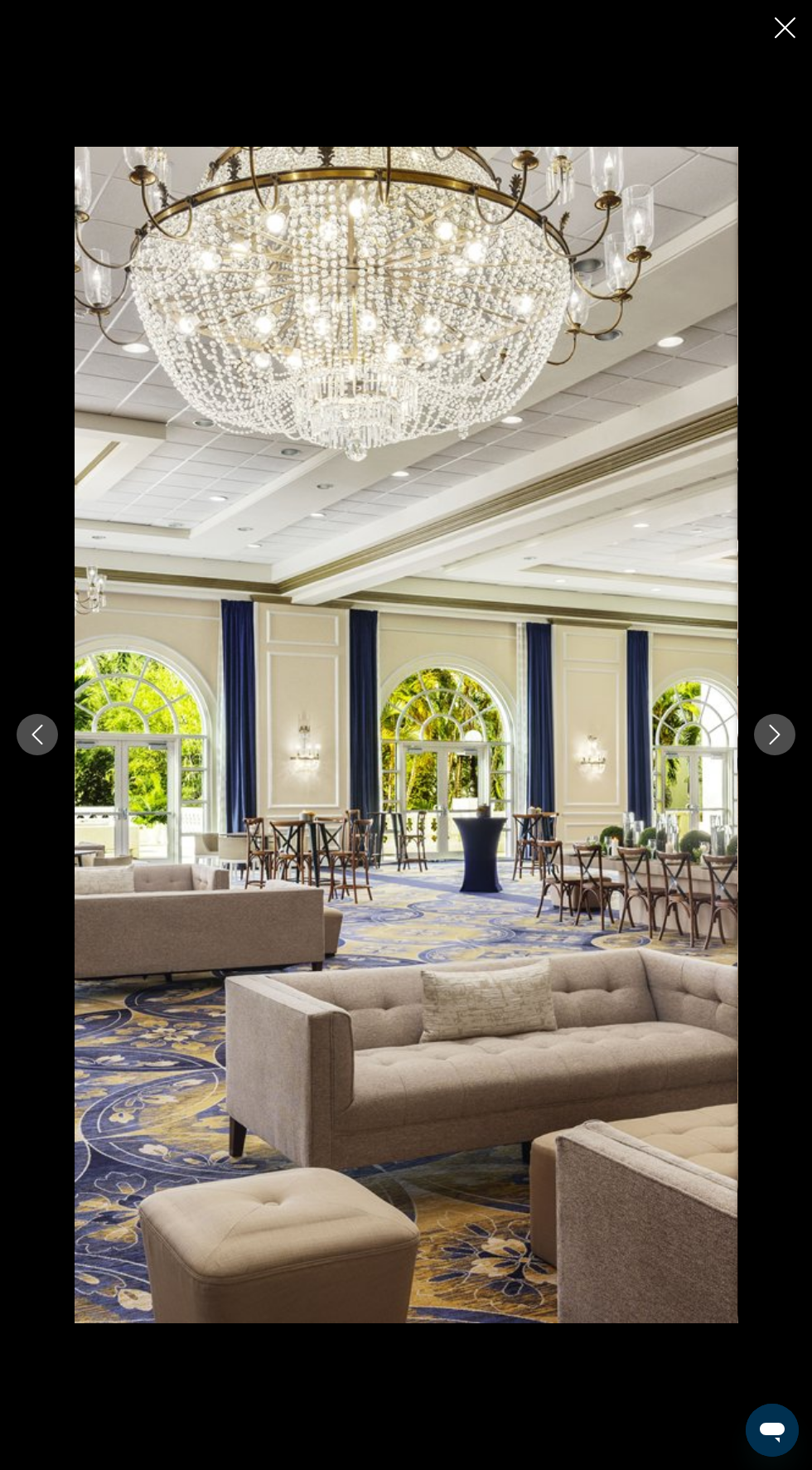
click at [770, 756] on button "Next image" at bounding box center [775, 735] width 41 height 41
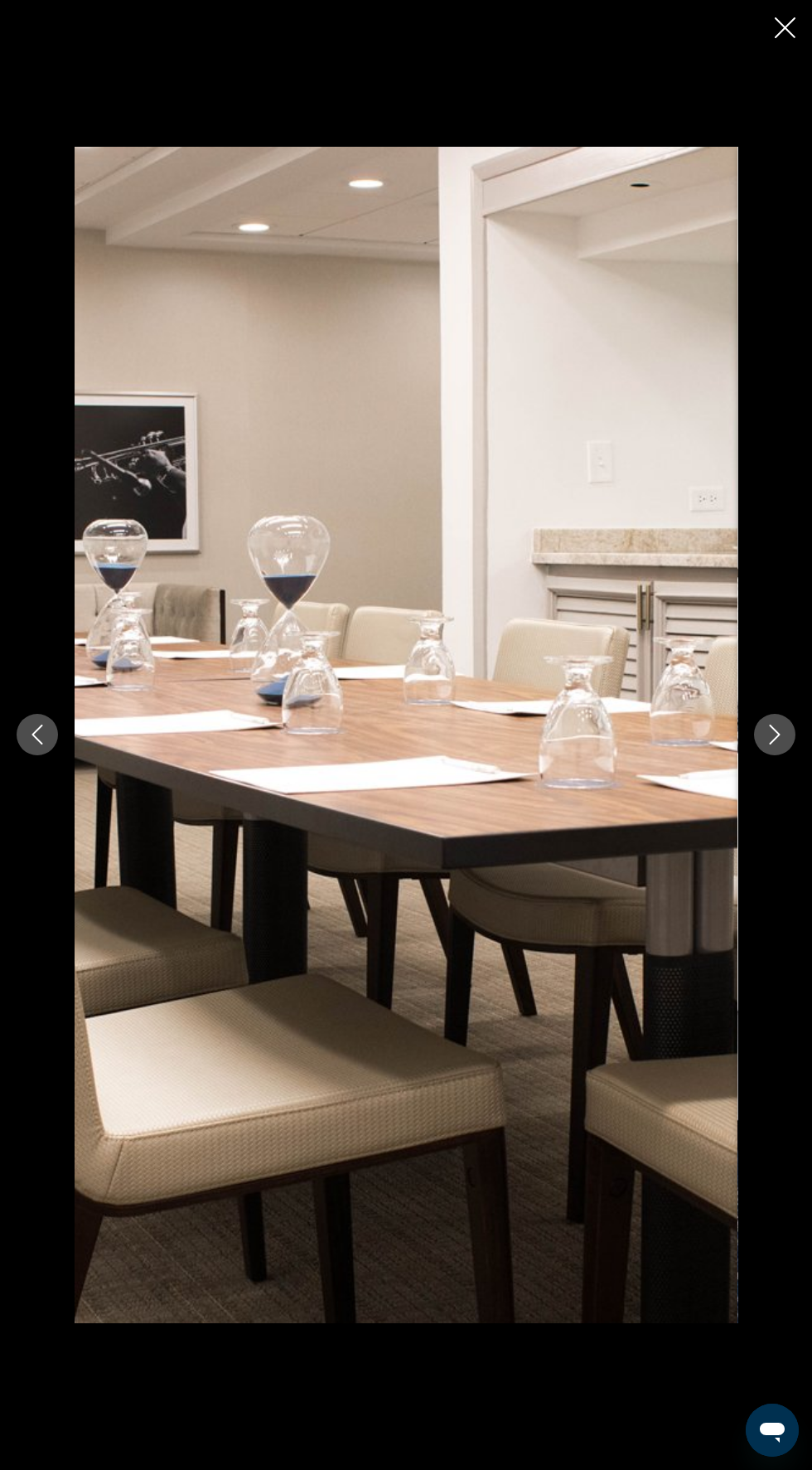
click at [775, 745] on icon "Next image" at bounding box center [775, 735] width 20 height 20
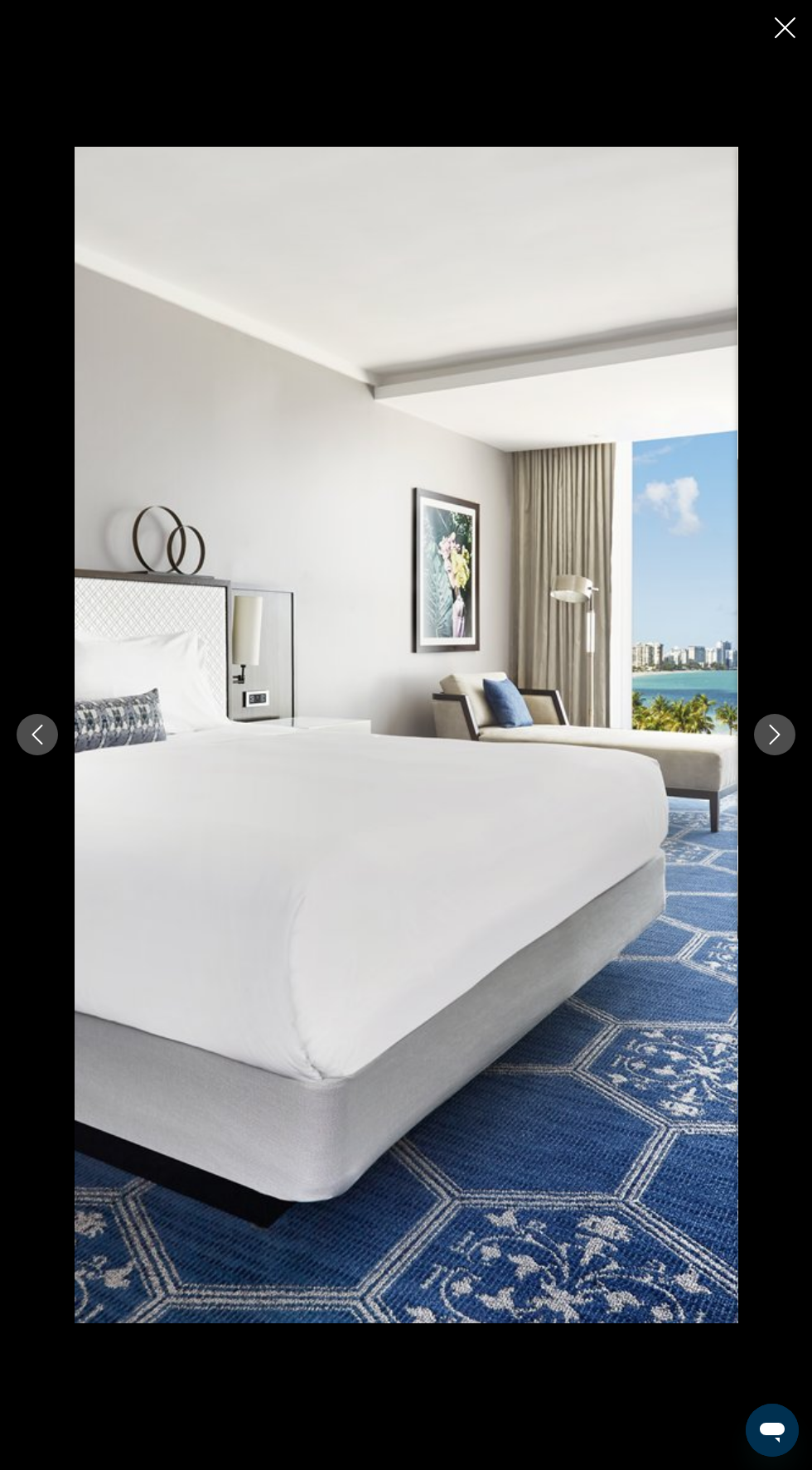
click at [776, 745] on icon "Next image" at bounding box center [775, 735] width 20 height 20
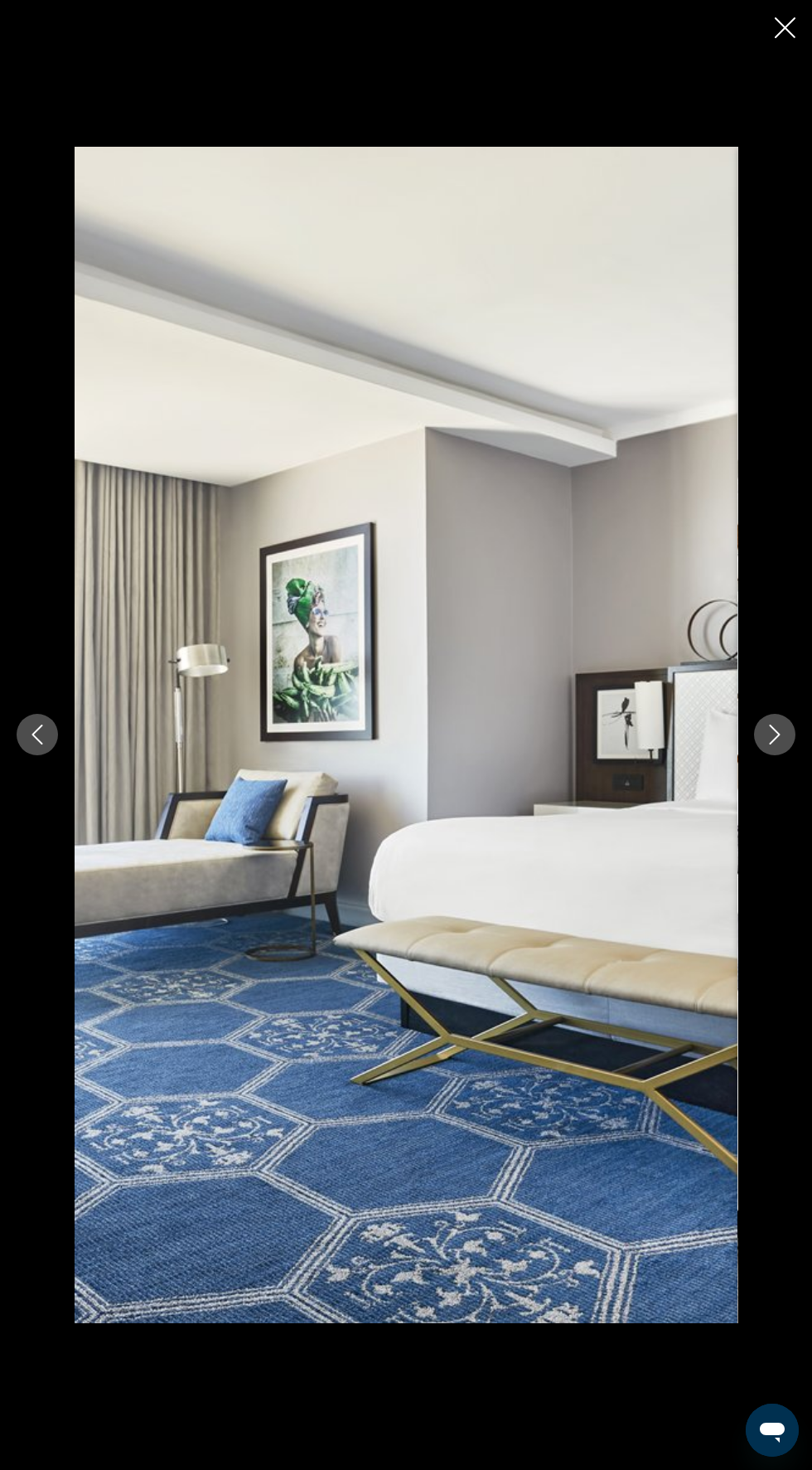
click at [778, 756] on button "Next image" at bounding box center [775, 735] width 41 height 41
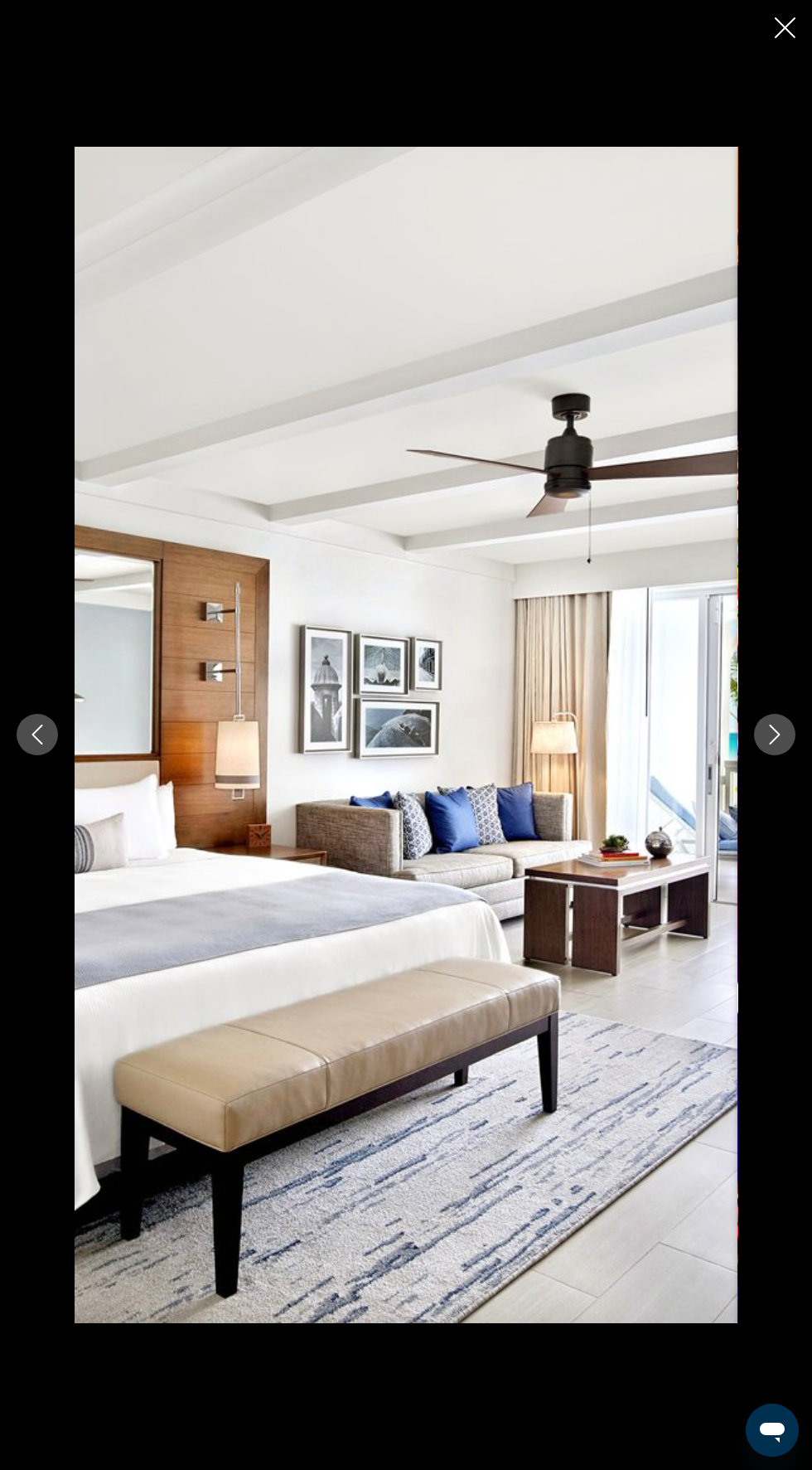
click at [769, 756] on button "Next image" at bounding box center [775, 735] width 41 height 41
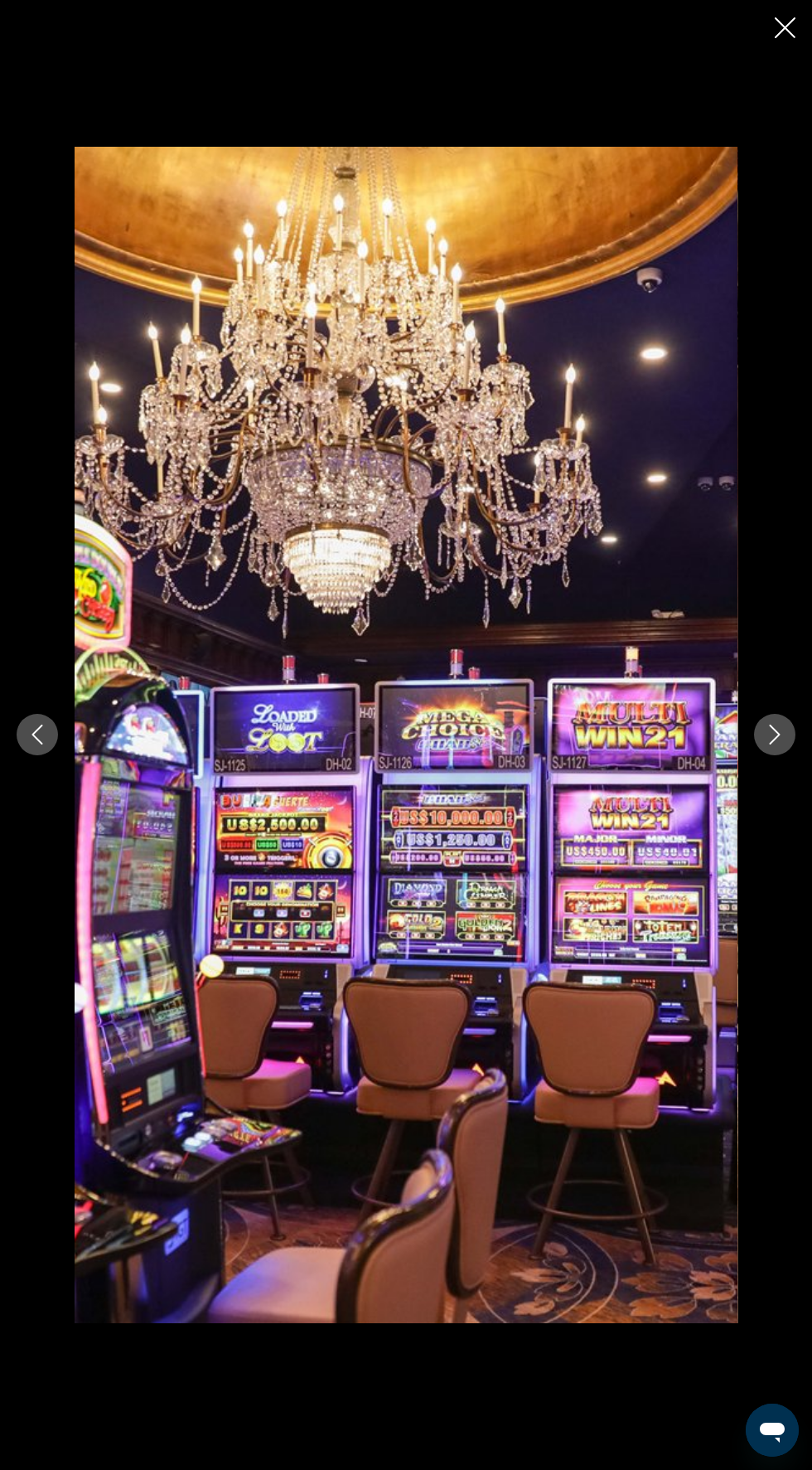
click at [769, 756] on button "Next image" at bounding box center [775, 735] width 41 height 41
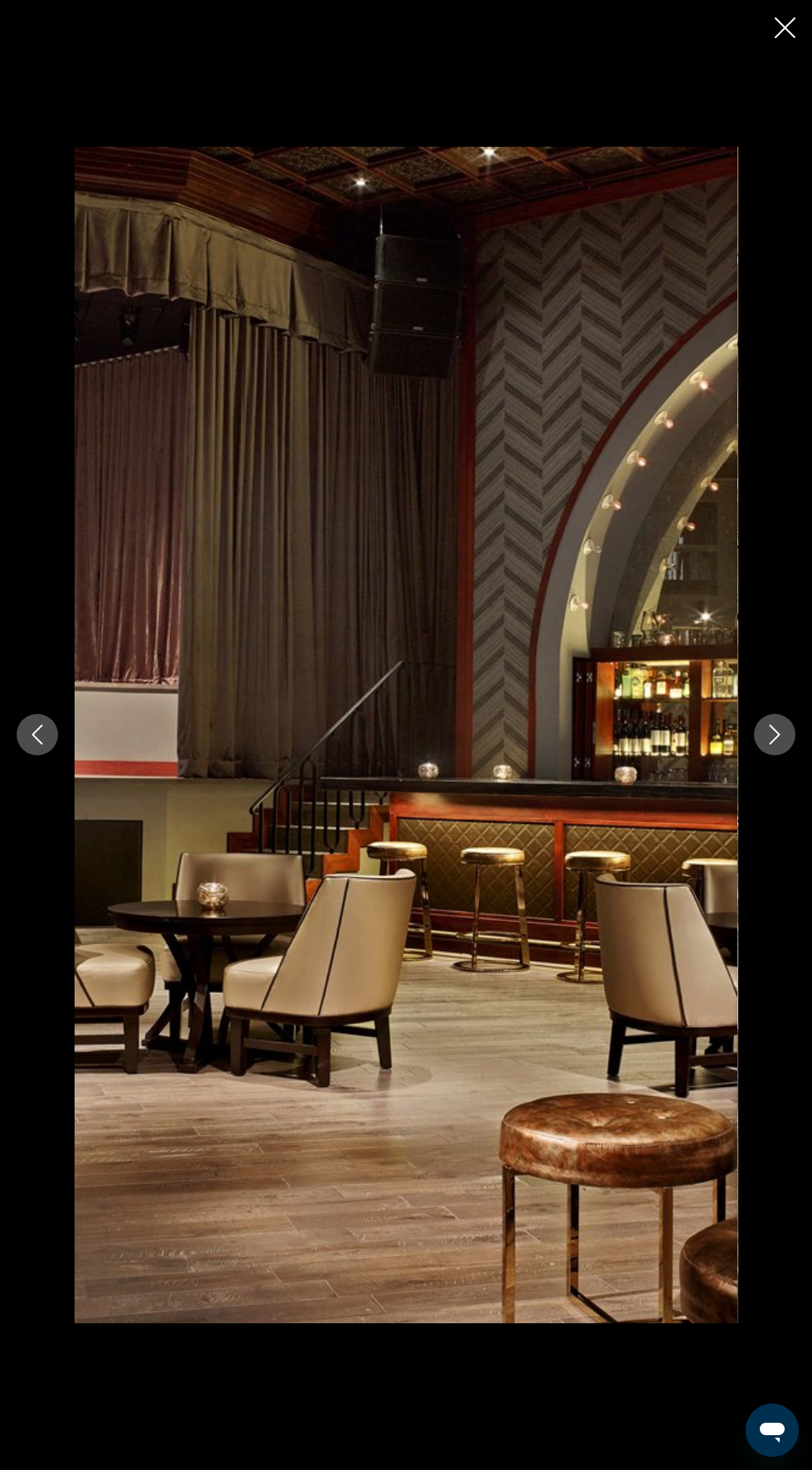
click at [775, 746] on icon "Next image" at bounding box center [775, 736] width 11 height 20
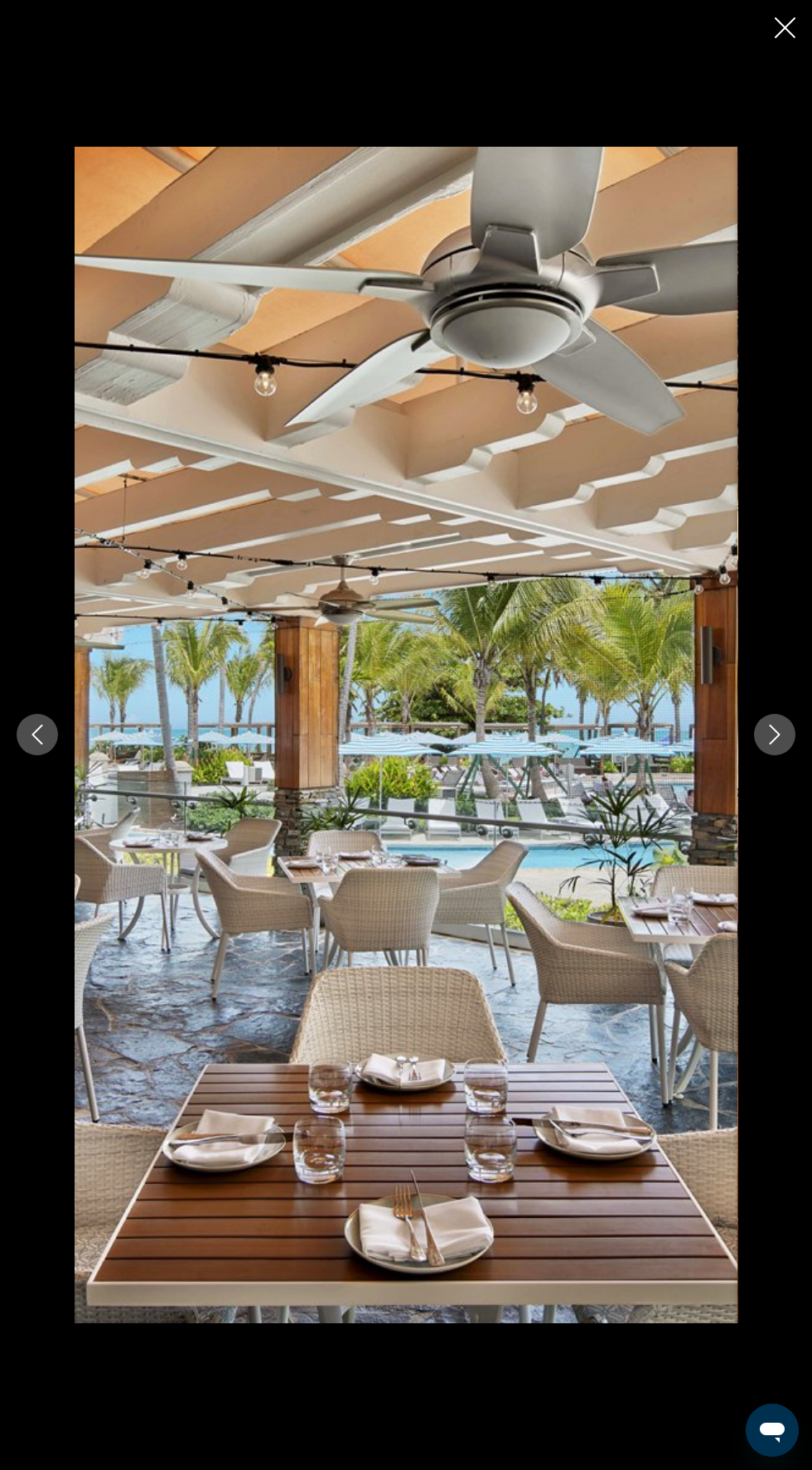
click at [770, 756] on button "Next image" at bounding box center [775, 735] width 41 height 41
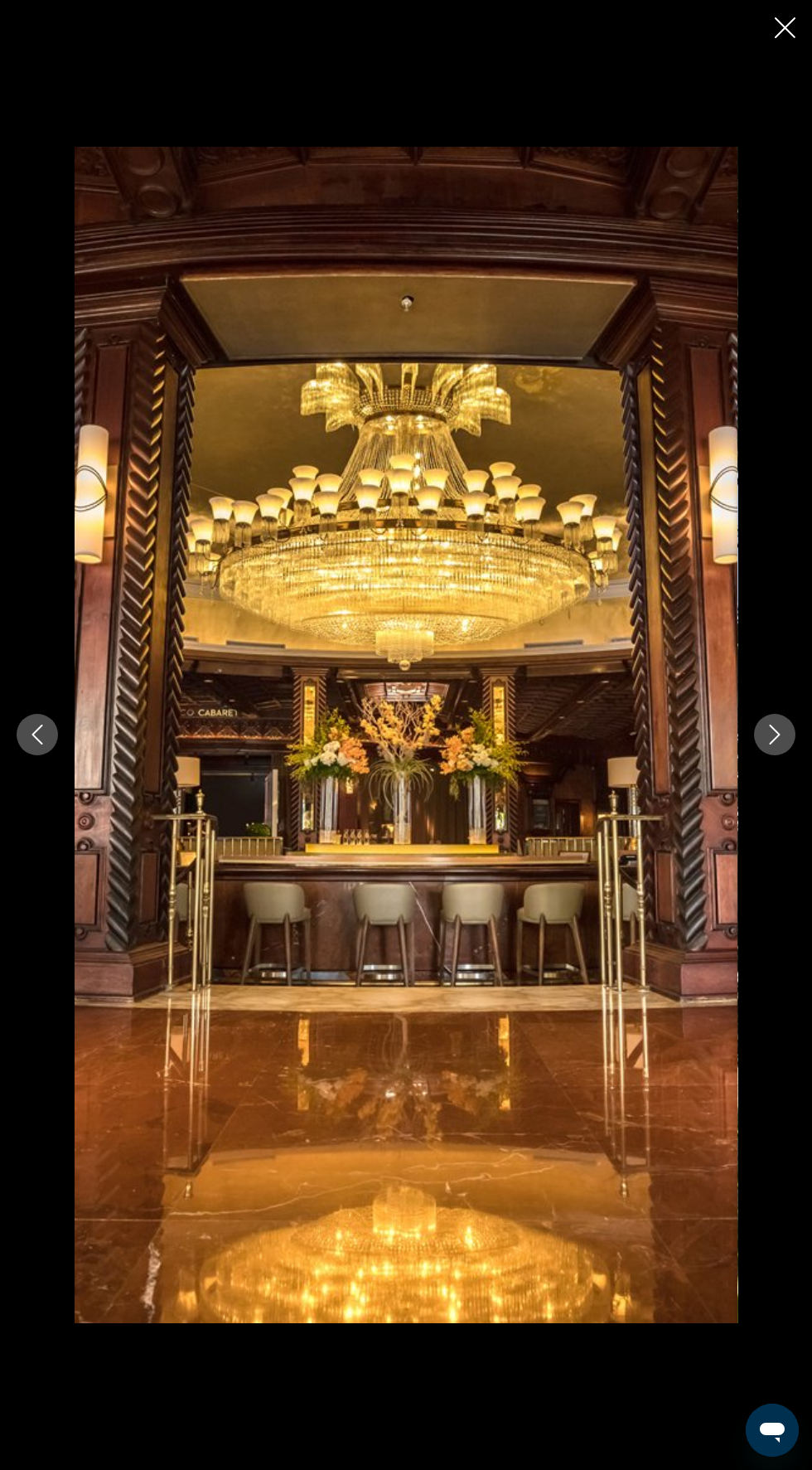
click at [773, 756] on button "Next image" at bounding box center [775, 735] width 41 height 41
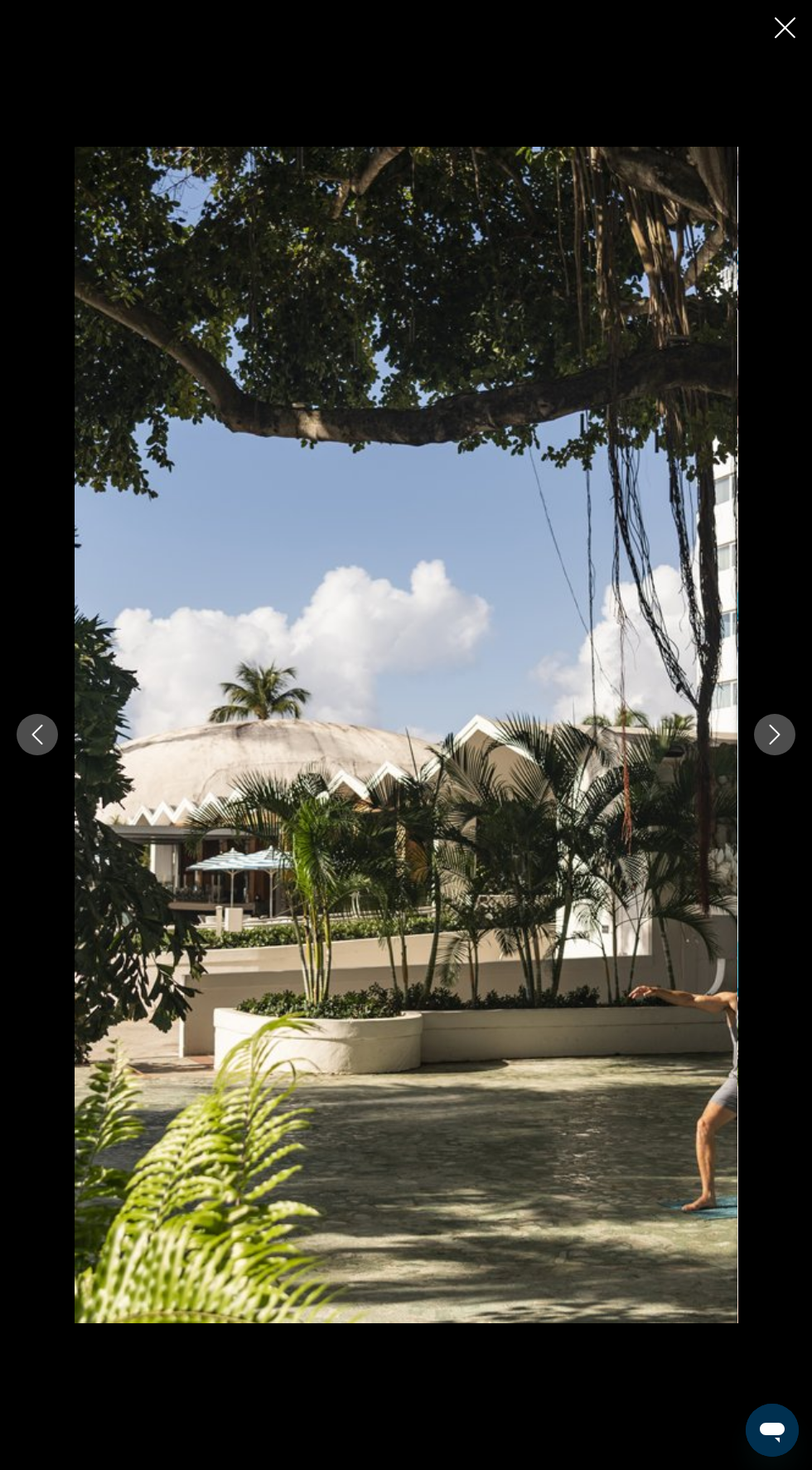
click at [768, 756] on button "Next image" at bounding box center [775, 735] width 41 height 41
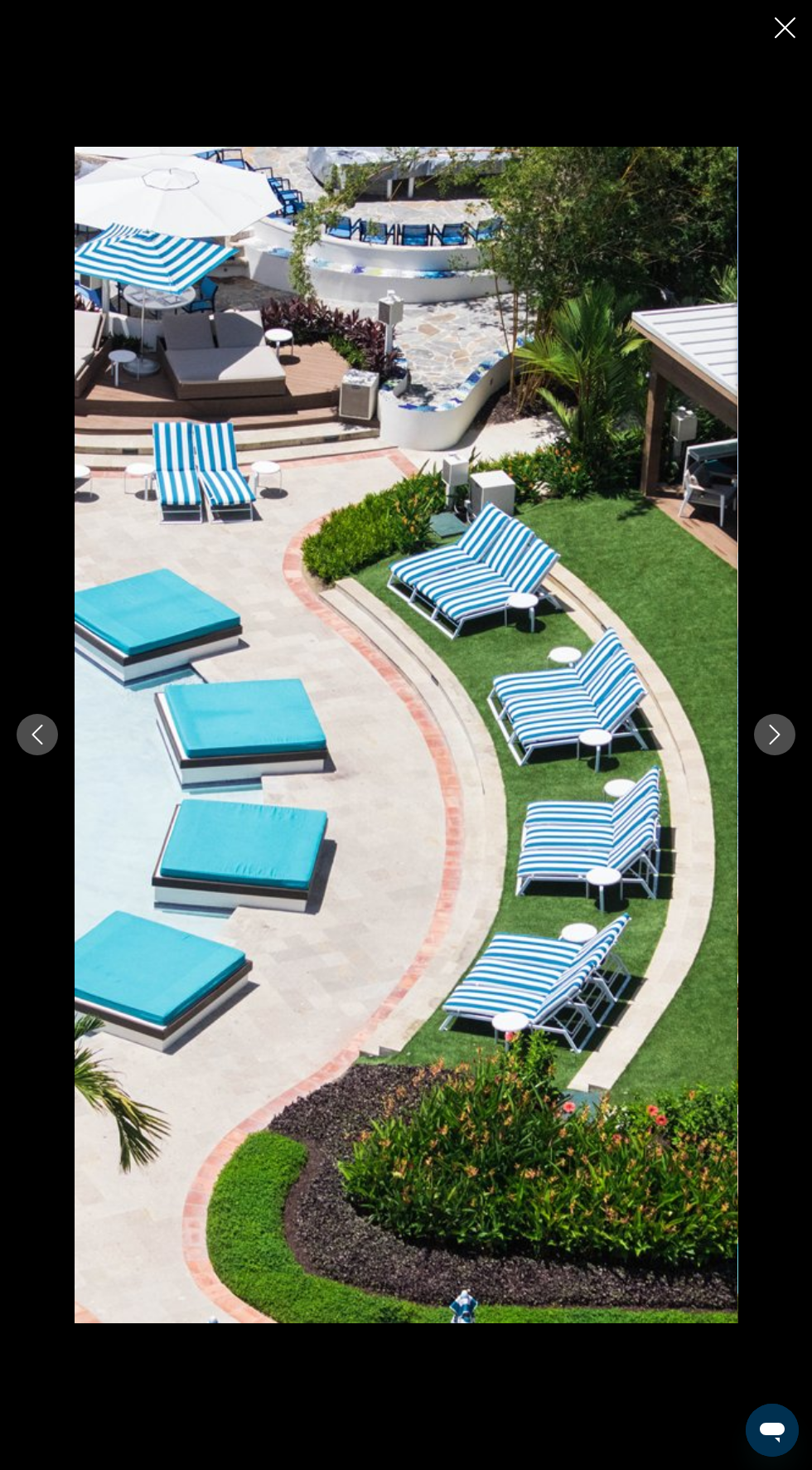
click at [770, 756] on button "Next image" at bounding box center [775, 735] width 41 height 41
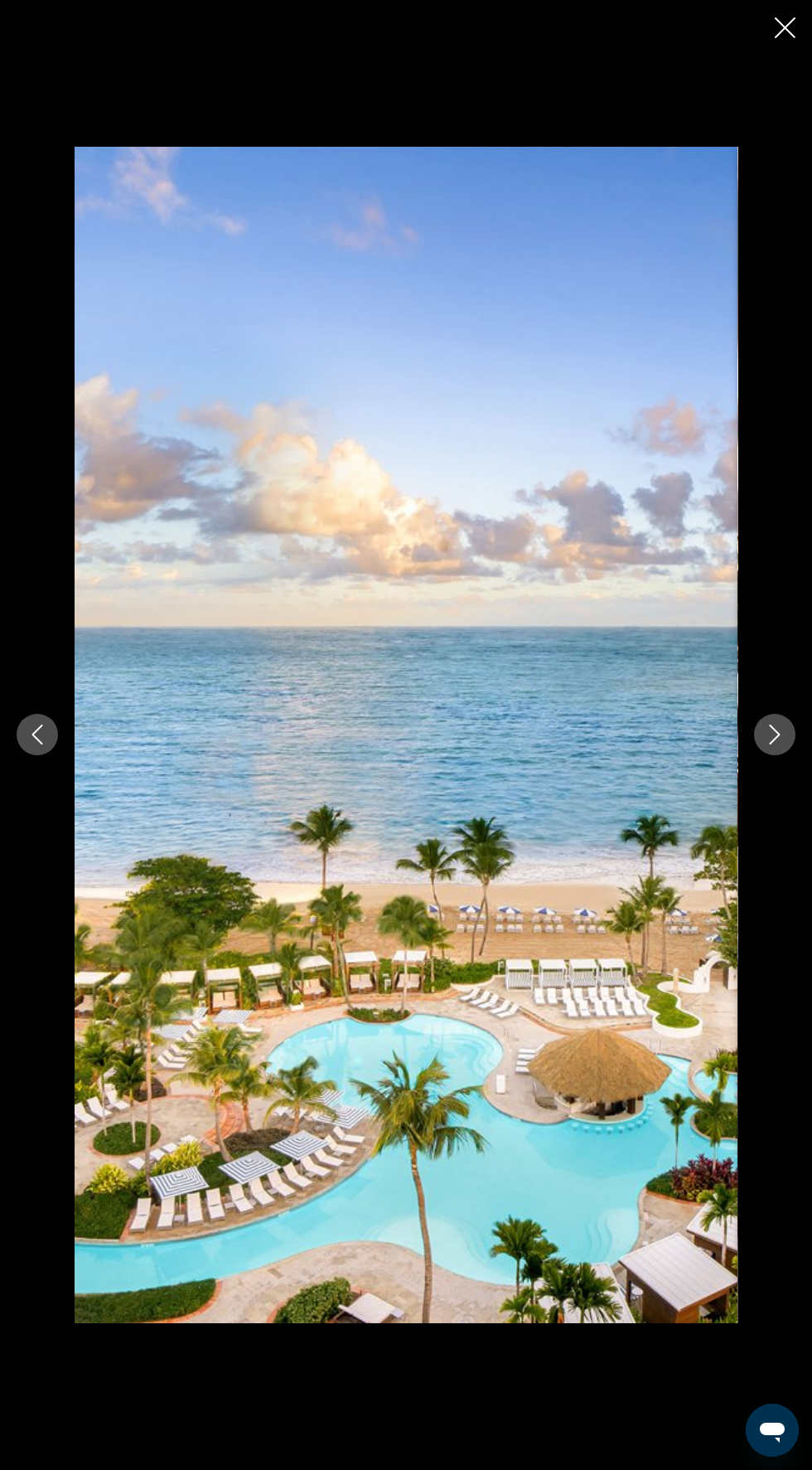
click at [768, 756] on button "Next image" at bounding box center [775, 735] width 41 height 41
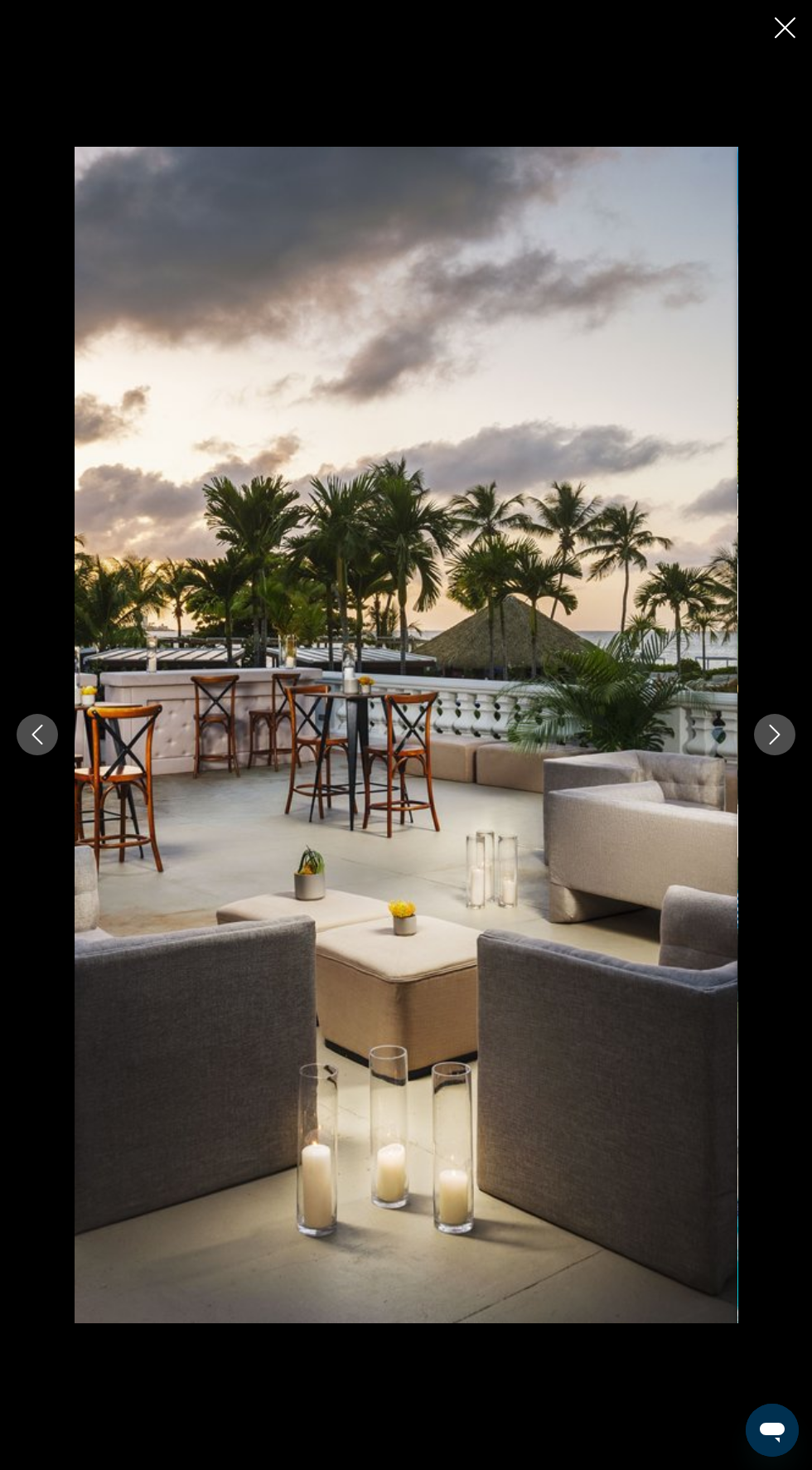
click at [772, 756] on button "Next image" at bounding box center [775, 735] width 41 height 41
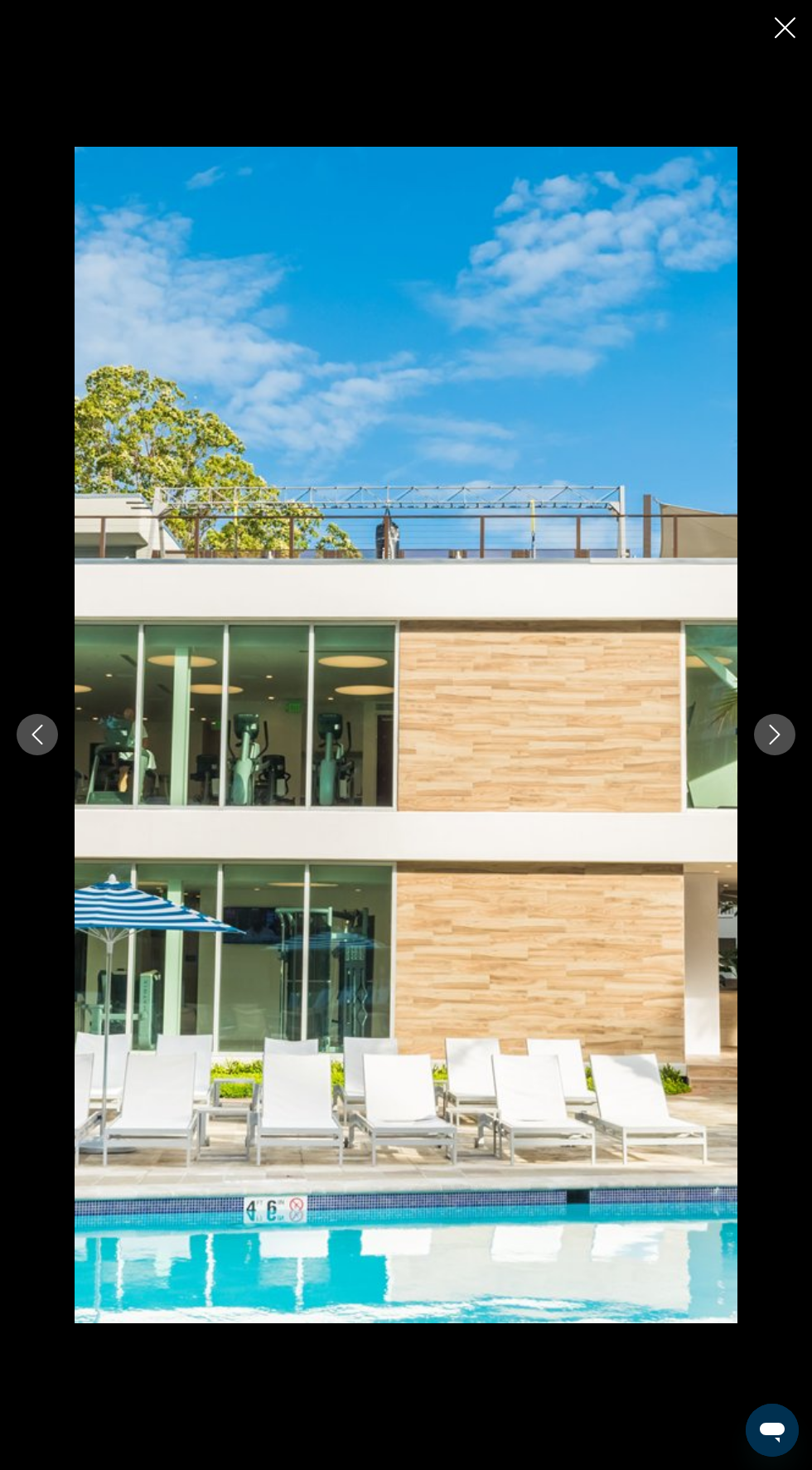
click at [770, 756] on button "Next image" at bounding box center [775, 735] width 41 height 41
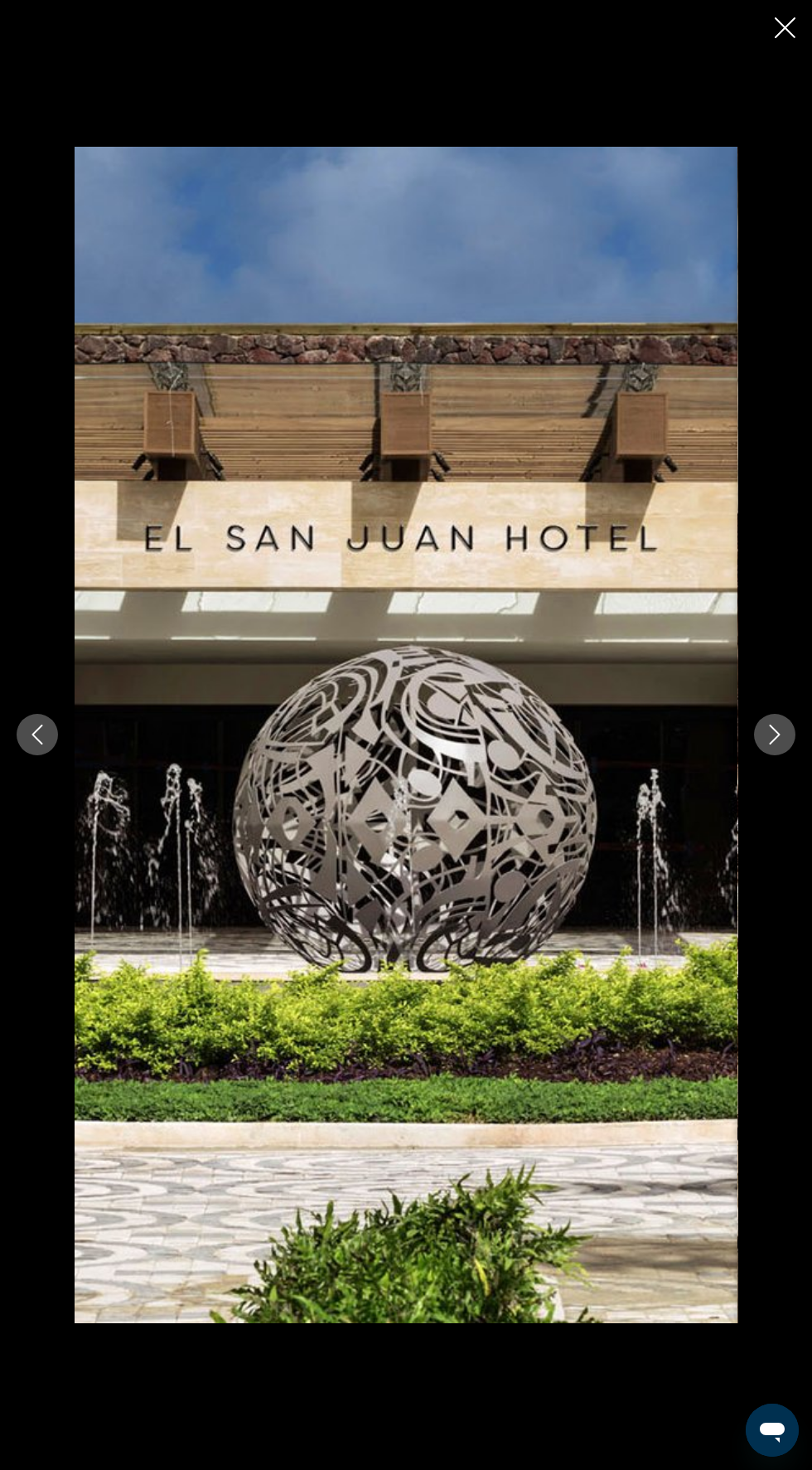
click at [775, 745] on icon "Next image" at bounding box center [775, 735] width 20 height 20
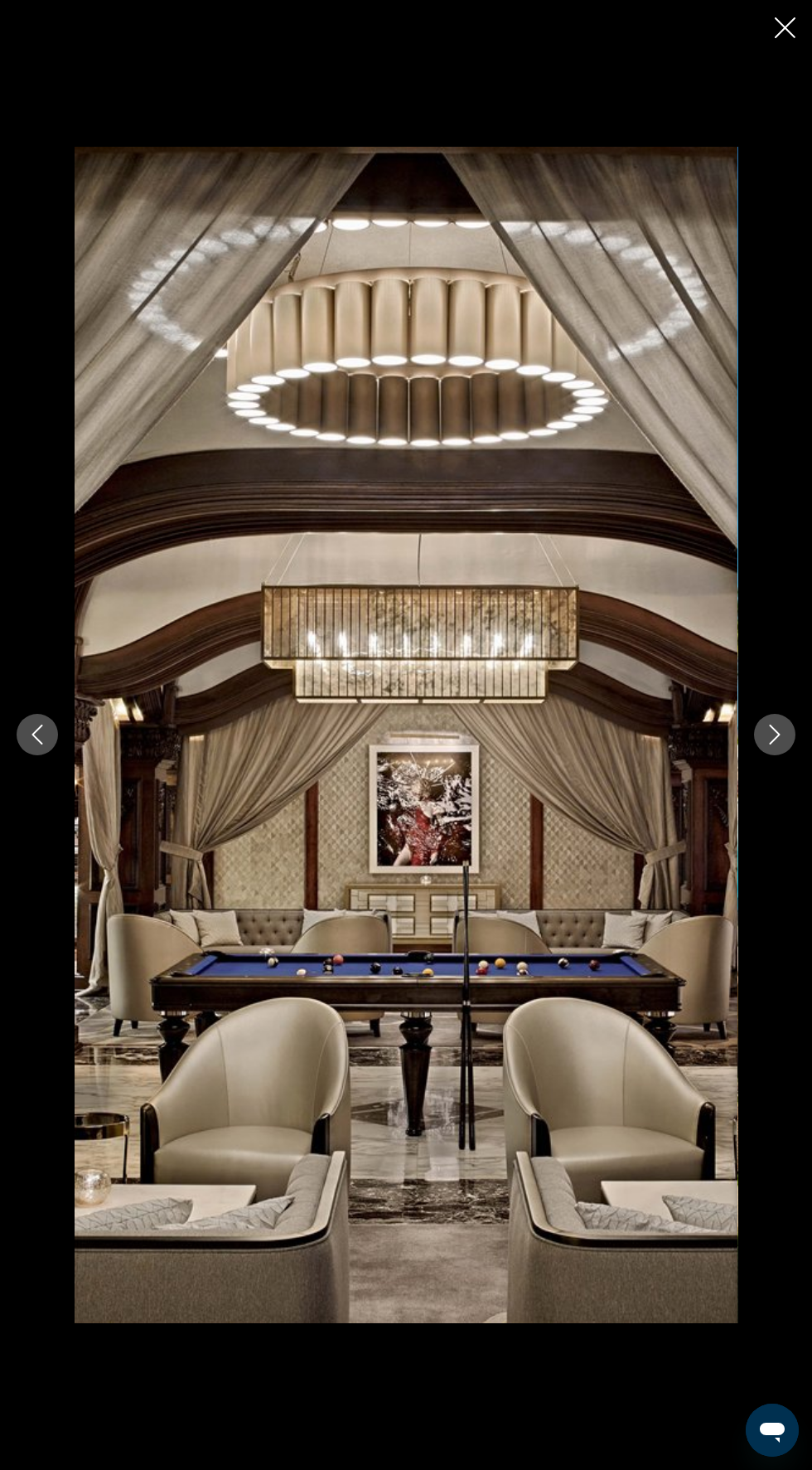
click at [776, 756] on button "Next image" at bounding box center [775, 735] width 41 height 41
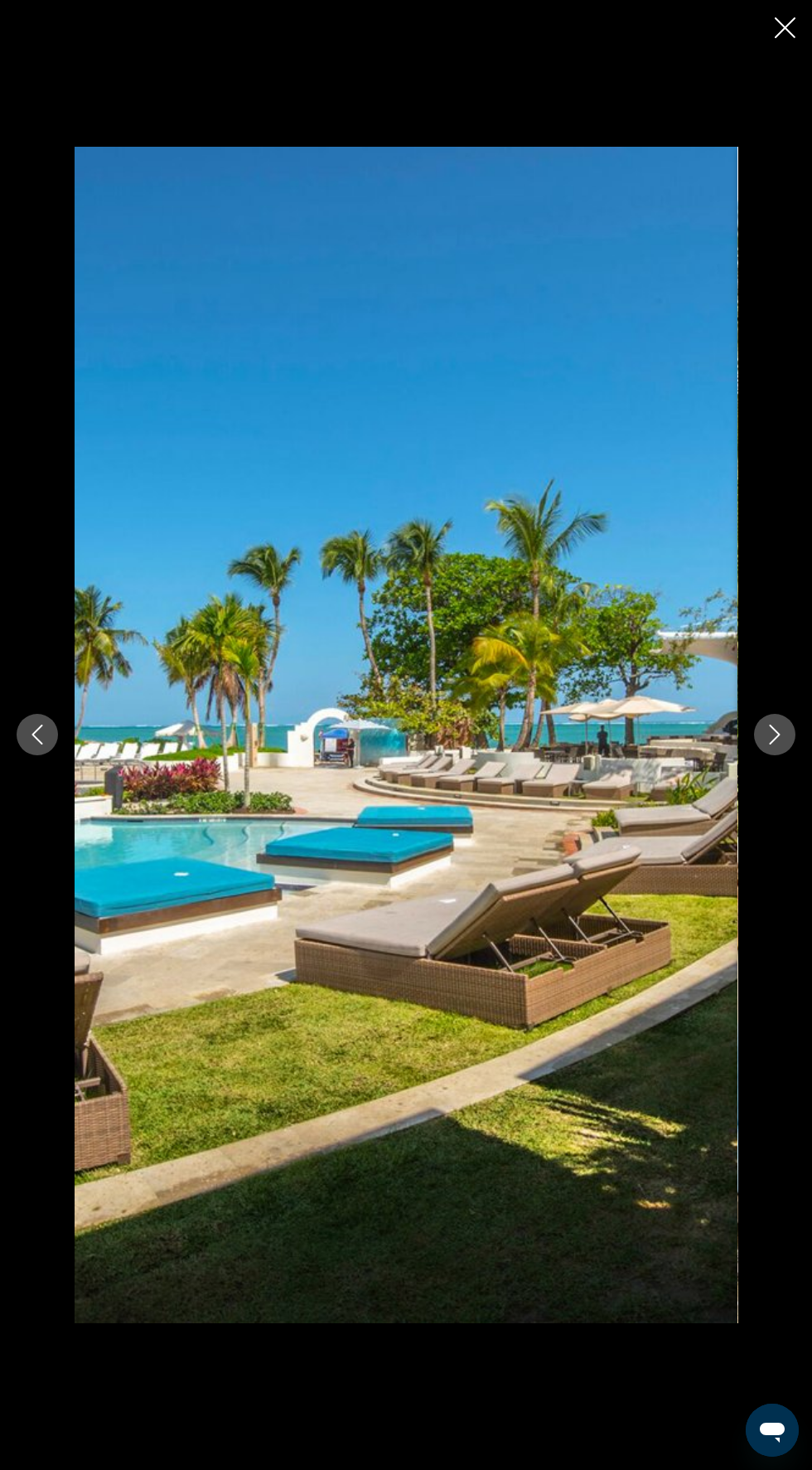
click at [775, 745] on icon "Next image" at bounding box center [775, 735] width 20 height 20
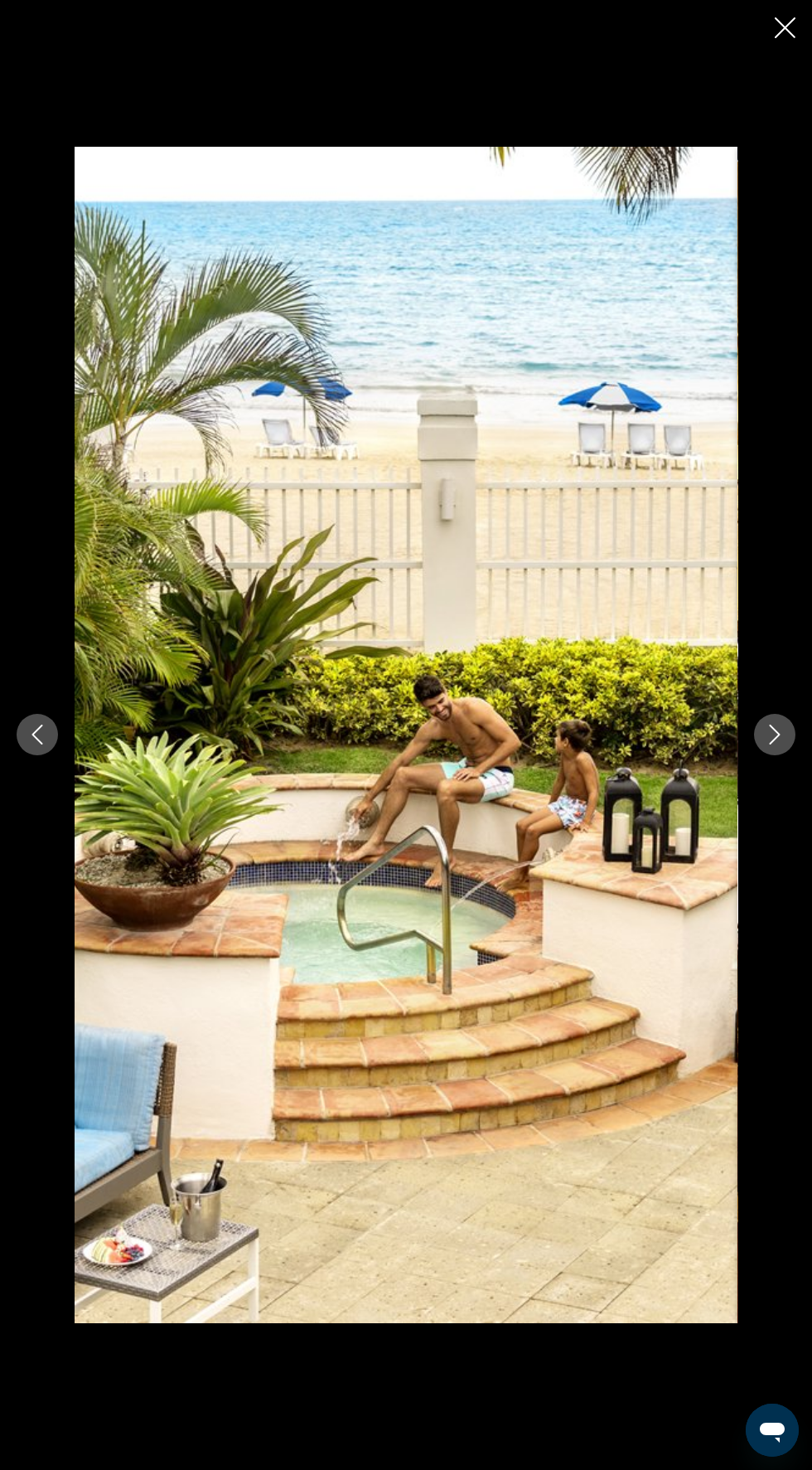
click at [775, 745] on icon "Next image" at bounding box center [775, 735] width 20 height 20
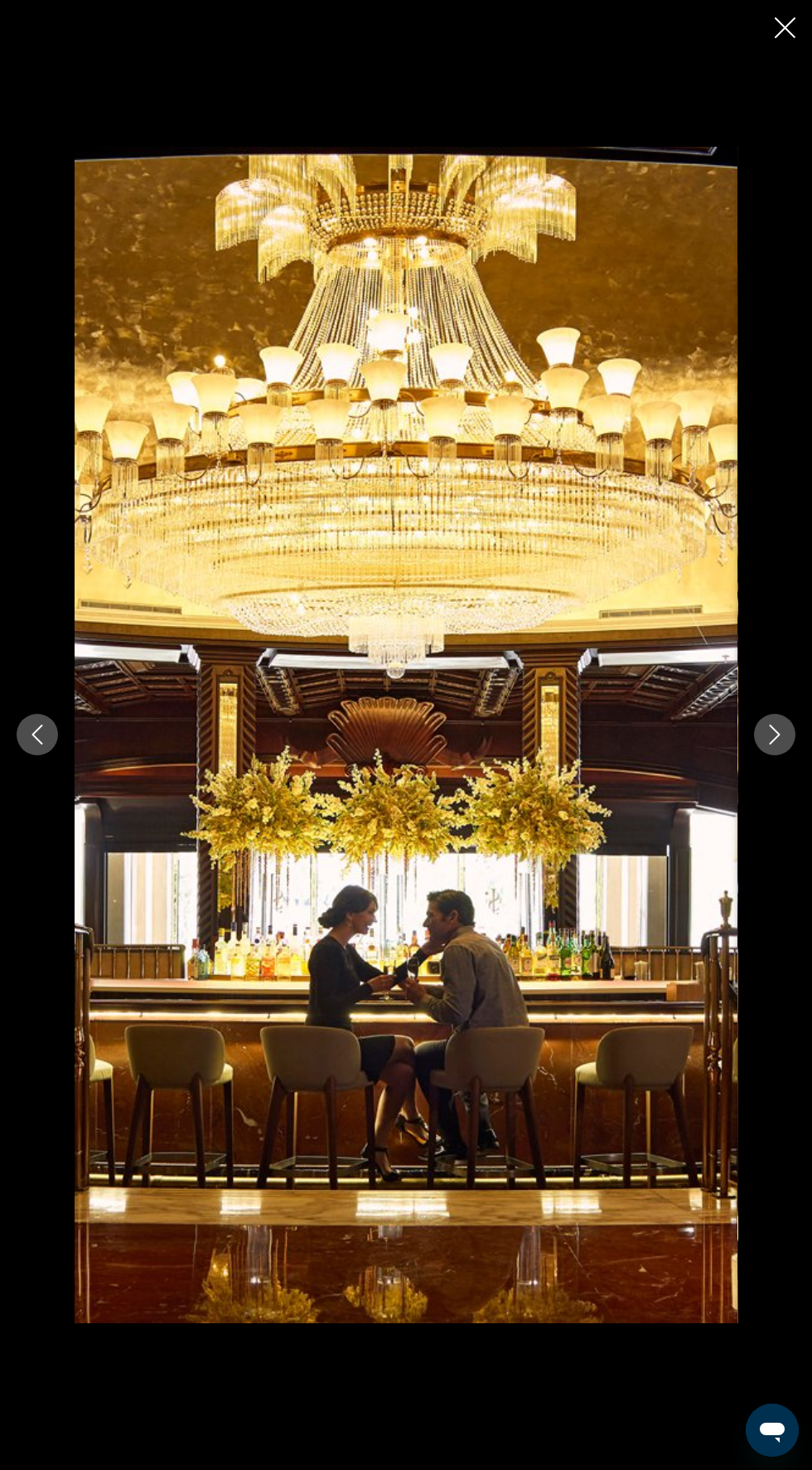
click at [772, 756] on button "Next image" at bounding box center [775, 735] width 41 height 41
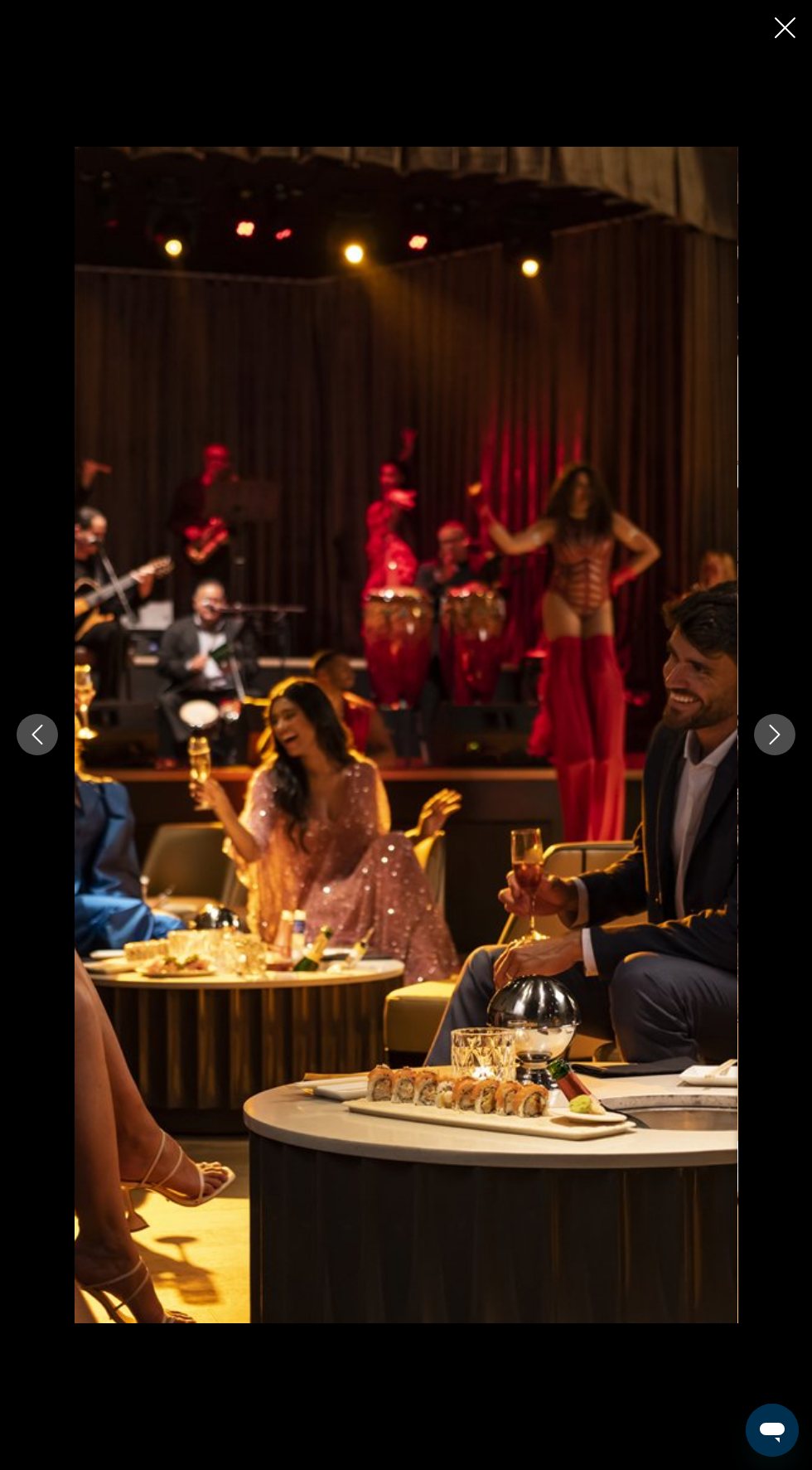
click at [775, 745] on icon "Next image" at bounding box center [775, 735] width 20 height 20
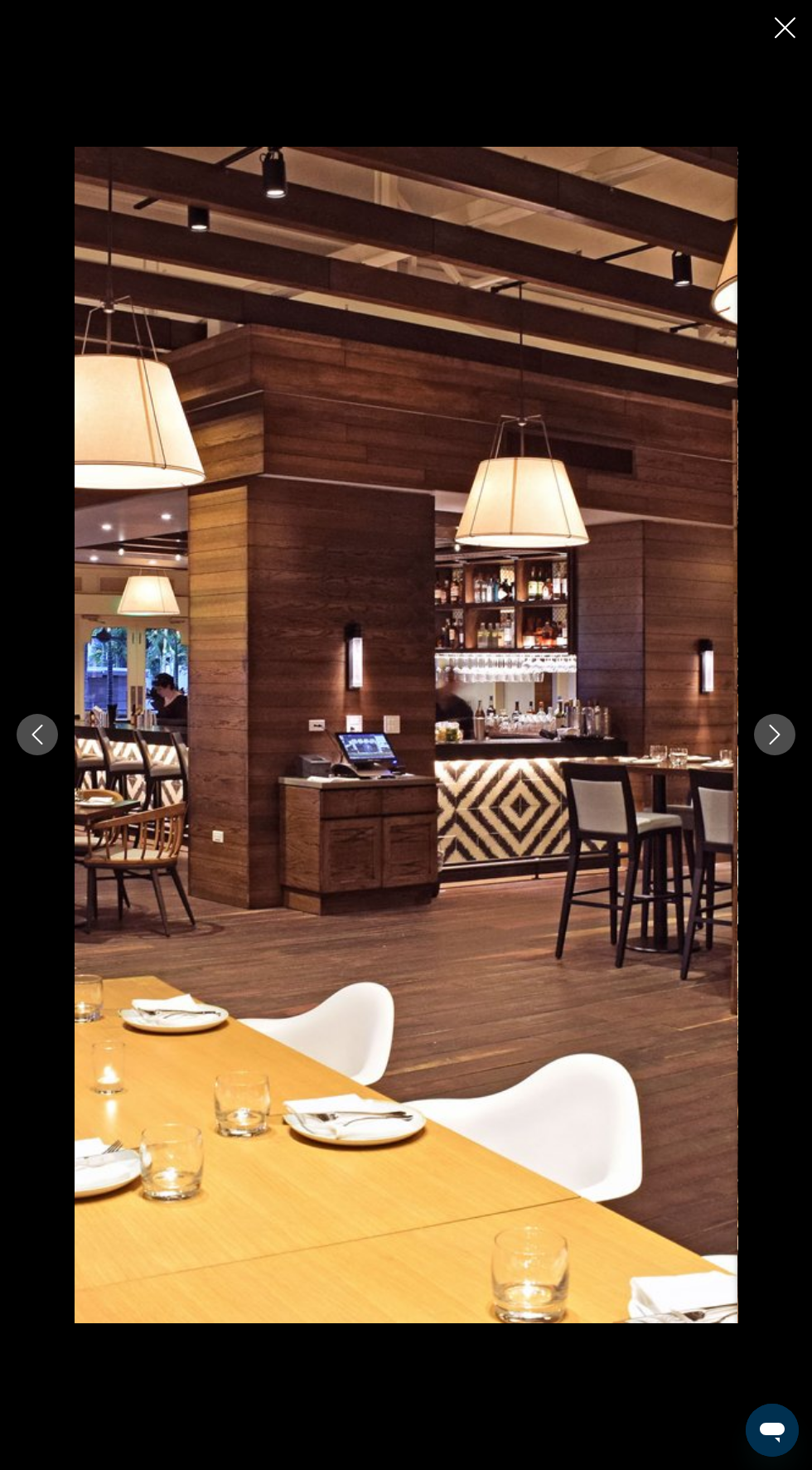
click at [768, 756] on button "Next image" at bounding box center [775, 735] width 41 height 41
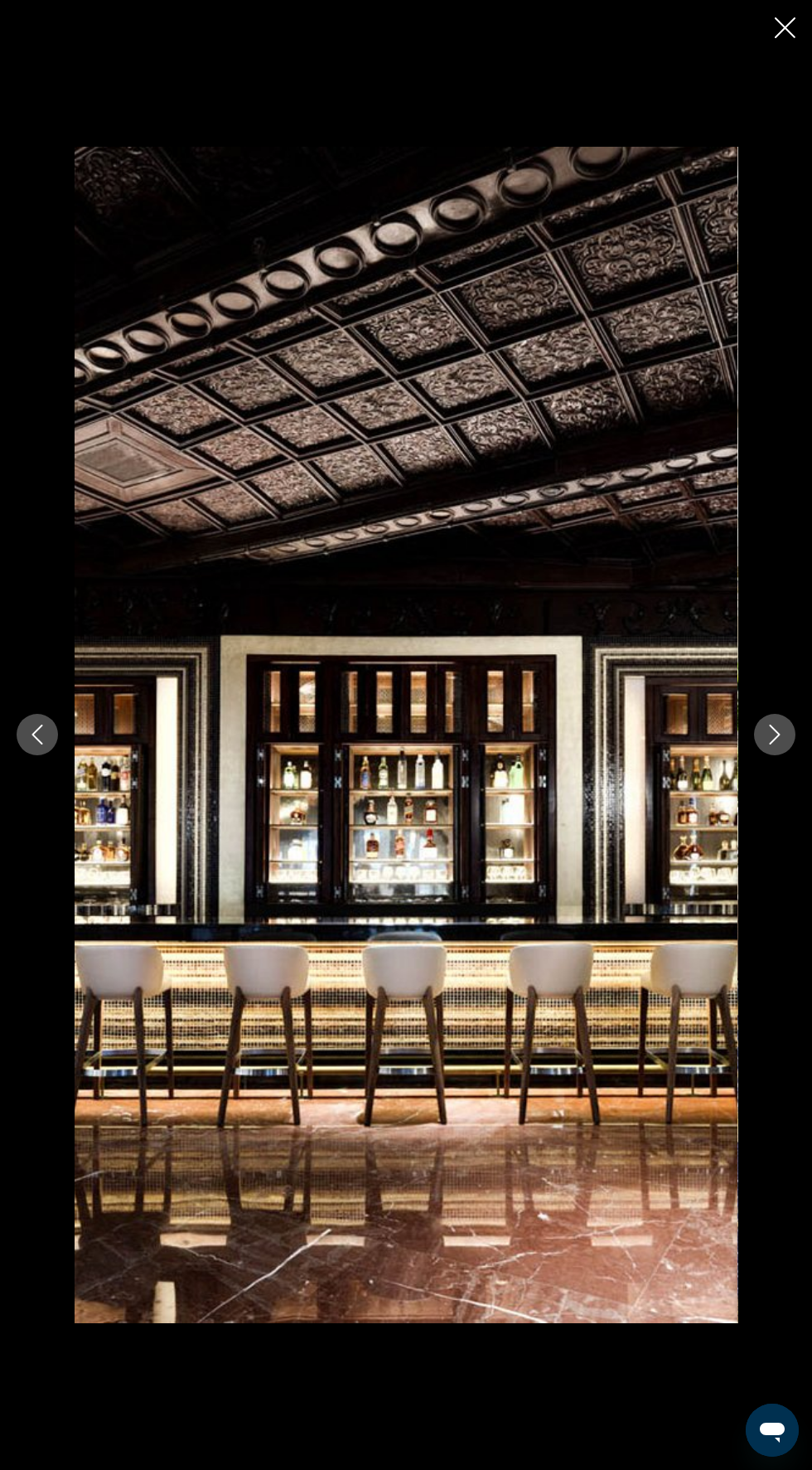
click at [763, 844] on div "Main content" at bounding box center [406, 734] width 812 height 1176
click at [769, 756] on button "Next image" at bounding box center [775, 735] width 41 height 41
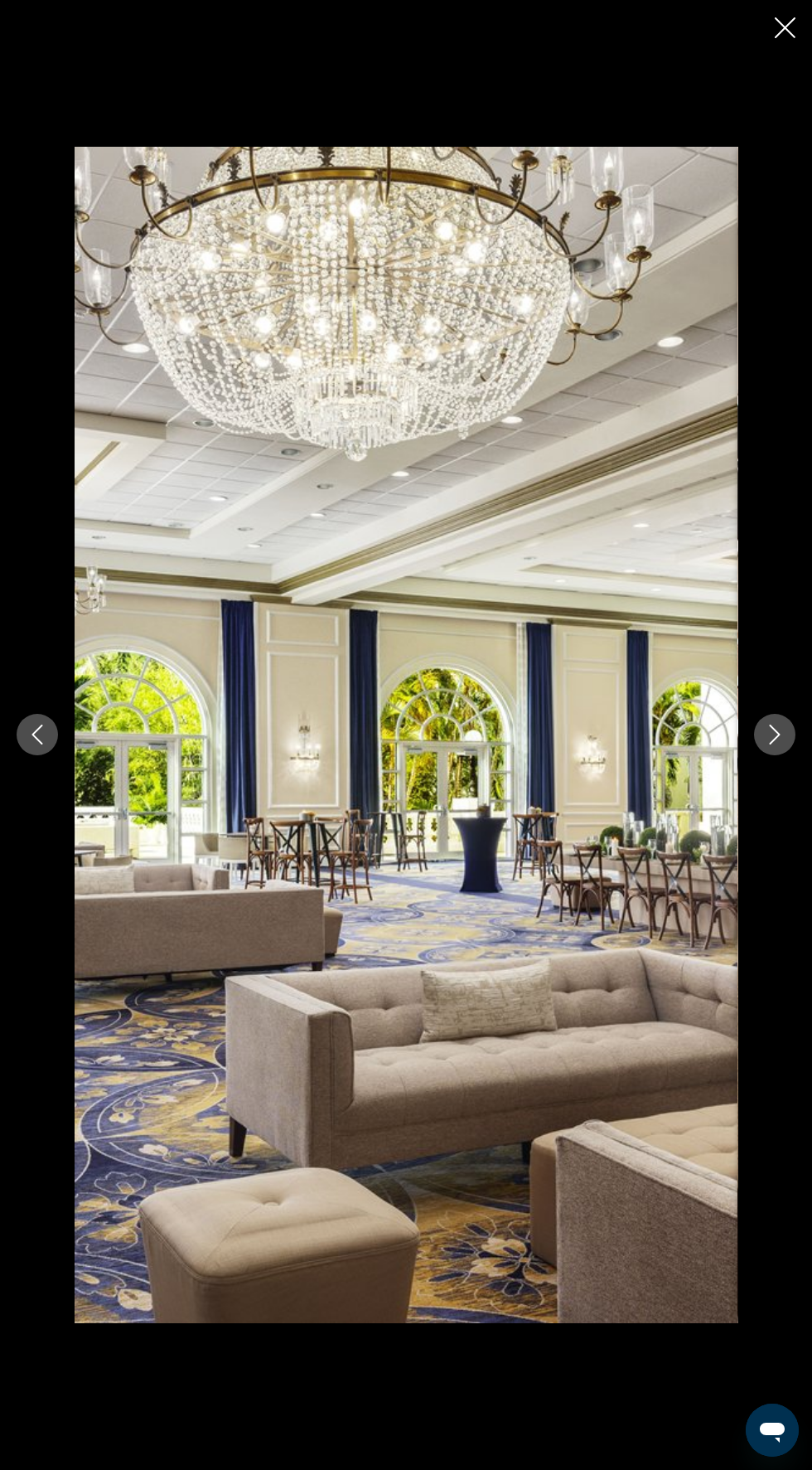
click at [775, 745] on icon "Next image" at bounding box center [775, 735] width 20 height 20
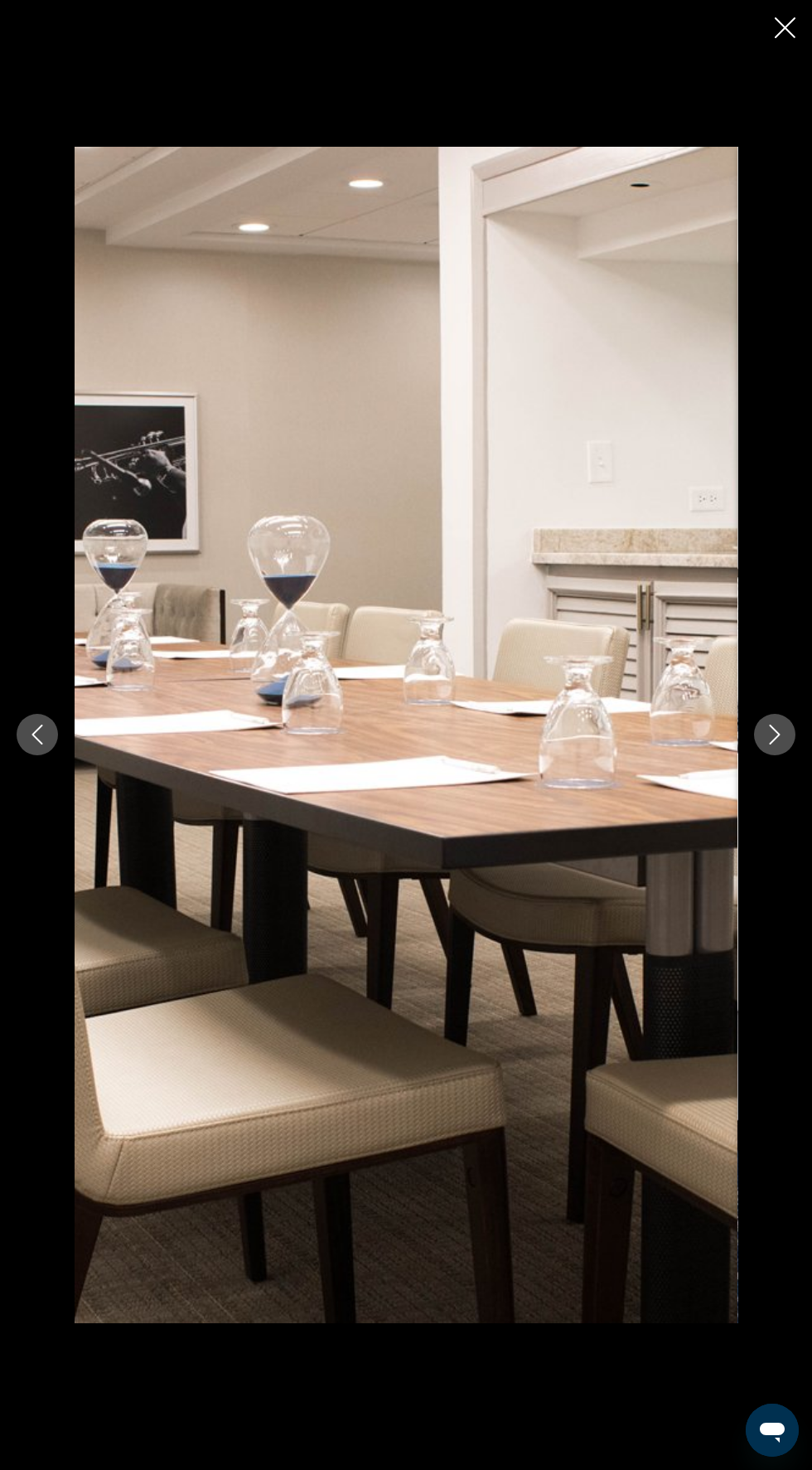
click at [772, 756] on button "Next image" at bounding box center [775, 735] width 41 height 41
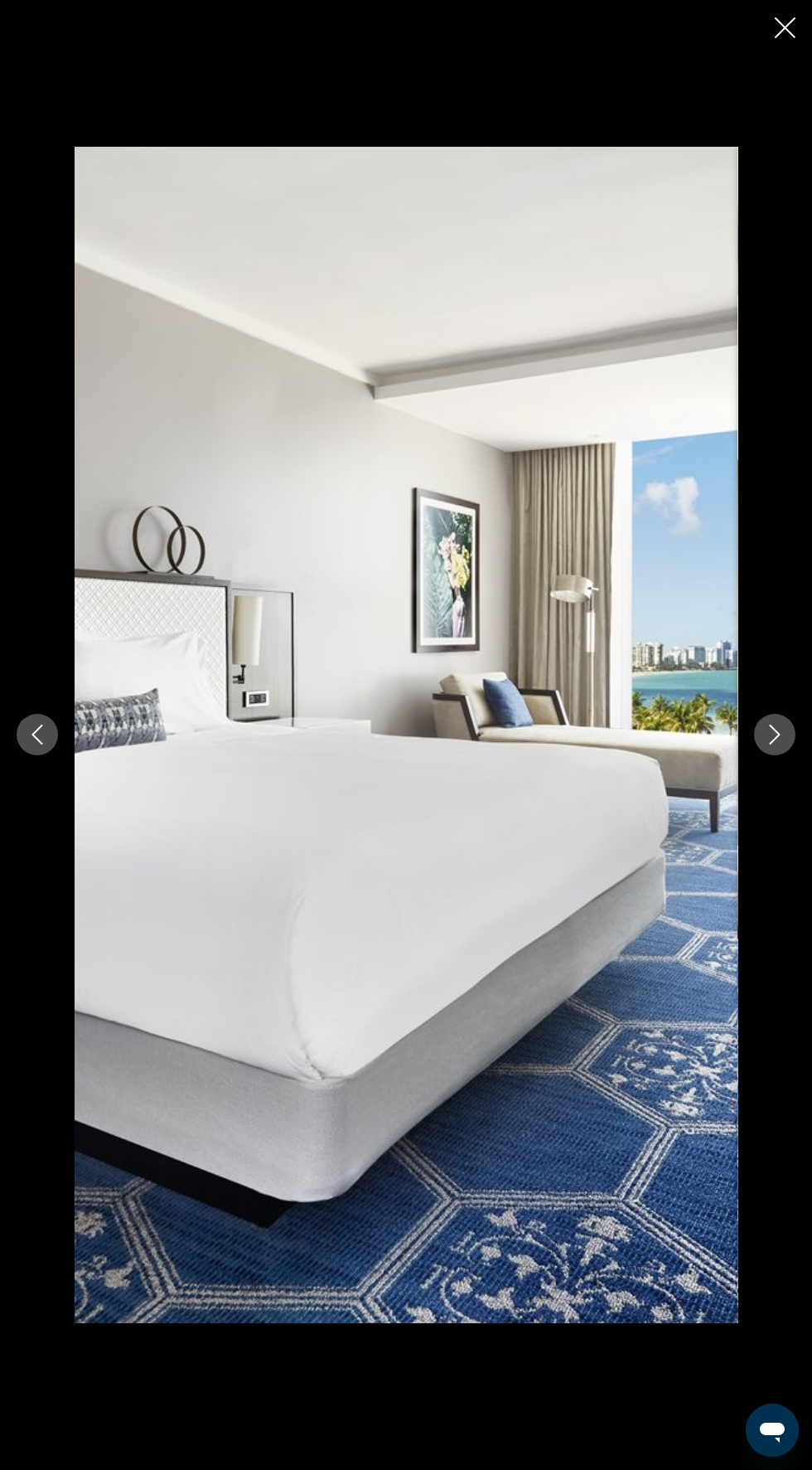
click at [776, 756] on button "Next image" at bounding box center [775, 735] width 41 height 41
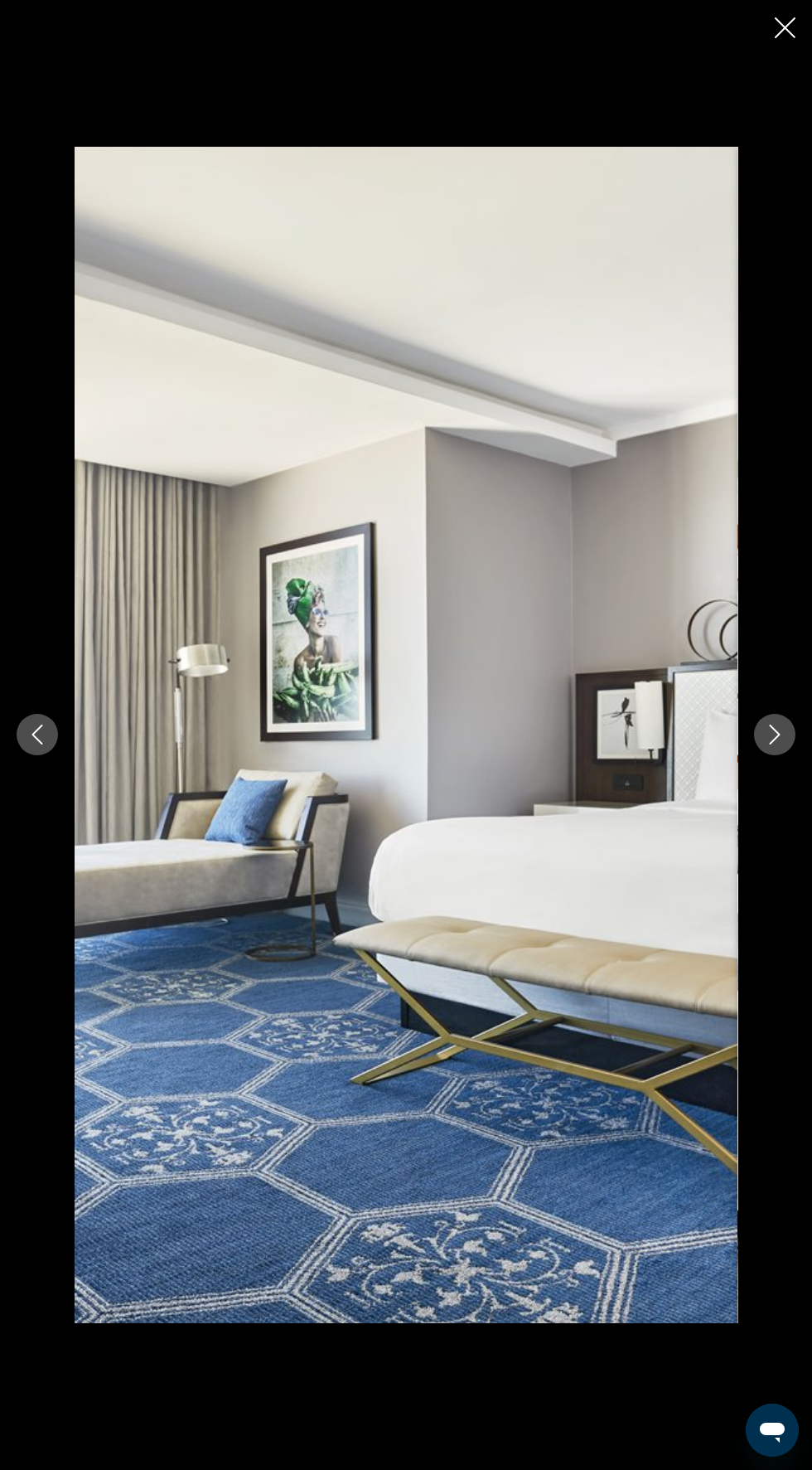
click at [775, 745] on icon "Next image" at bounding box center [775, 735] width 20 height 20
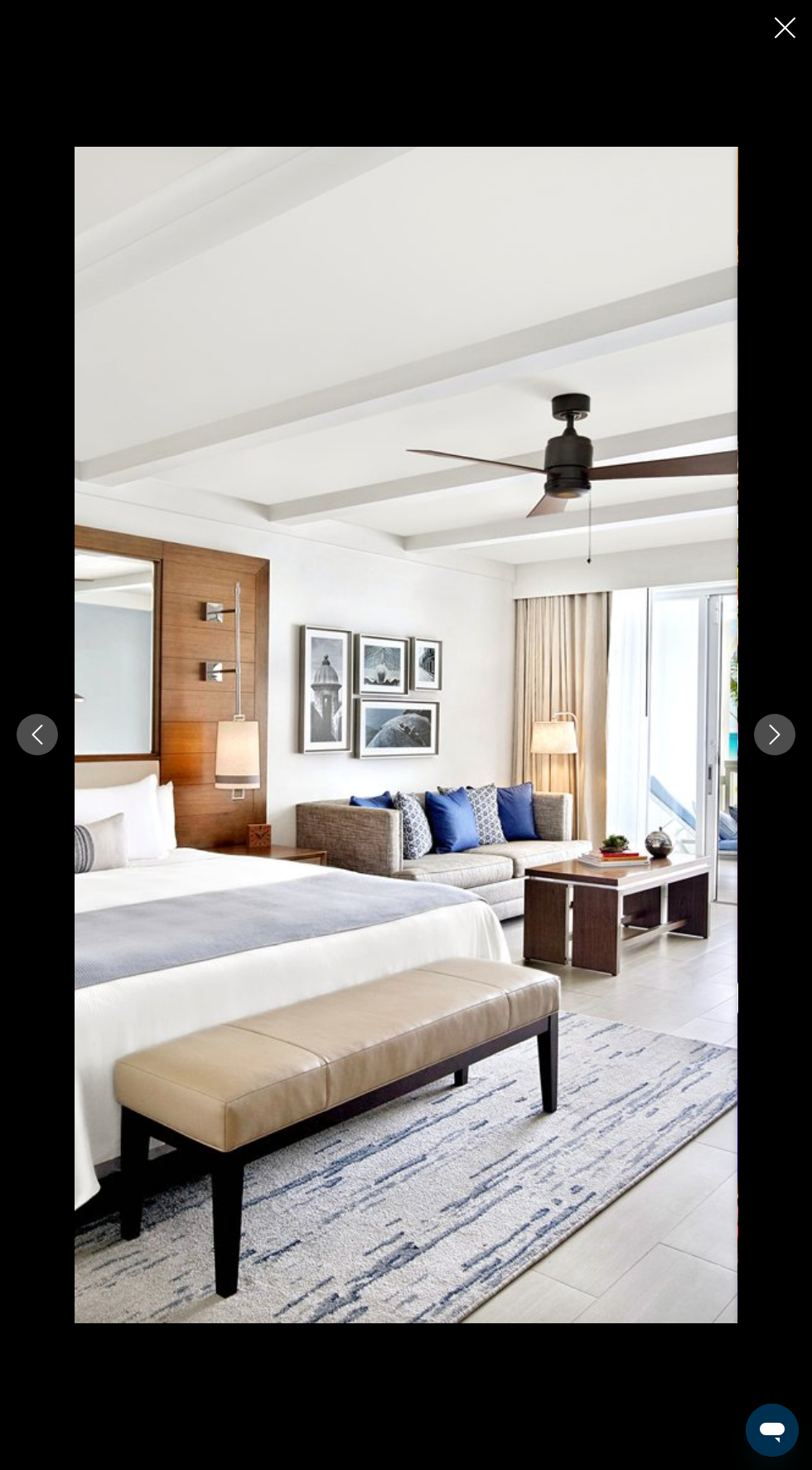
click at [775, 756] on button "Next image" at bounding box center [775, 735] width 41 height 41
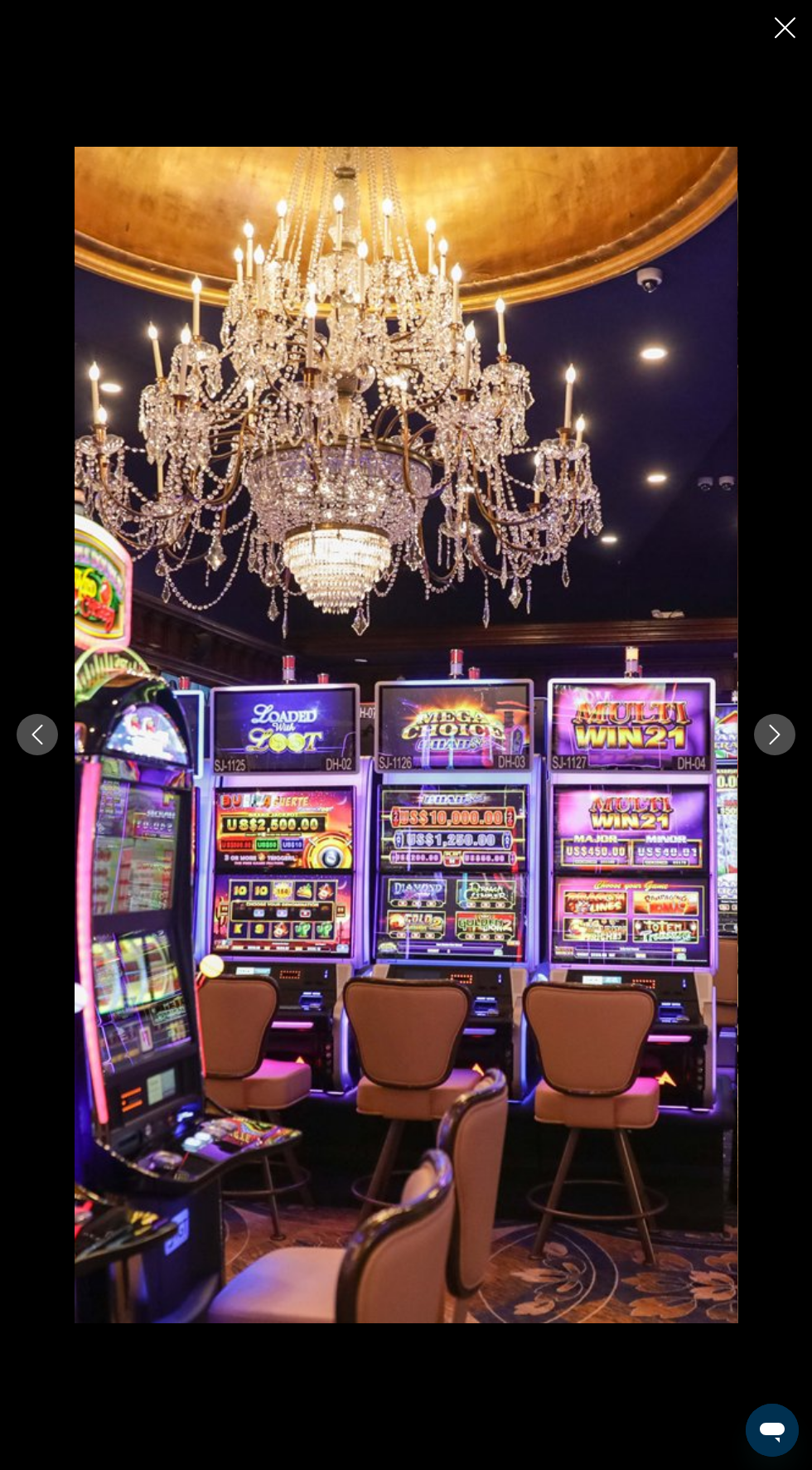
click at [773, 756] on button "Next image" at bounding box center [775, 735] width 41 height 41
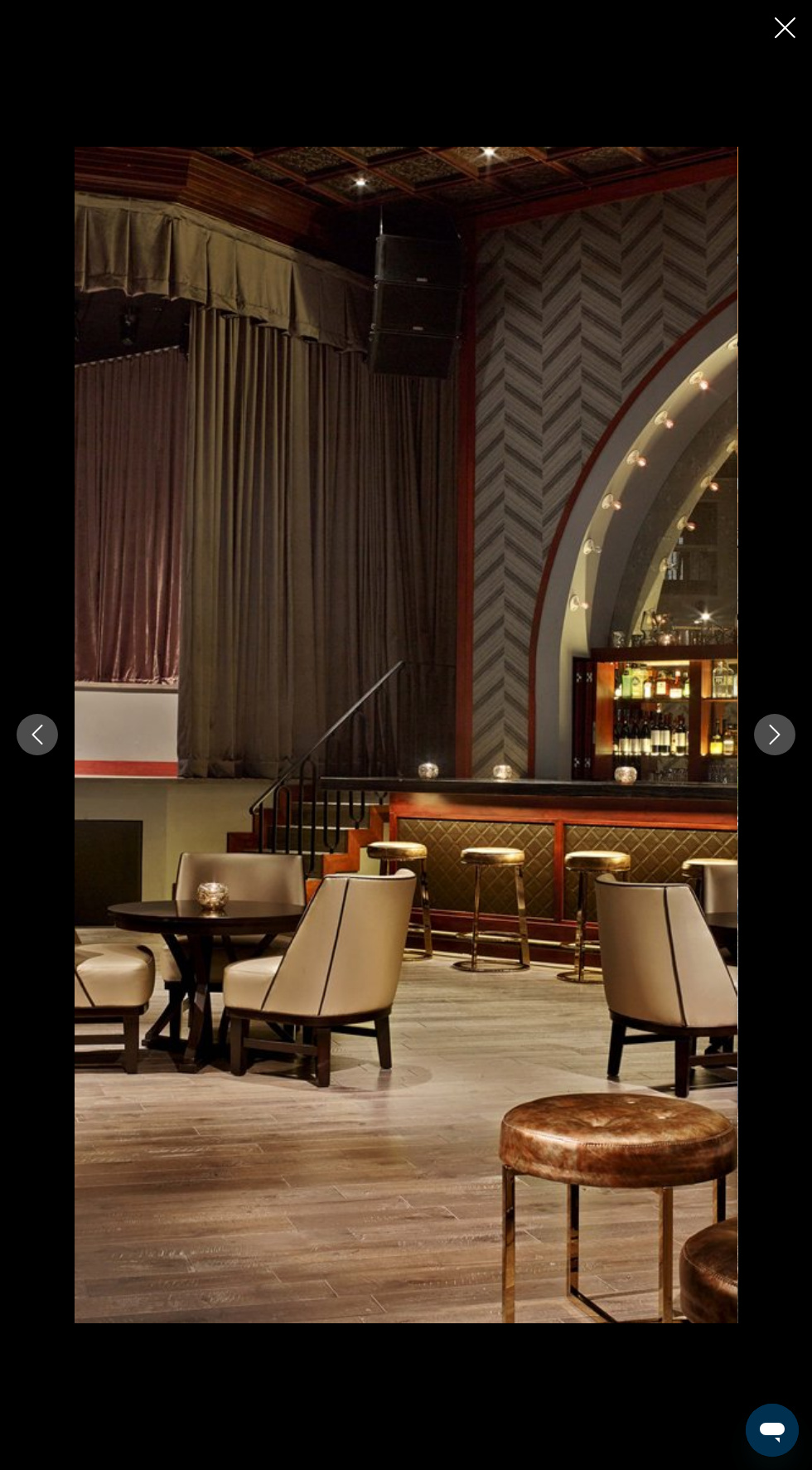
click at [770, 832] on div "Main content" at bounding box center [406, 734] width 812 height 1176
click at [772, 756] on button "Next image" at bounding box center [775, 735] width 41 height 41
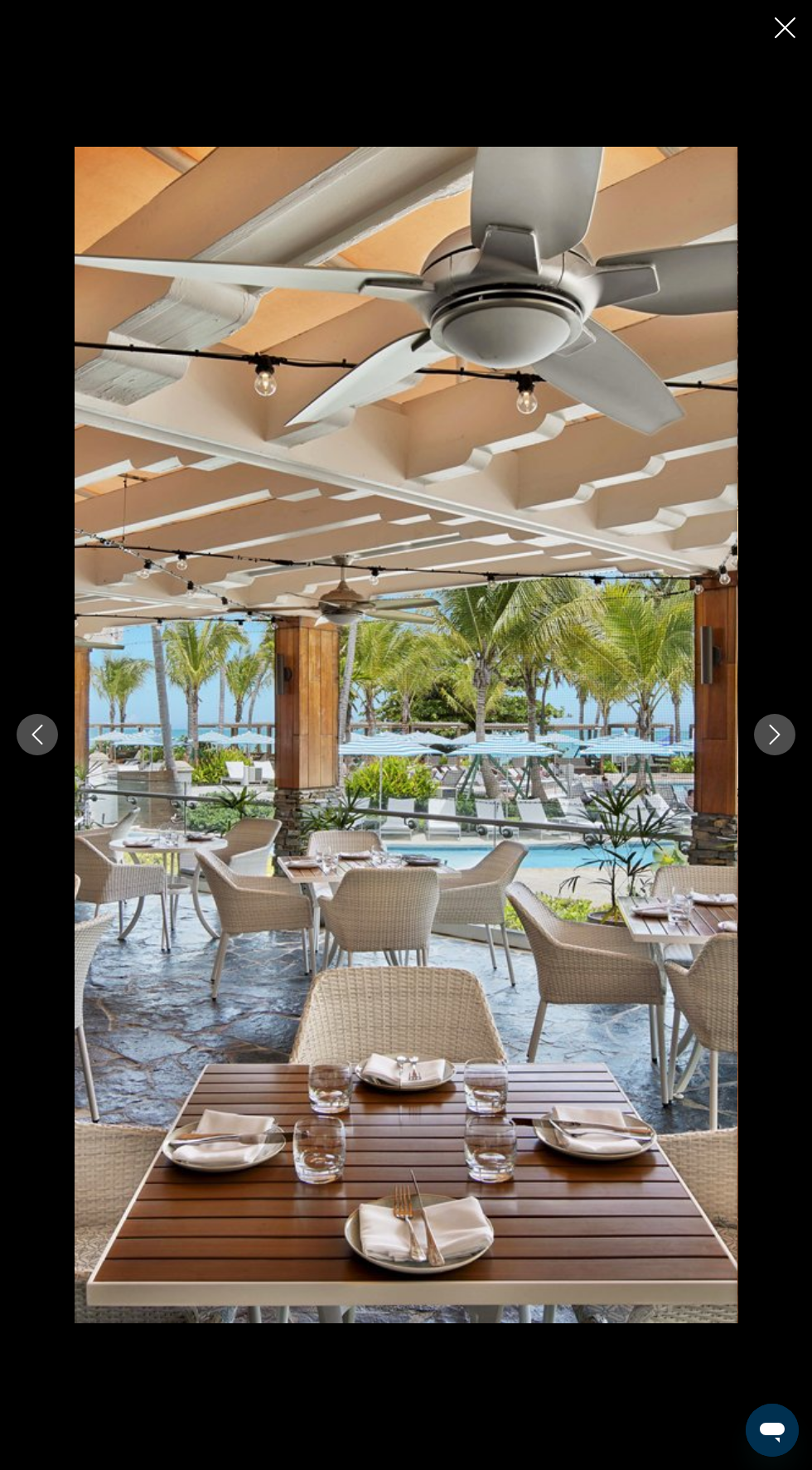
click at [765, 842] on div "Main content" at bounding box center [406, 734] width 812 height 1176
click at [775, 745] on icon "Next image" at bounding box center [775, 735] width 20 height 20
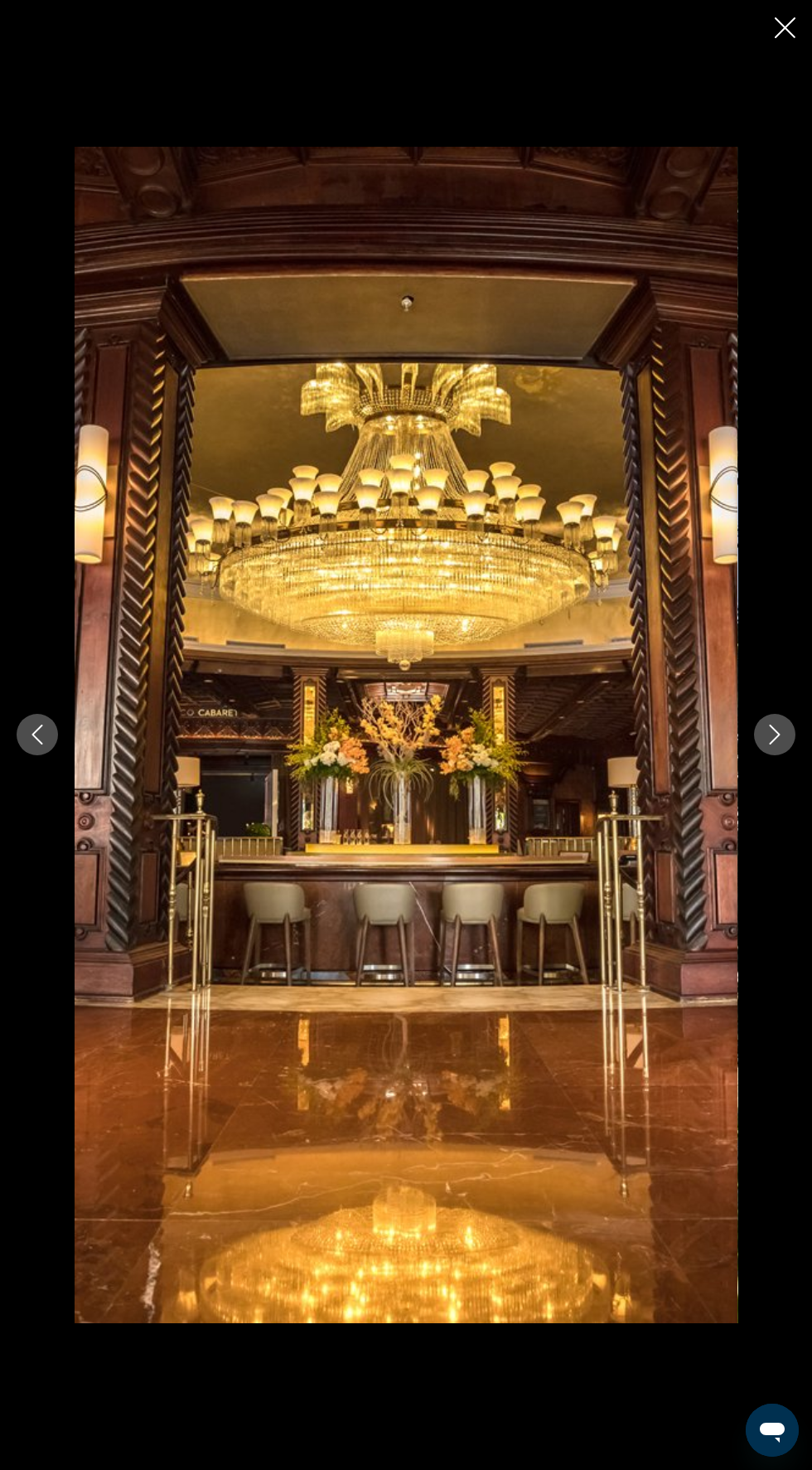
click at [768, 756] on button "Next image" at bounding box center [775, 735] width 41 height 41
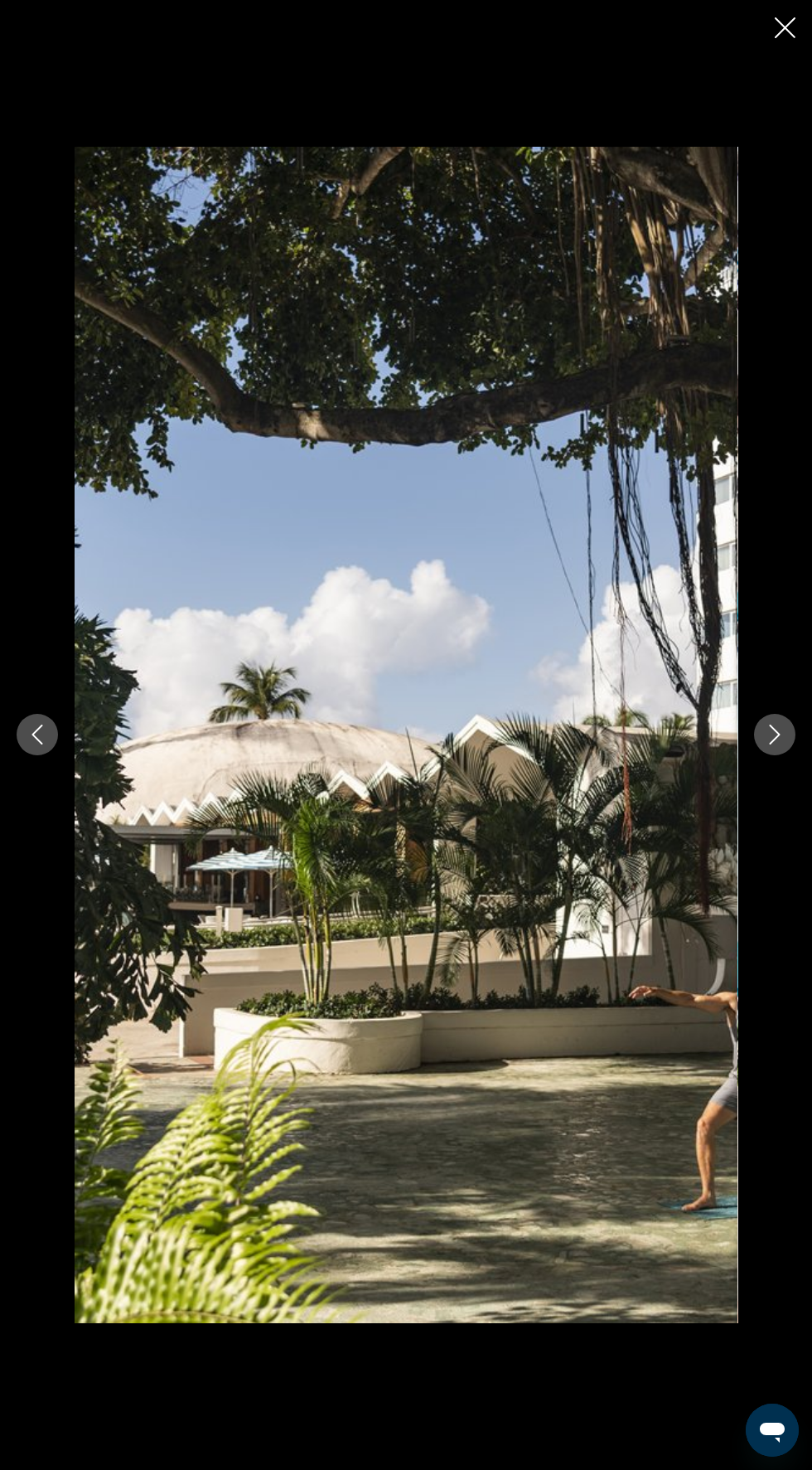
click at [775, 745] on icon "Next image" at bounding box center [775, 735] width 20 height 20
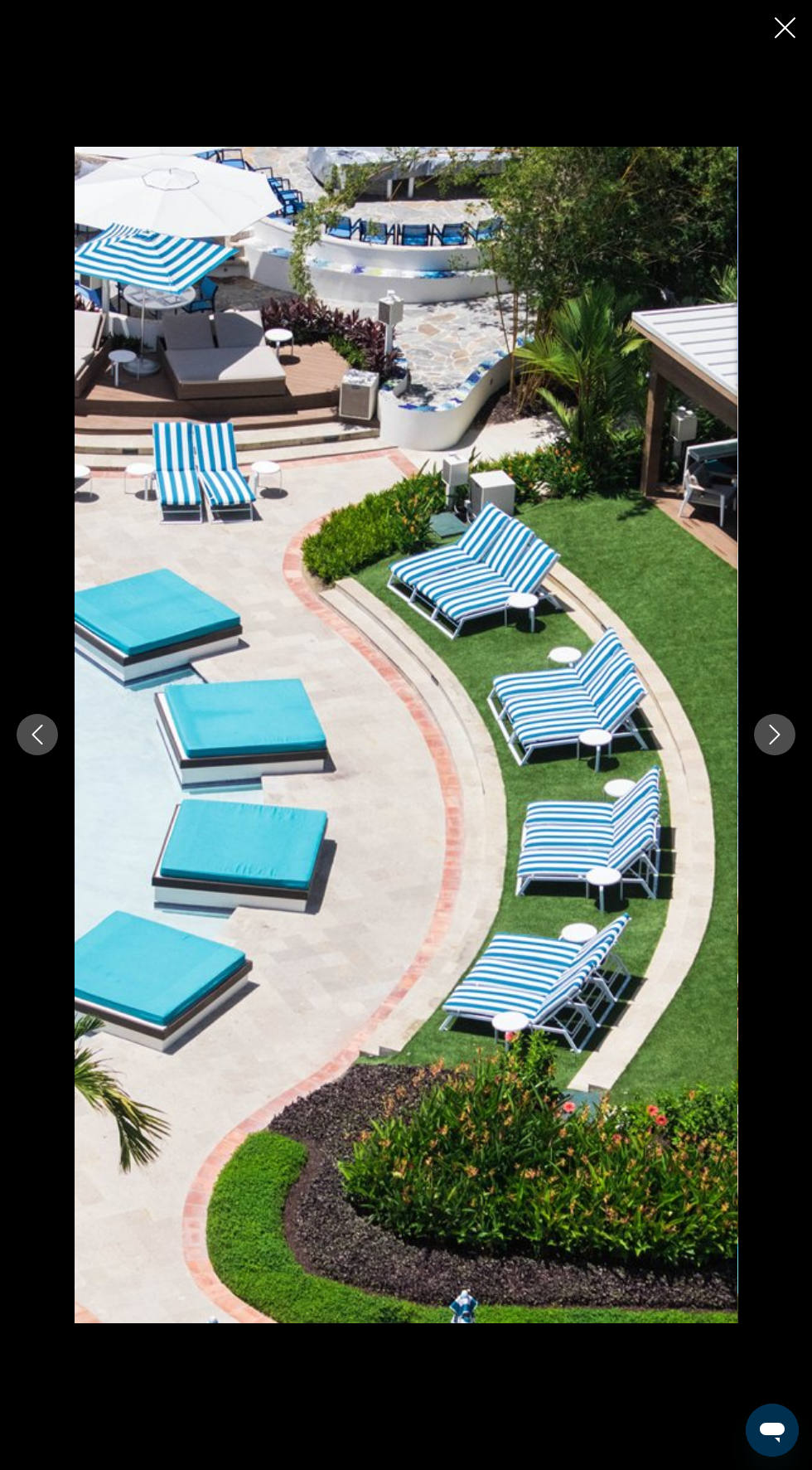
scroll to position [345, 0]
click at [787, 36] on icon "Close slideshow" at bounding box center [785, 27] width 21 height 21
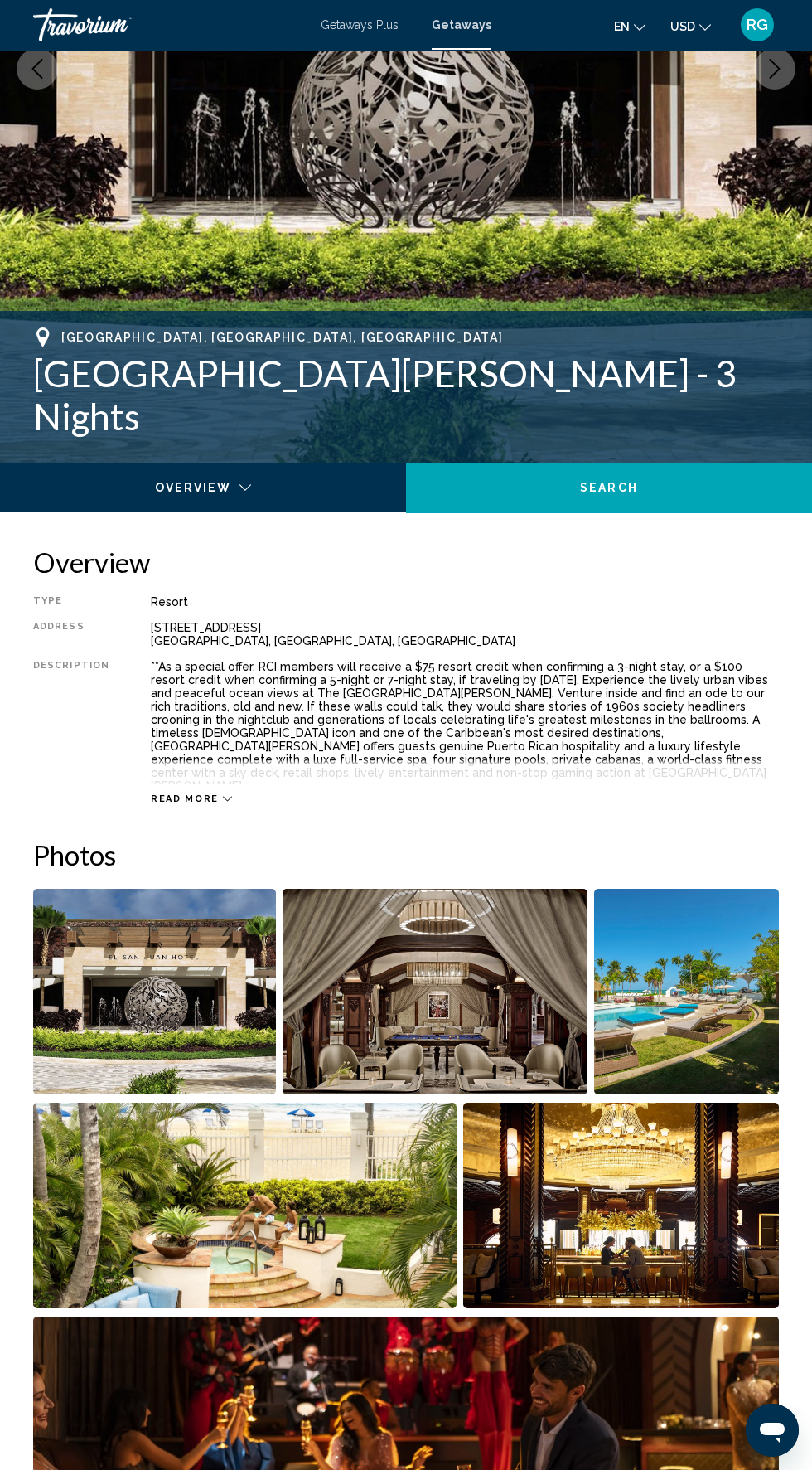
scroll to position [0, 0]
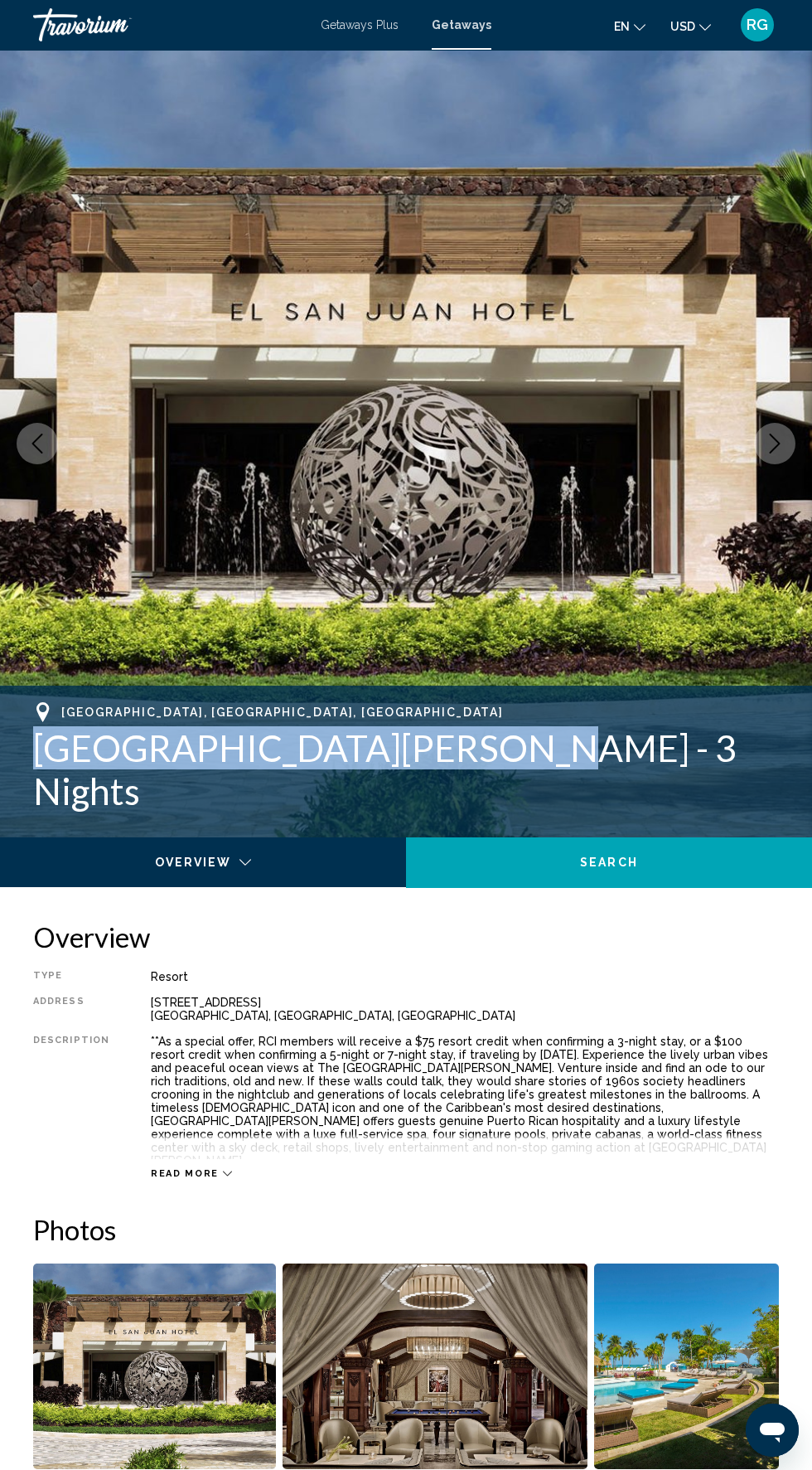
copy h1 "Fairmont El San Juan Hotel"
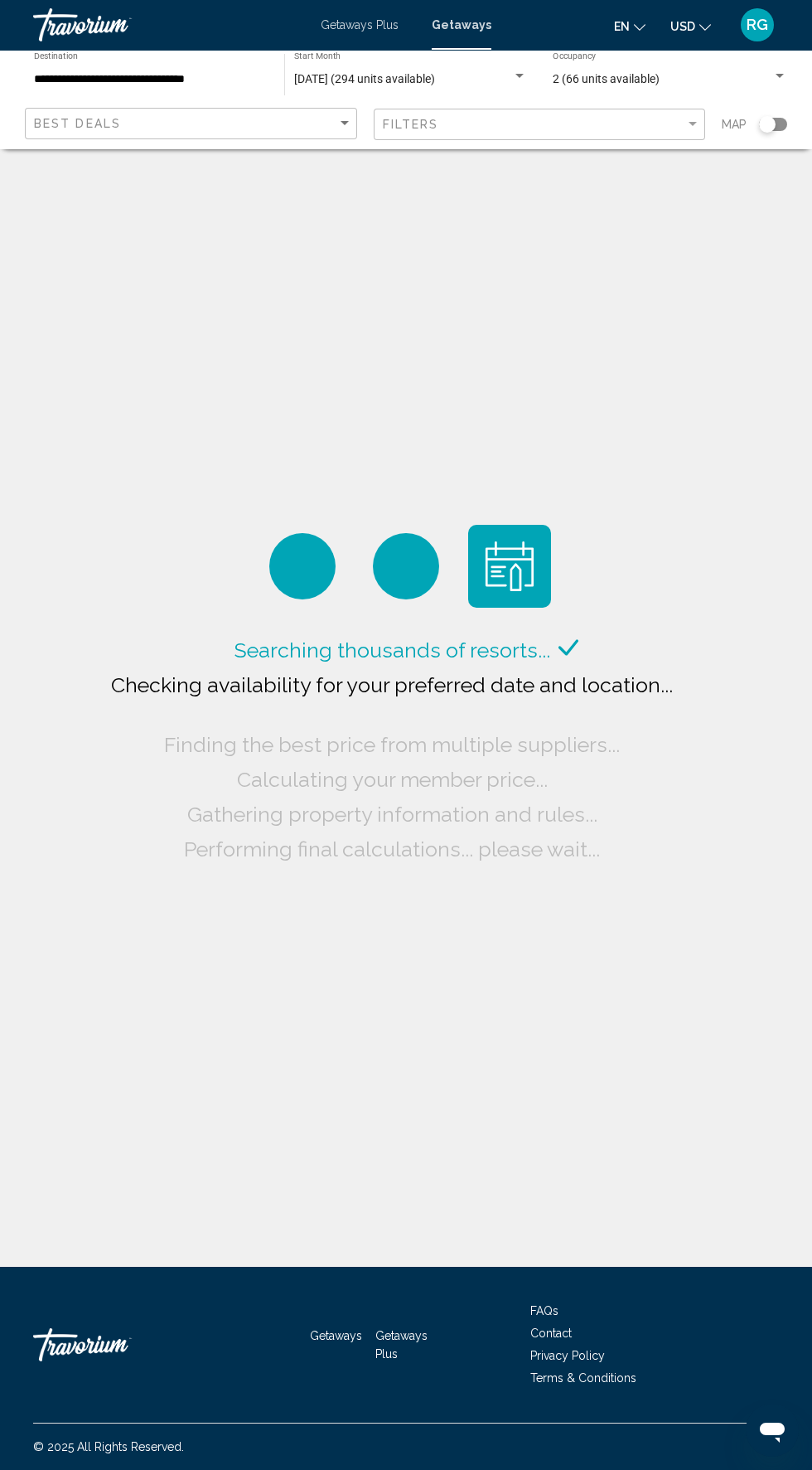
click at [158, 84] on input "**********" at bounding box center [151, 79] width 234 height 13
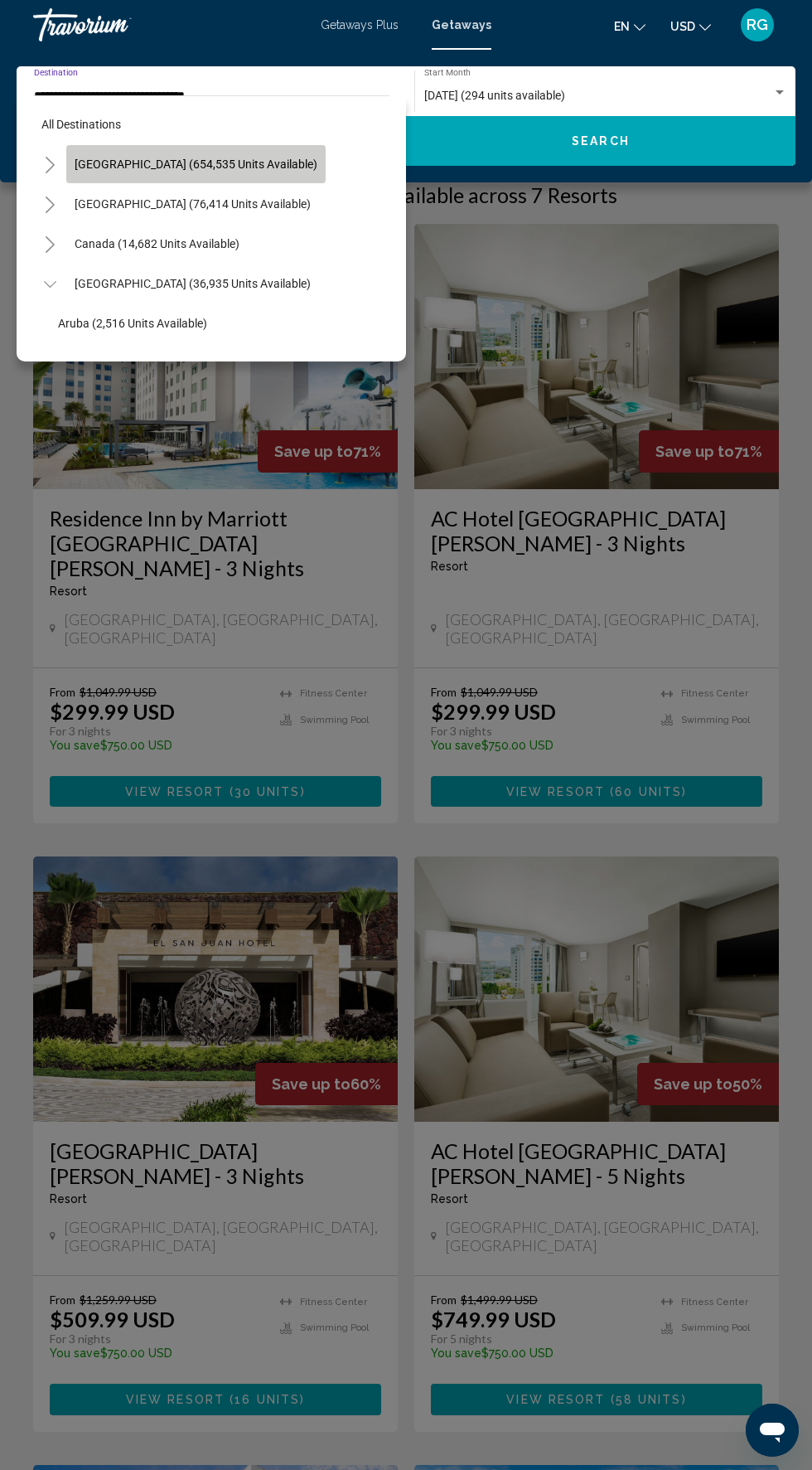
click at [228, 164] on span "[GEOGRAPHIC_DATA] (654,535 units available)" at bounding box center [196, 164] width 243 height 13
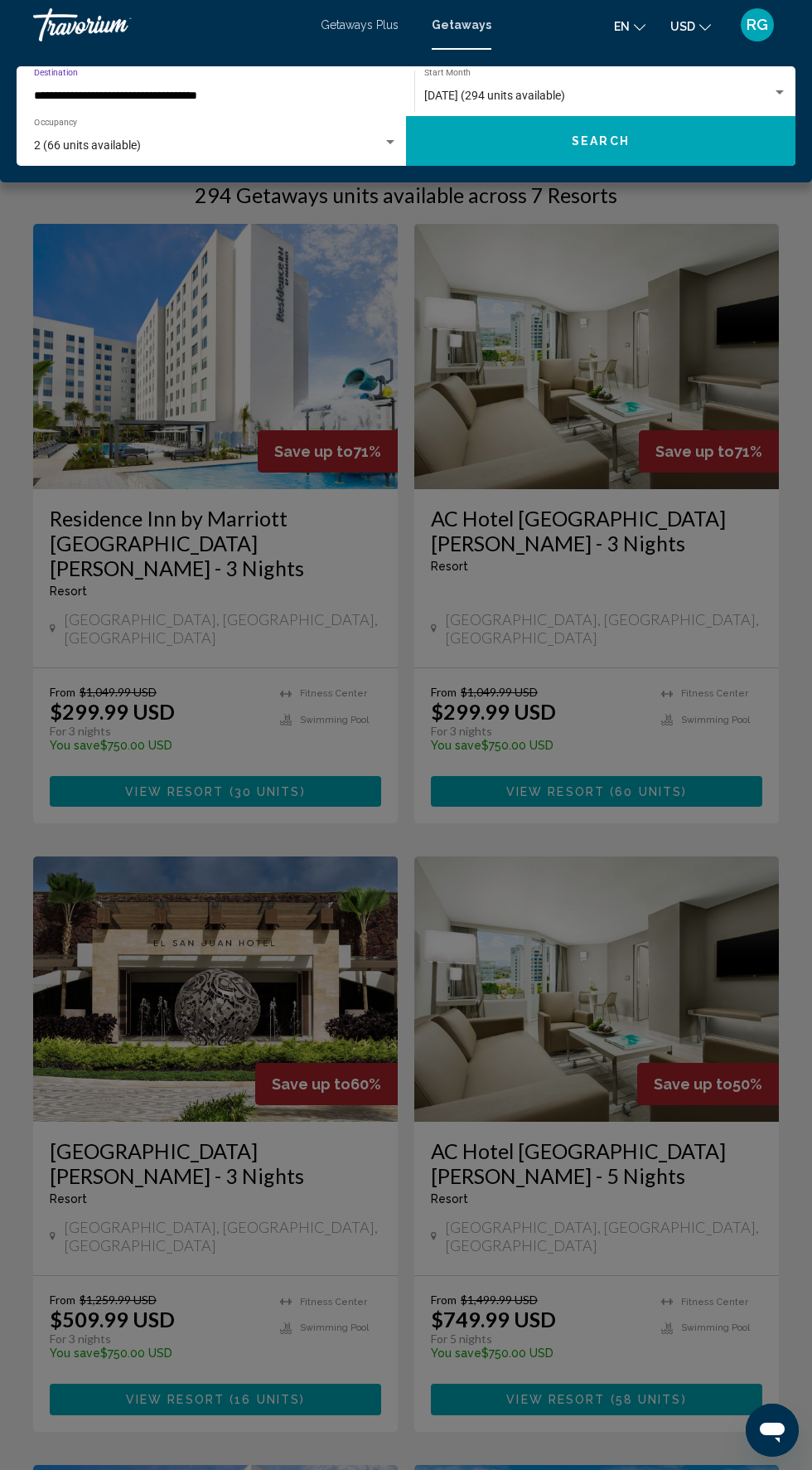
click at [228, 93] on input "**********" at bounding box center [208, 96] width 347 height 13
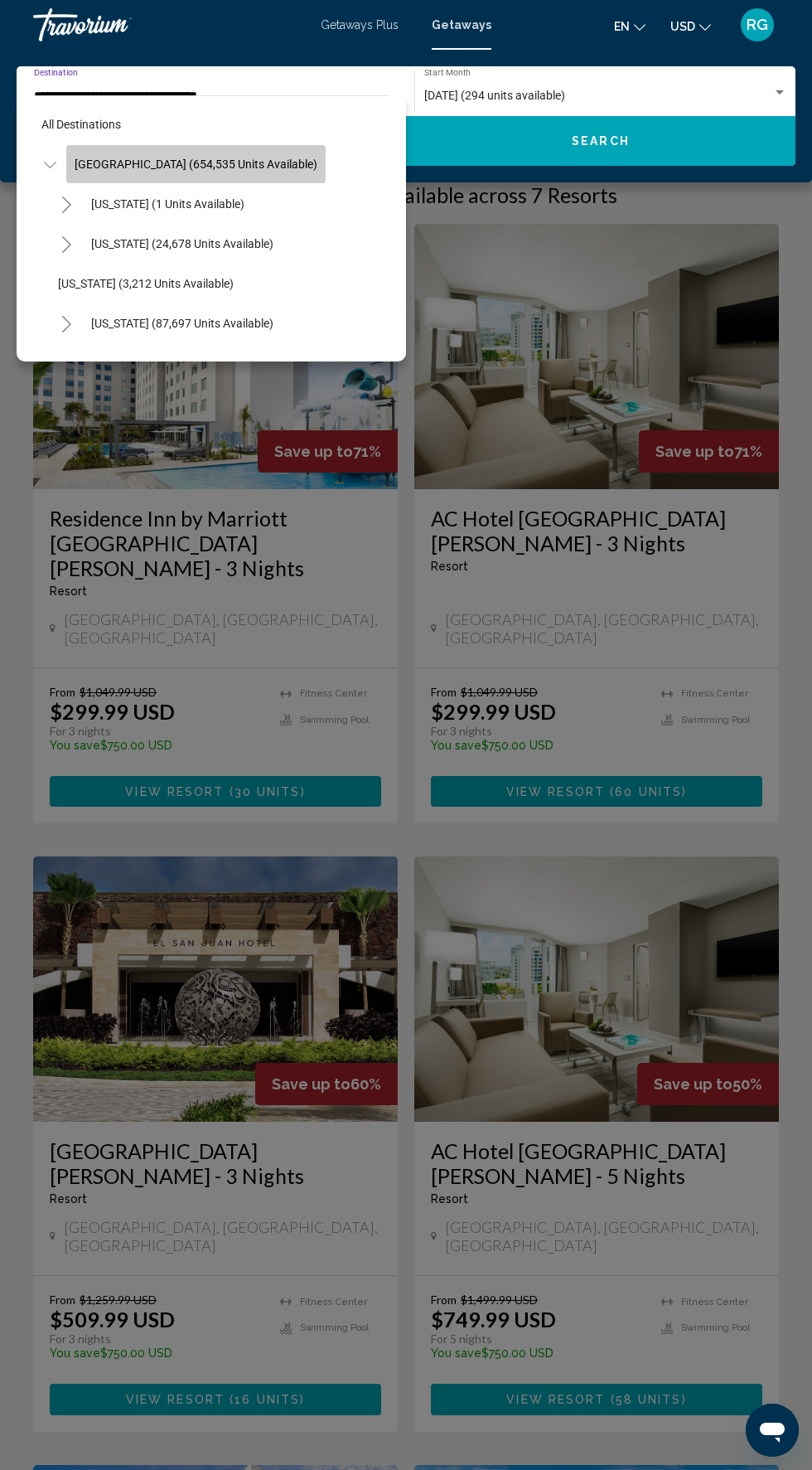
click at [236, 168] on span "[GEOGRAPHIC_DATA] (654,535 units available)" at bounding box center [196, 164] width 243 height 13
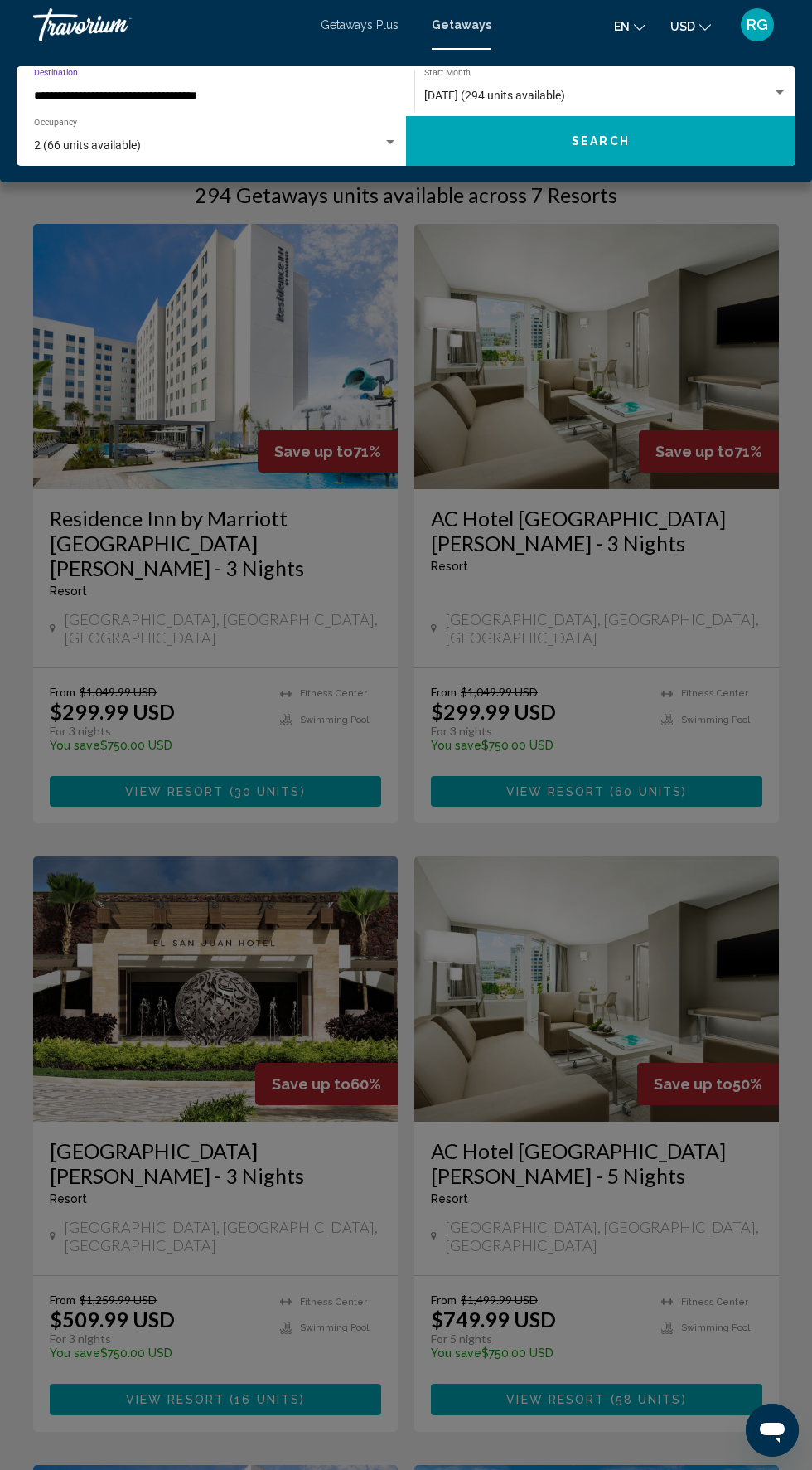
click at [272, 94] on input "**********" at bounding box center [208, 96] width 347 height 13
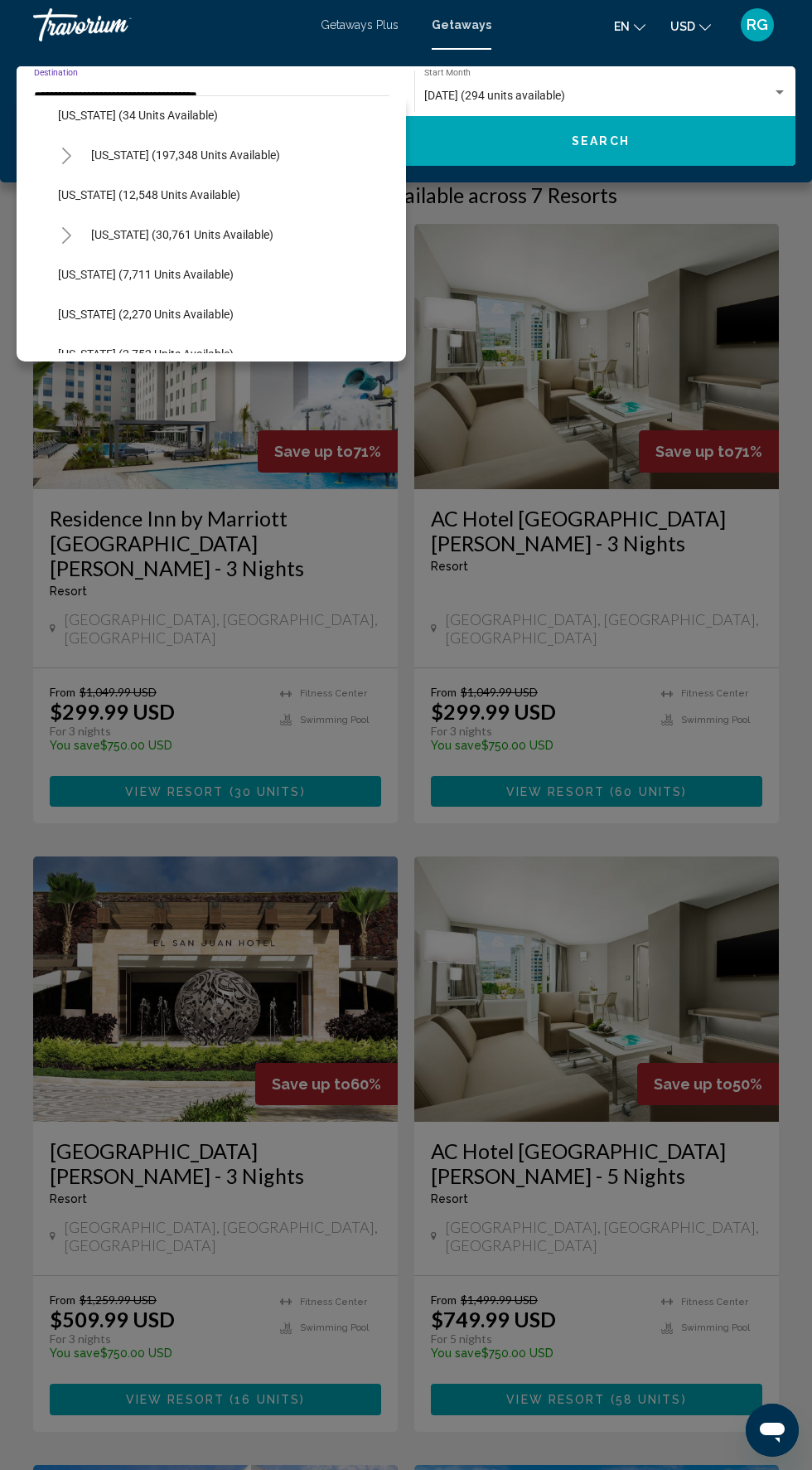
scroll to position [327, 0]
click at [251, 156] on span "[US_STATE] (197,348 units available)" at bounding box center [185, 156] width 189 height 13
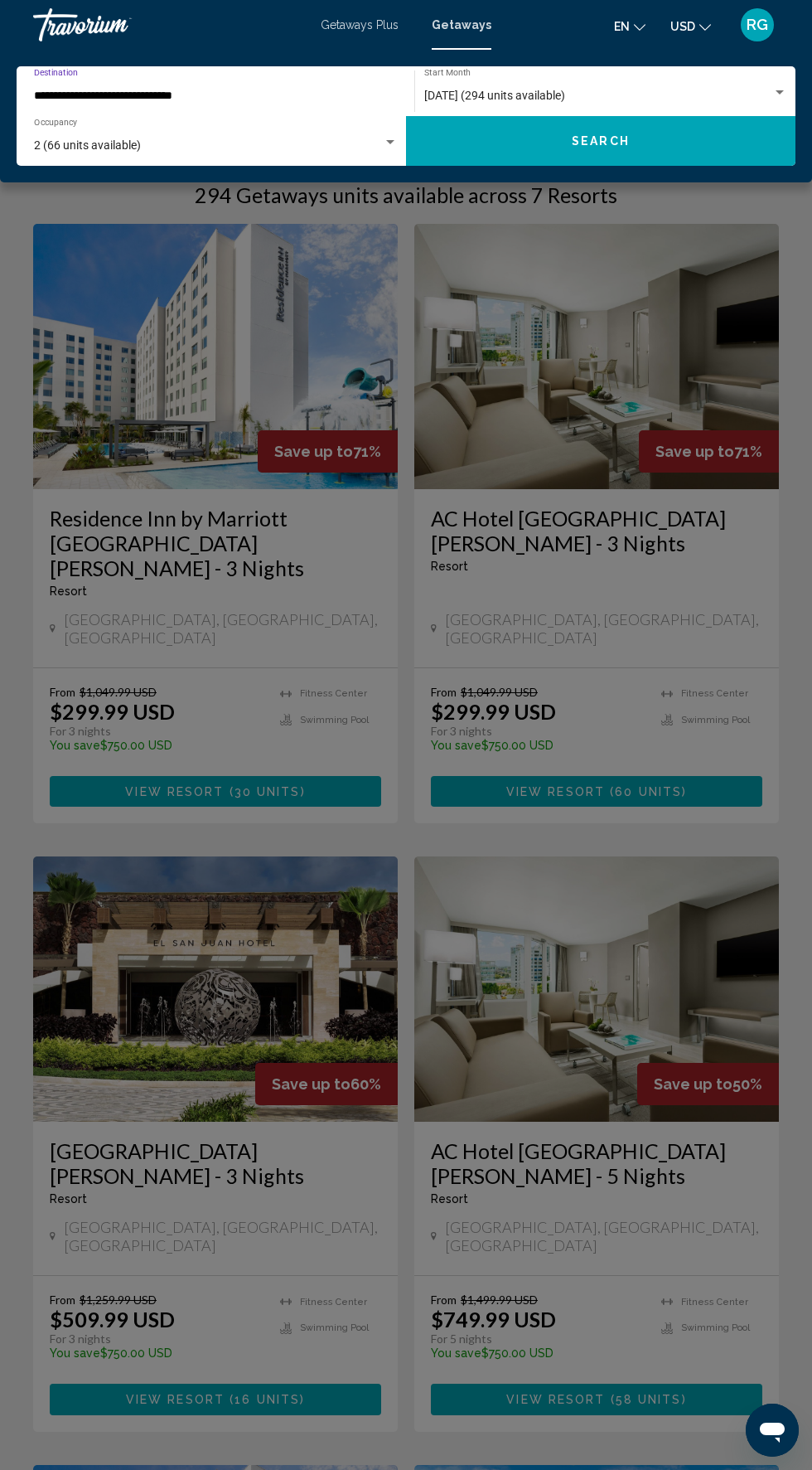
click at [273, 98] on input "**********" at bounding box center [208, 96] width 347 height 13
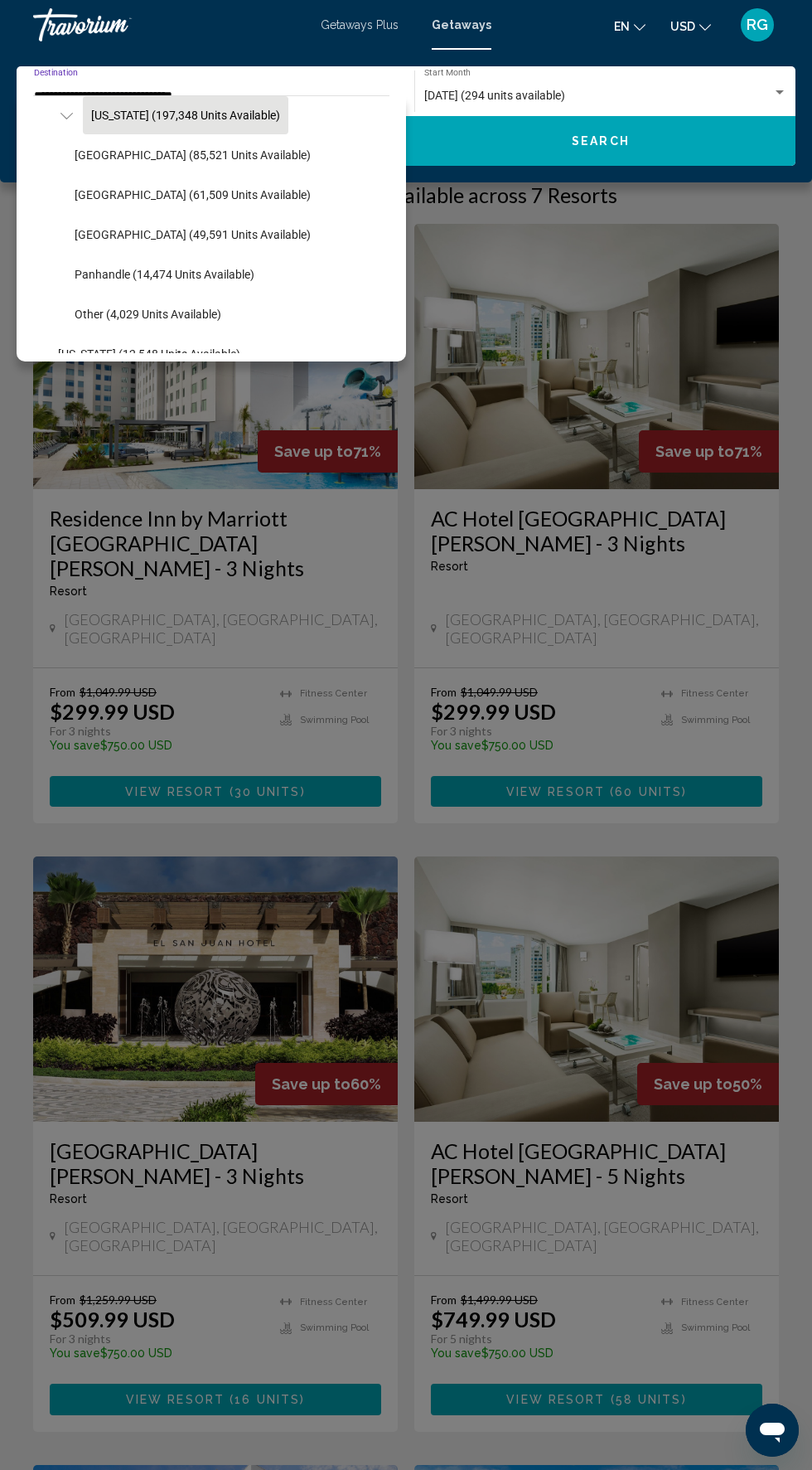
scroll to position [369, 0]
click at [219, 196] on span "[GEOGRAPHIC_DATA] (61,509 units available)" at bounding box center [192, 193] width 236 height 13
type input "**********"
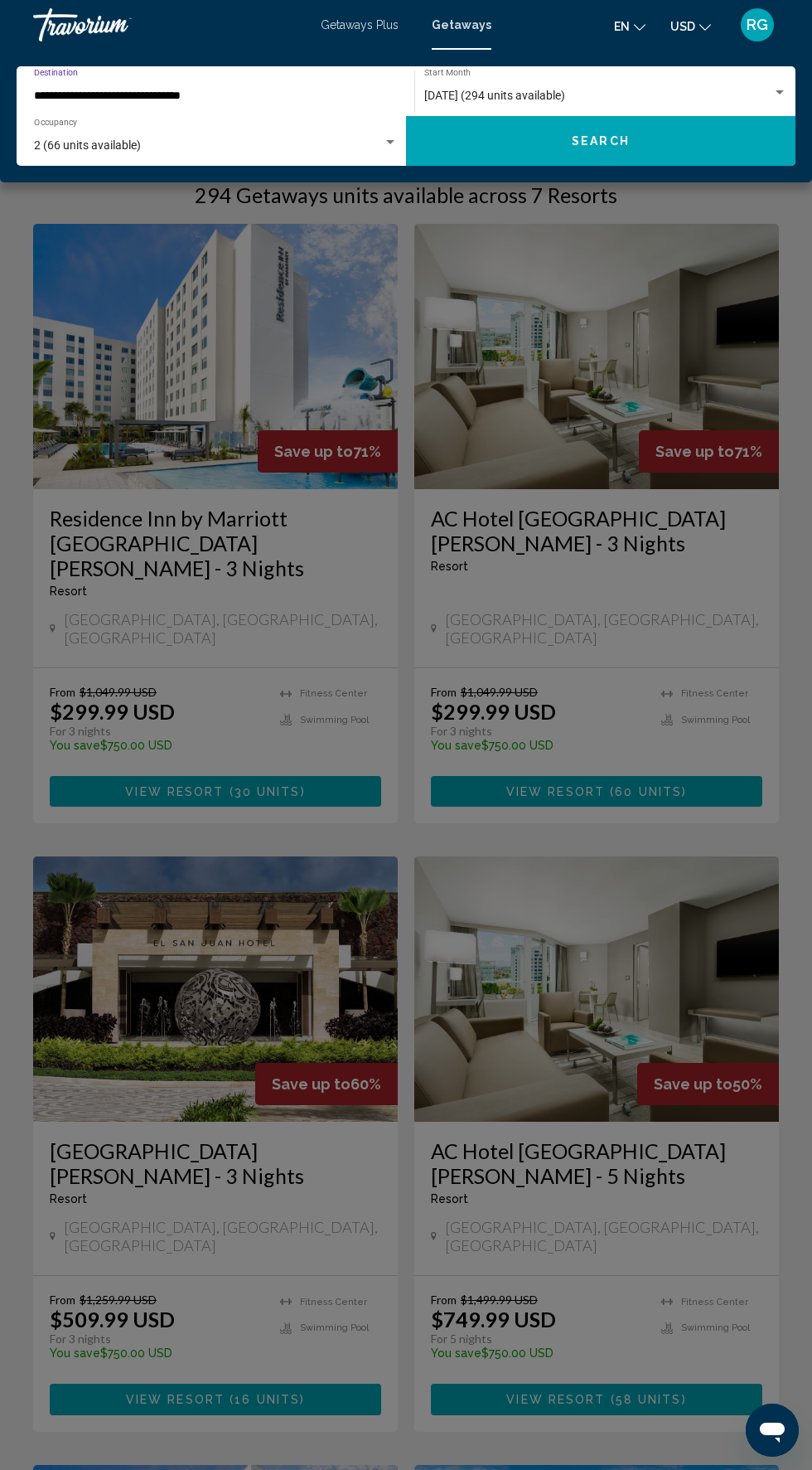
click at [609, 141] on span "Search" at bounding box center [601, 141] width 58 height 13
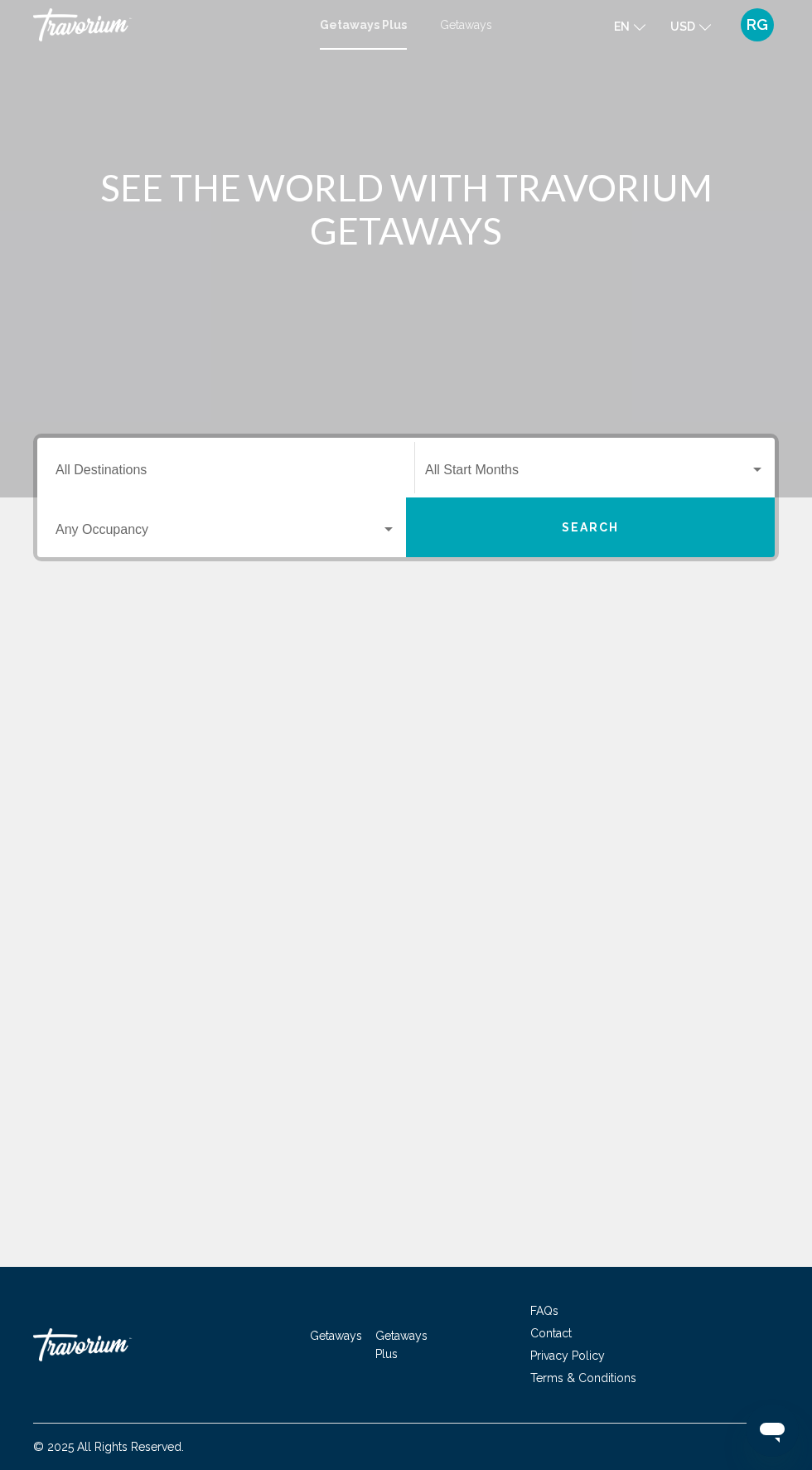
click at [485, 32] on div "Getaways Plus Getaways en English Español Français Italiano Português русский U…" at bounding box center [406, 24] width 812 height 35
click at [484, 36] on div "Getaways Plus Getaways en English Español Français Italiano Português русский U…" at bounding box center [406, 24] width 812 height 35
click at [501, 32] on div "Getaways Plus Getaways en English Español Français Italiano Português русский U…" at bounding box center [406, 24] width 812 height 35
click at [474, 34] on div "Getaways Plus Getaways en English Español Français Italiano Português русский U…" at bounding box center [406, 24] width 812 height 35
click at [479, 27] on span "Getaways" at bounding box center [466, 24] width 52 height 13
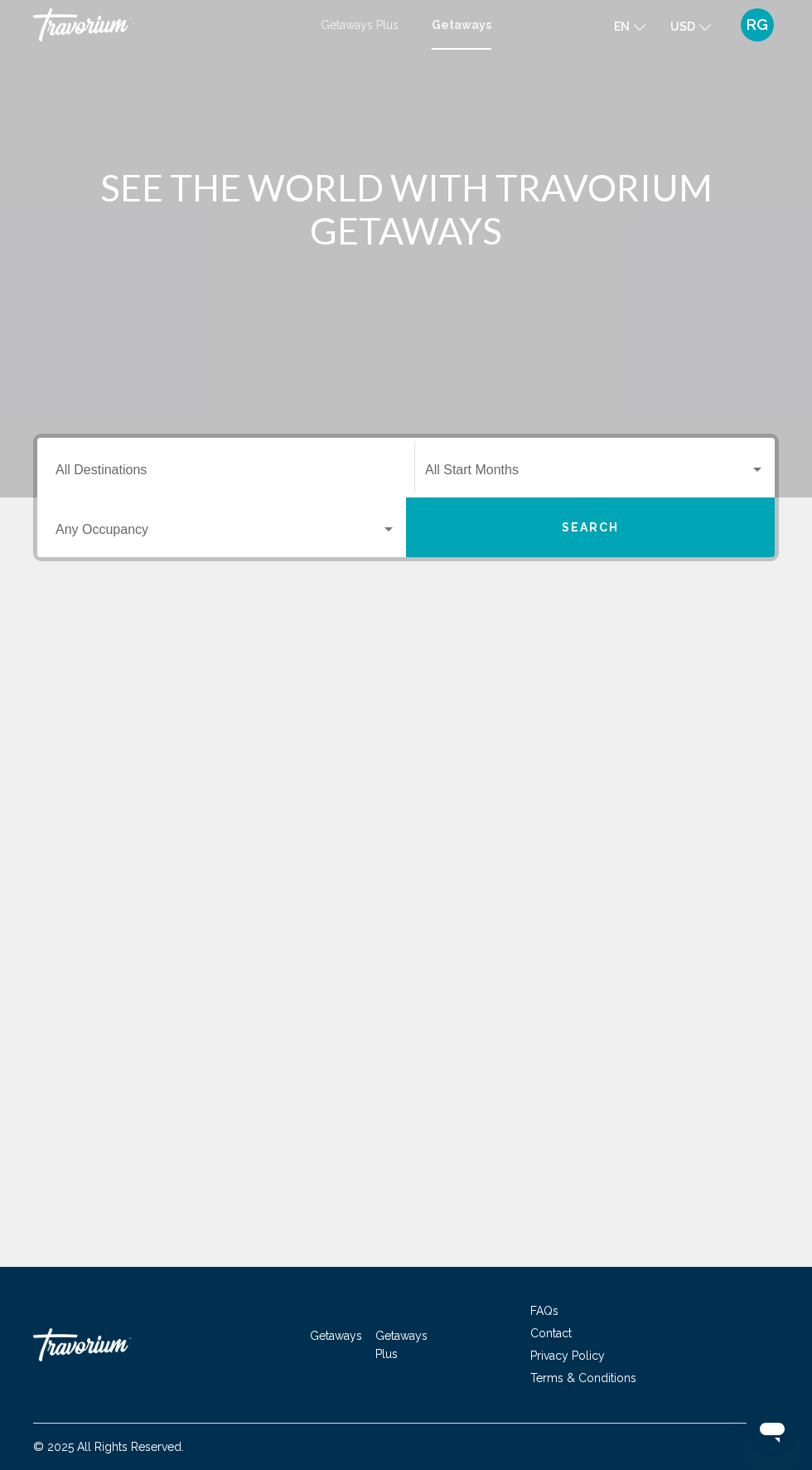
click at [261, 471] on input "Destination All Destinations" at bounding box center [226, 473] width 341 height 15
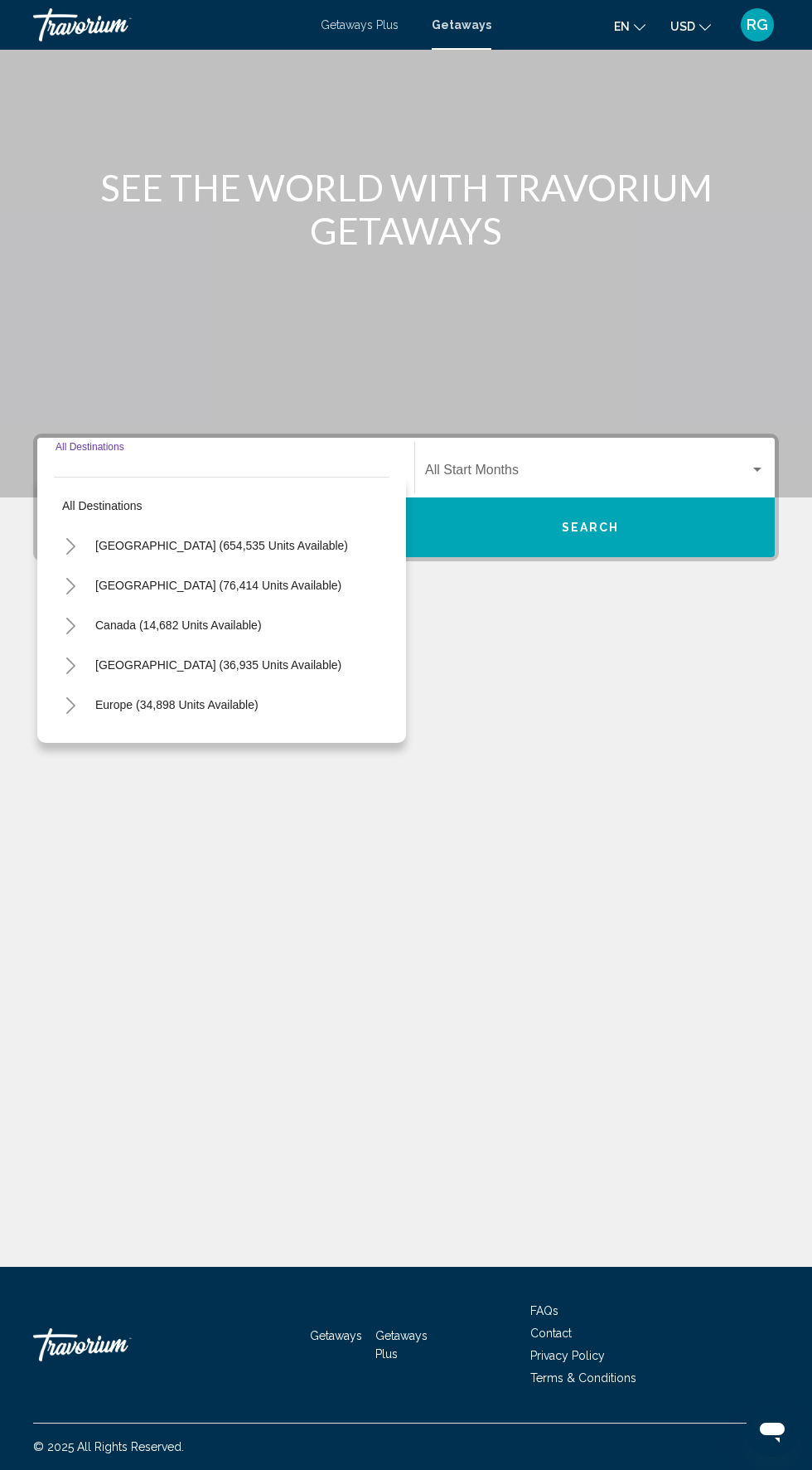
scroll to position [126, 0]
click at [281, 526] on button "[GEOGRAPHIC_DATA] (654,535 units available)" at bounding box center [222, 545] width 270 height 38
type input "**********"
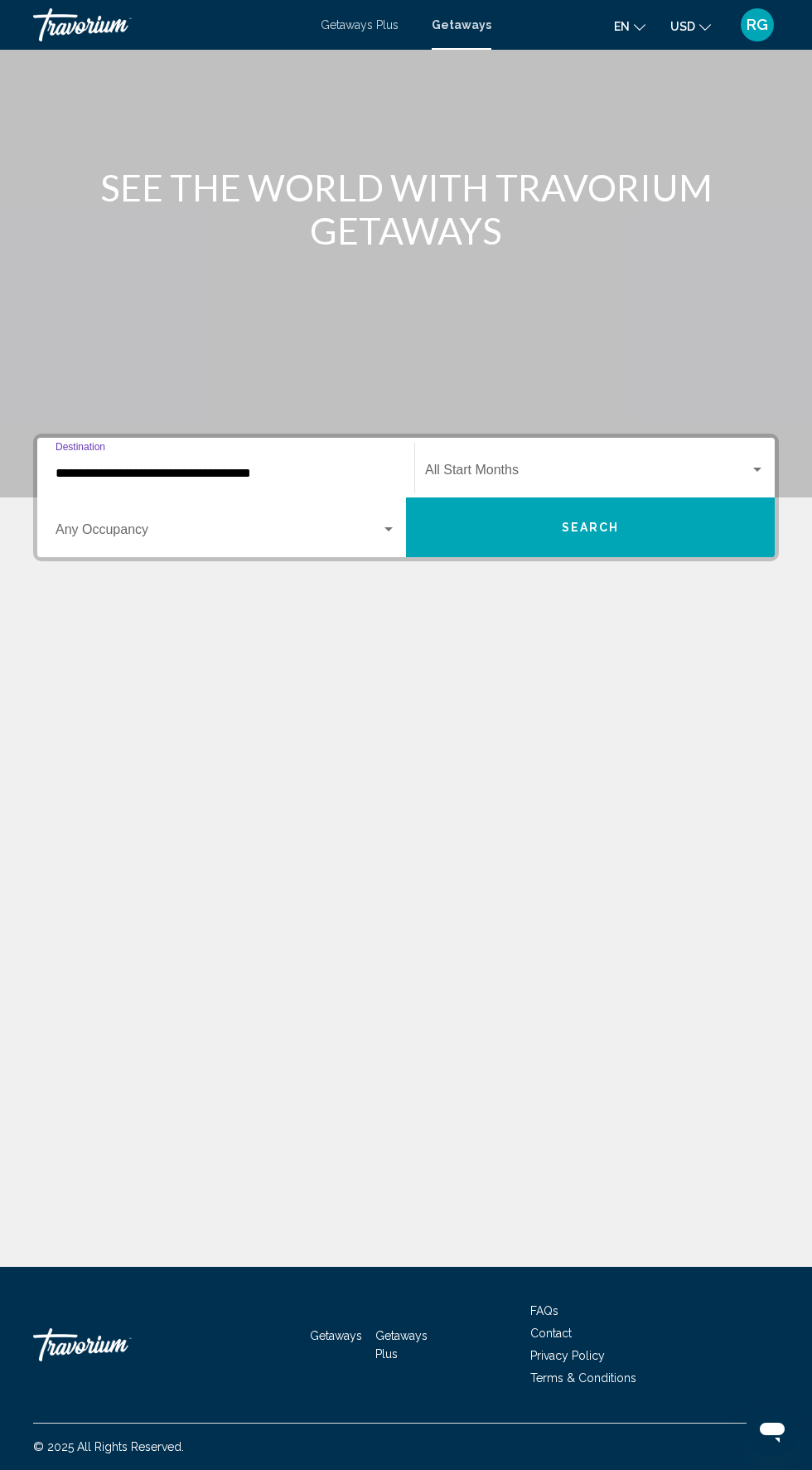
click at [593, 466] on span "Search widget" at bounding box center [587, 473] width 325 height 15
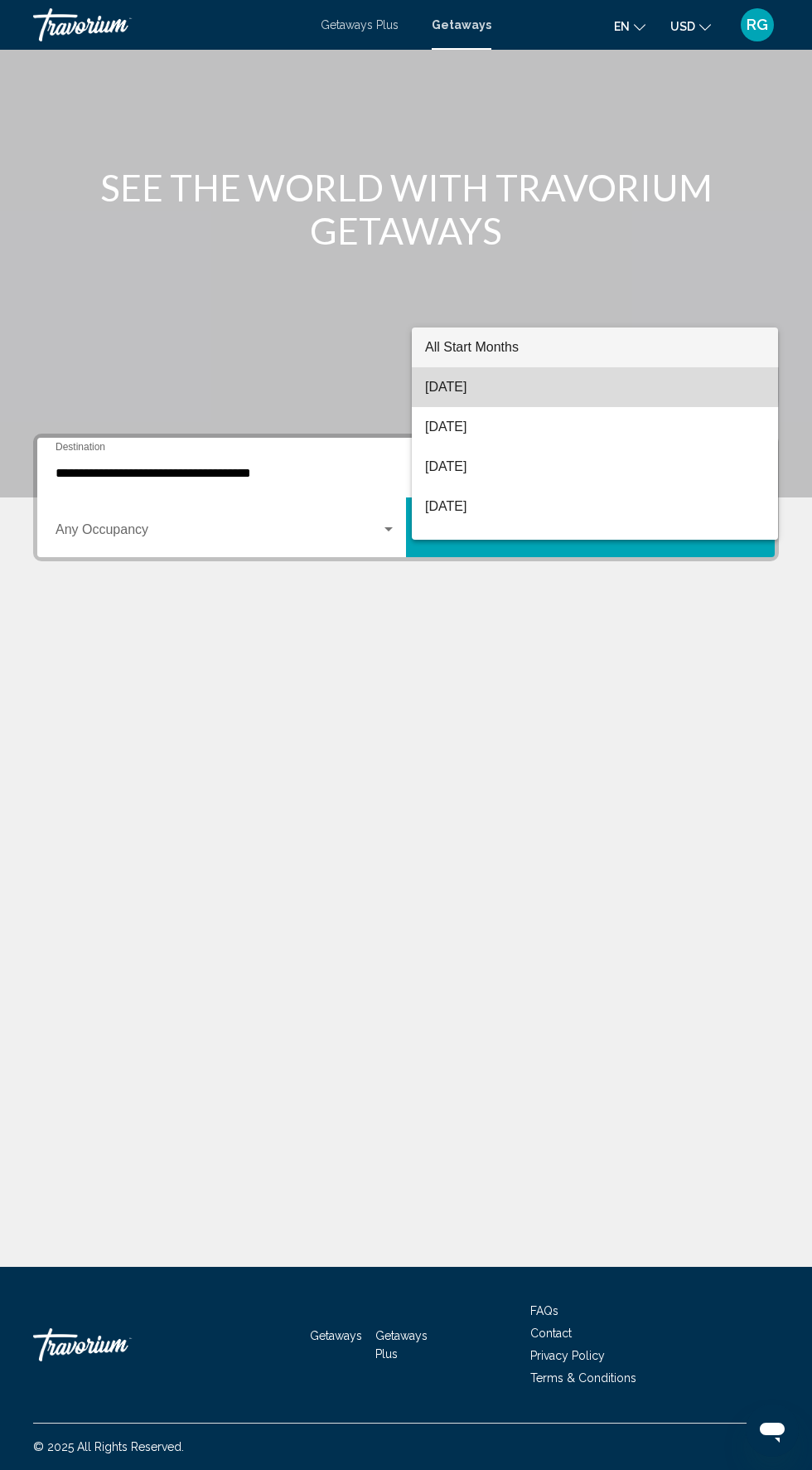
click at [544, 381] on span "[DATE]" at bounding box center [595, 387] width 340 height 40
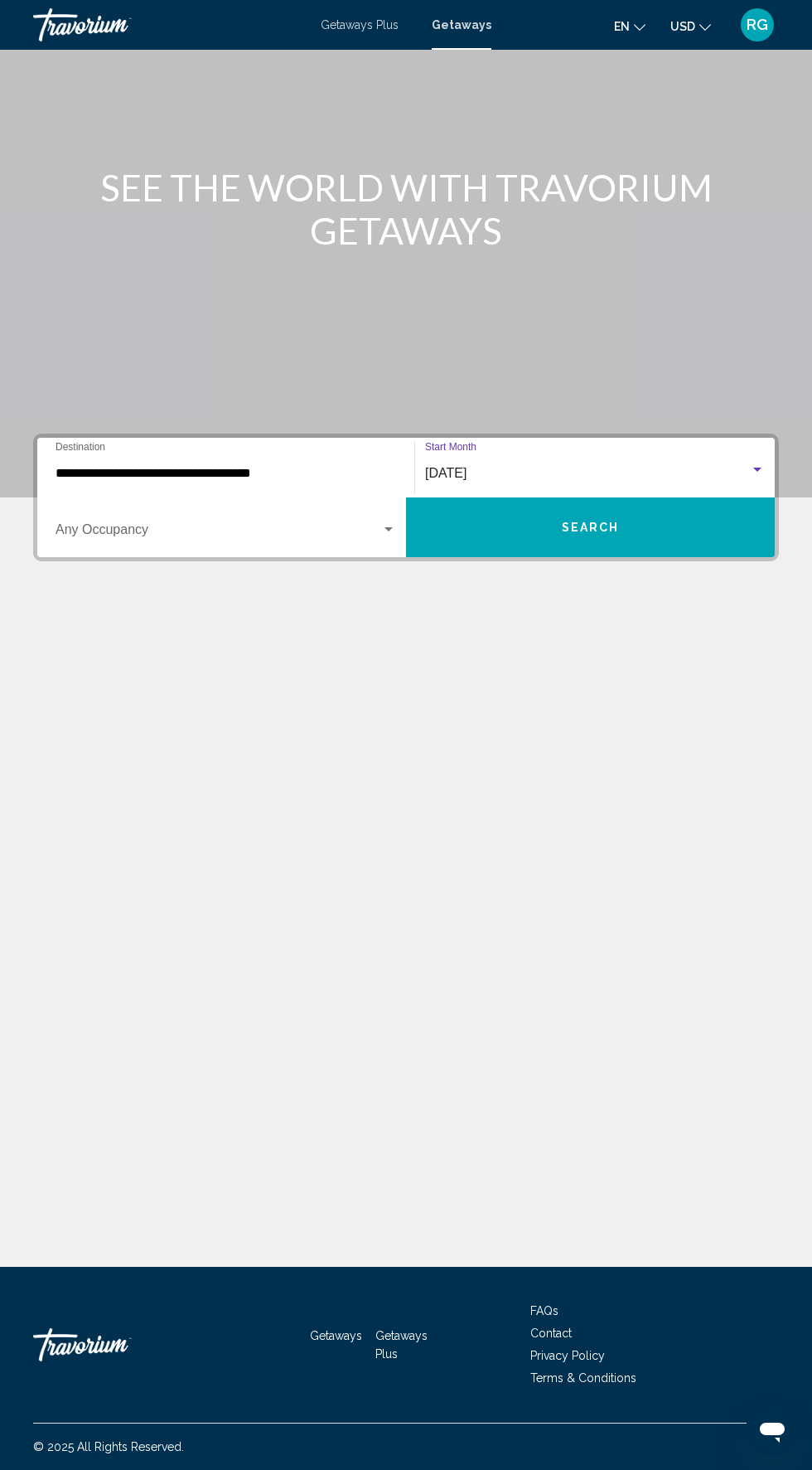
click at [279, 525] on span "Search widget" at bounding box center [219, 533] width 326 height 15
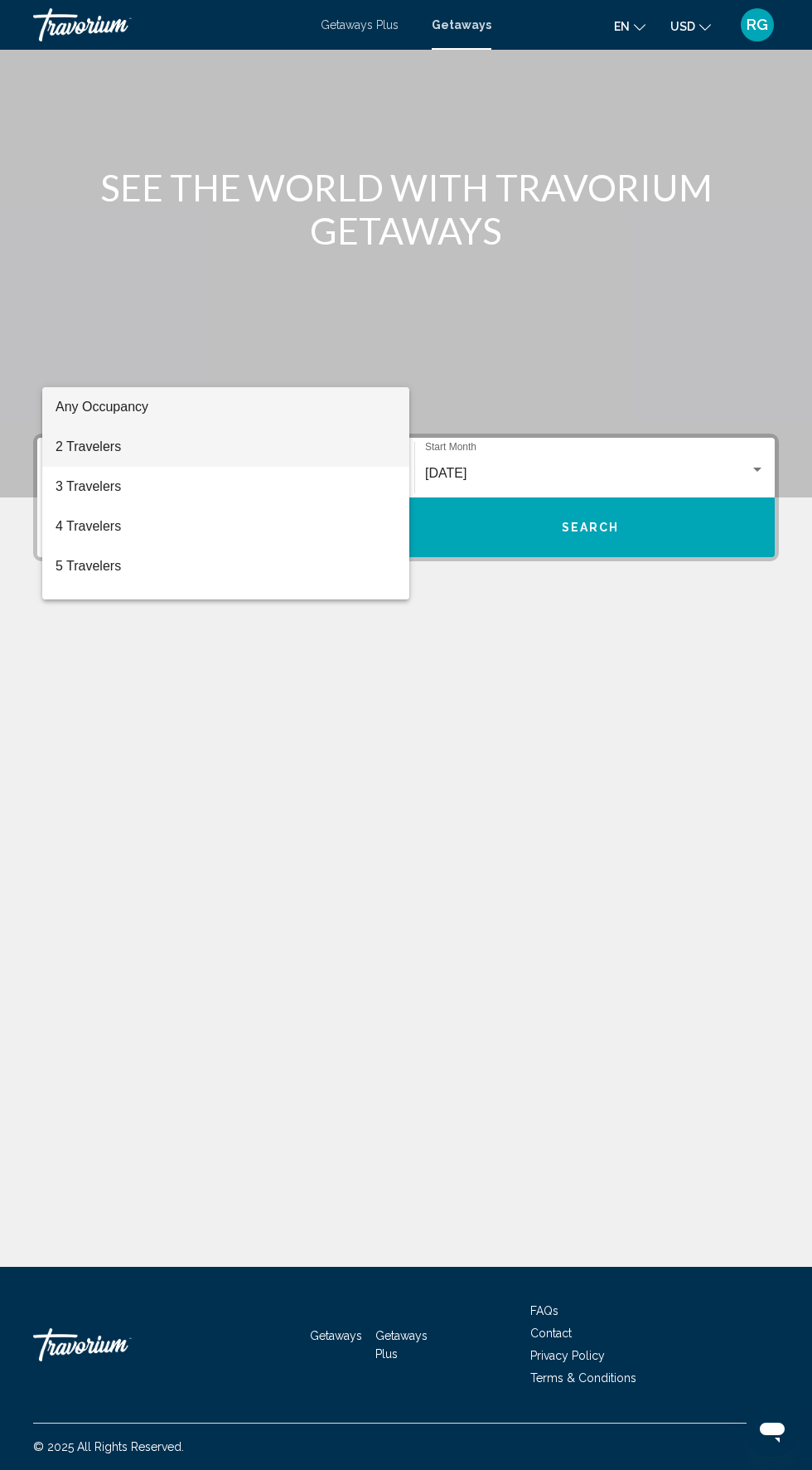
click at [287, 444] on span "2 Travelers" at bounding box center [226, 447] width 341 height 40
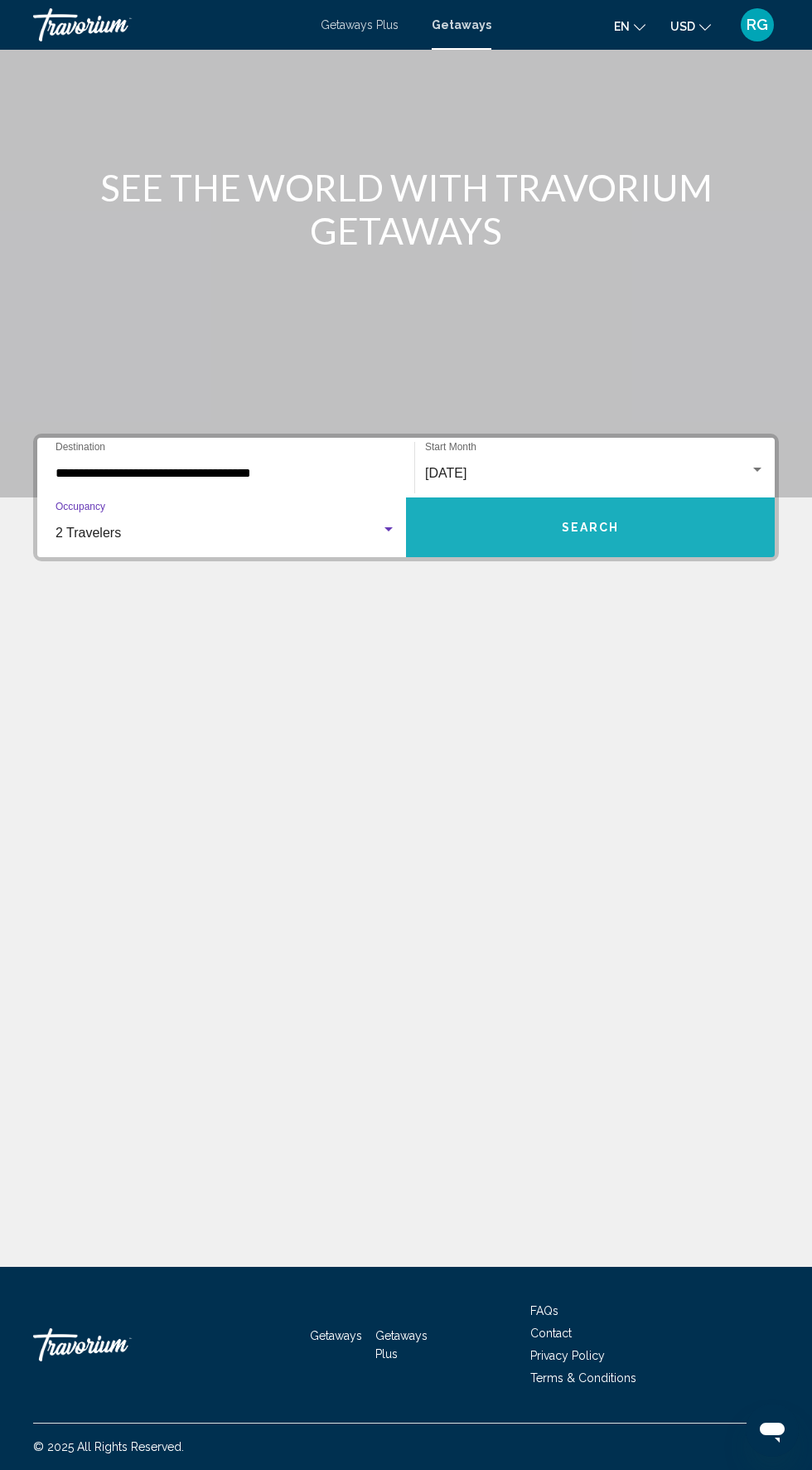
click at [611, 497] on button "Search" at bounding box center [591, 527] width 369 height 59
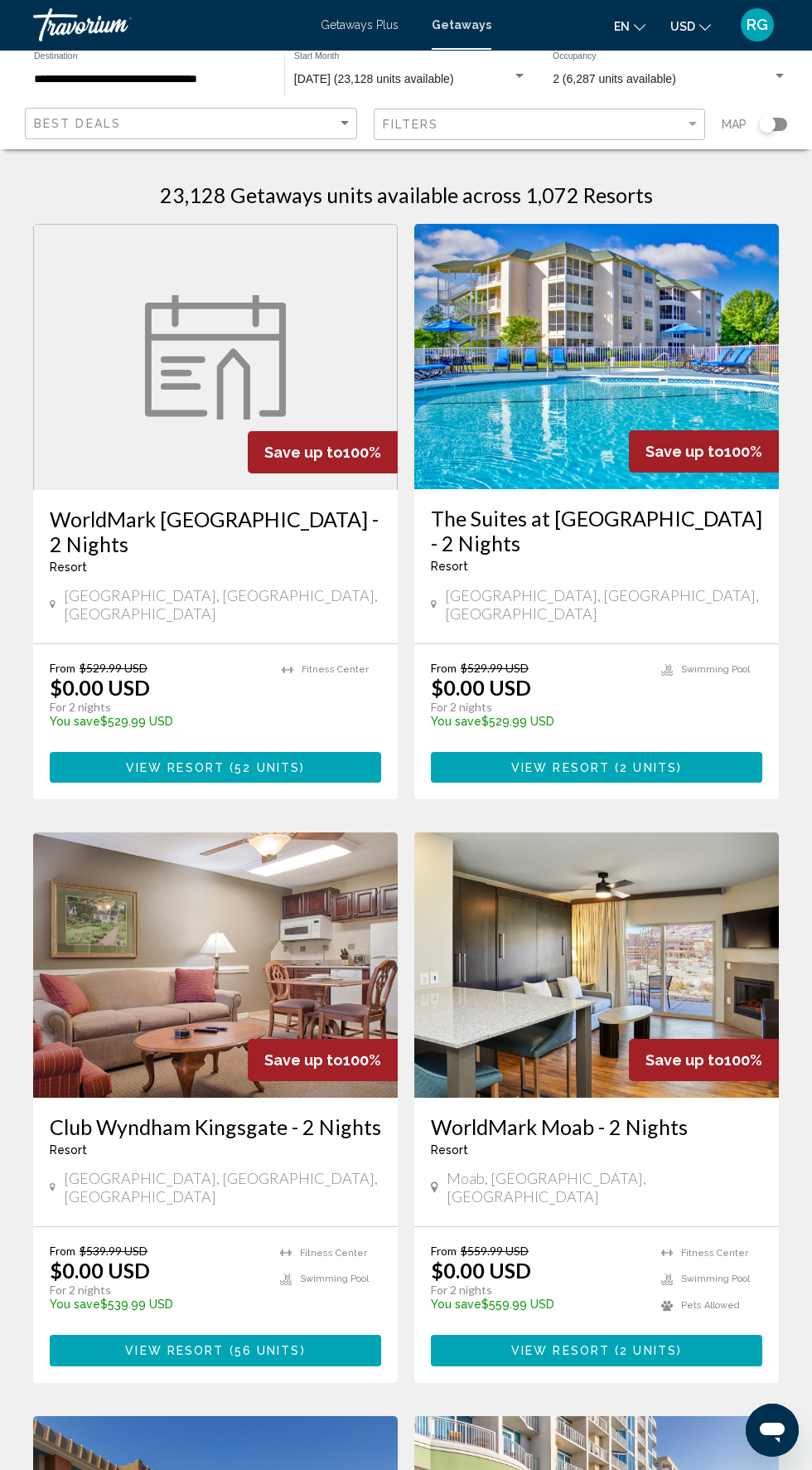
click at [177, 74] on input "**********" at bounding box center [151, 79] width 234 height 13
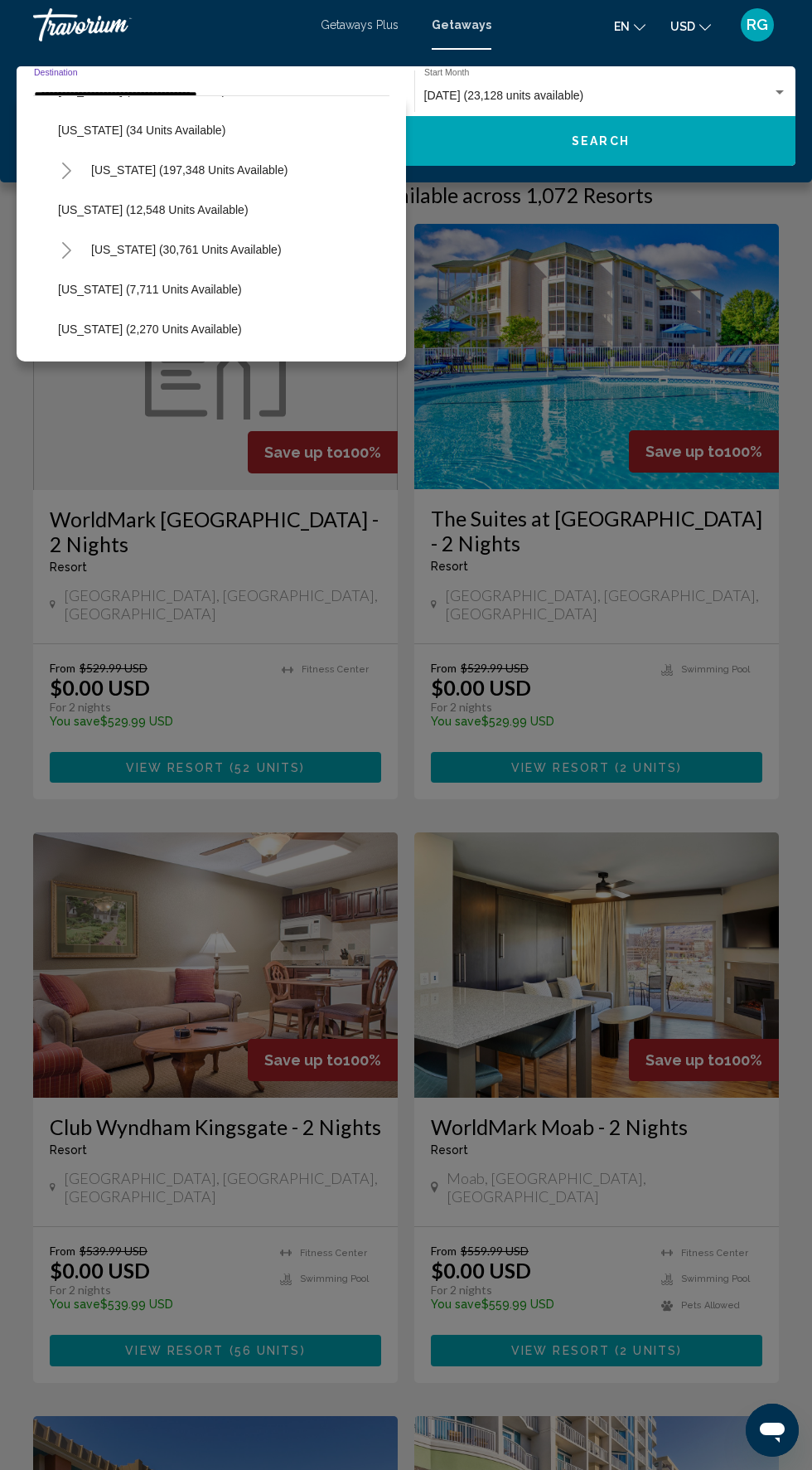
scroll to position [311, 0]
click at [231, 169] on span "[US_STATE] (197,348 units available)" at bounding box center [189, 171] width 196 height 13
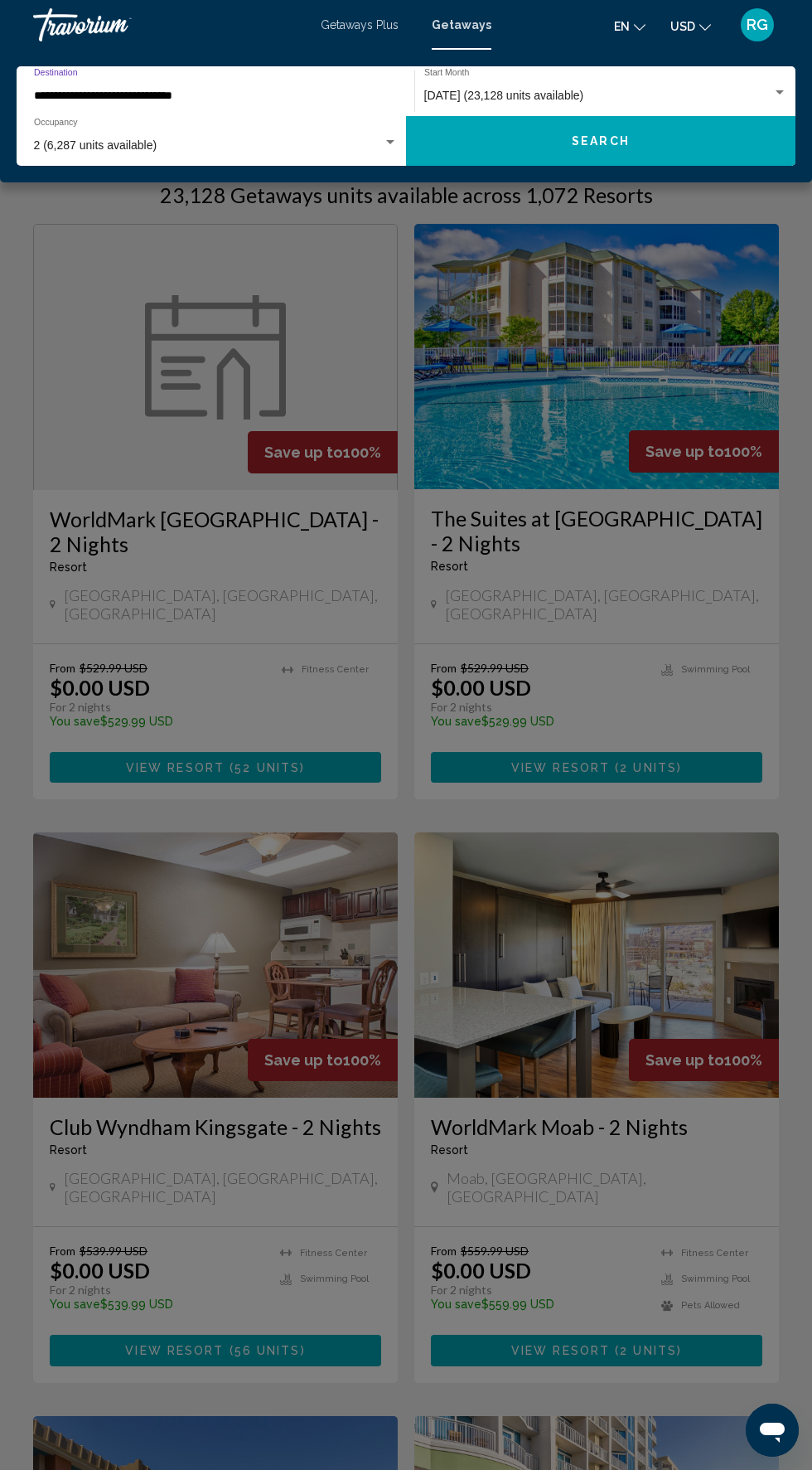
click at [244, 96] on input "**********" at bounding box center [208, 96] width 347 height 13
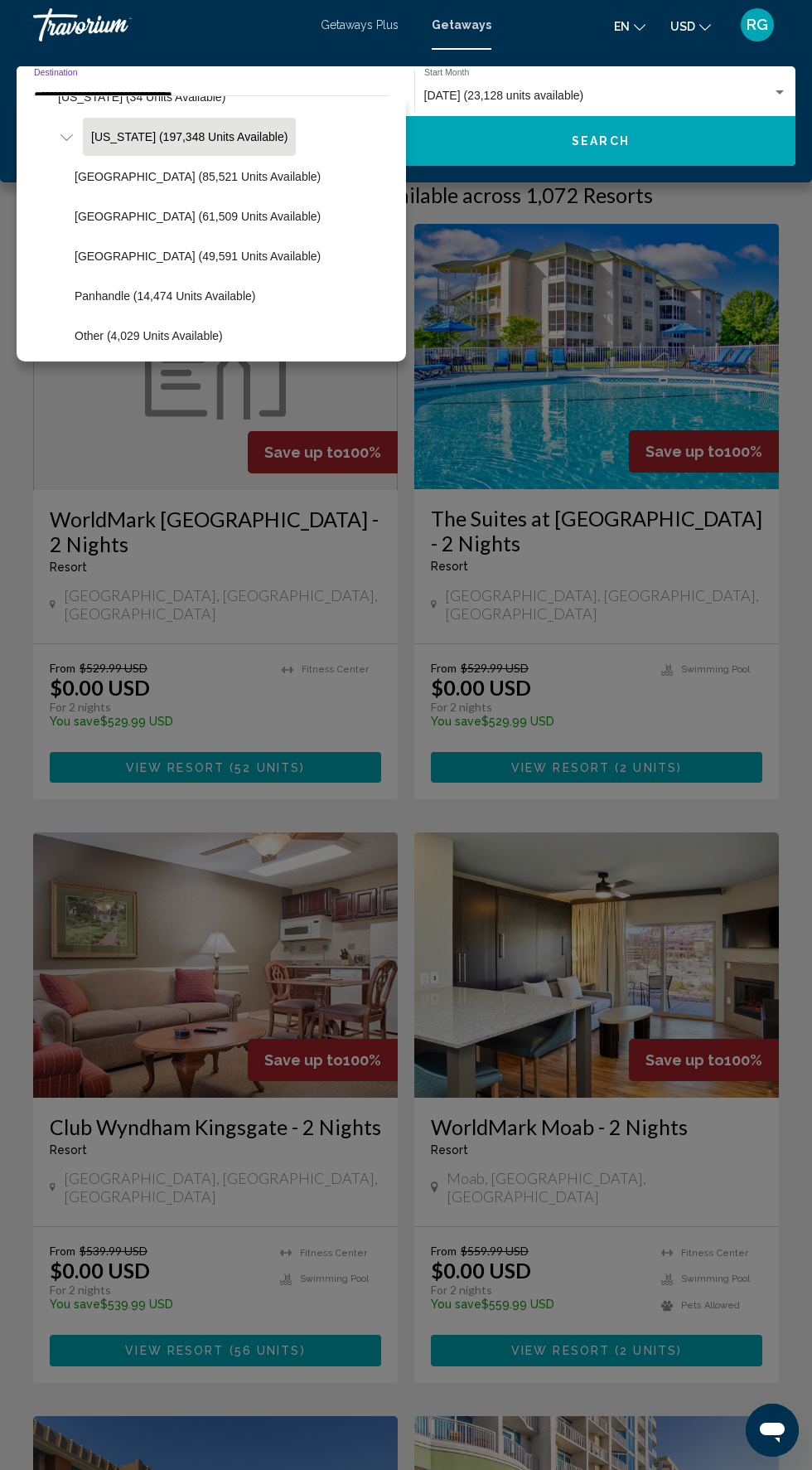
scroll to position [346, 0]
click at [233, 215] on span "[GEOGRAPHIC_DATA] (61,509 units available)" at bounding box center [198, 215] width 246 height 13
type input "**********"
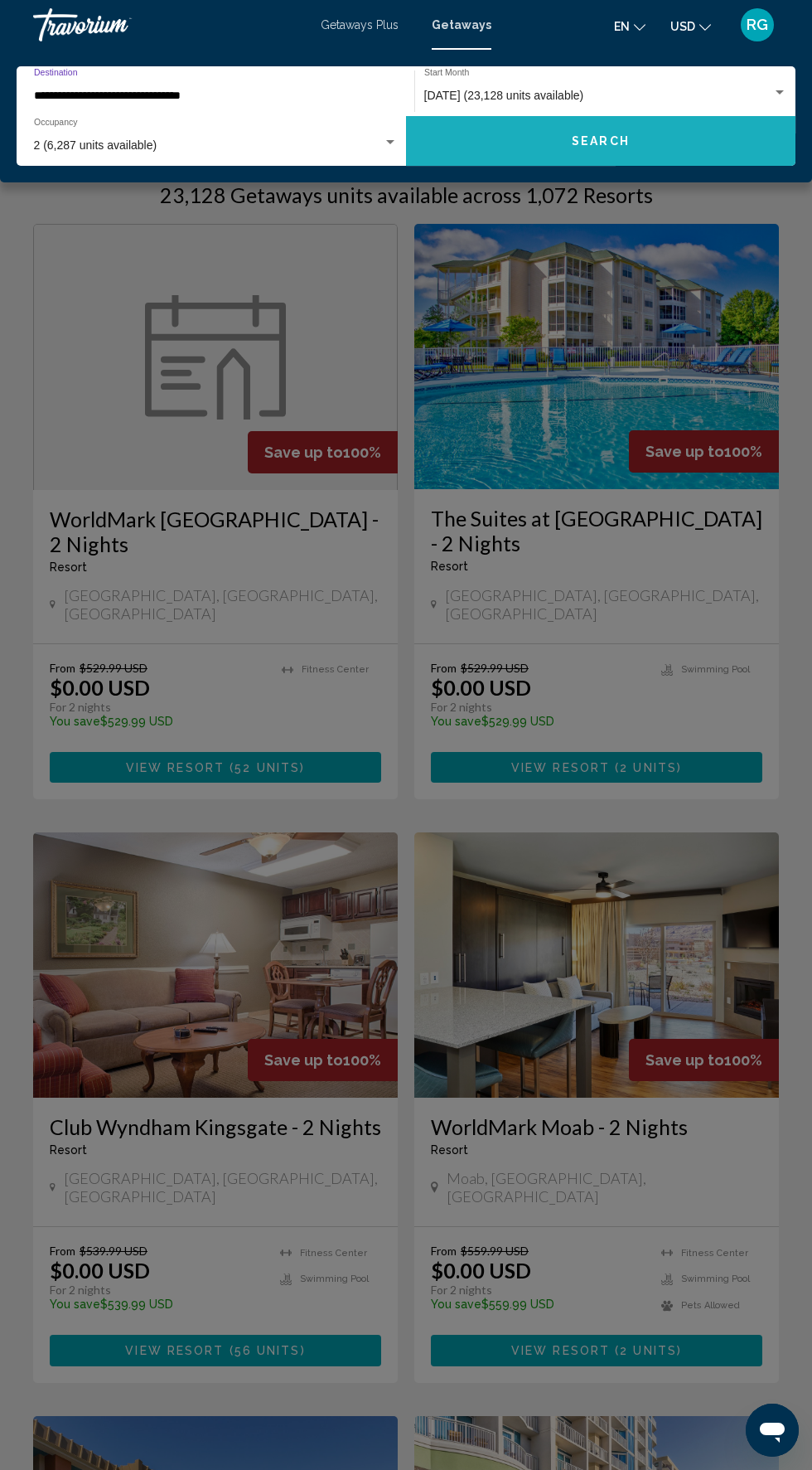
click at [620, 139] on span "Search" at bounding box center [601, 141] width 58 height 13
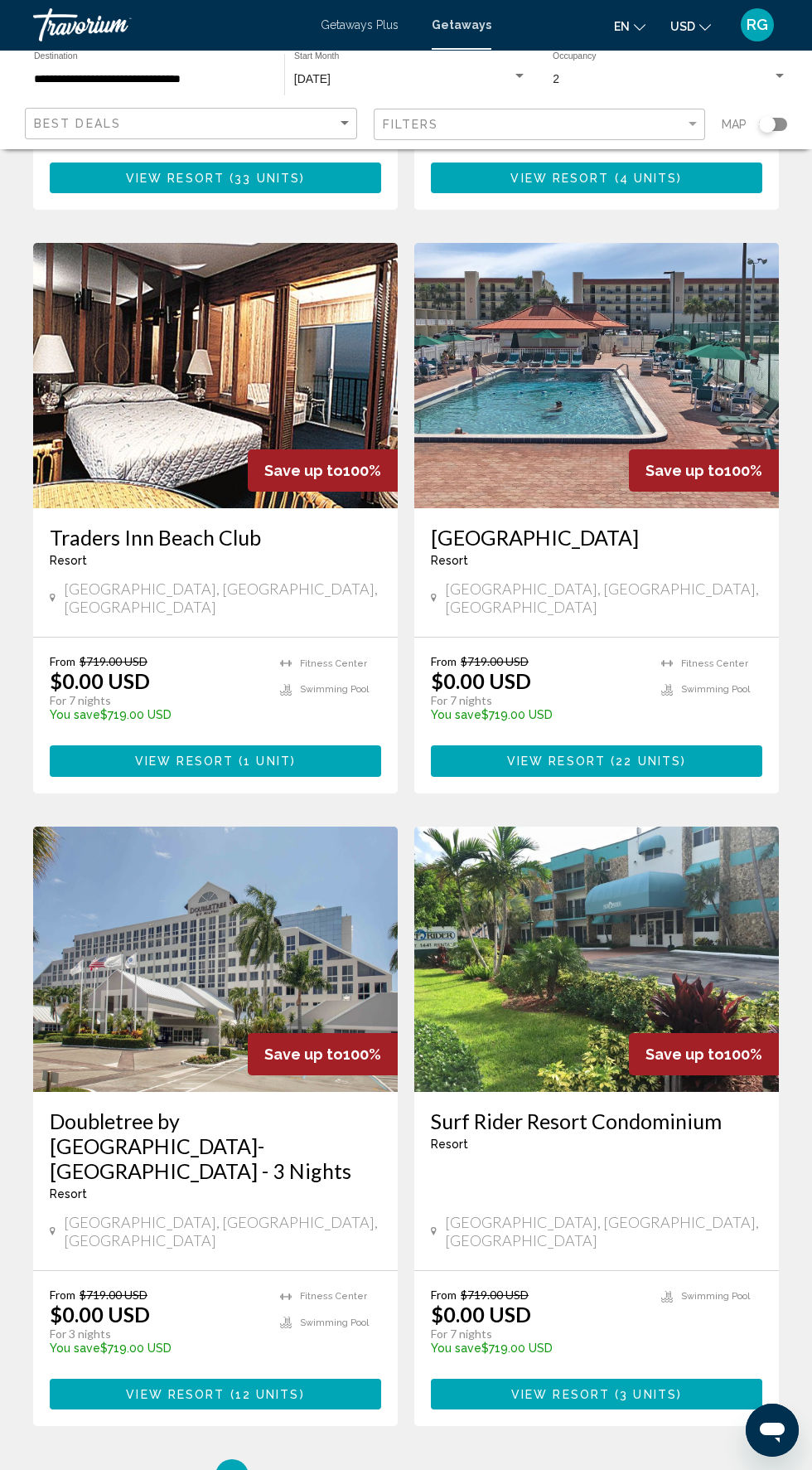
scroll to position [2410, 0]
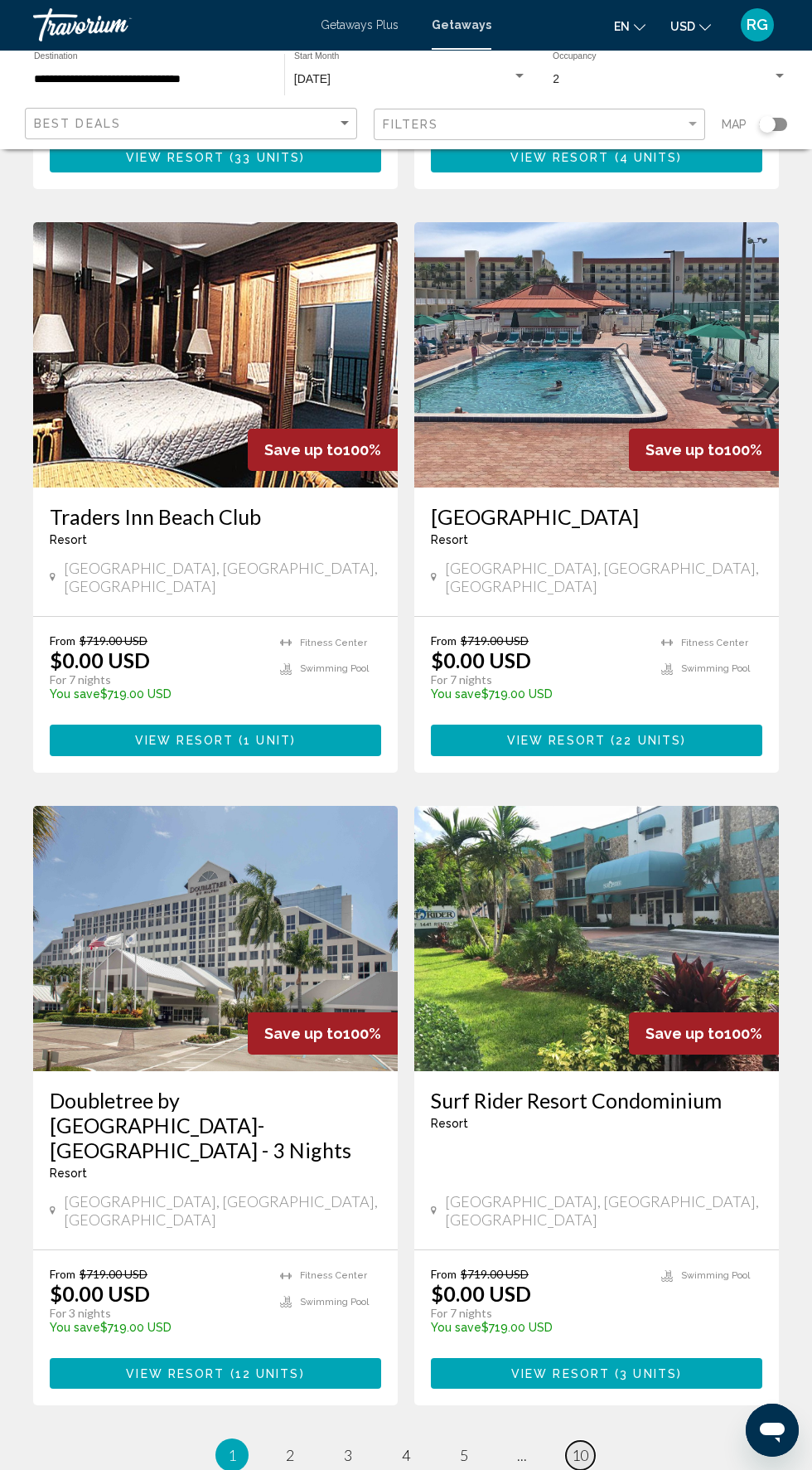
click at [579, 1447] on span "10" at bounding box center [580, 1456] width 16 height 18
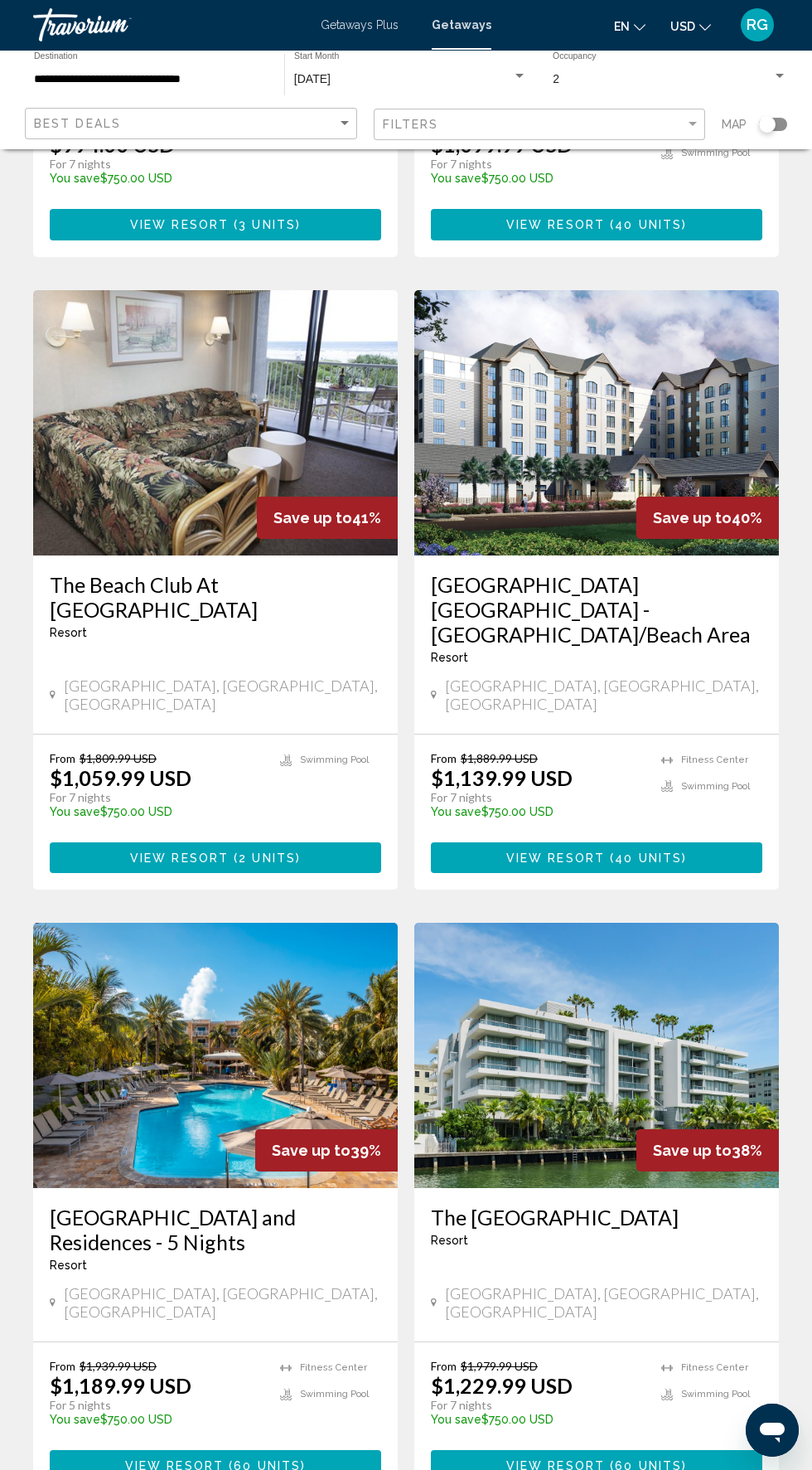
scroll to position [1770, 0]
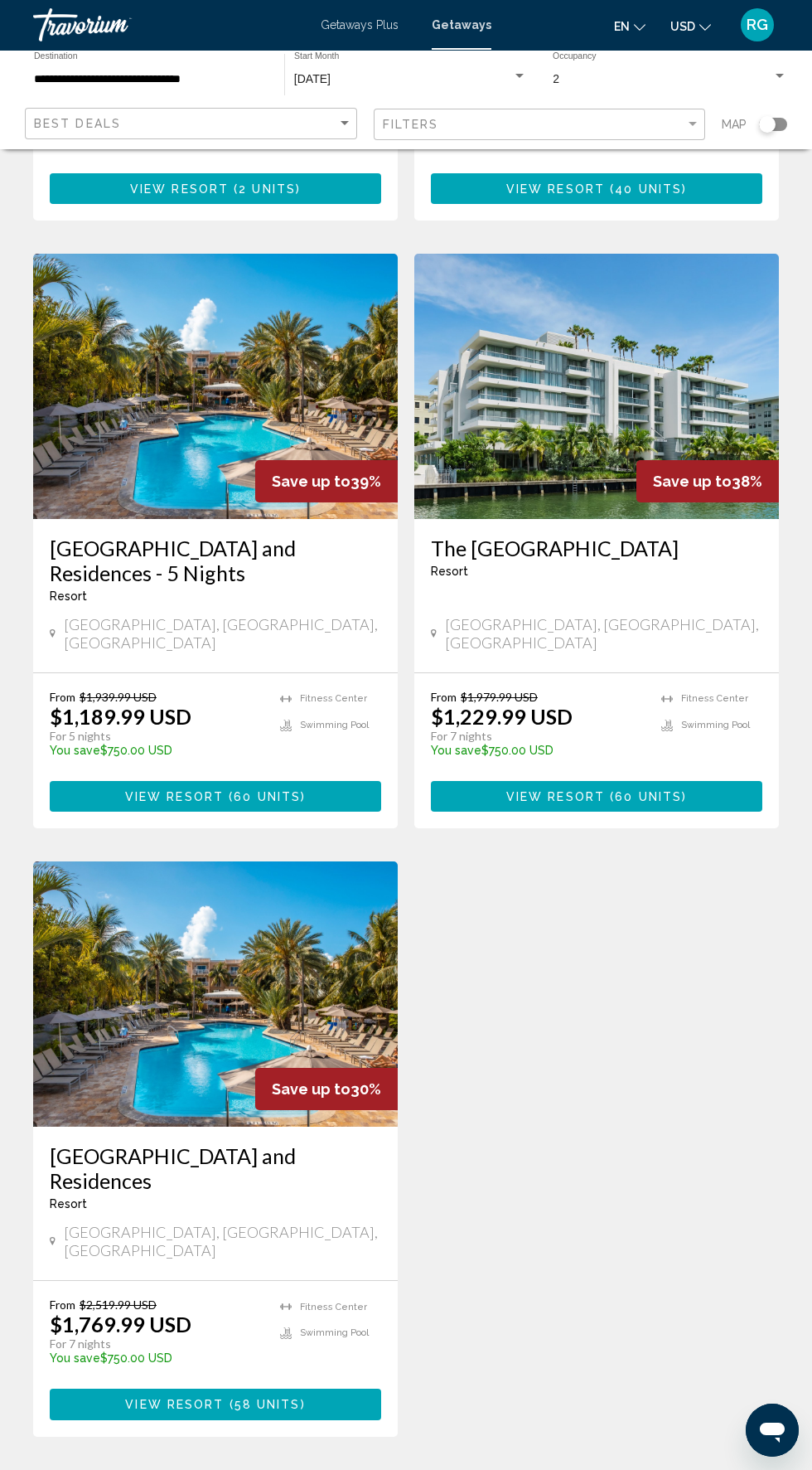
click at [355, 1469] on link "page 6" at bounding box center [348, 1486] width 29 height 29
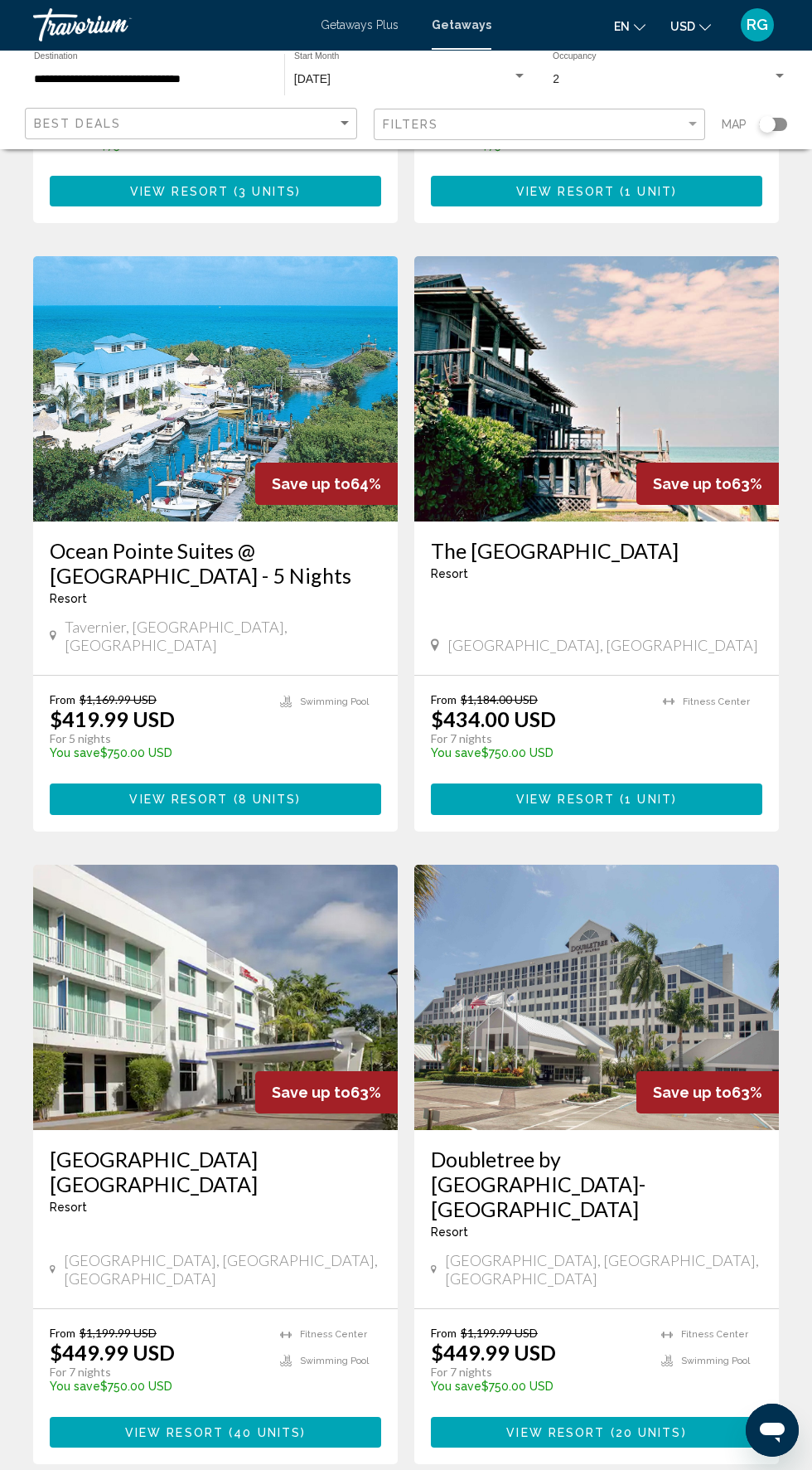
scroll to position [2409, 0]
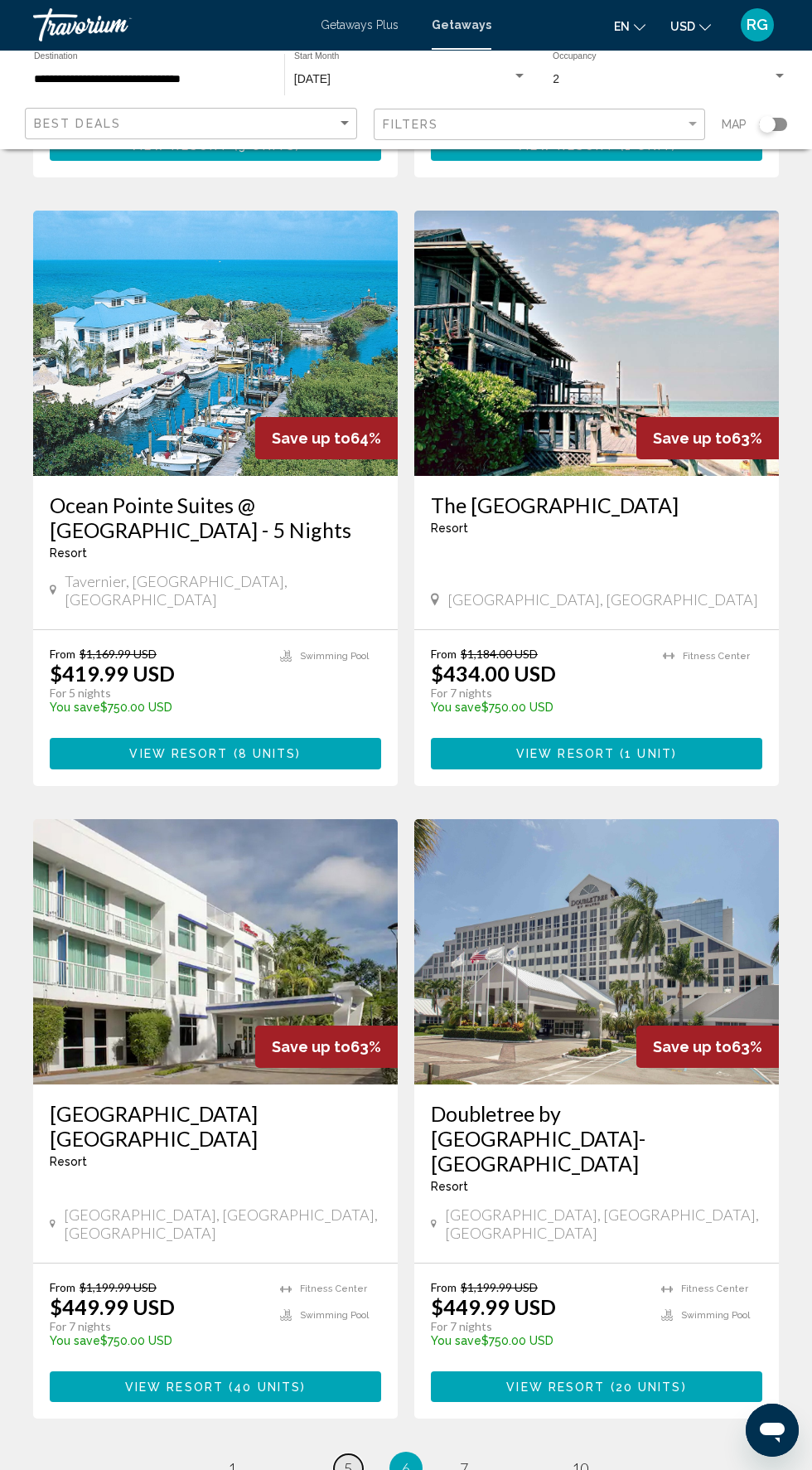
click at [348, 1459] on span "5" at bounding box center [348, 1468] width 8 height 18
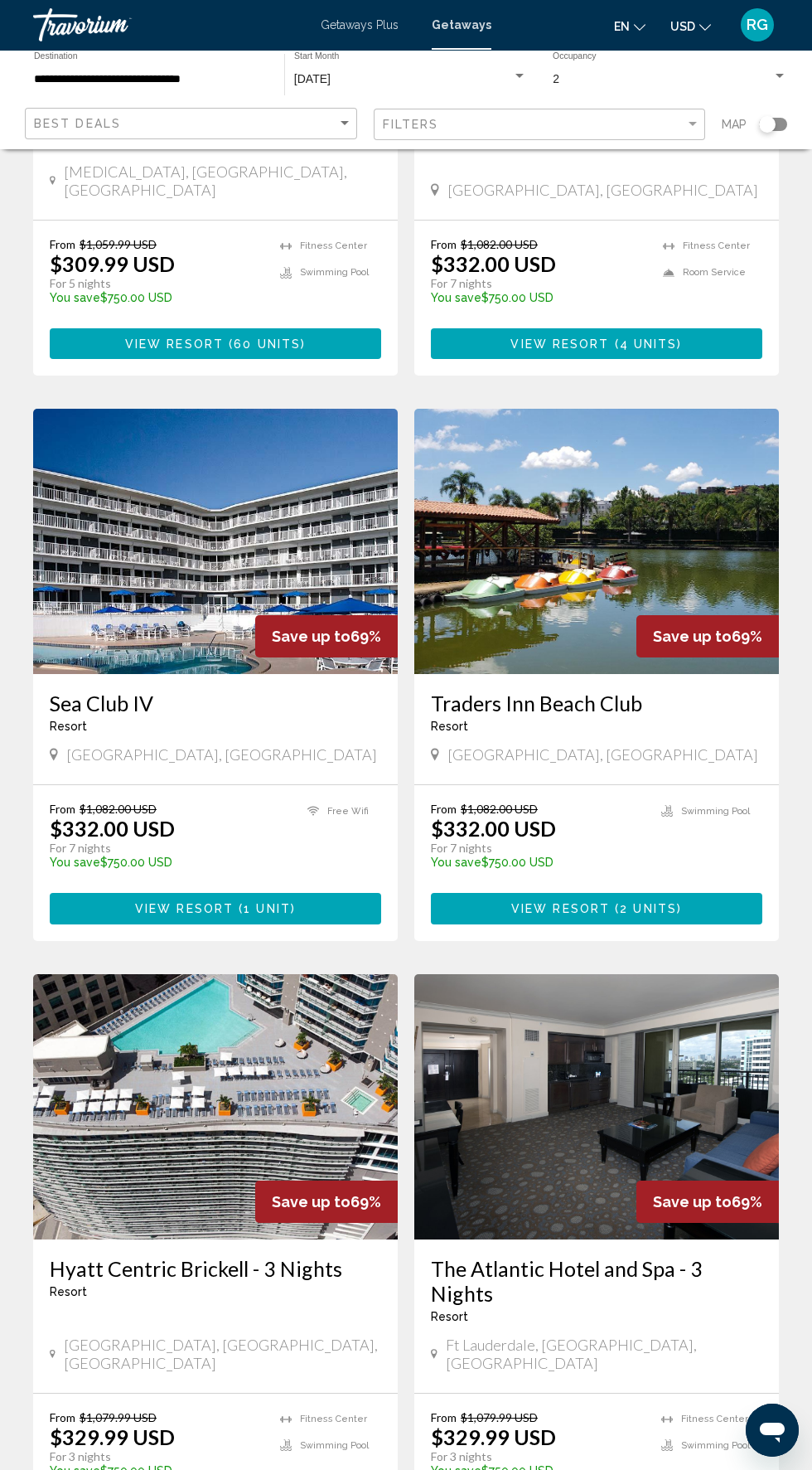
scroll to position [2360, 0]
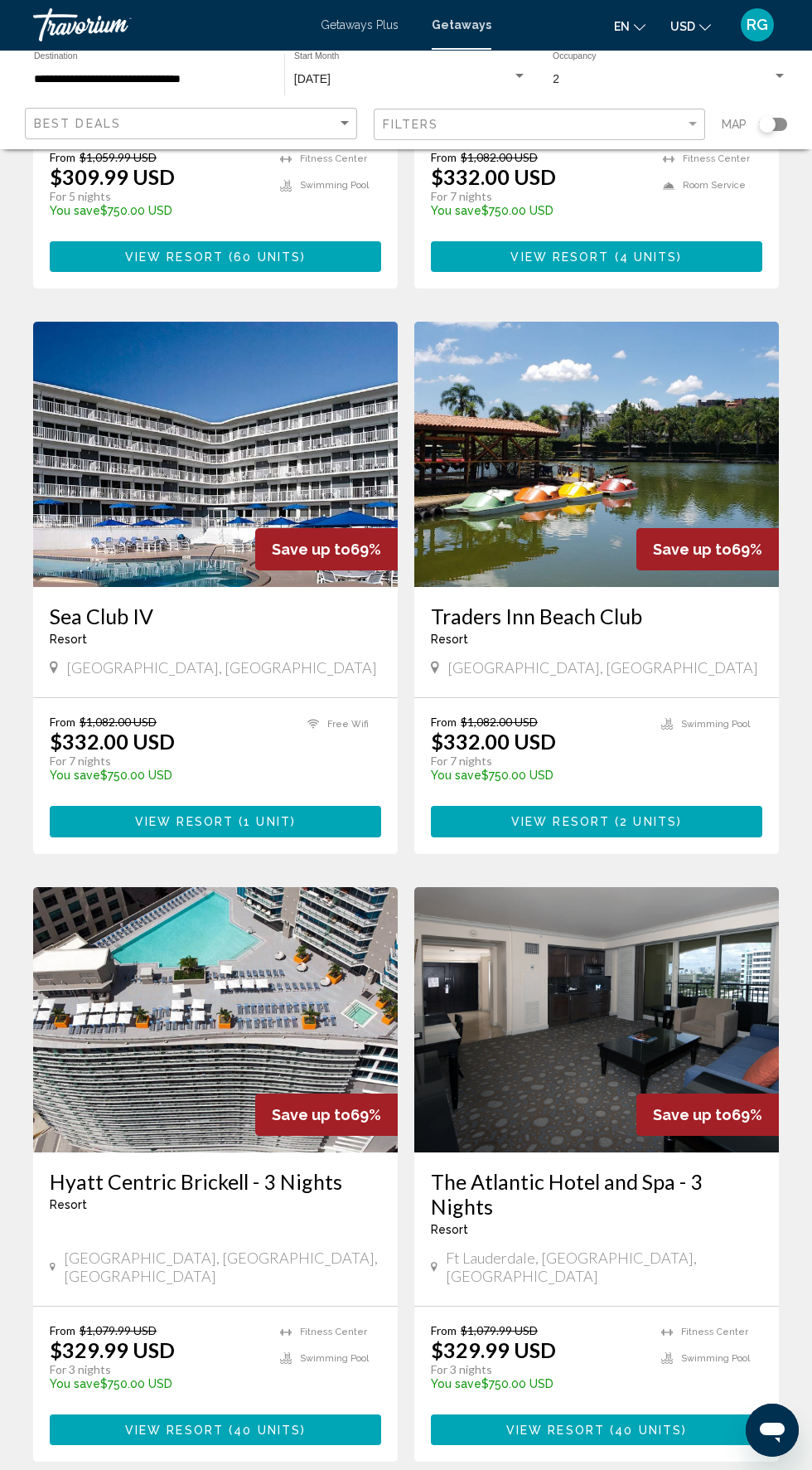
click at [697, 1415] on button "View Resort ( 40 units )" at bounding box center [596, 1430] width 332 height 31
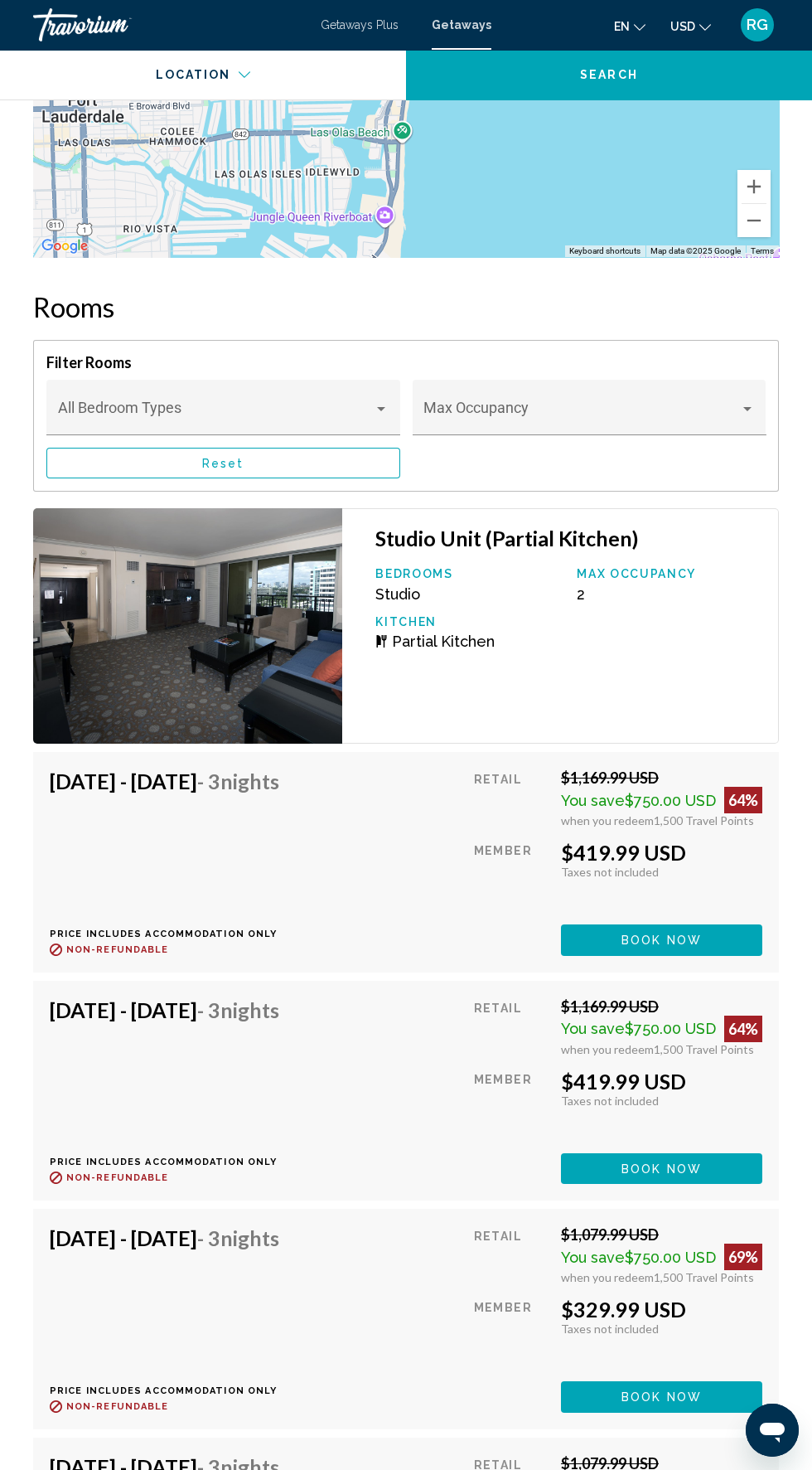
scroll to position [2803, 0]
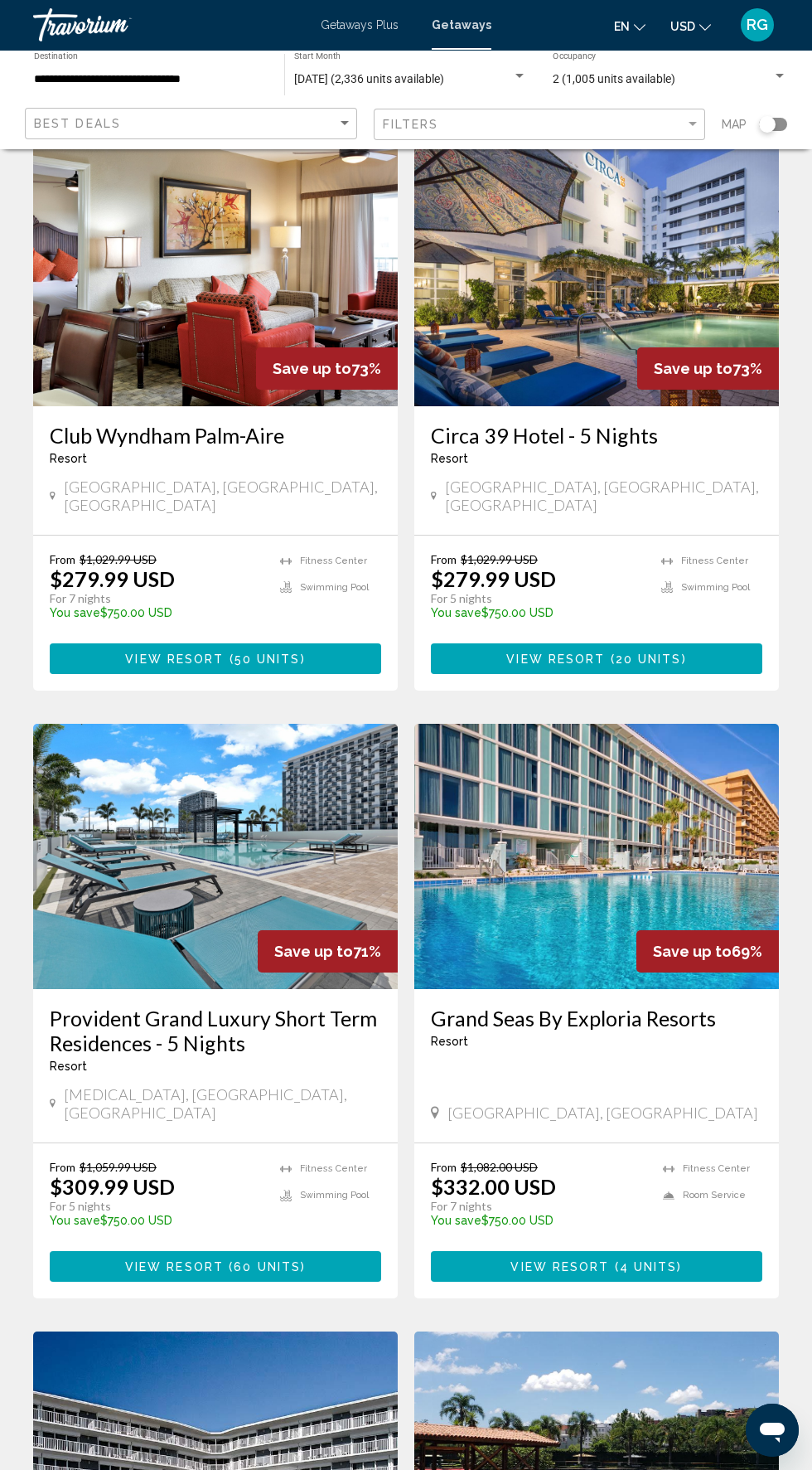
scroll to position [2360, 0]
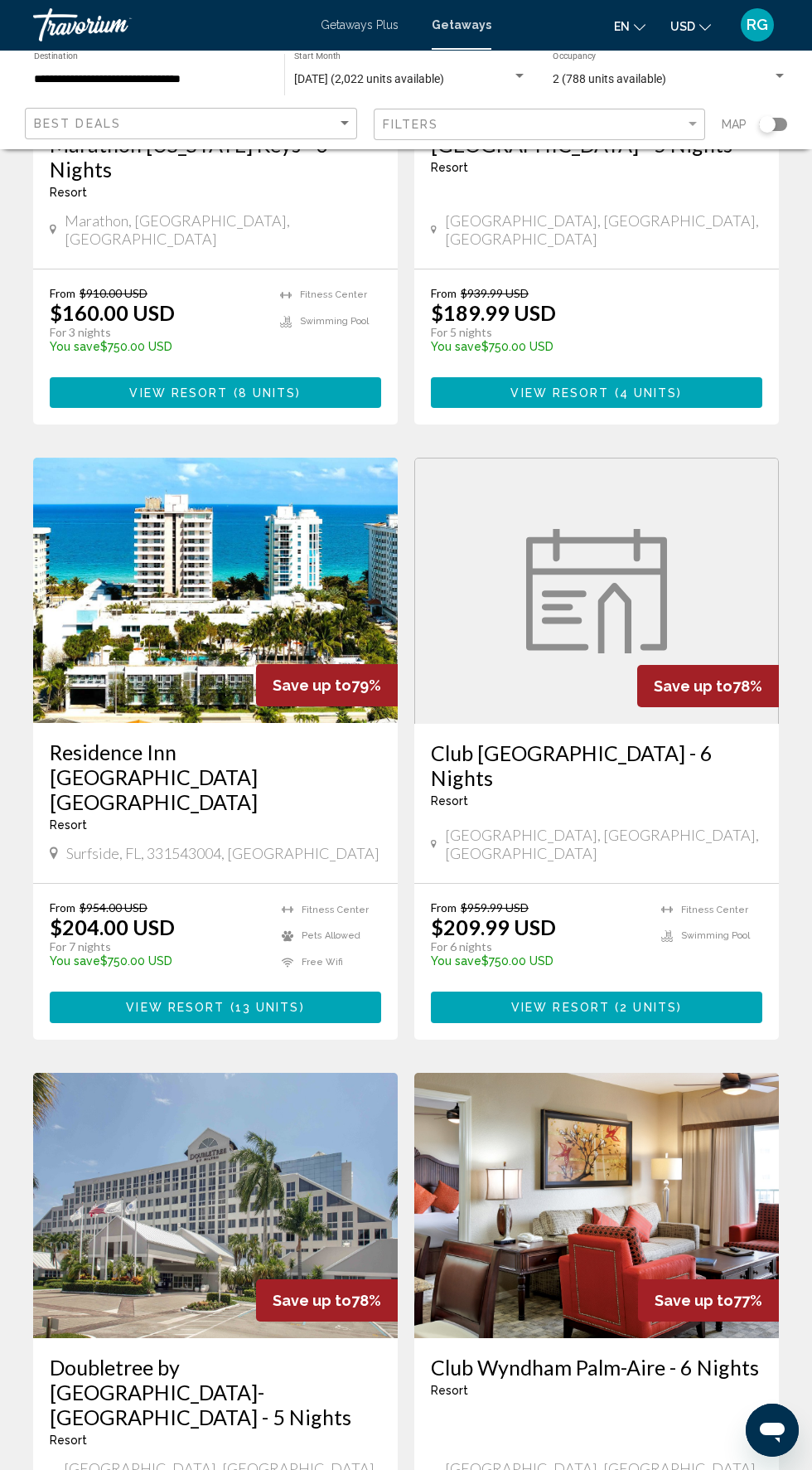
scroll to position [2410, 0]
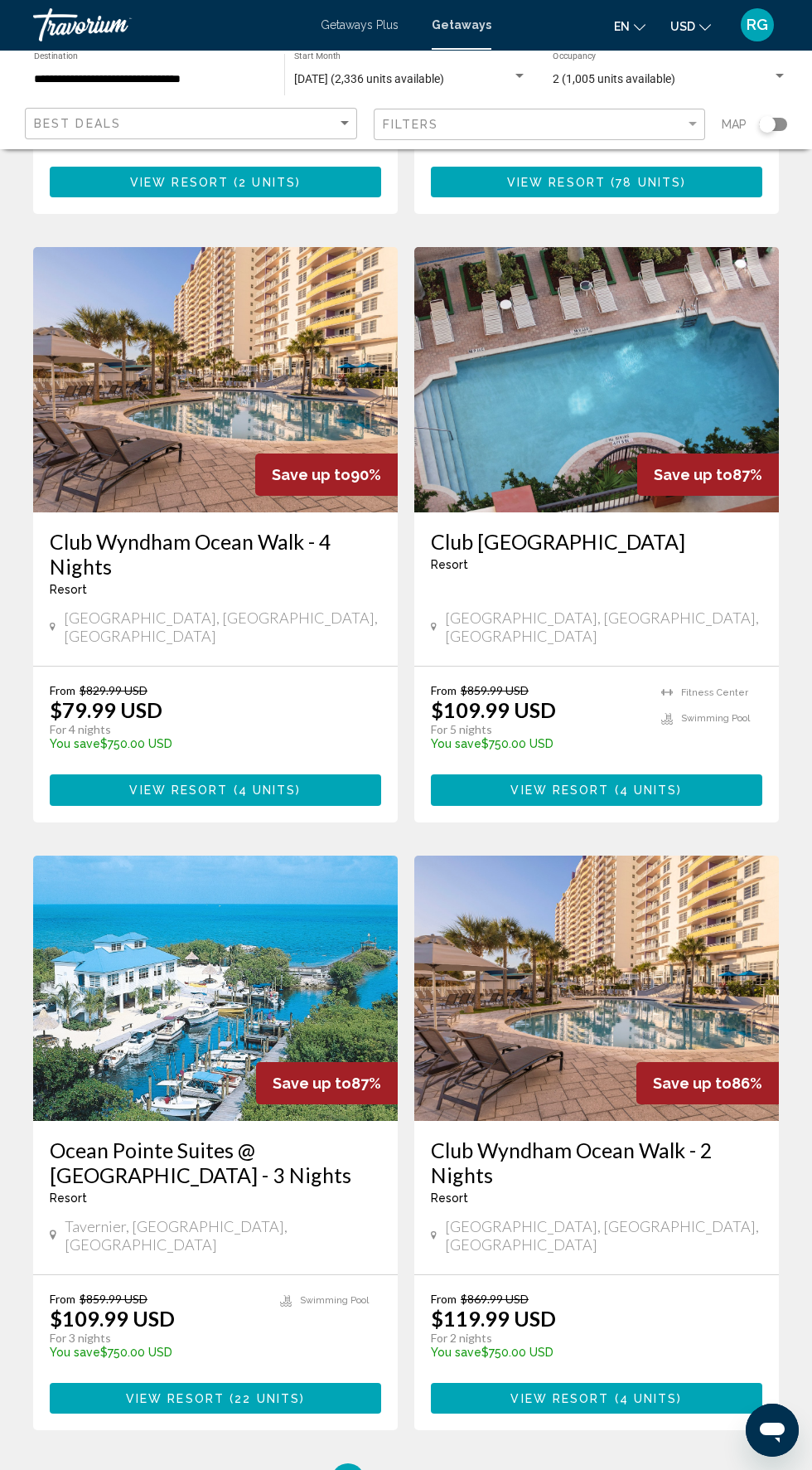
scroll to position [2359, 0]
click at [157, 83] on input "**********" at bounding box center [151, 79] width 234 height 13
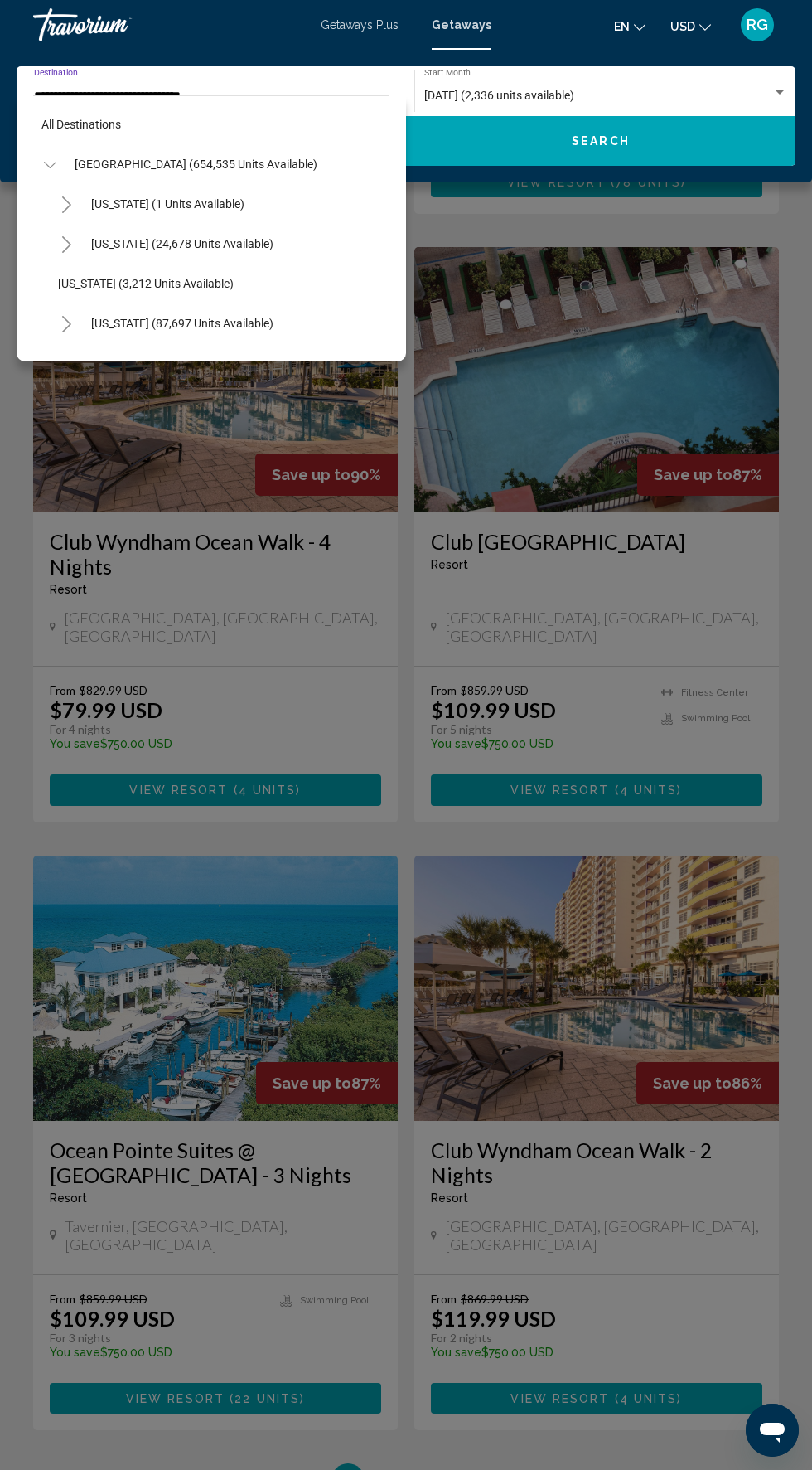
scroll to position [337, 0]
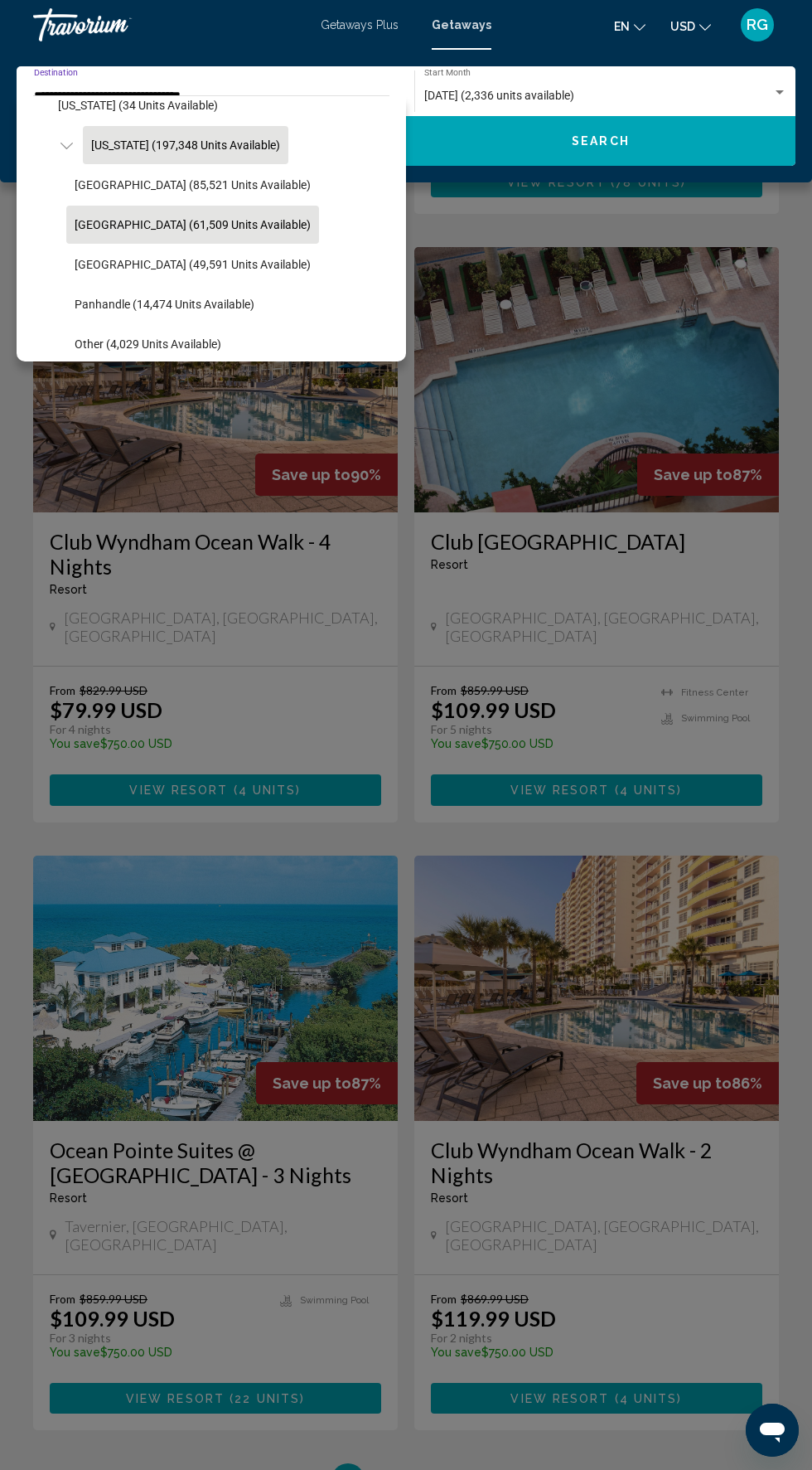
click at [212, 144] on span "[US_STATE] (197,348 units available)" at bounding box center [185, 145] width 189 height 13
type input "**********"
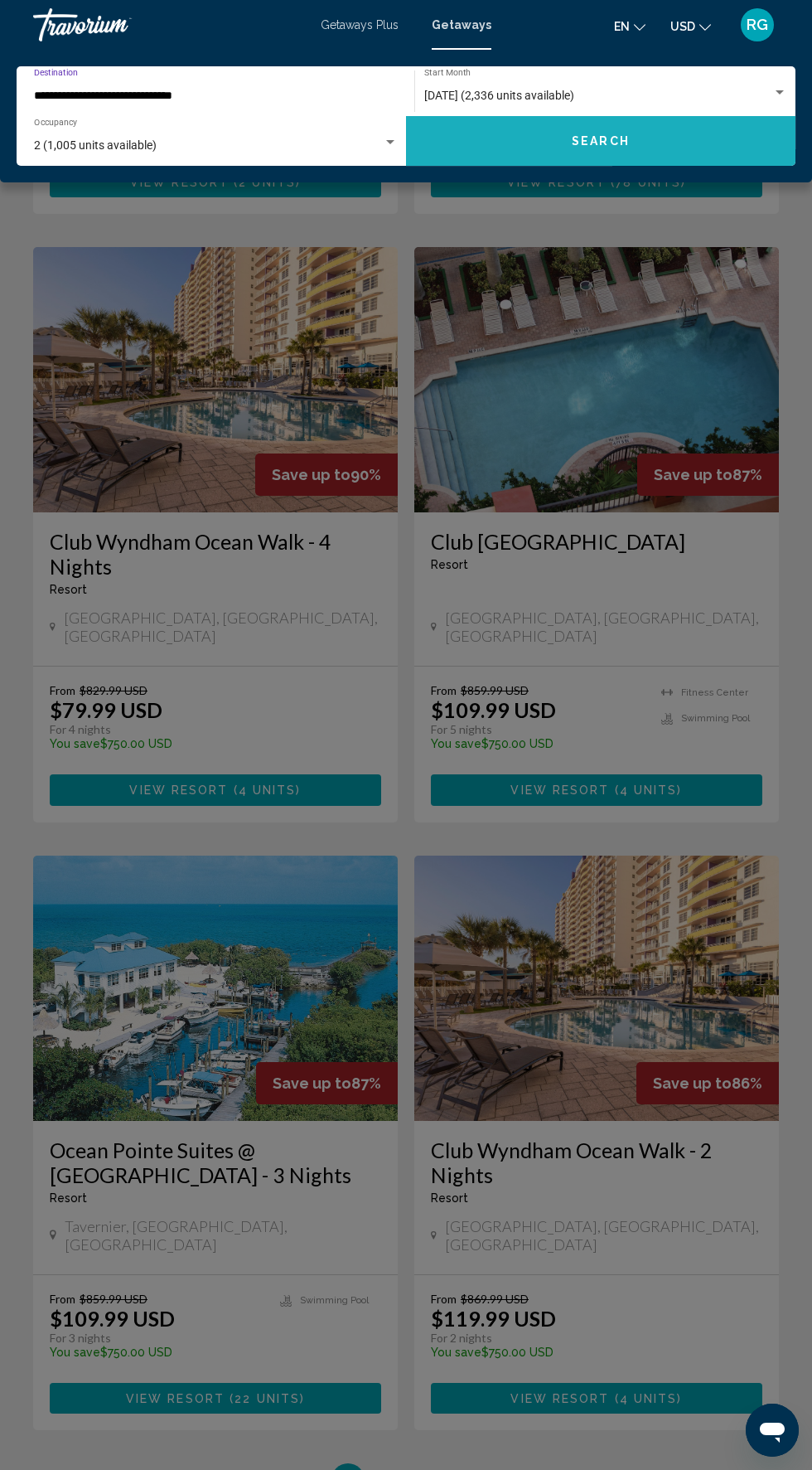
click at [627, 163] on button "Search" at bounding box center [601, 140] width 389 height 49
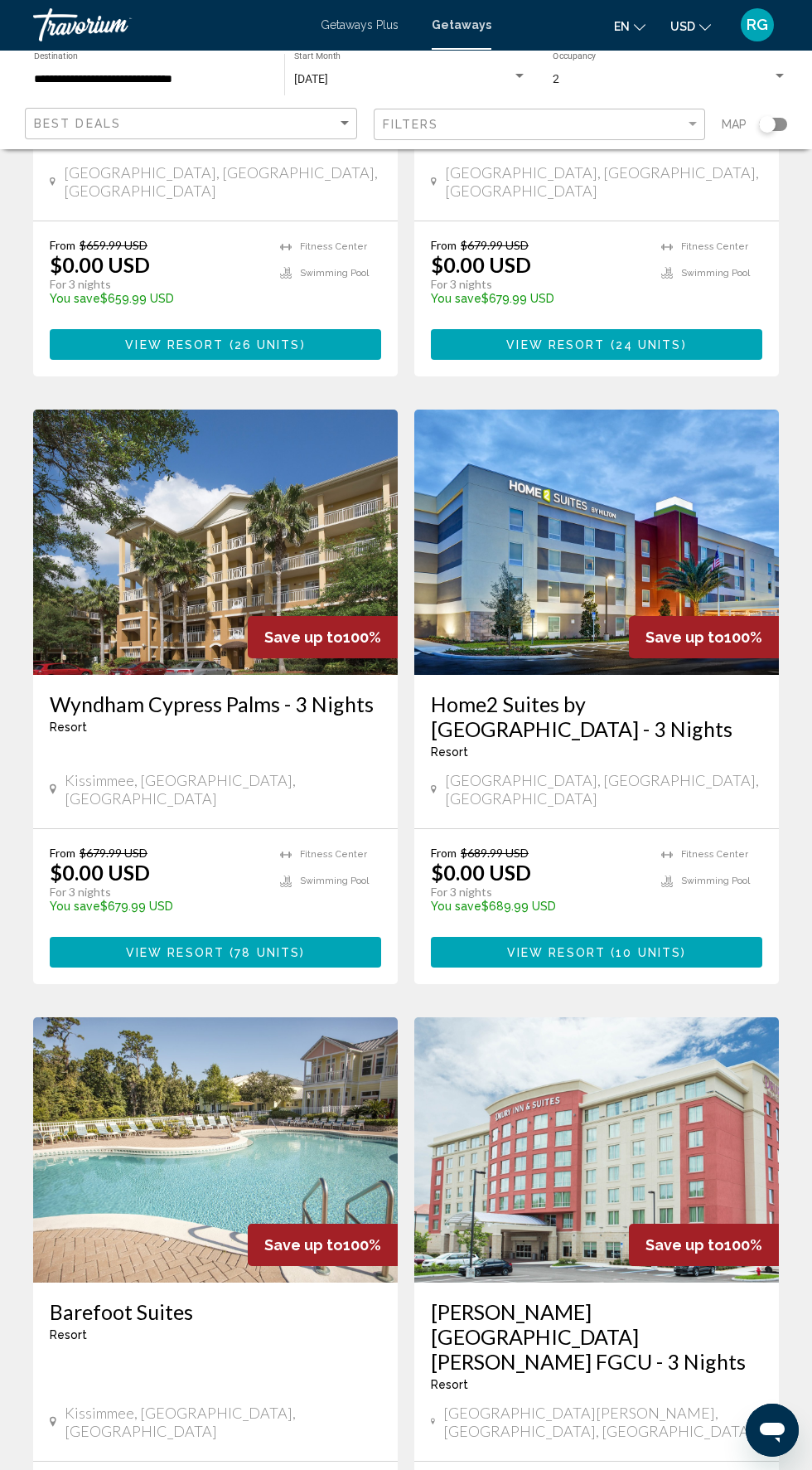
scroll to position [2460, 0]
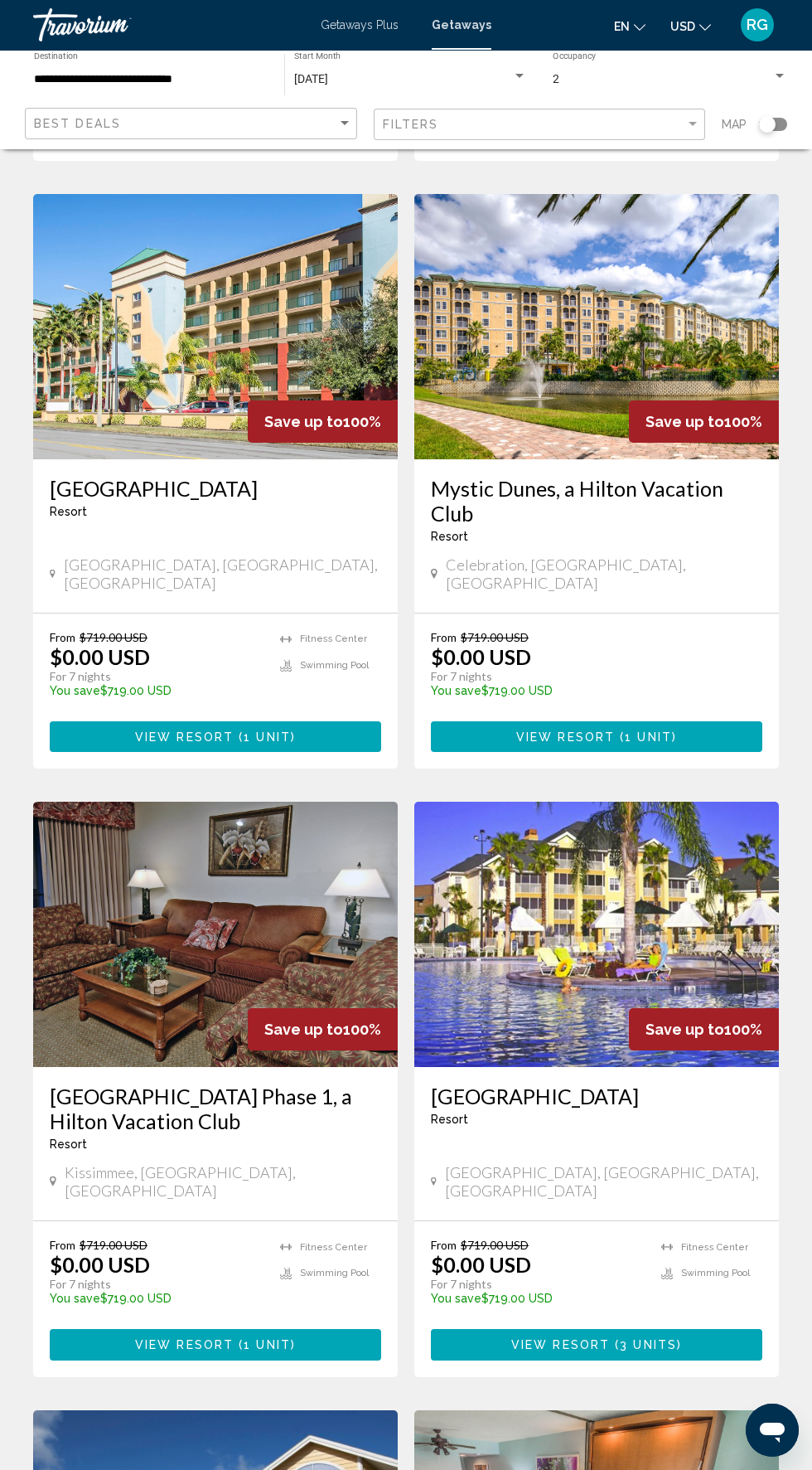
scroll to position [2384, 0]
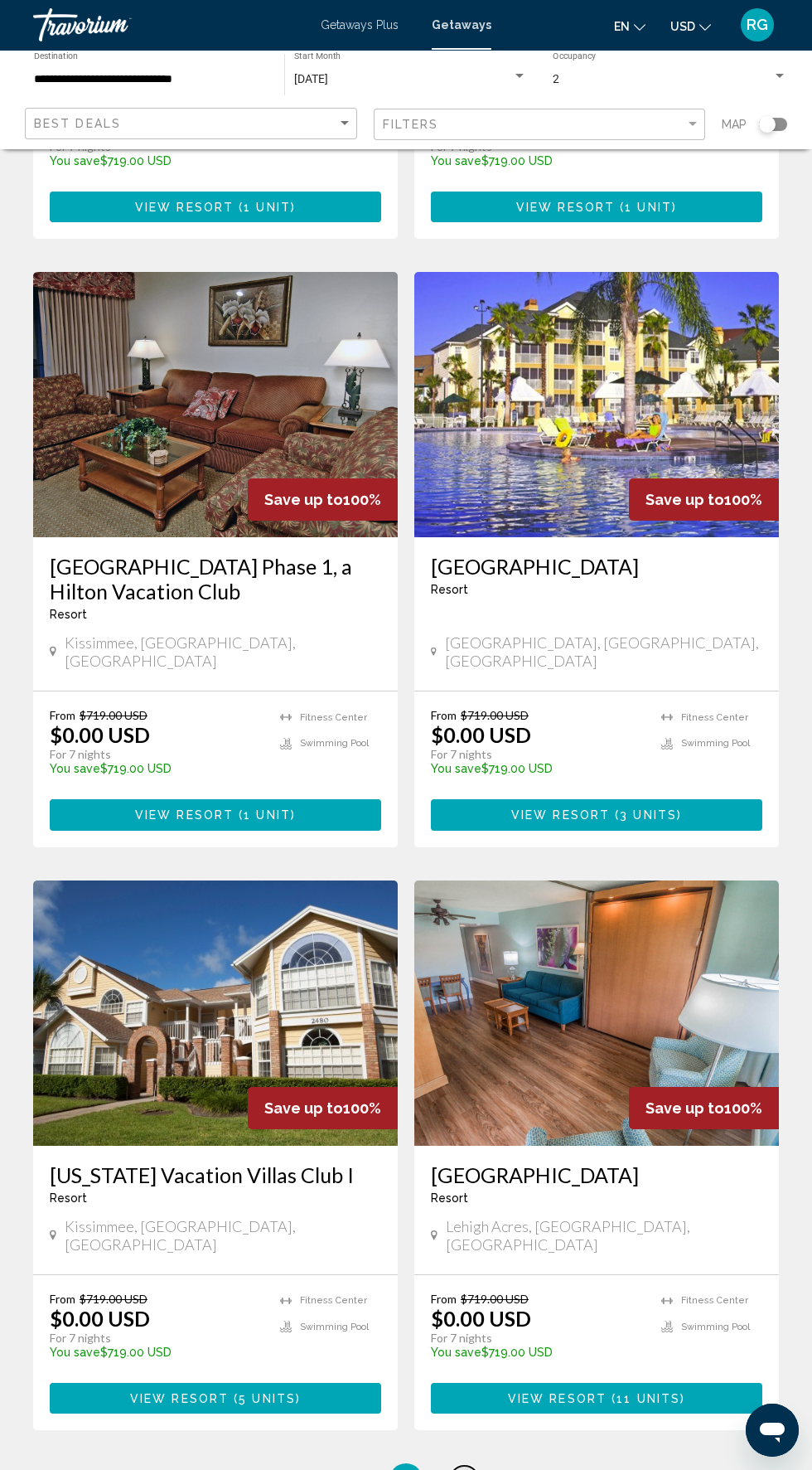
click at [464, 1469] on span "6" at bounding box center [464, 1480] width 8 height 18
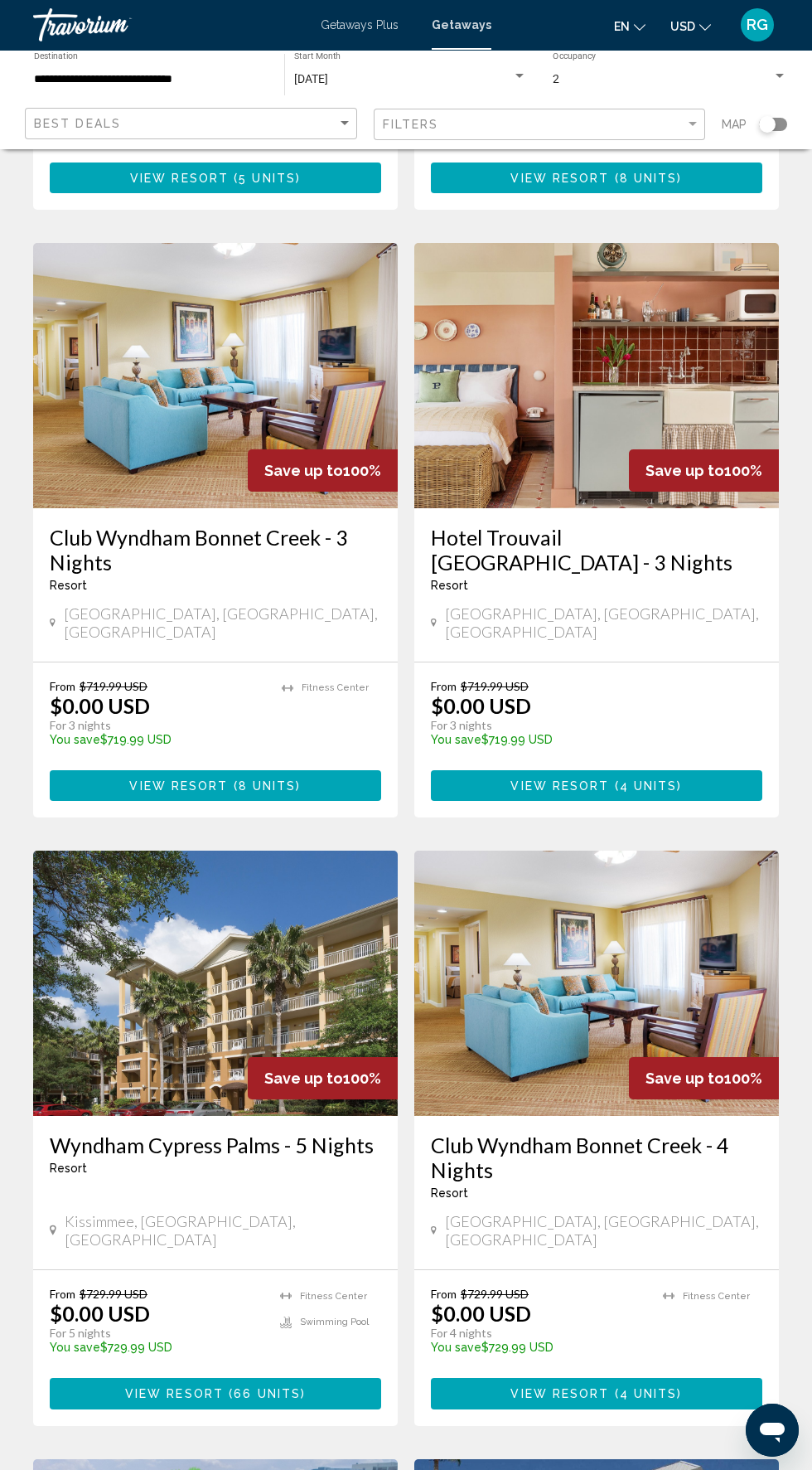
scroll to position [2409, 0]
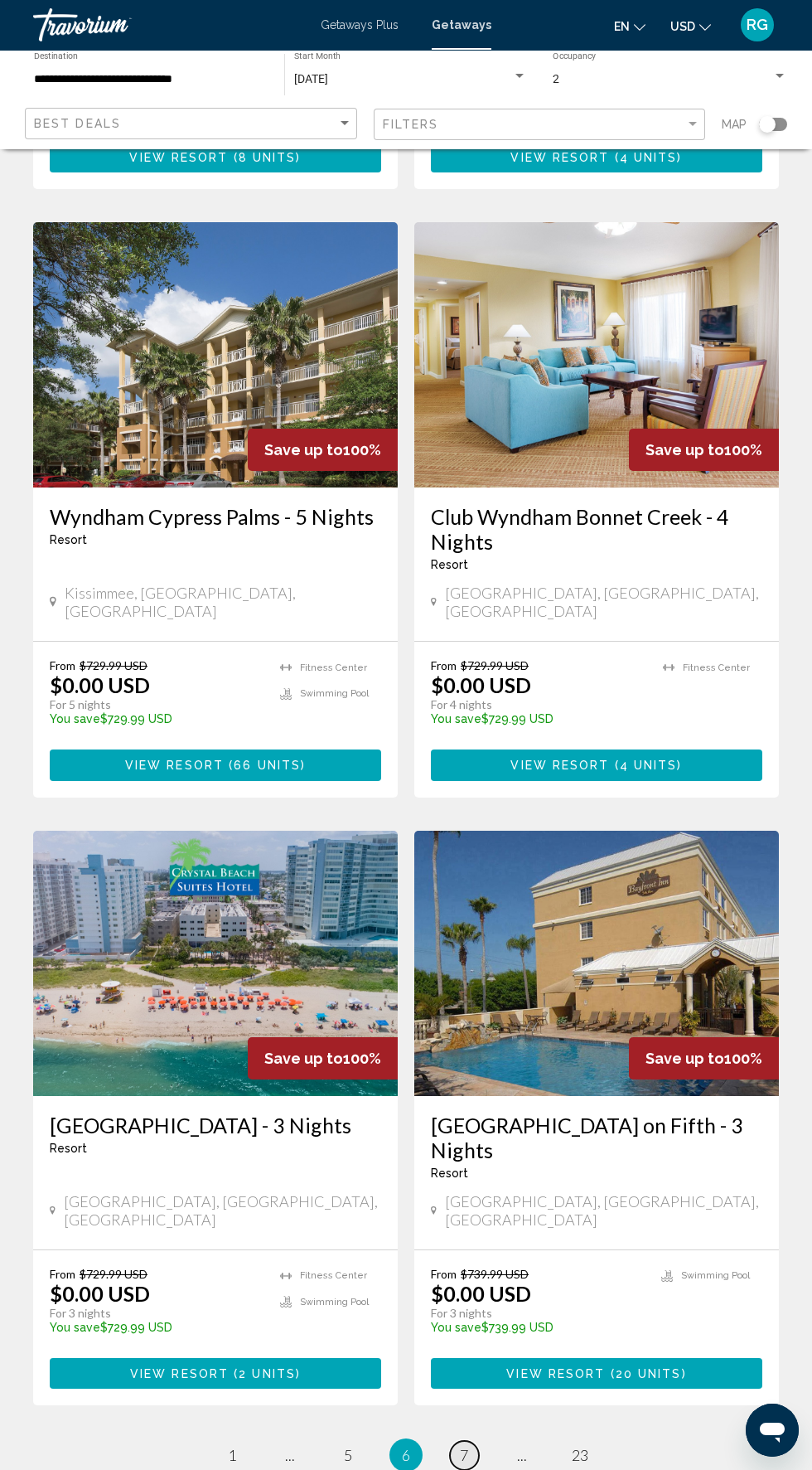
click at [464, 1441] on link "page 7" at bounding box center [465, 1456] width 29 height 29
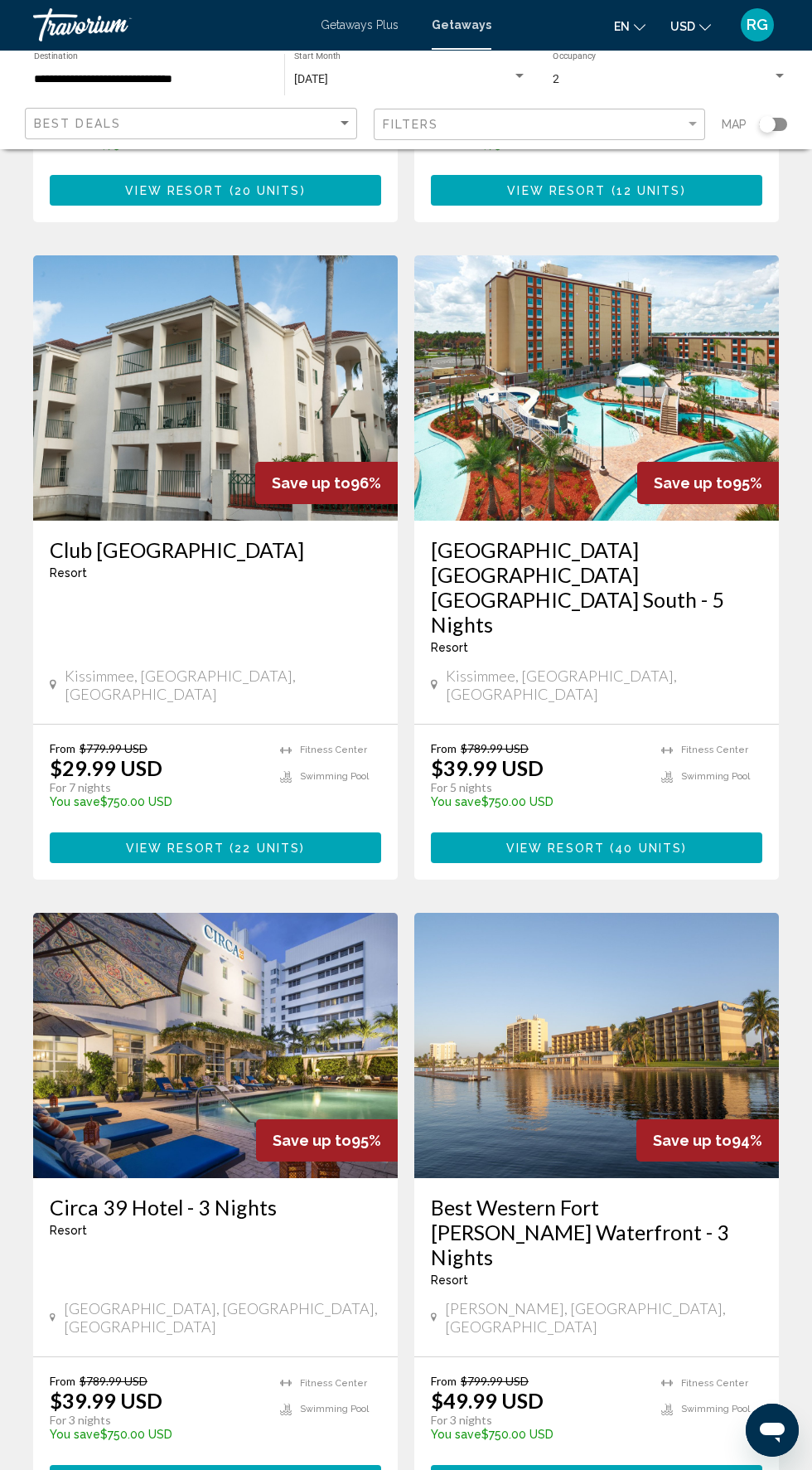
scroll to position [2434, 0]
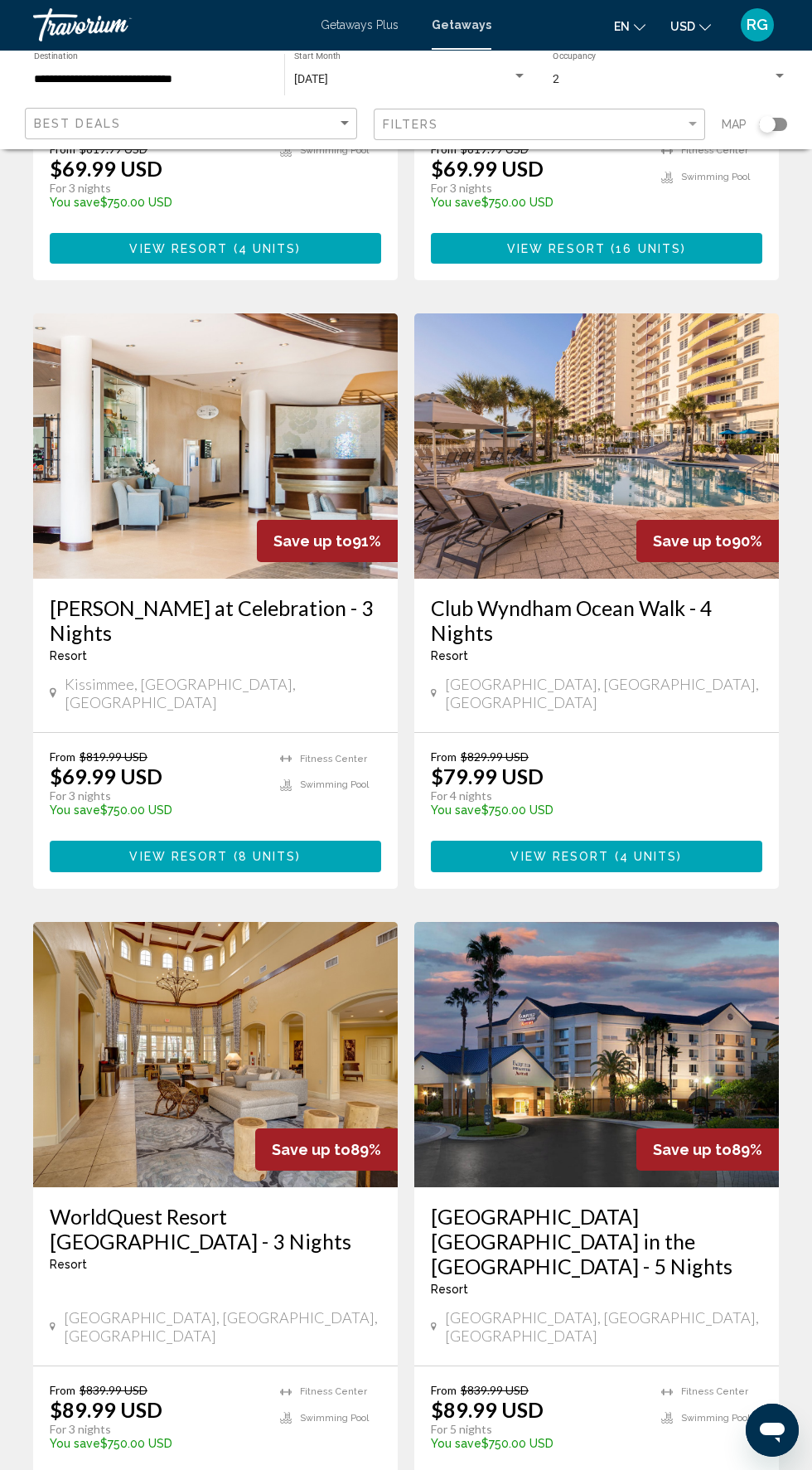
scroll to position [2384, 0]
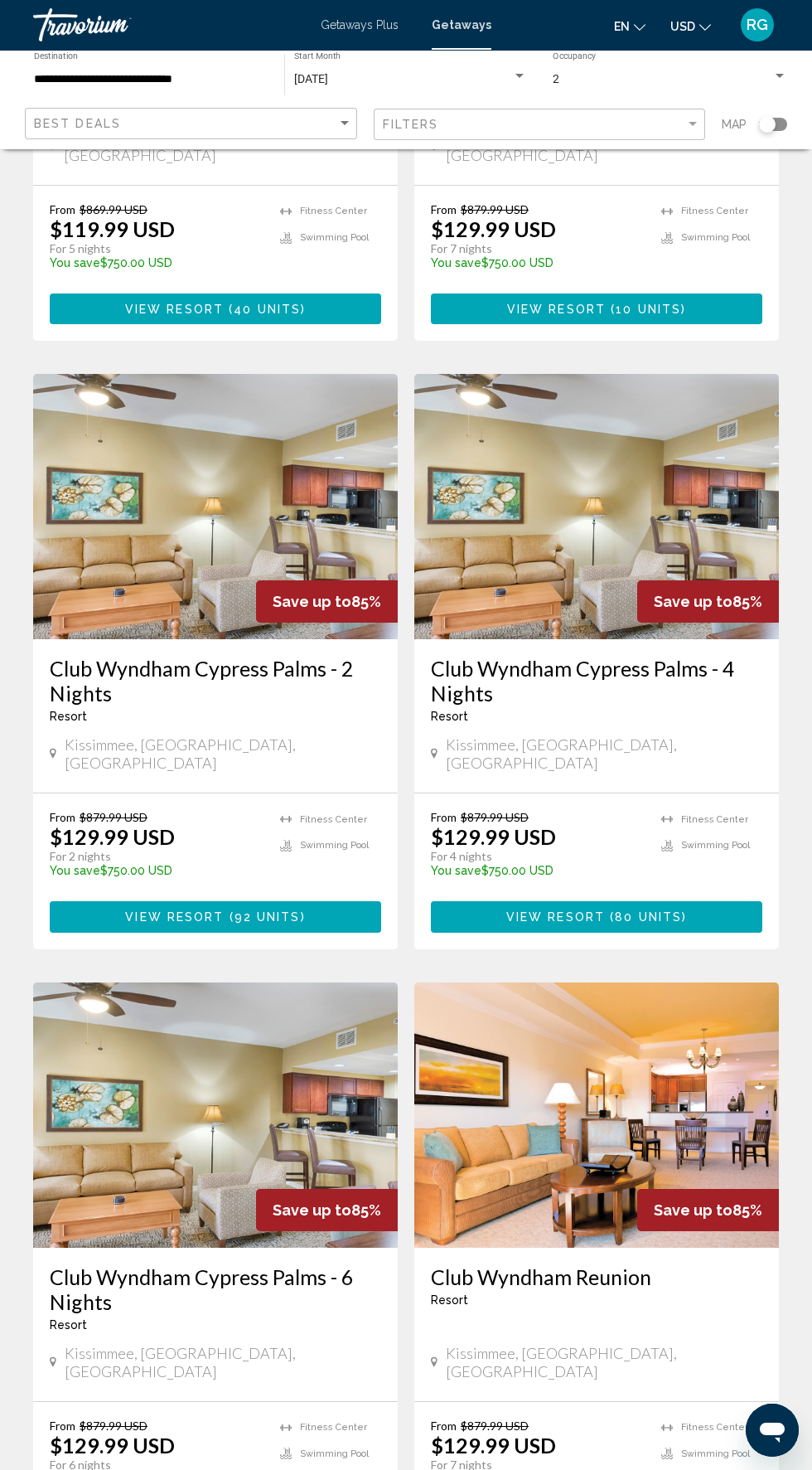
scroll to position [2434, 0]
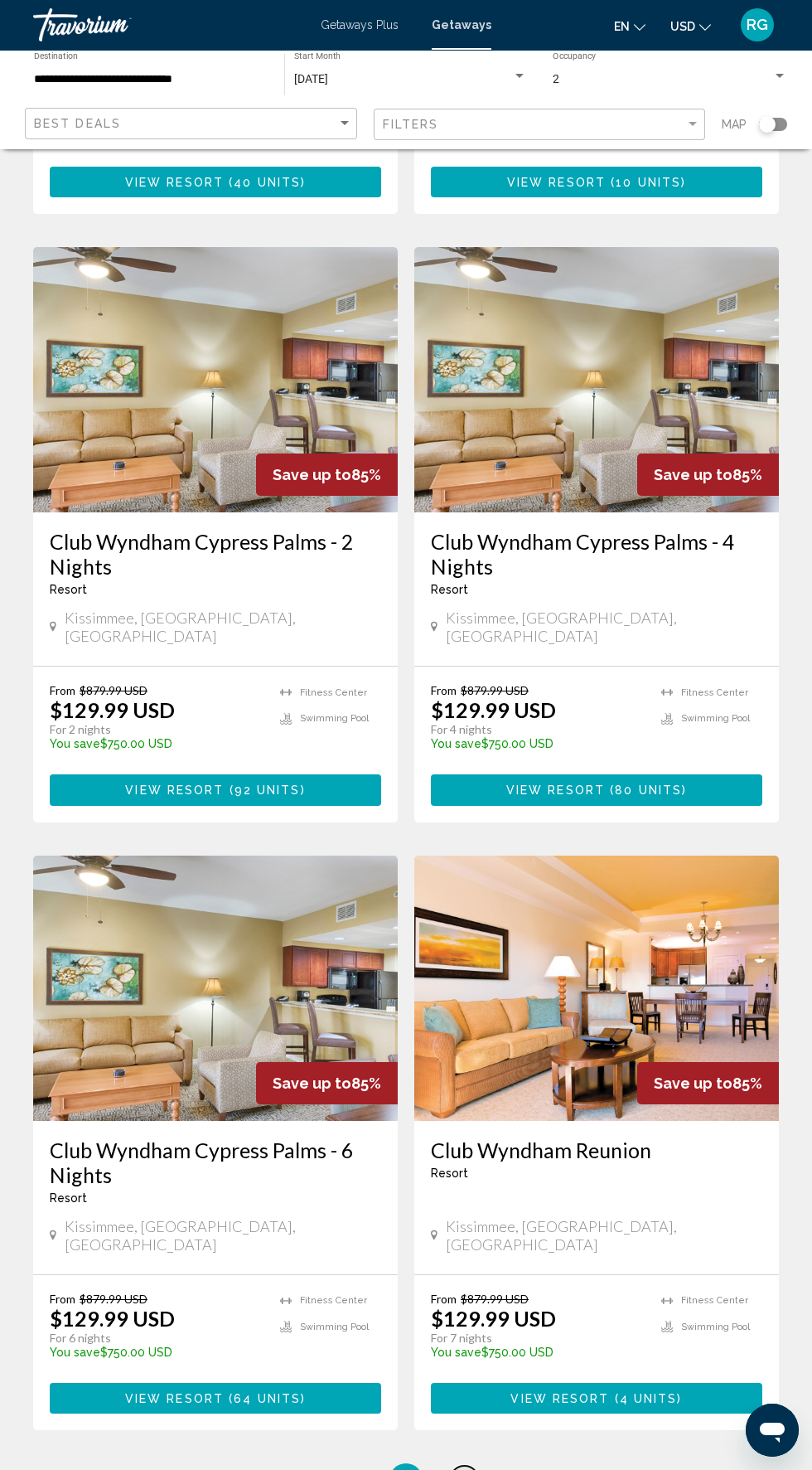
click at [466, 1469] on span "10" at bounding box center [464, 1480] width 16 height 18
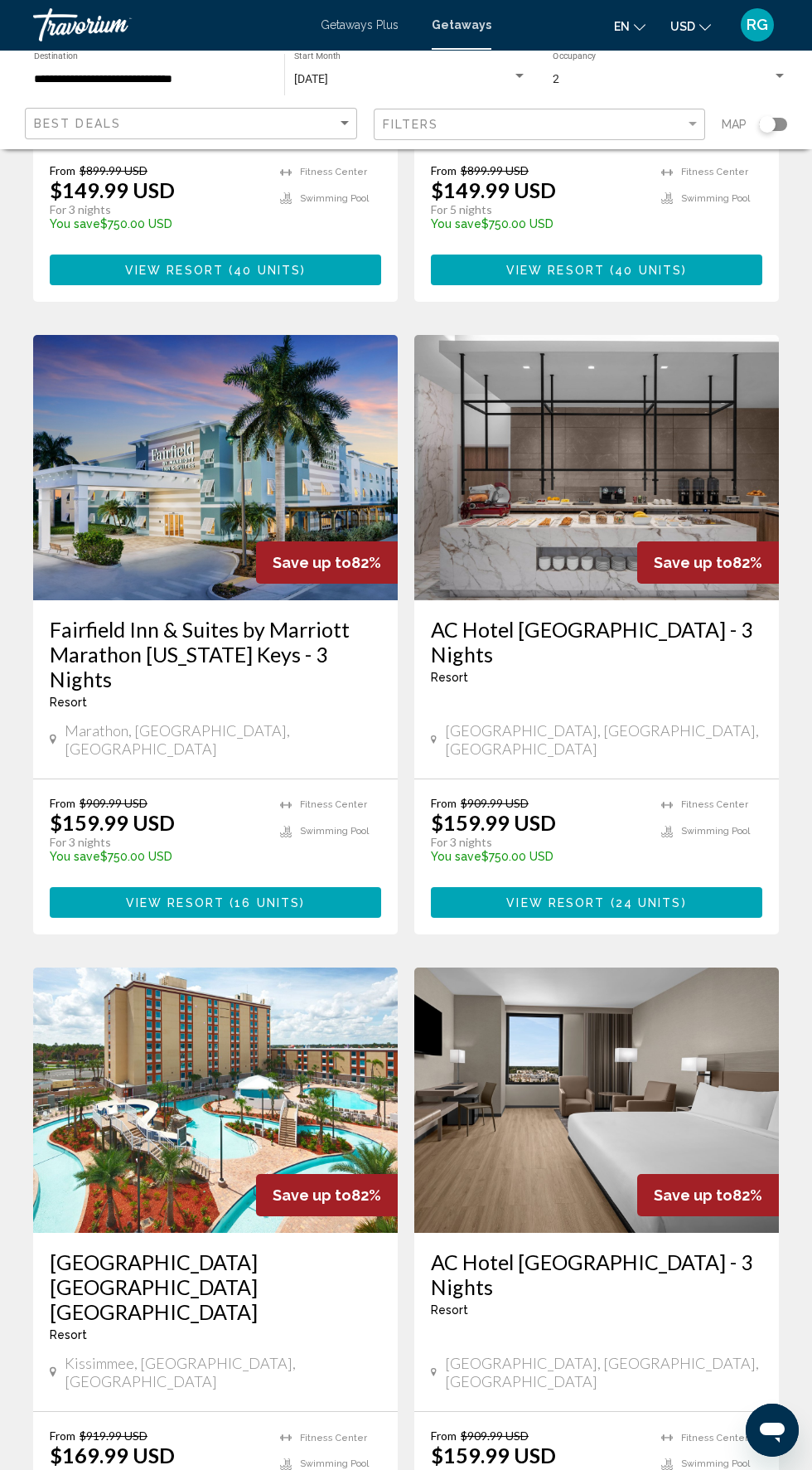
scroll to position [2434, 0]
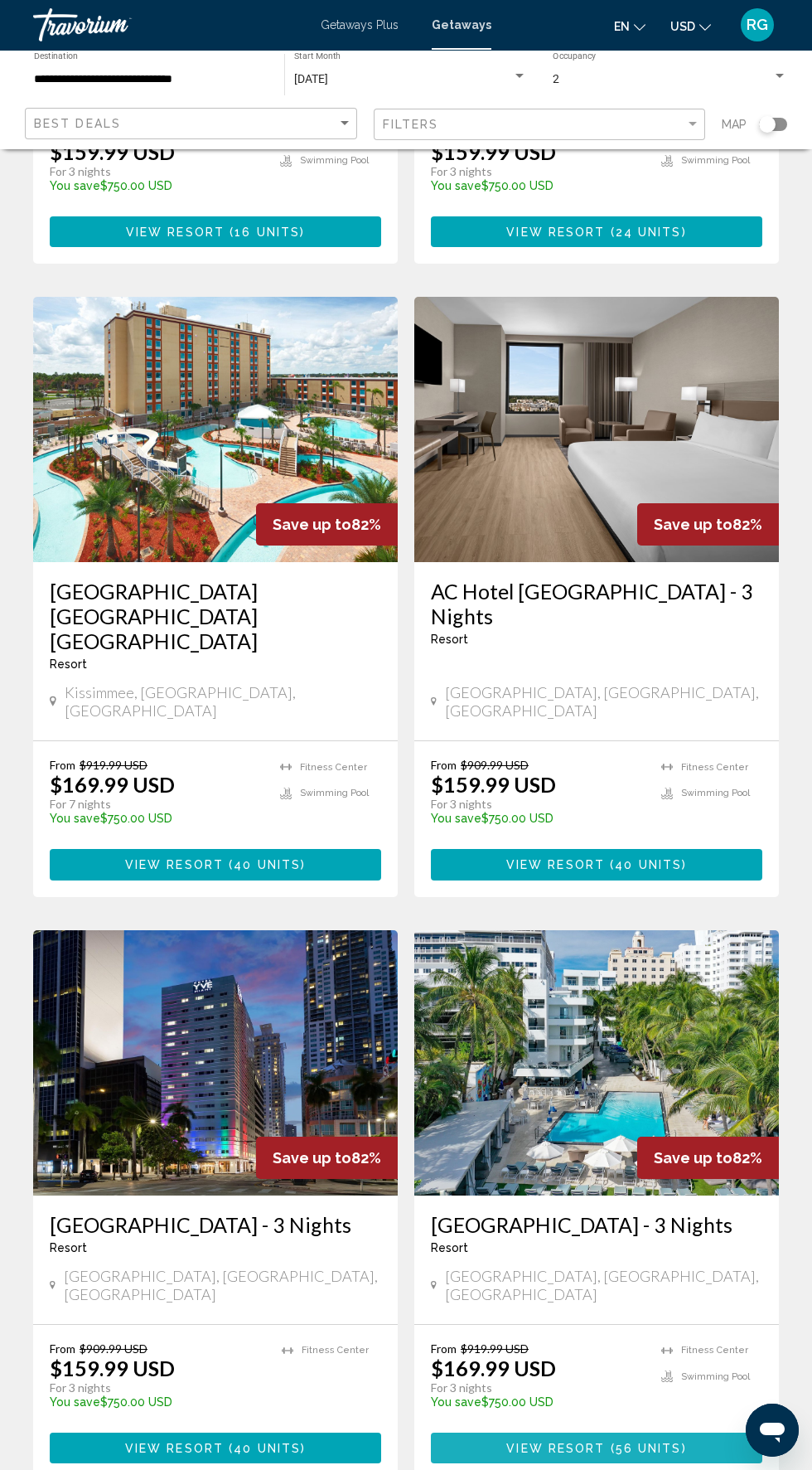
click at [685, 1433] on button "View Resort ( 56 units )" at bounding box center [596, 1448] width 332 height 31
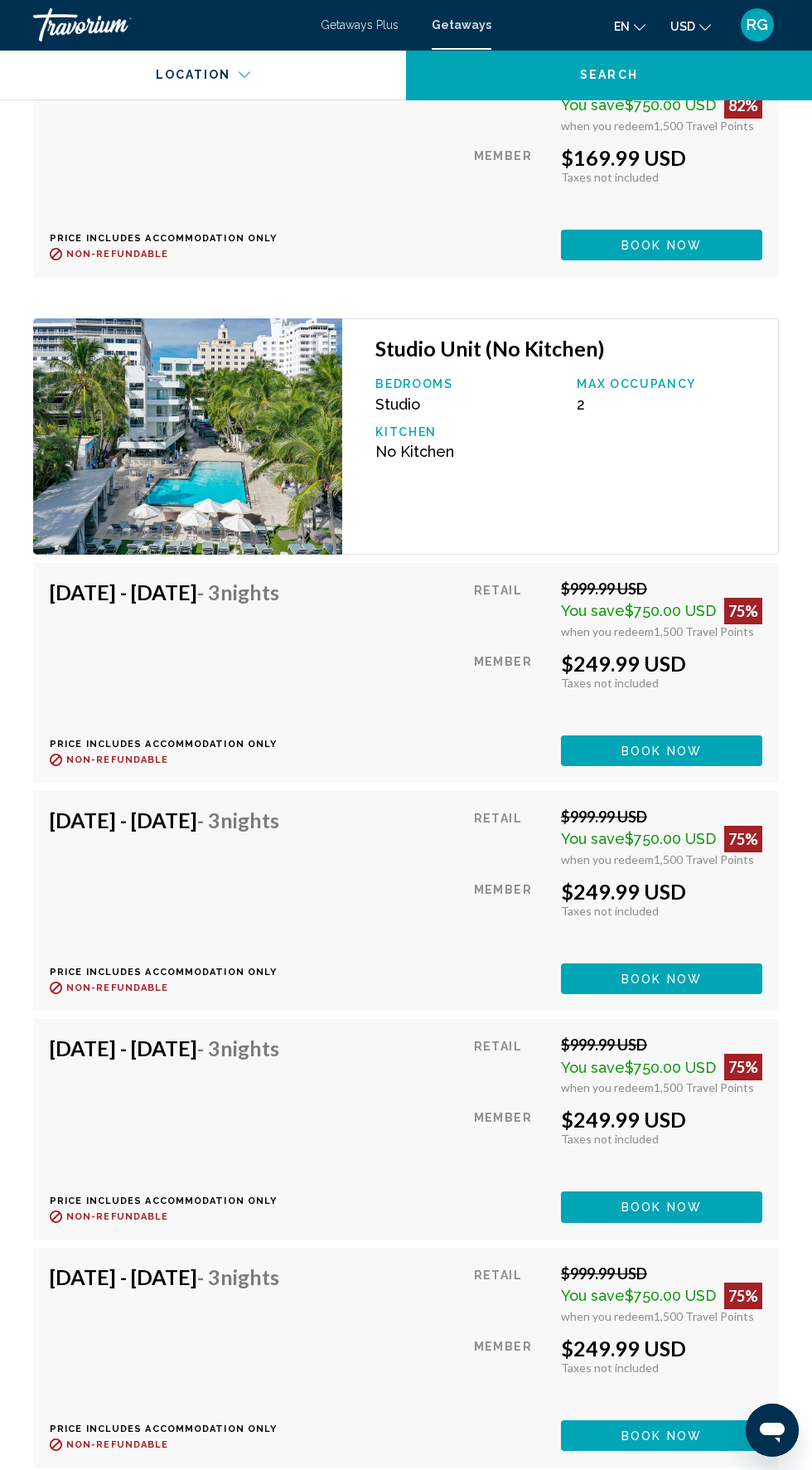
scroll to position [4318, 0]
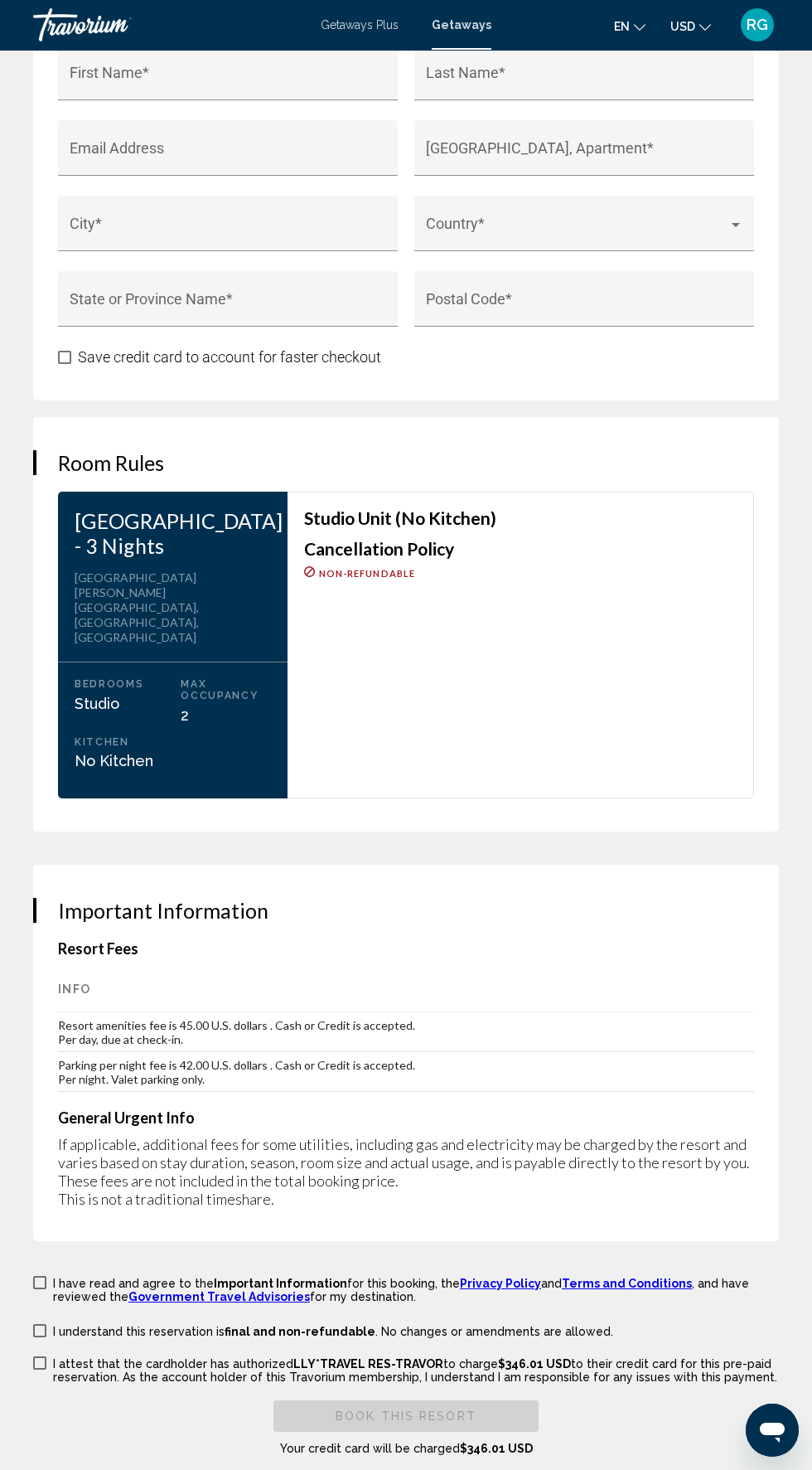
scroll to position [2318, 0]
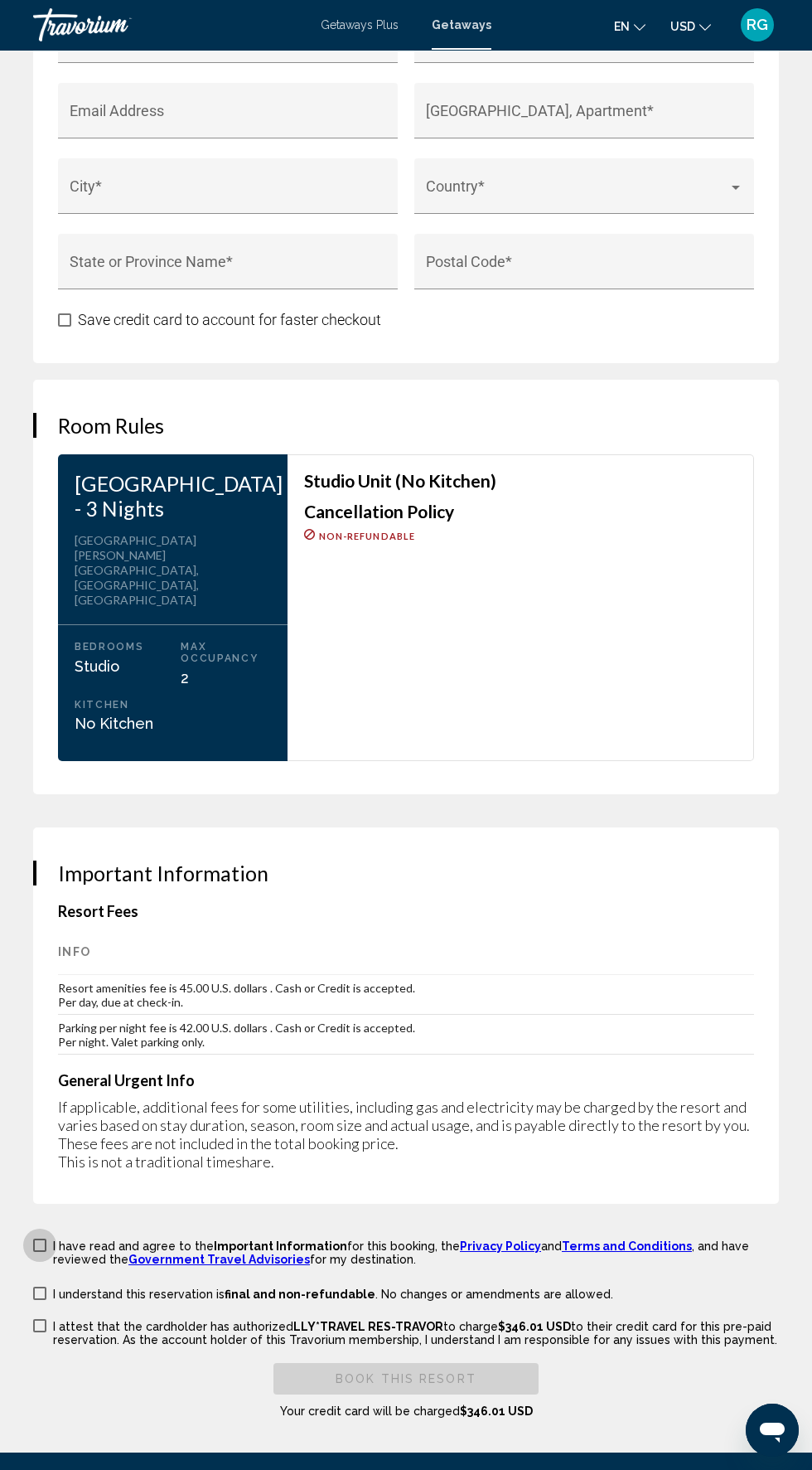
click at [129, 1253] on link "Government Travel Advisories" at bounding box center [219, 1259] width 182 height 13
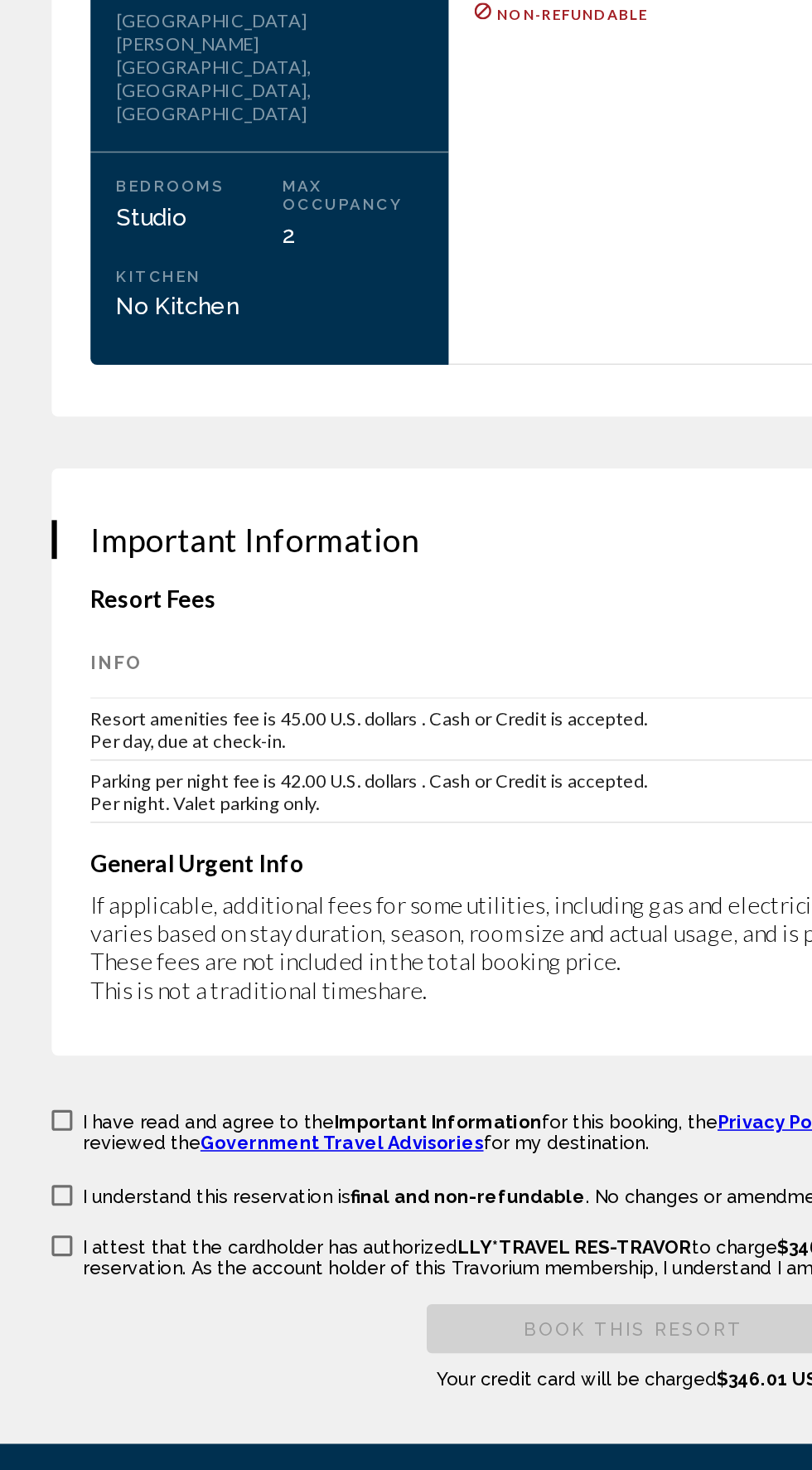
scroll to position [2333, 0]
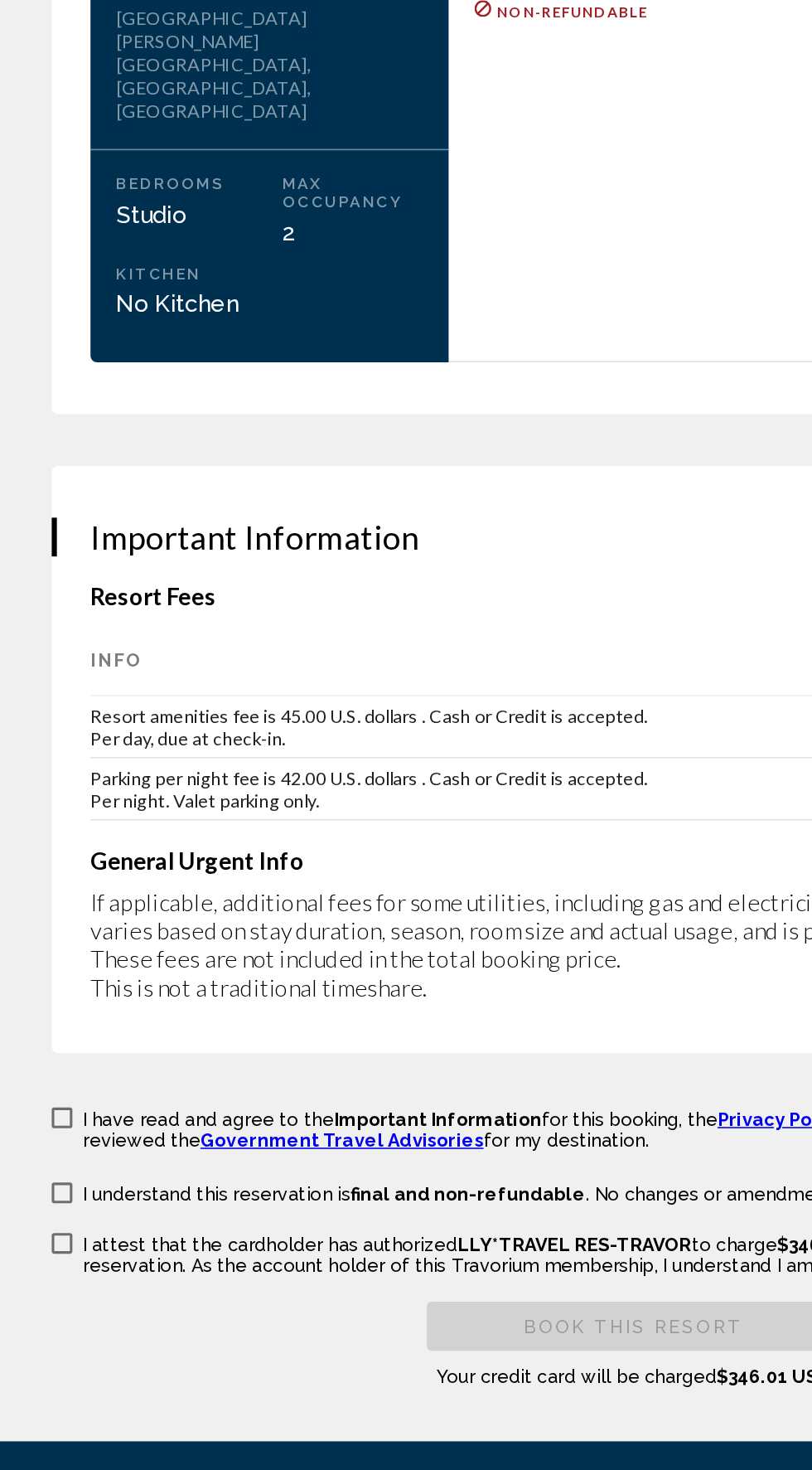
click at [41, 1224] on span "Main content" at bounding box center [40, 1231] width 13 height 13
click at [41, 1273] on span "Main content" at bounding box center [40, 1279] width 13 height 13
click at [37, 1305] on span "Main content" at bounding box center [40, 1312] width 13 height 13
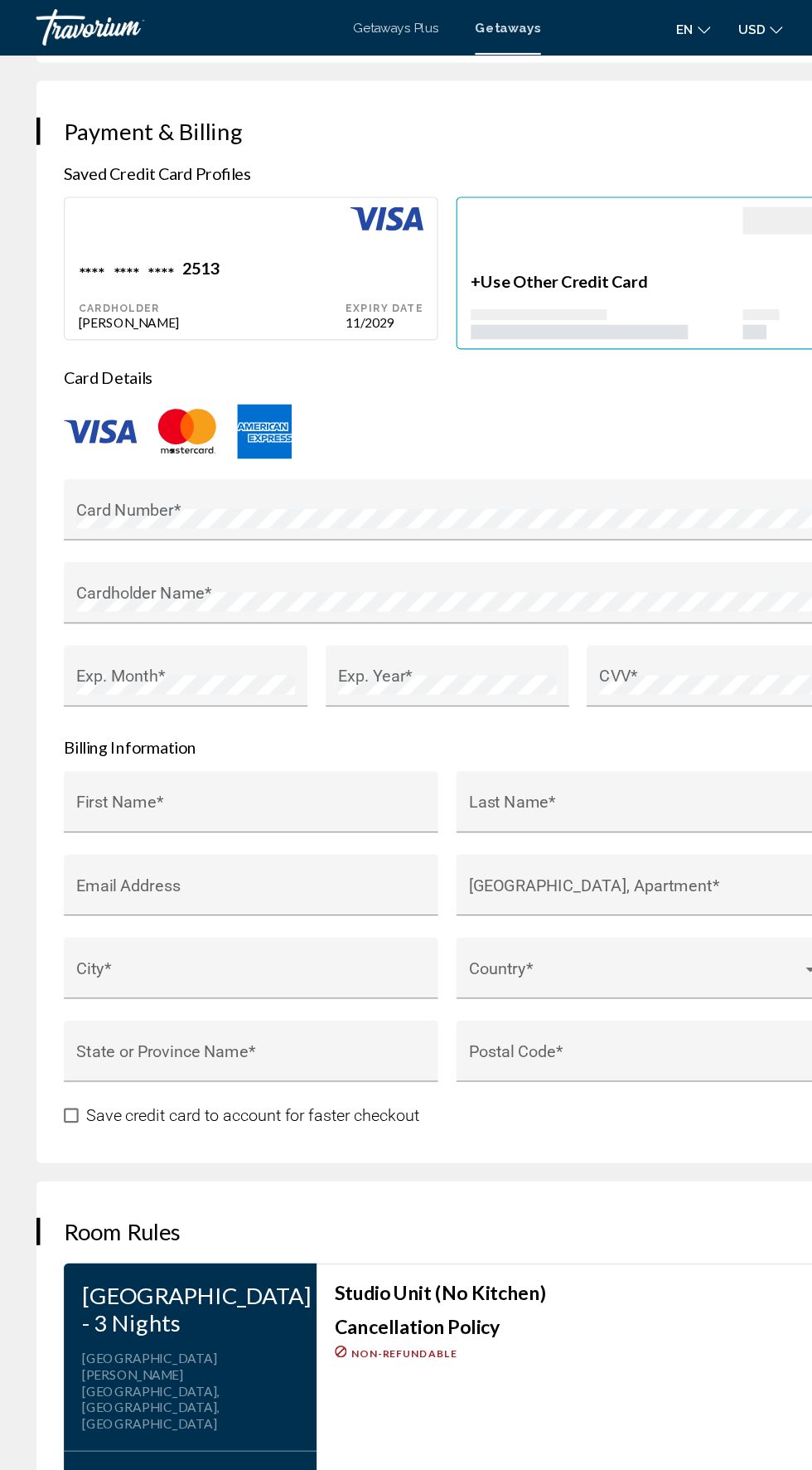
scroll to position [1624, 0]
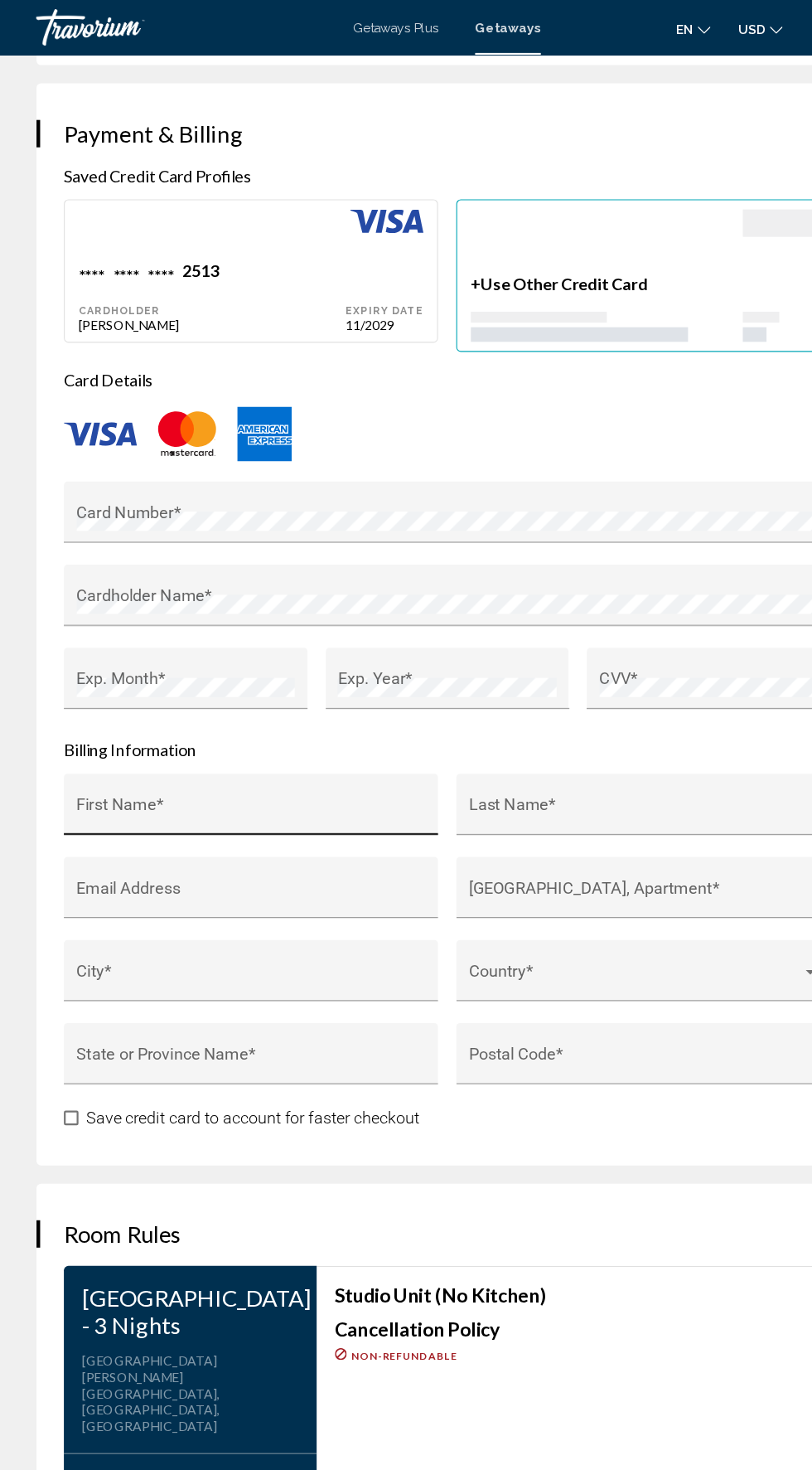
click at [250, 730] on input "First Name *" at bounding box center [228, 738] width 317 height 16
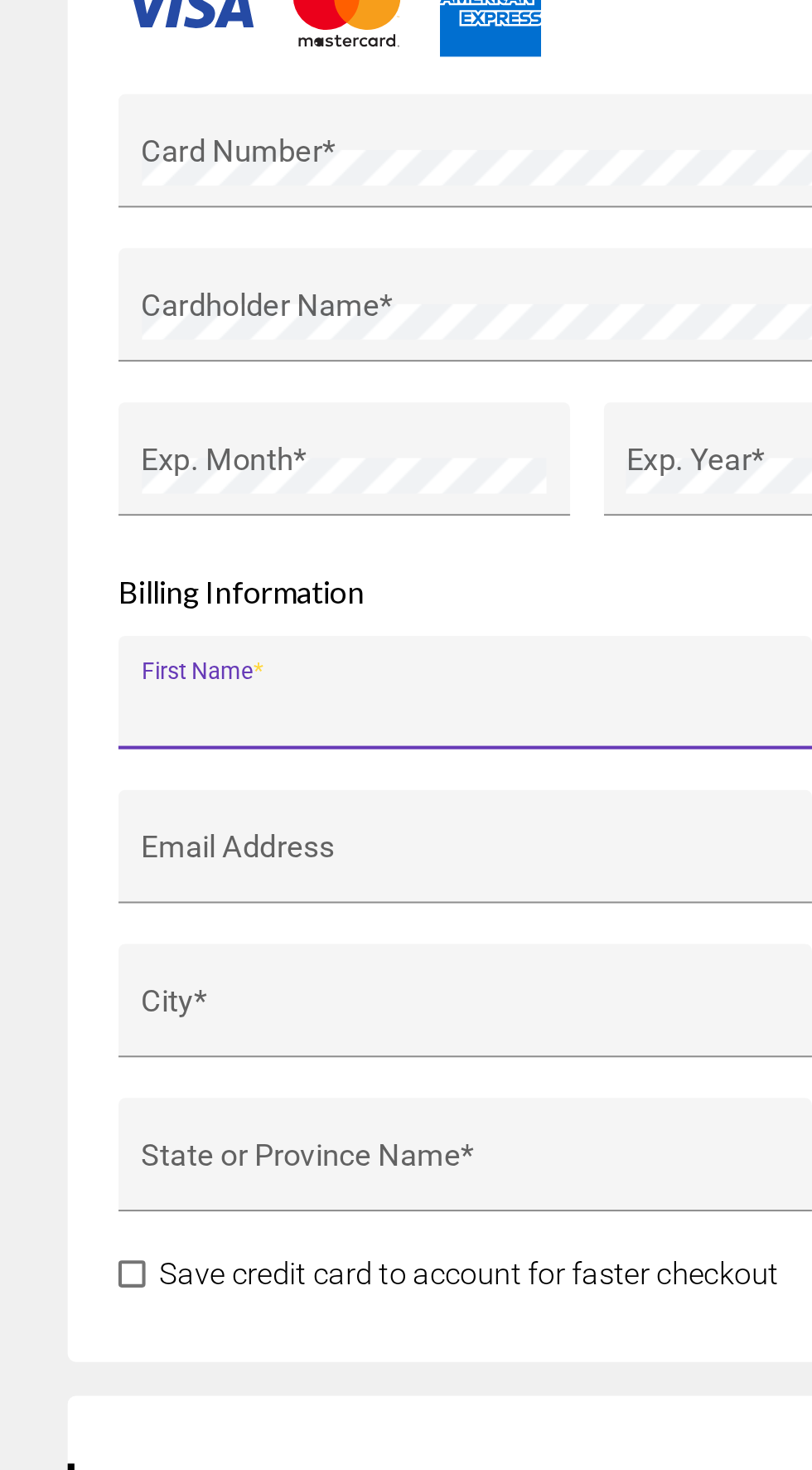
type input "*******"
type input "**********"
type input "*******"
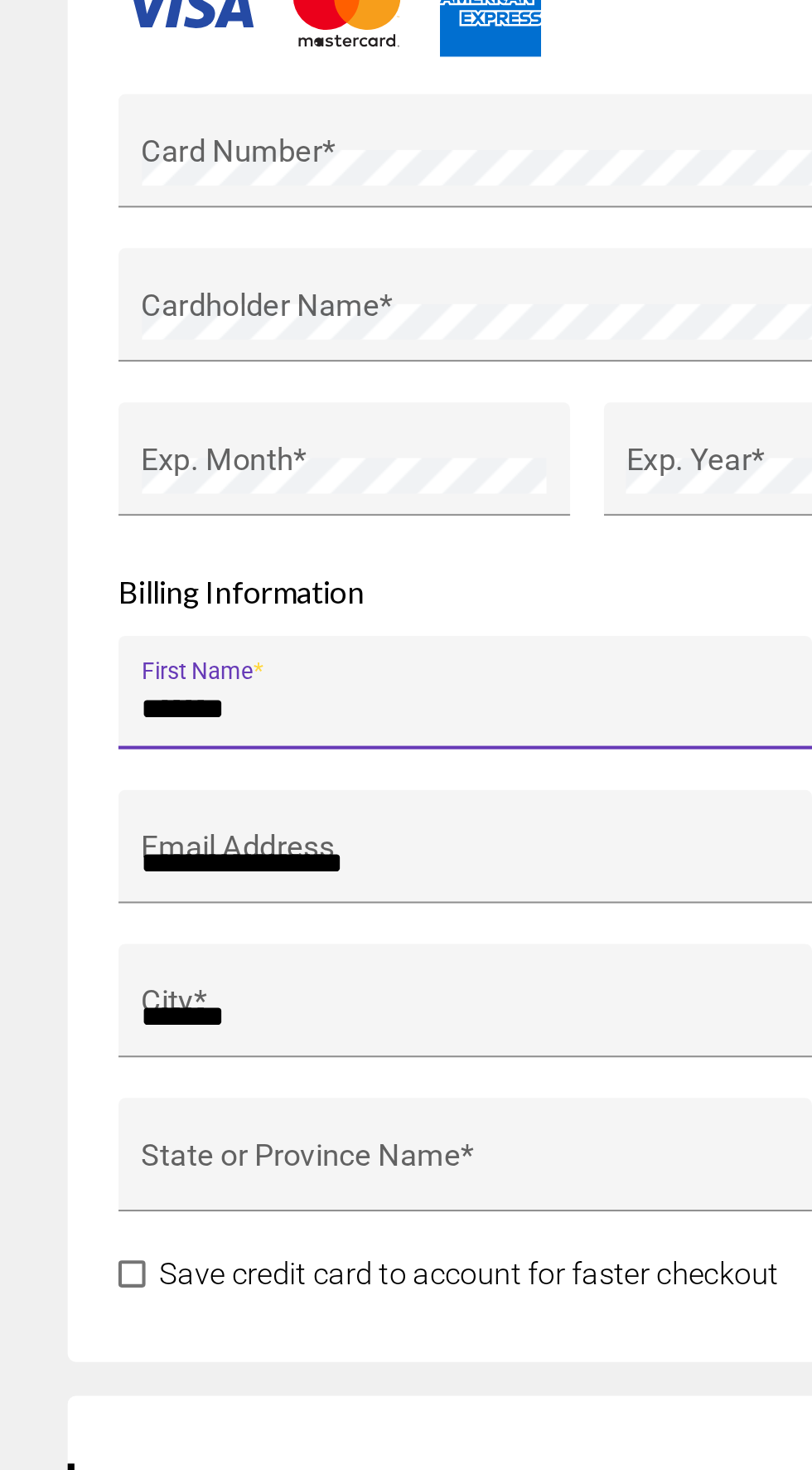
type input "**"
type input "*****"
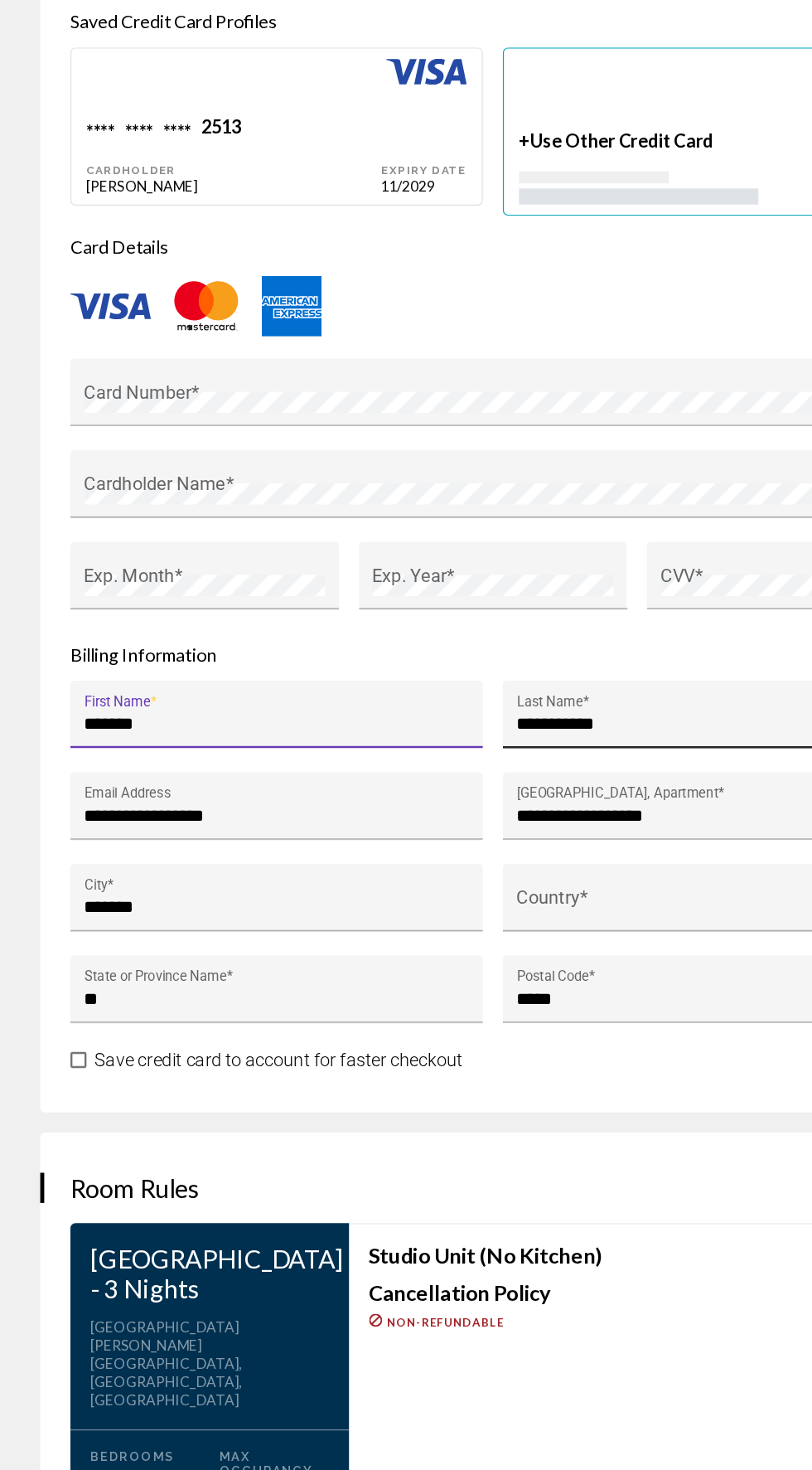
click at [546, 730] on input "**********" at bounding box center [584, 738] width 317 height 16
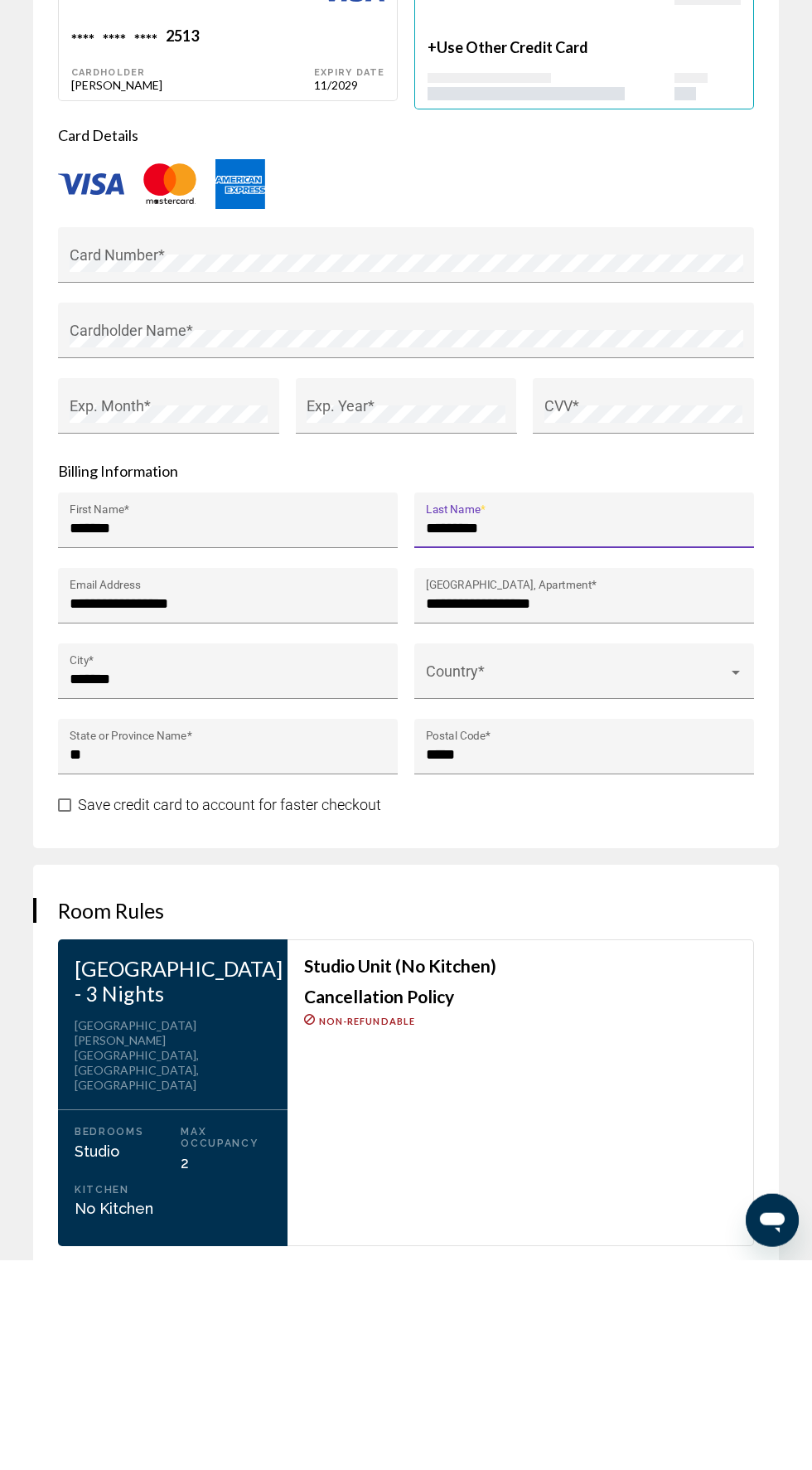
type input "********"
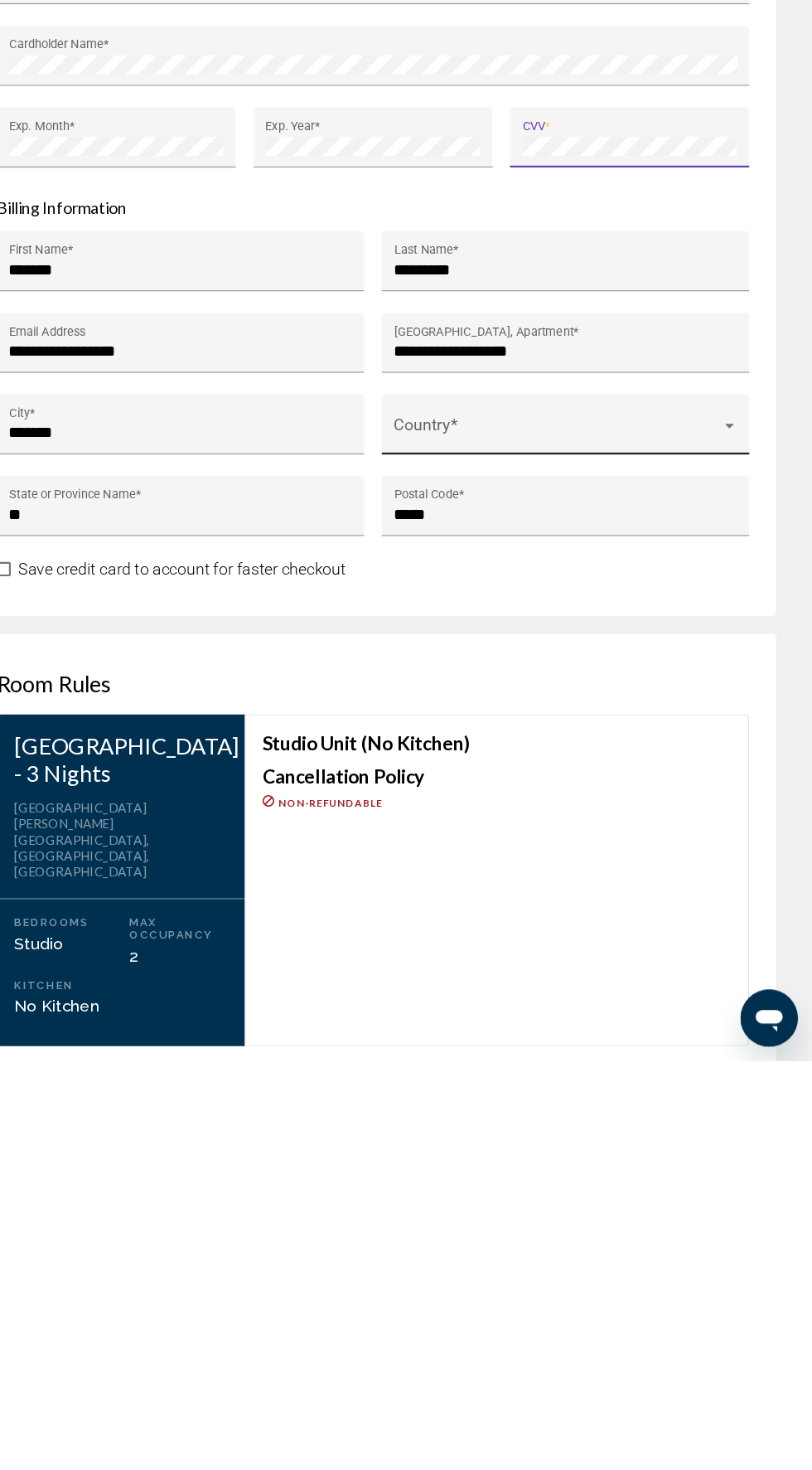
click at [665, 881] on span "Main content" at bounding box center [577, 889] width 302 height 16
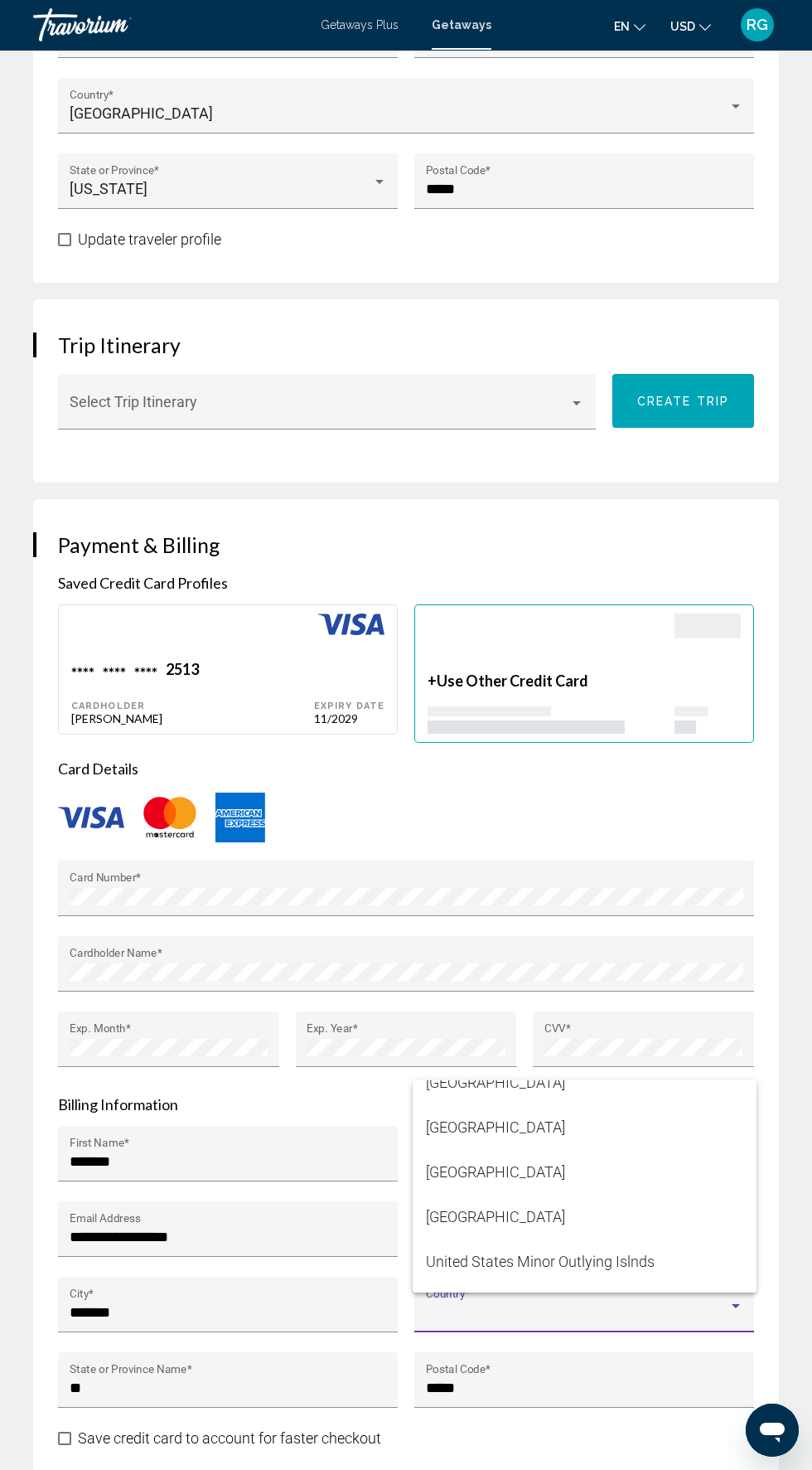
scroll to position [10725, 0]
click at [602, 1237] on span "[GEOGRAPHIC_DATA]" at bounding box center [584, 1215] width 317 height 45
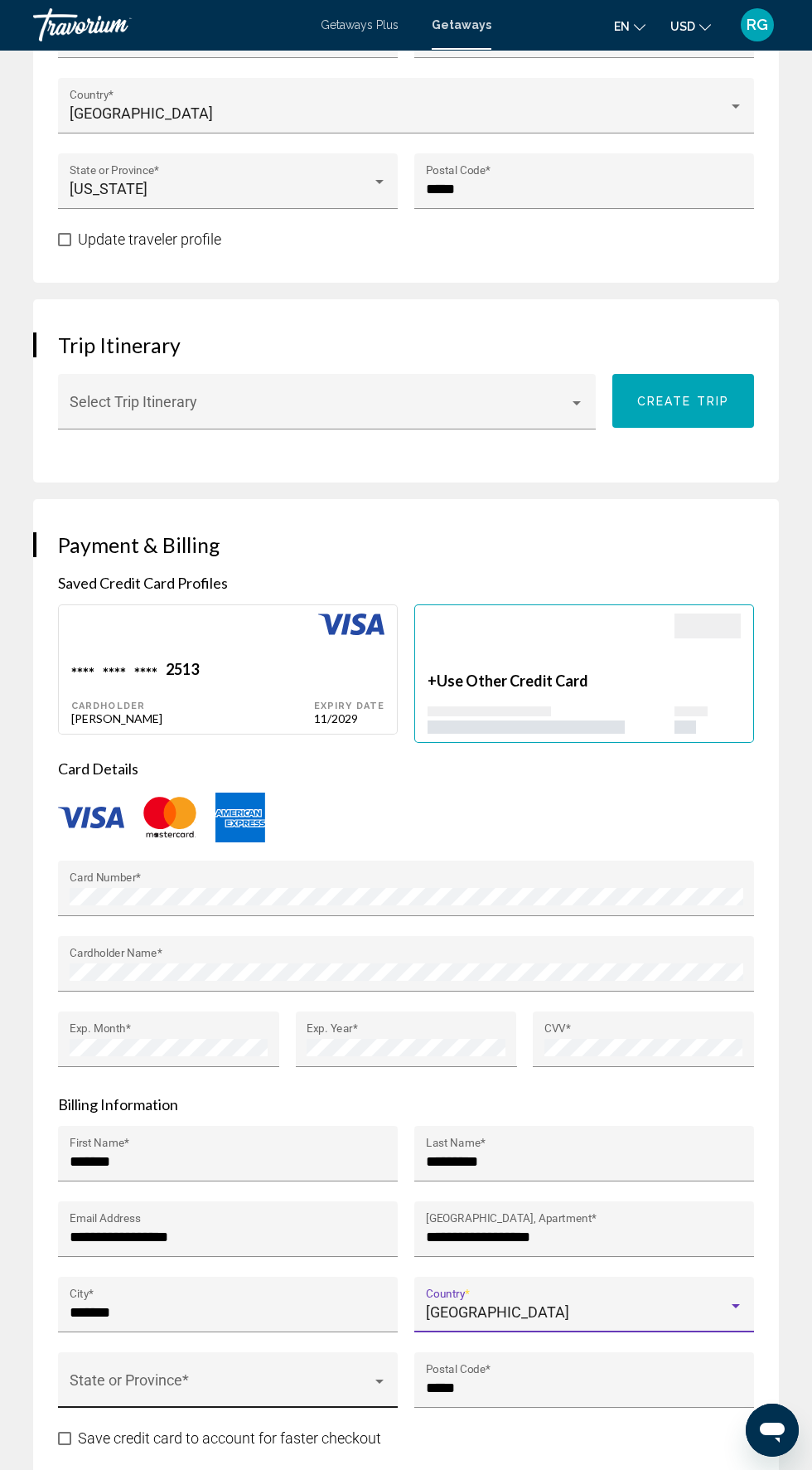
click at [284, 1380] on span "Main content" at bounding box center [220, 1388] width 302 height 16
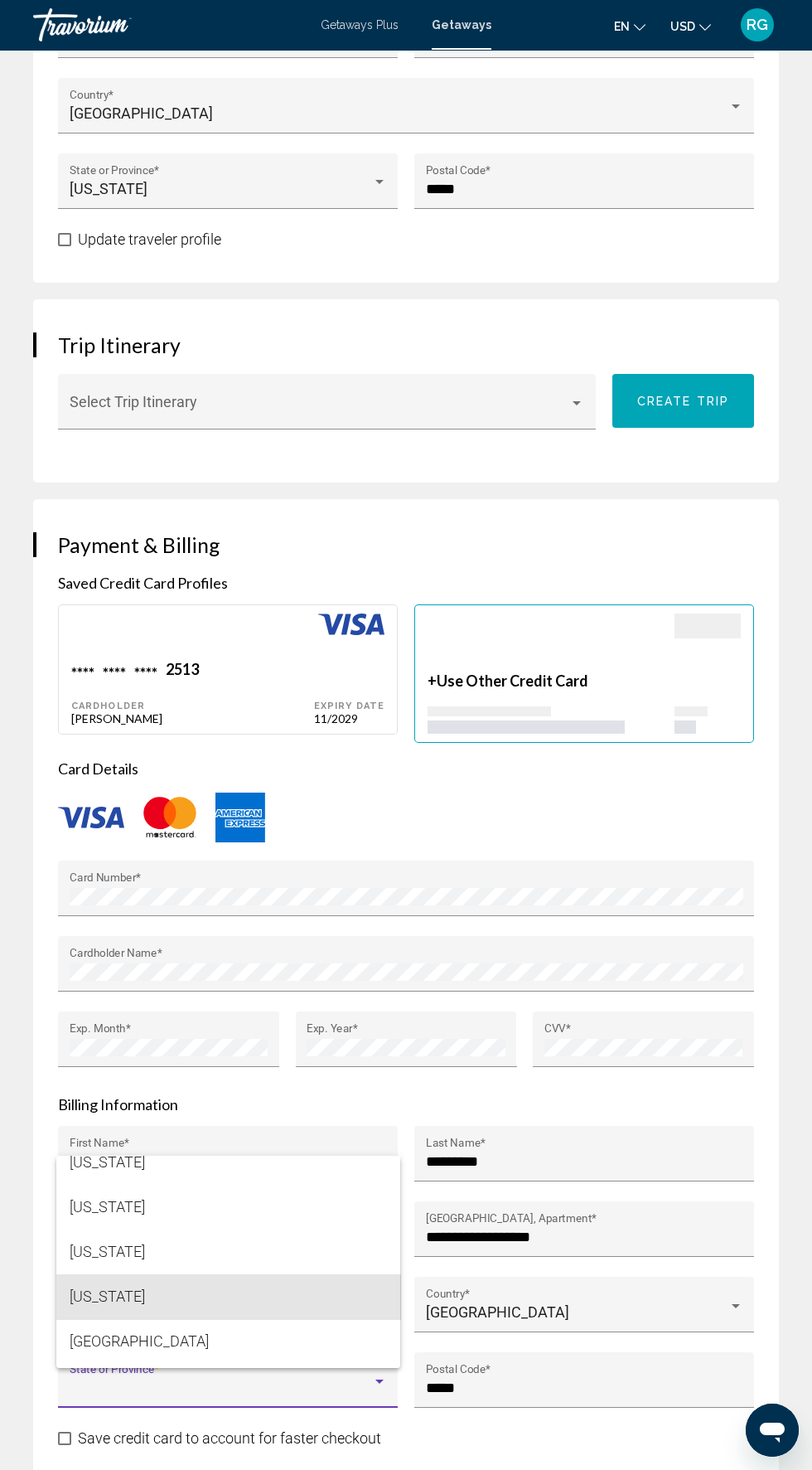
scroll to position [1900, 0]
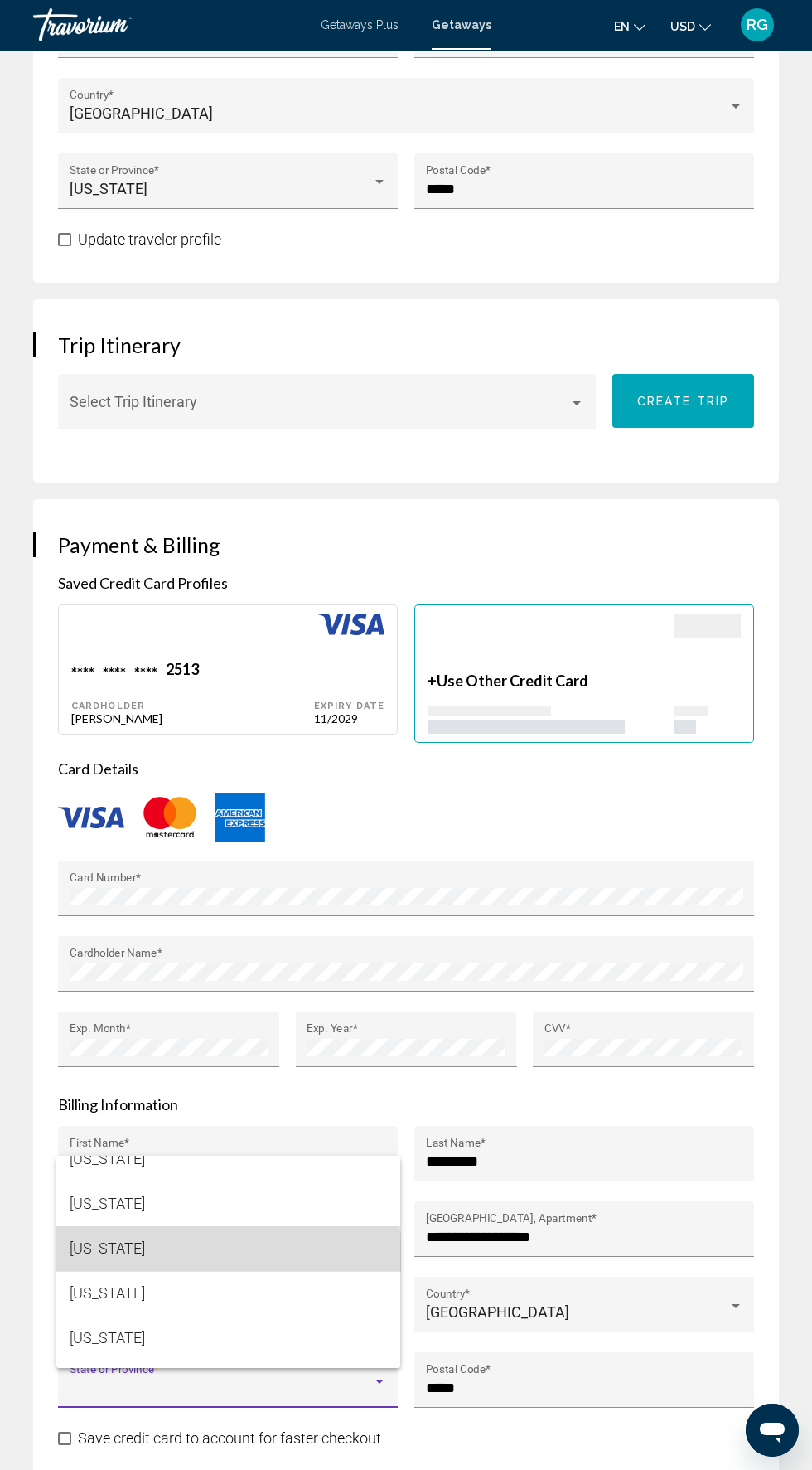
click at [210, 1271] on span "[US_STATE]" at bounding box center [228, 1249] width 317 height 45
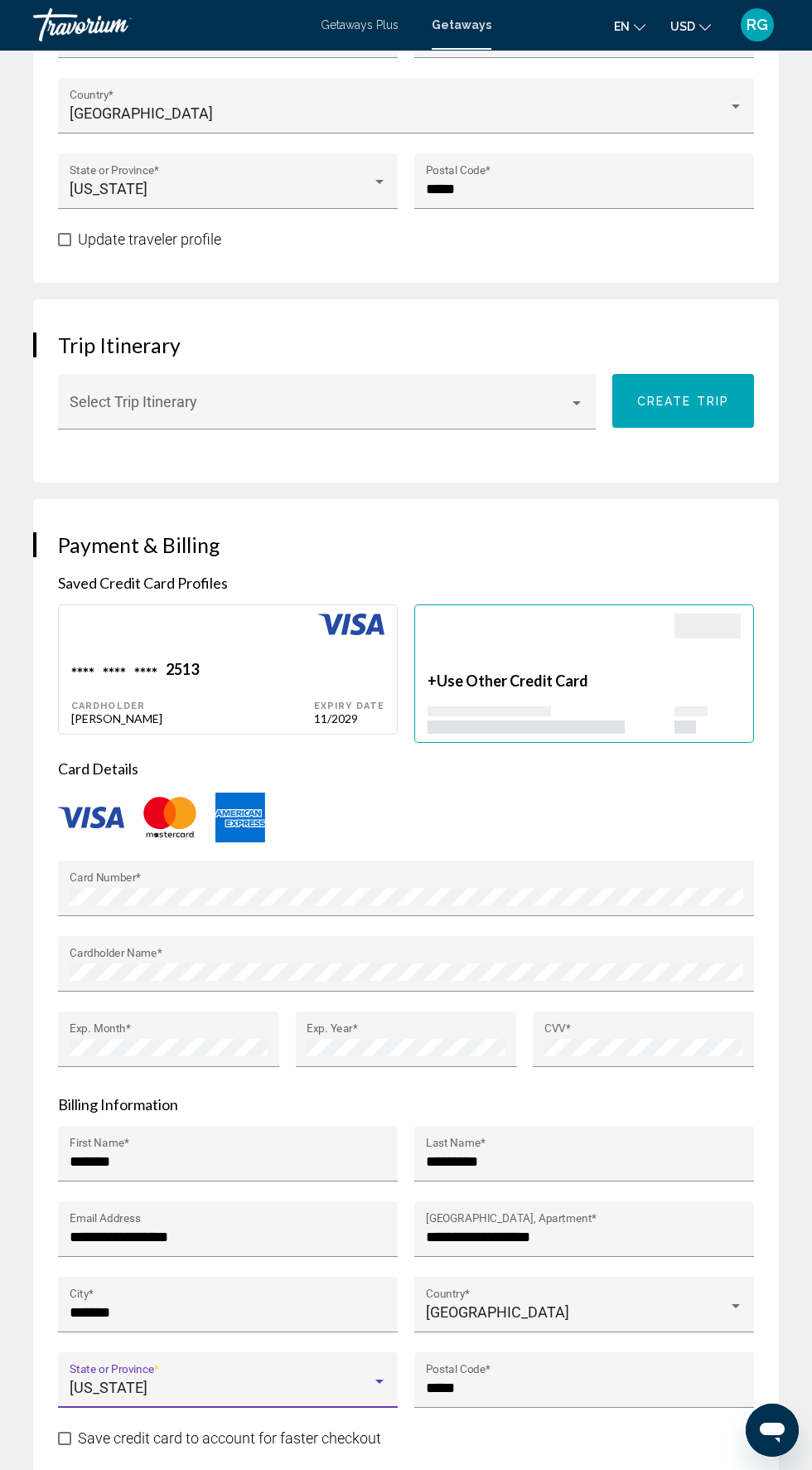
click at [65, 1432] on span "Main content" at bounding box center [65, 1439] width 13 height 13
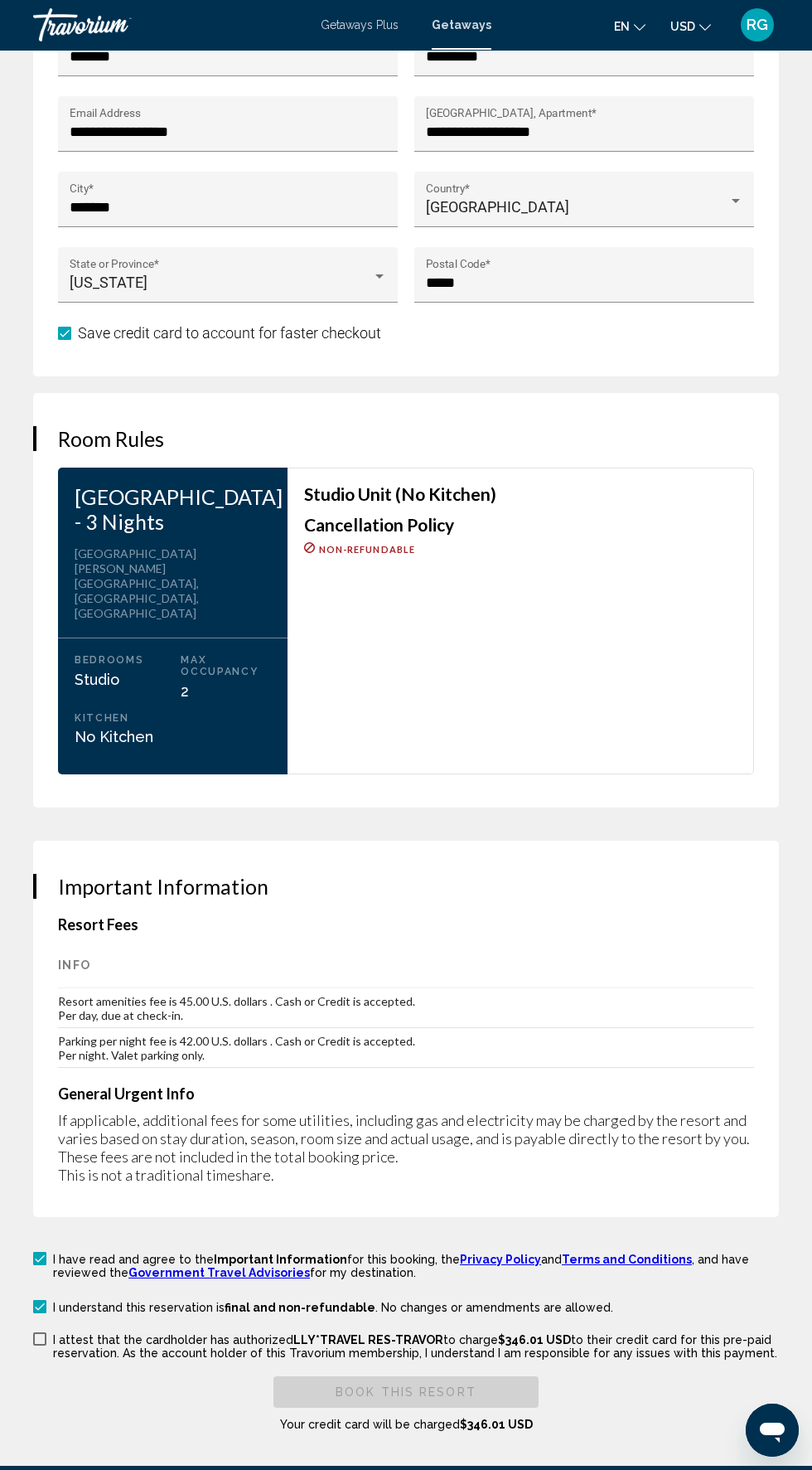
scroll to position [2318, 0]
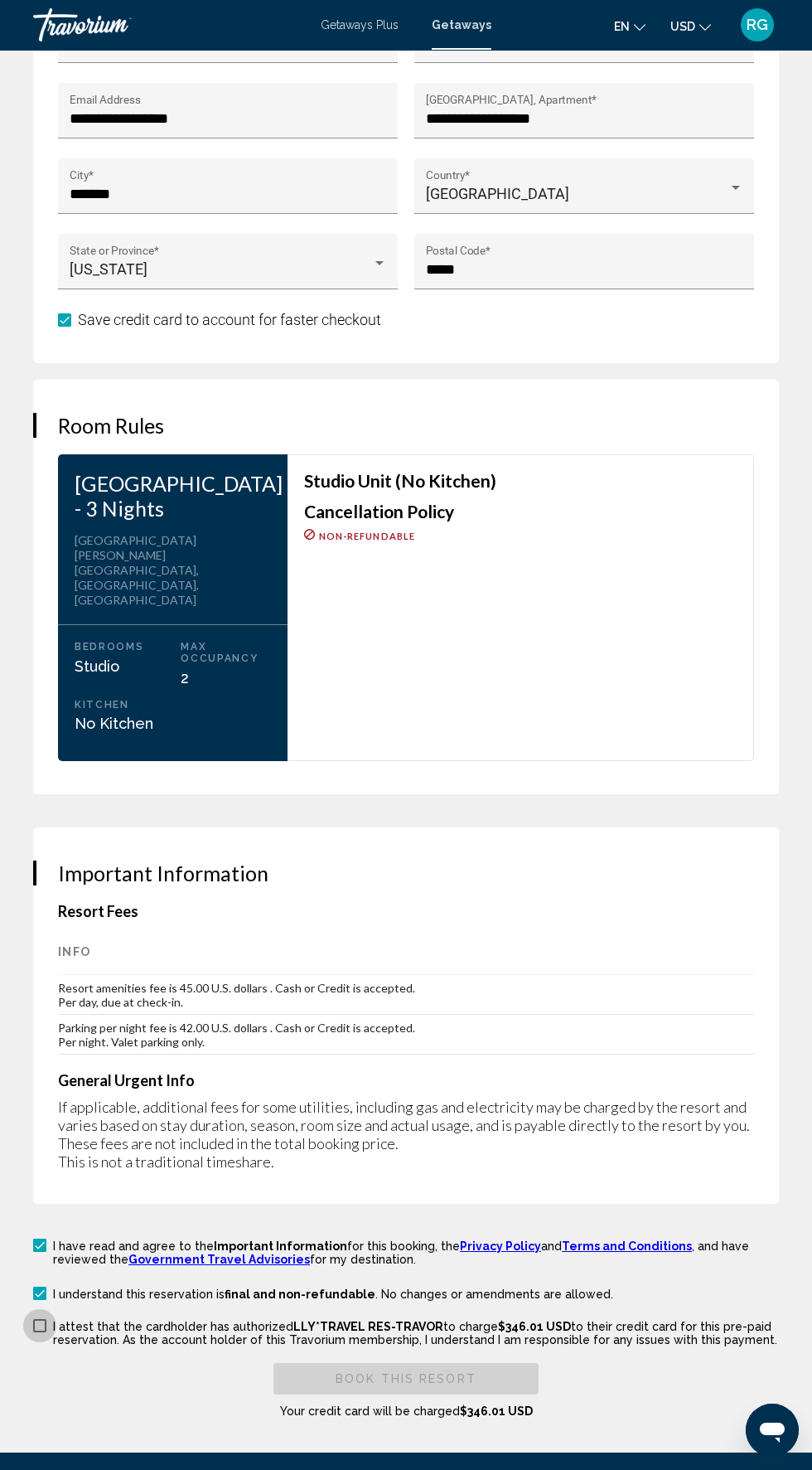
click at [40, 1320] on span "Main content" at bounding box center [40, 1326] width 13 height 13
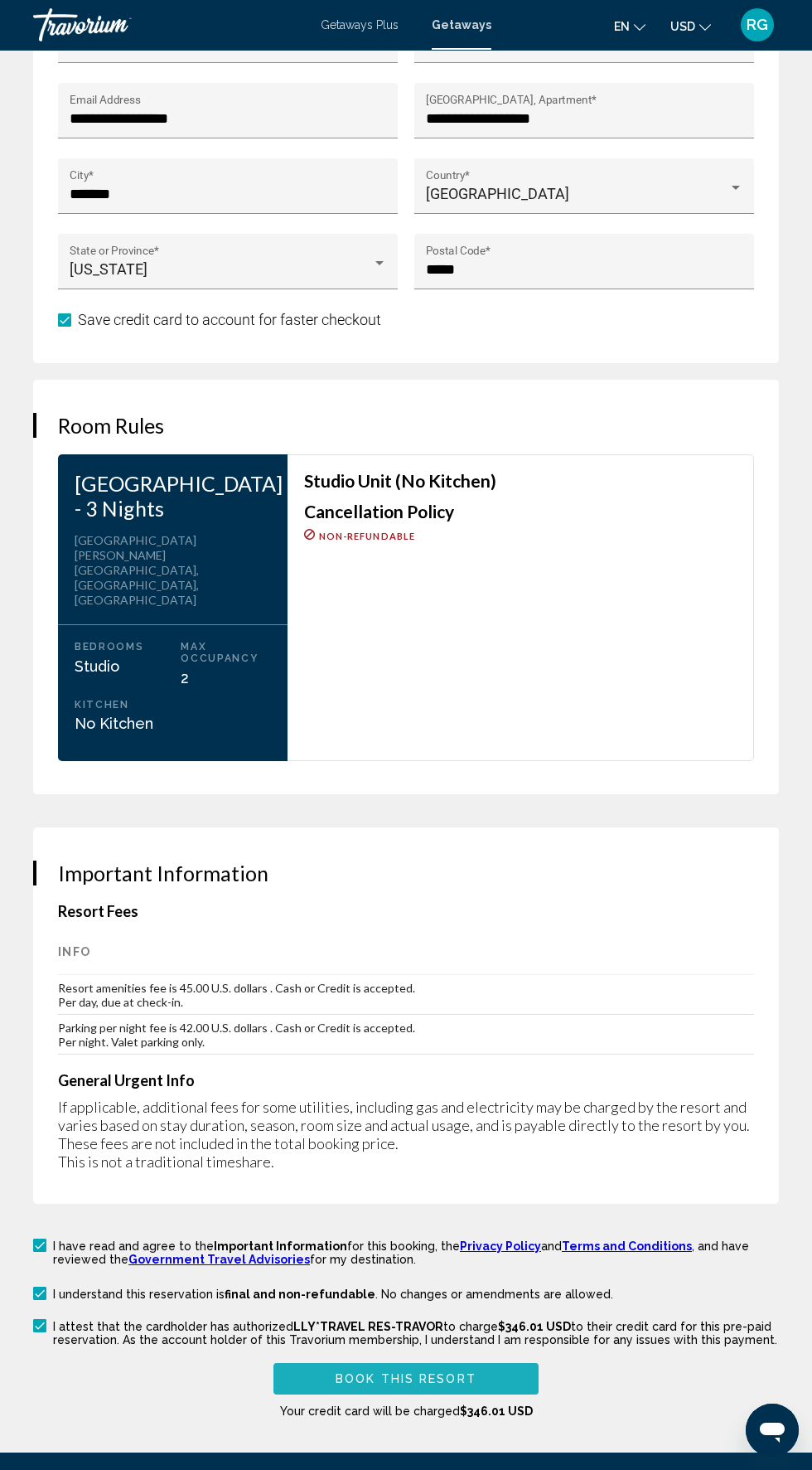
click at [429, 1373] on span "Book this Resort" at bounding box center [406, 1379] width 141 height 13
